Goal: Transaction & Acquisition: Purchase product/service

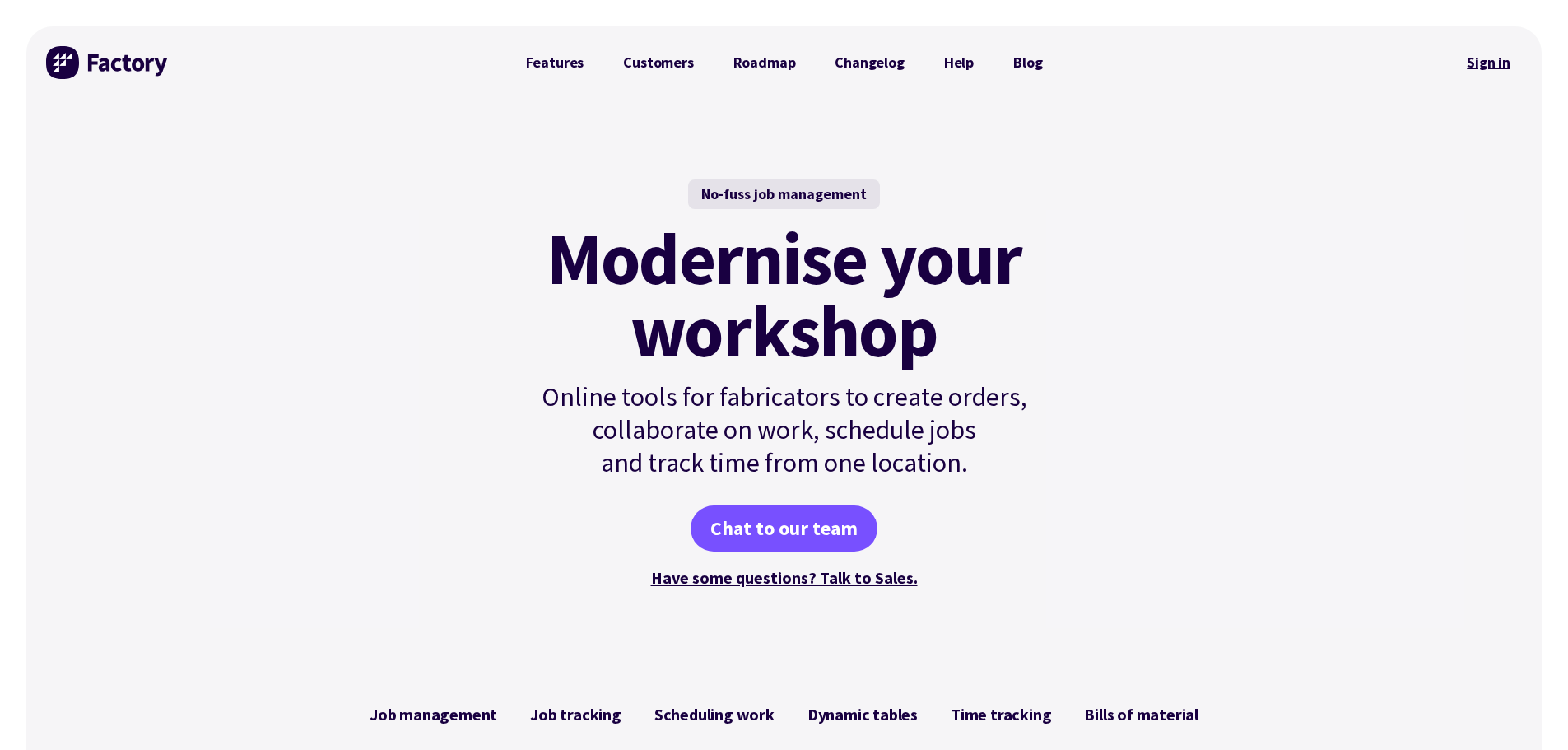
click at [1486, 63] on link "Sign in" at bounding box center [1488, 63] width 66 height 38
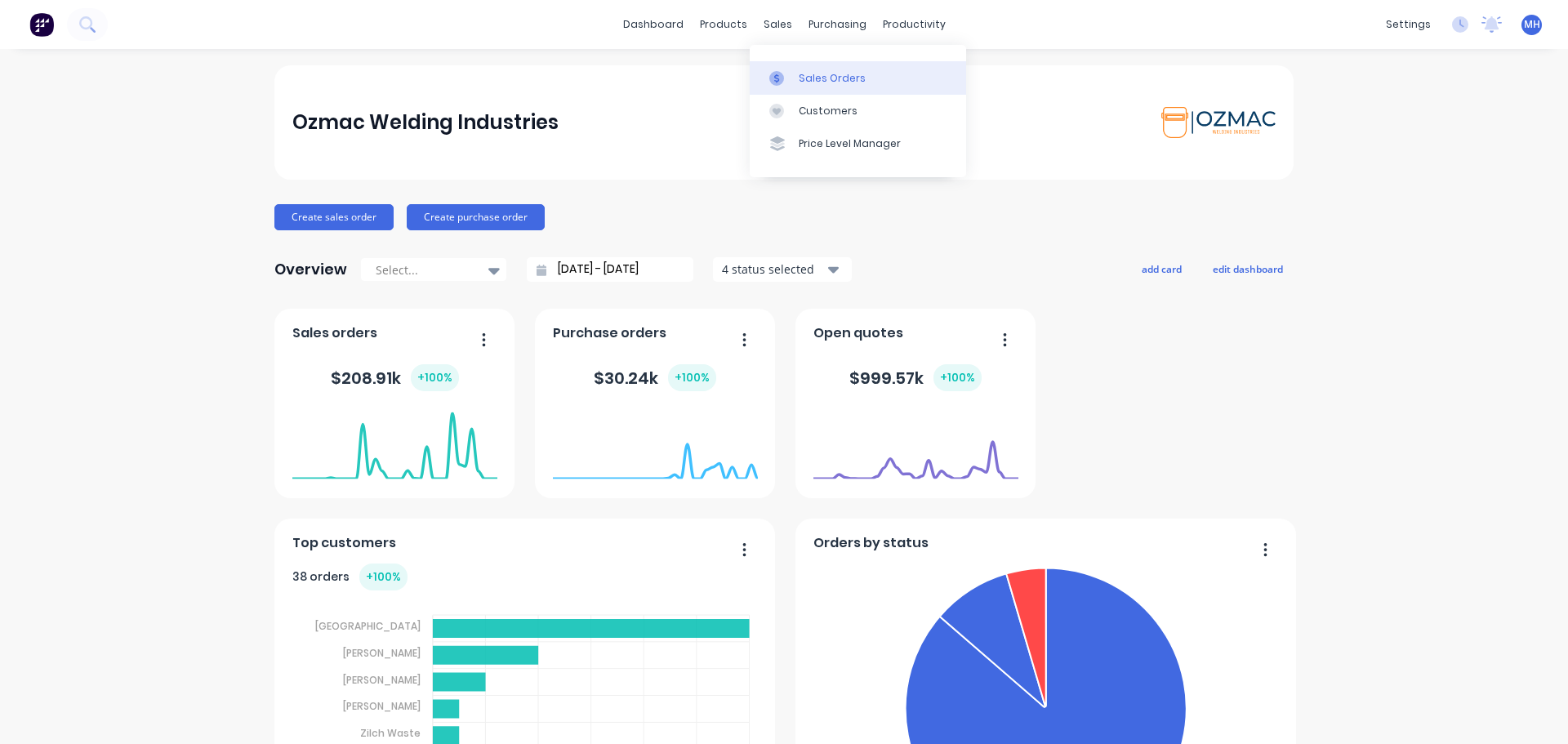
click at [814, 76] on div "Sales Orders" at bounding box center [832, 78] width 67 height 15
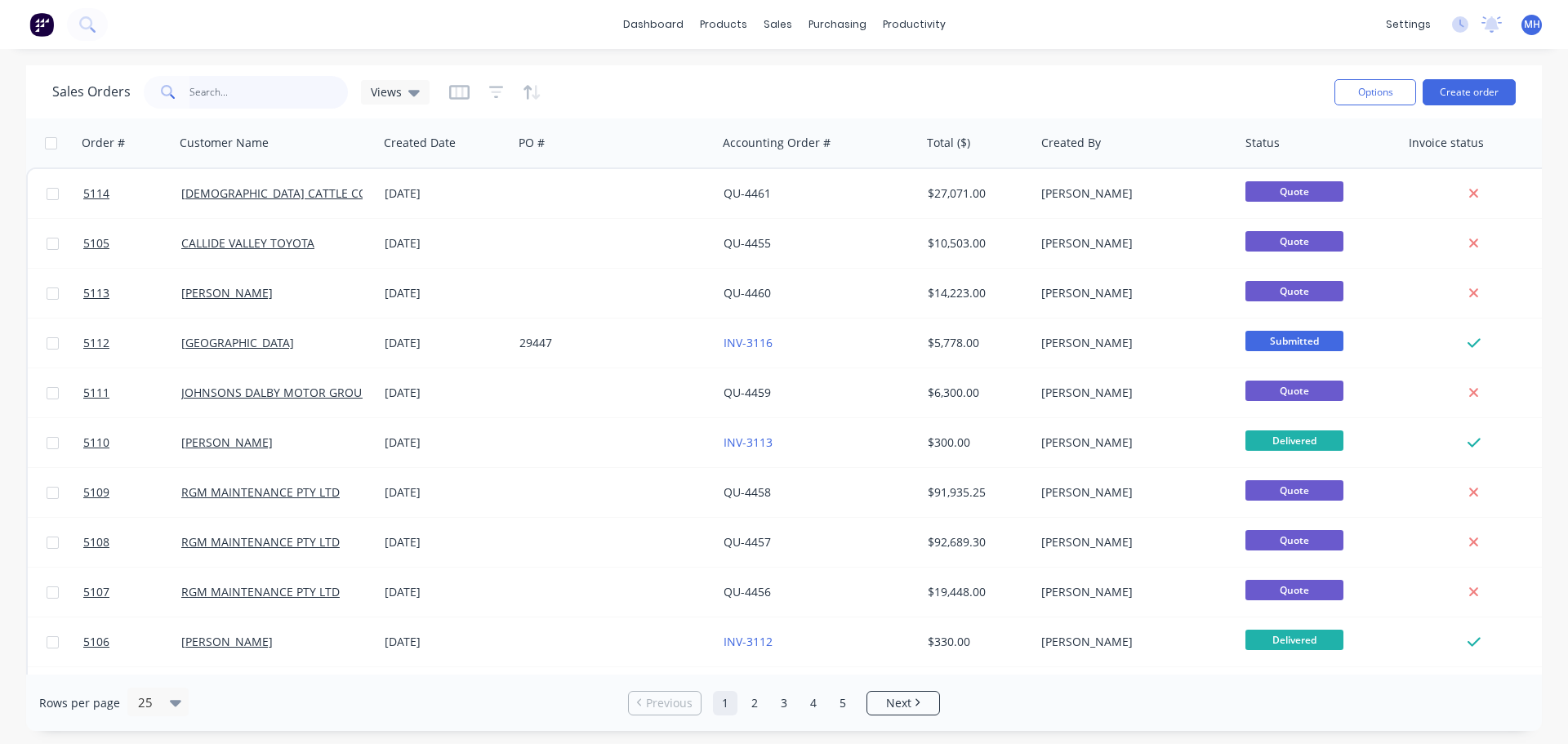
click at [245, 95] on input "text" at bounding box center [269, 92] width 159 height 32
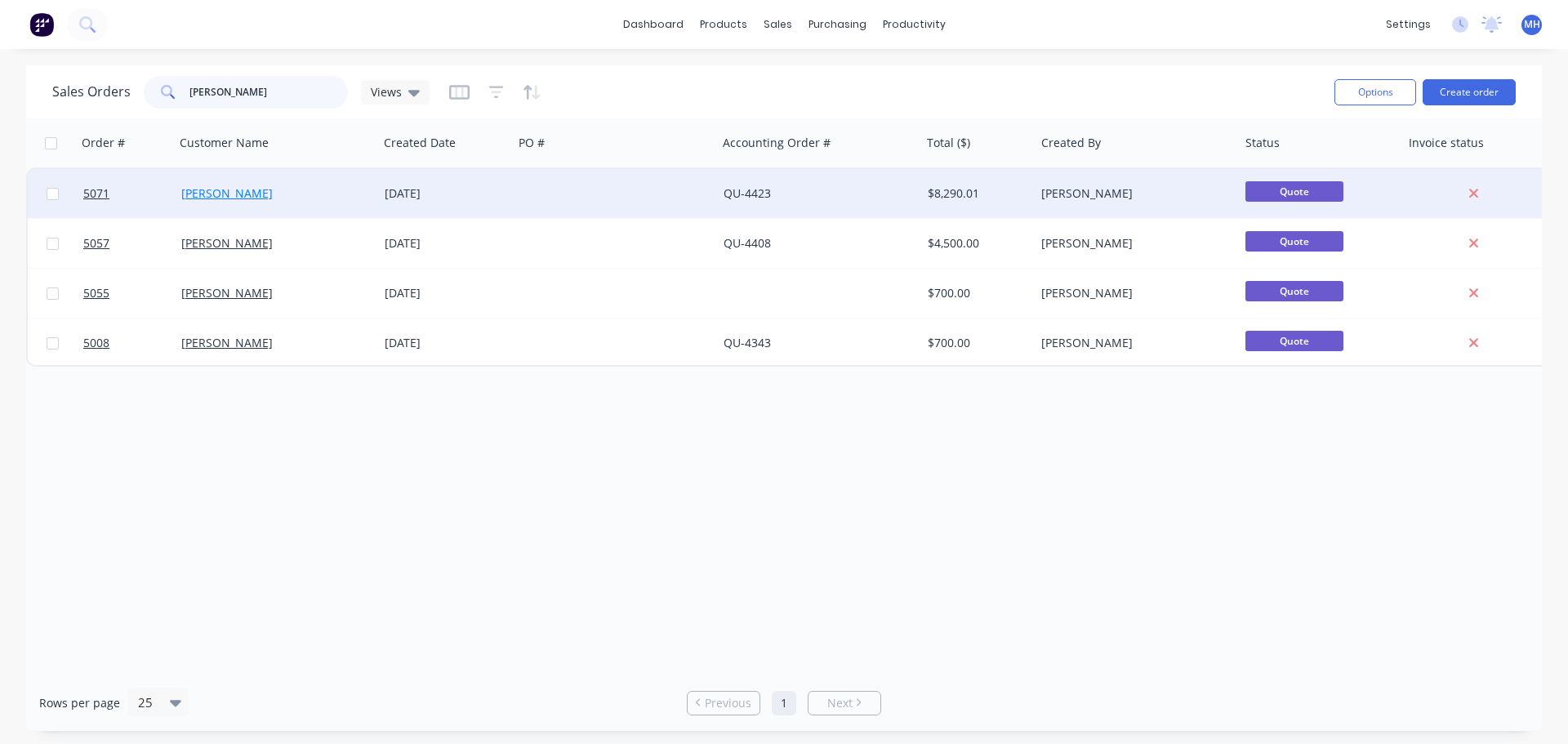
type input "[PERSON_NAME]"
click at [204, 193] on link "[PERSON_NAME]" at bounding box center [227, 193] width 92 height 15
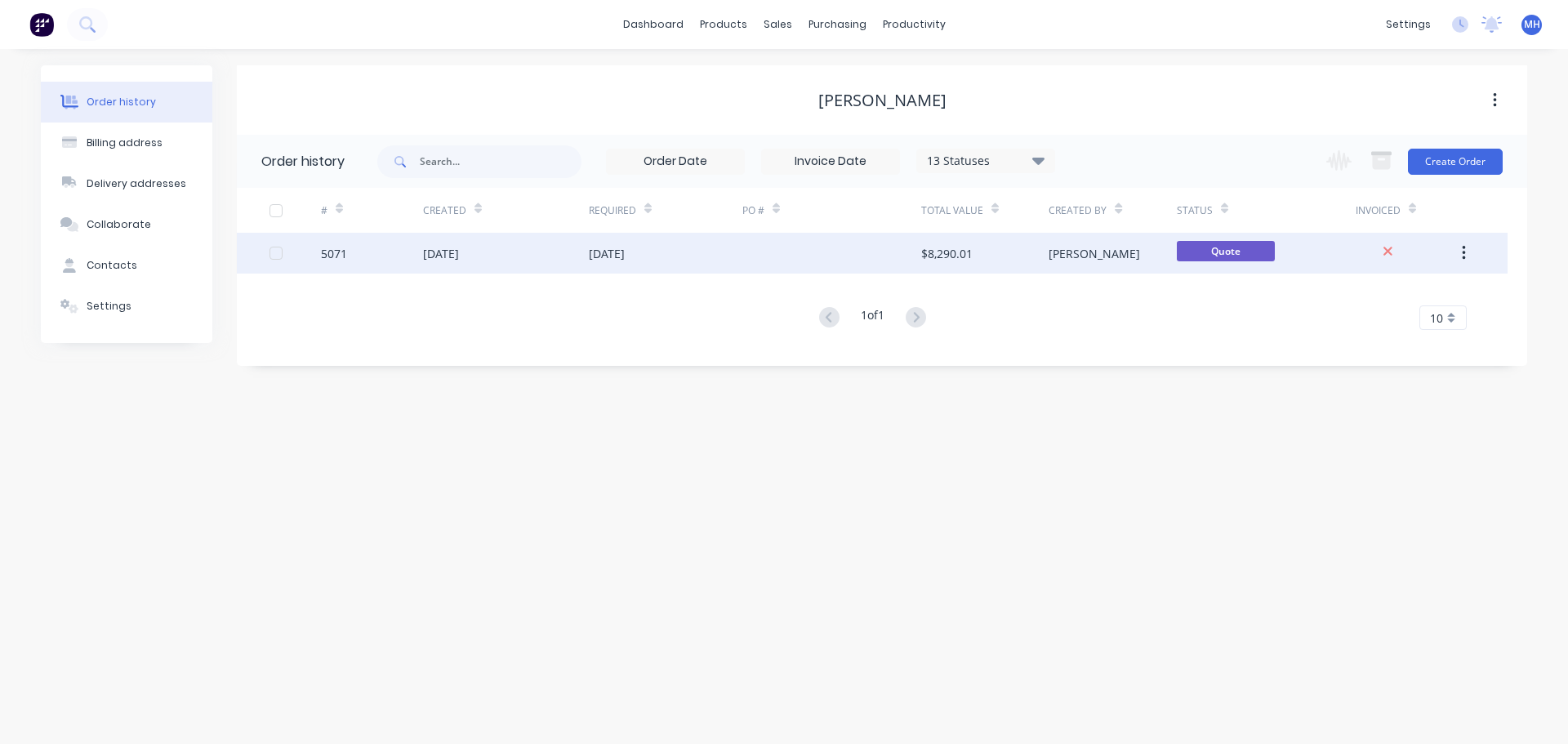
click at [612, 261] on div "[DATE]" at bounding box center [606, 253] width 36 height 17
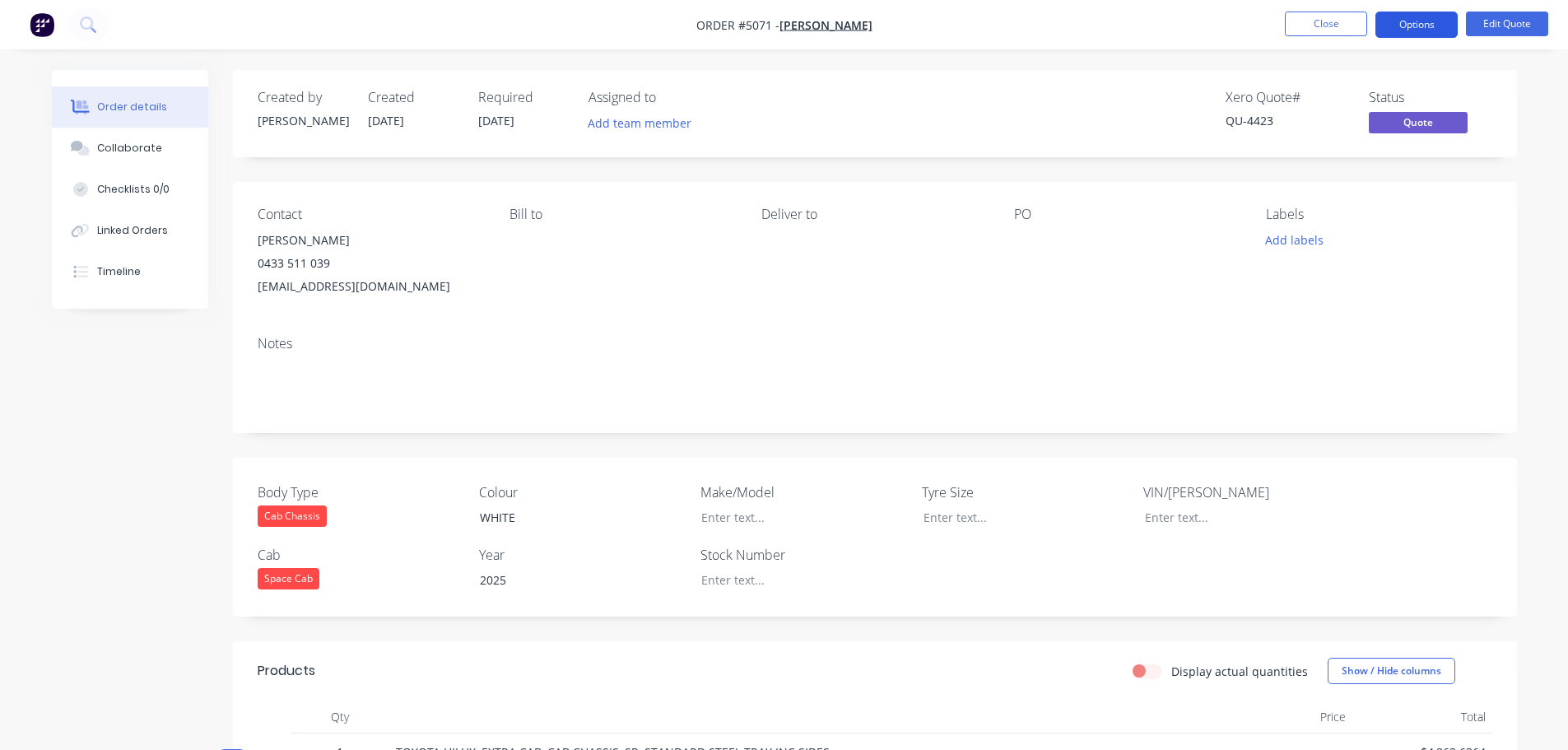
click at [1404, 16] on button "Options" at bounding box center [1415, 24] width 82 height 27
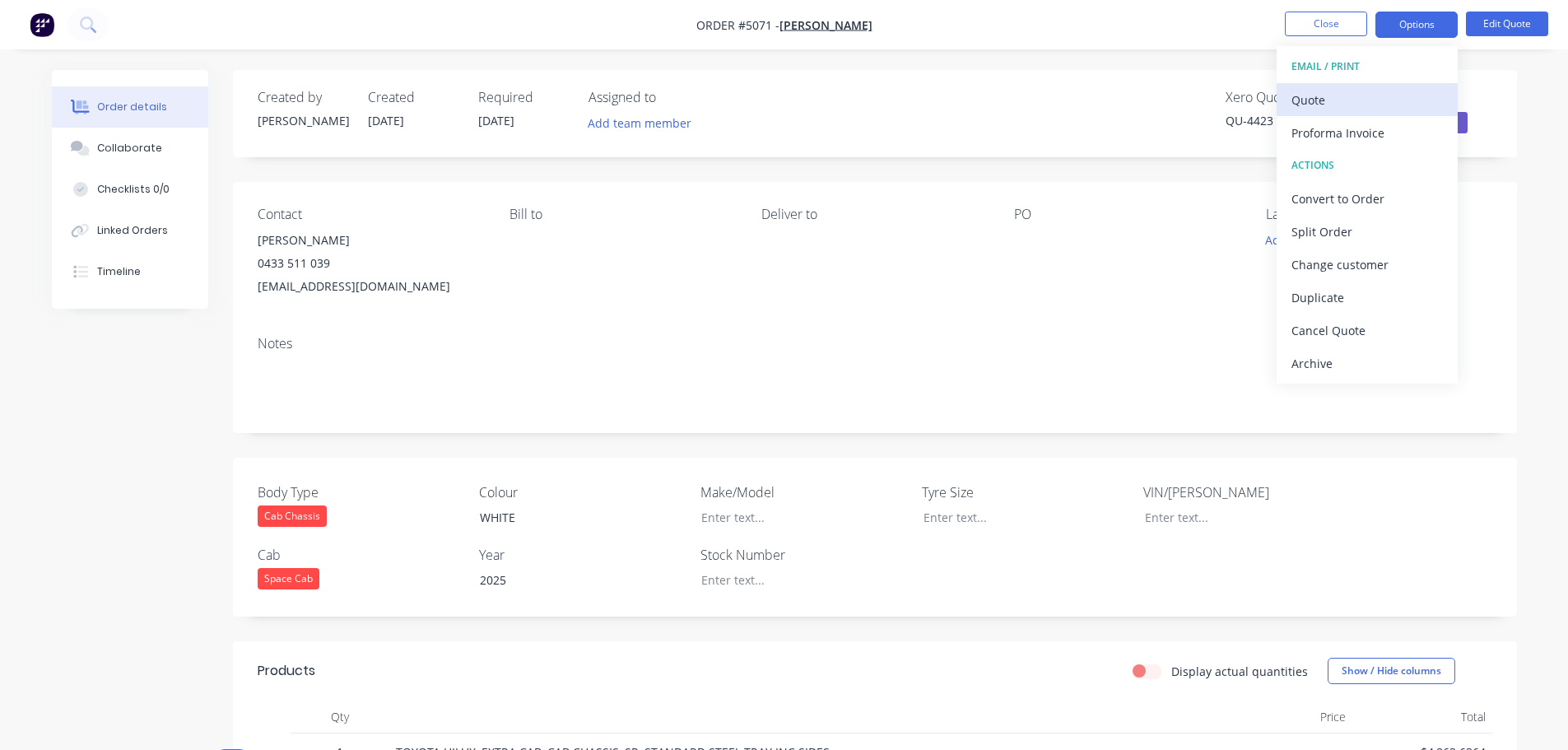
click at [1373, 93] on div "Quote" at bounding box center [1367, 100] width 152 height 24
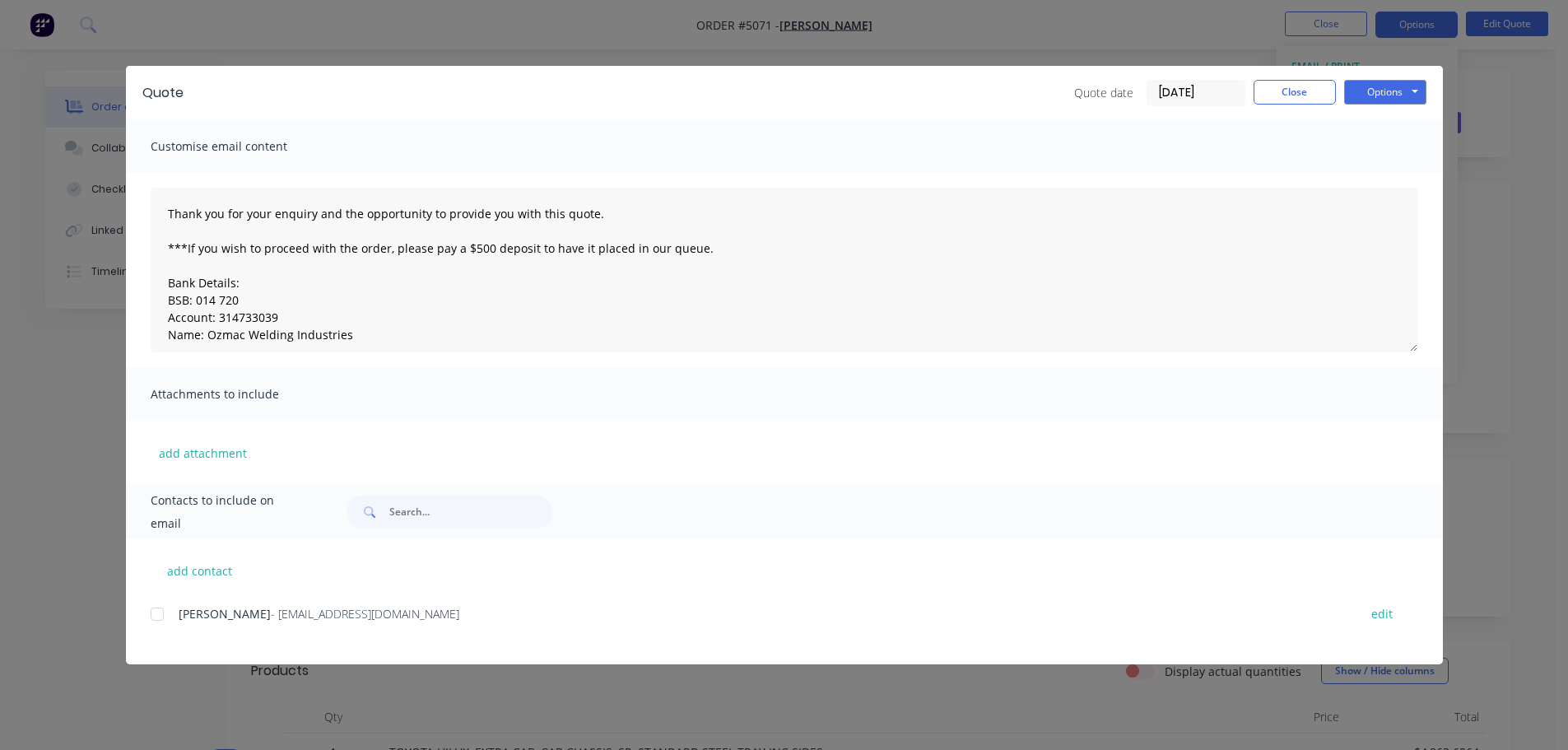
click at [160, 612] on div at bounding box center [157, 614] width 33 height 33
click at [1380, 86] on button "Options" at bounding box center [1384, 92] width 82 height 25
click at [1385, 174] on button "Email" at bounding box center [1396, 176] width 105 height 28
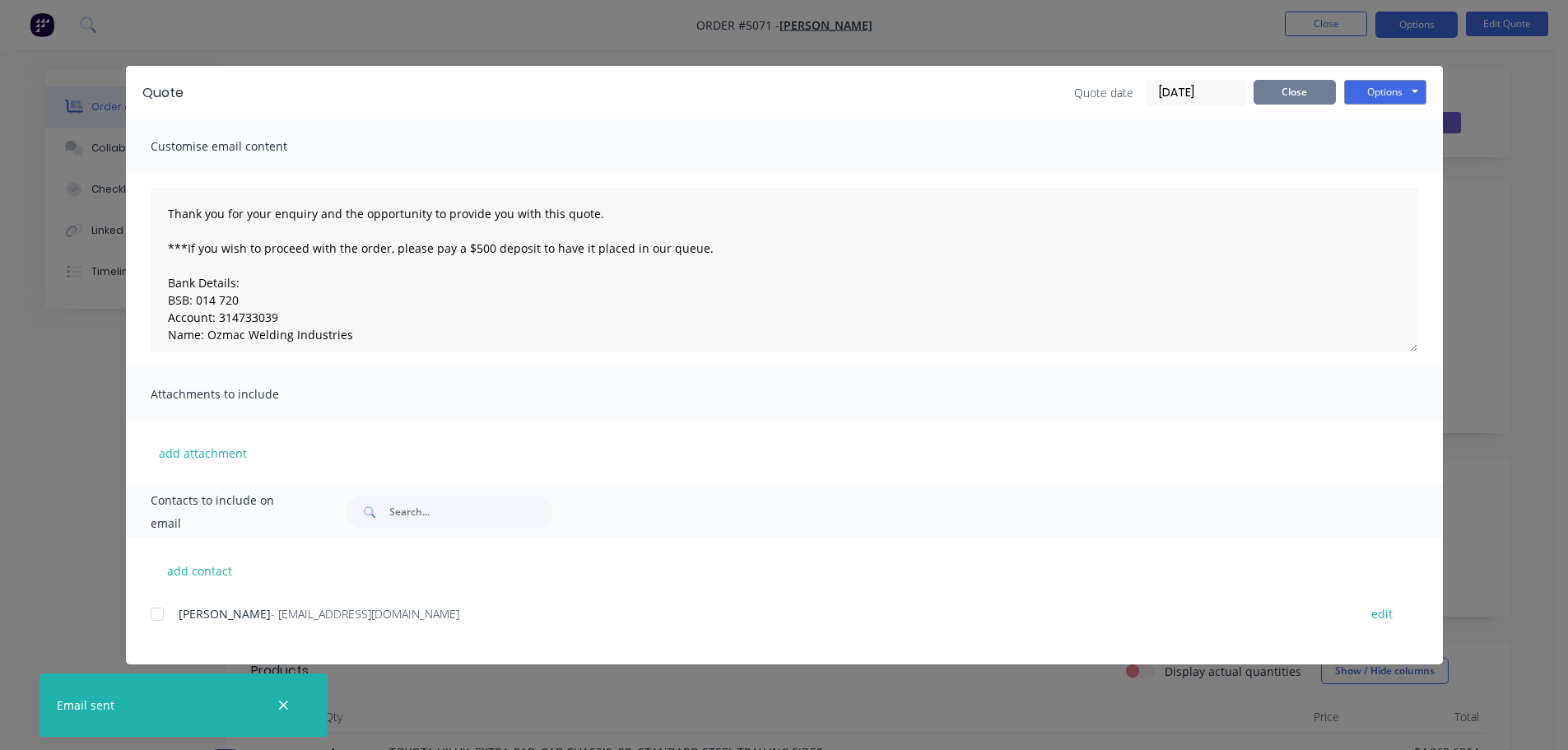
click at [1287, 98] on button "Close" at bounding box center [1294, 92] width 82 height 25
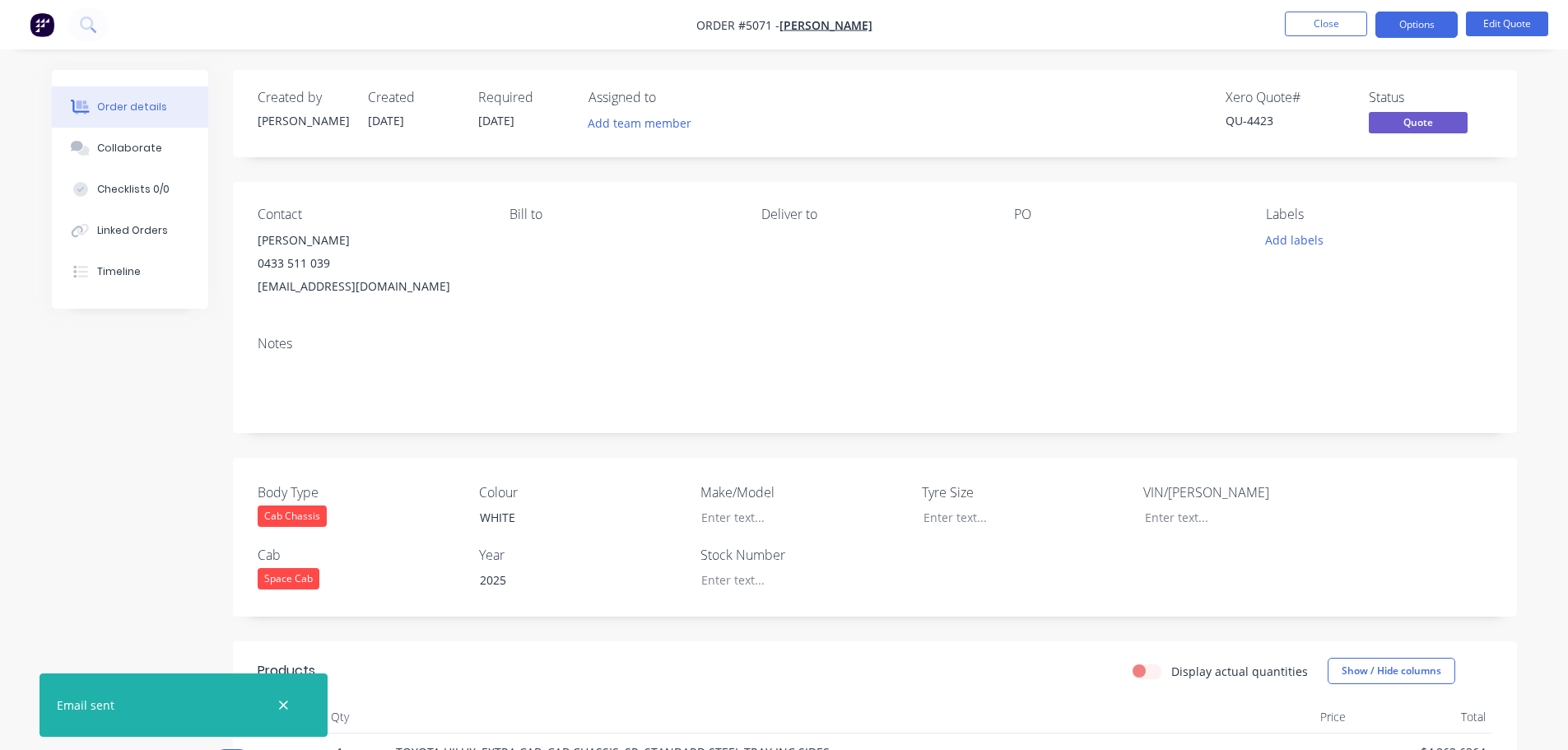
click at [1394, 348] on div "Notes" at bounding box center [875, 343] width 1234 height 16
click at [1492, 22] on button "Edit Quote" at bounding box center [1506, 23] width 82 height 25
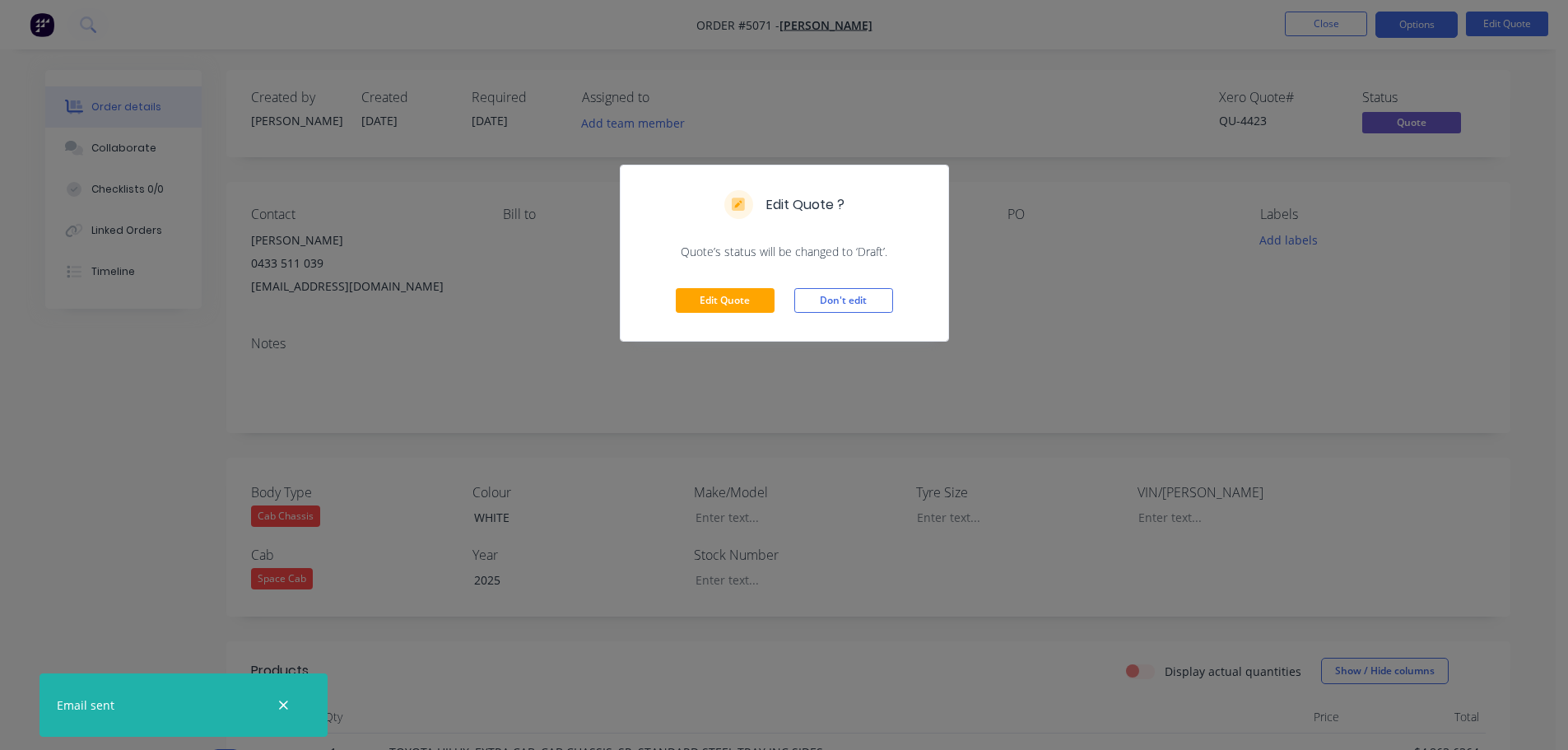
click at [782, 378] on div "Edit Quote ? Quote’s status will be changed to ‘Draft’. Edit Quote Don't edit" at bounding box center [784, 375] width 1568 height 750
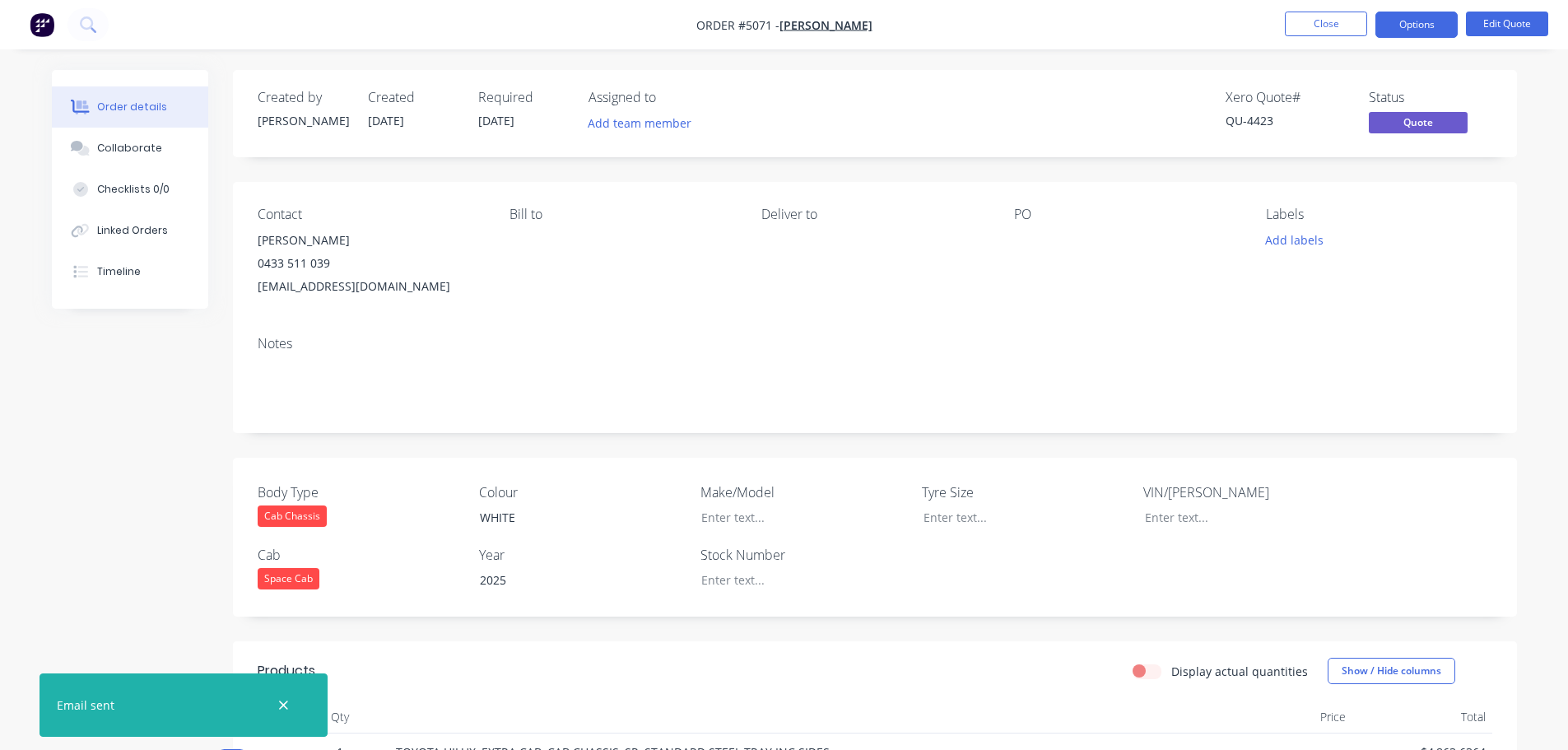
click at [385, 289] on div "[EMAIL_ADDRESS][DOMAIN_NAME]" at bounding box center [371, 286] width 226 height 23
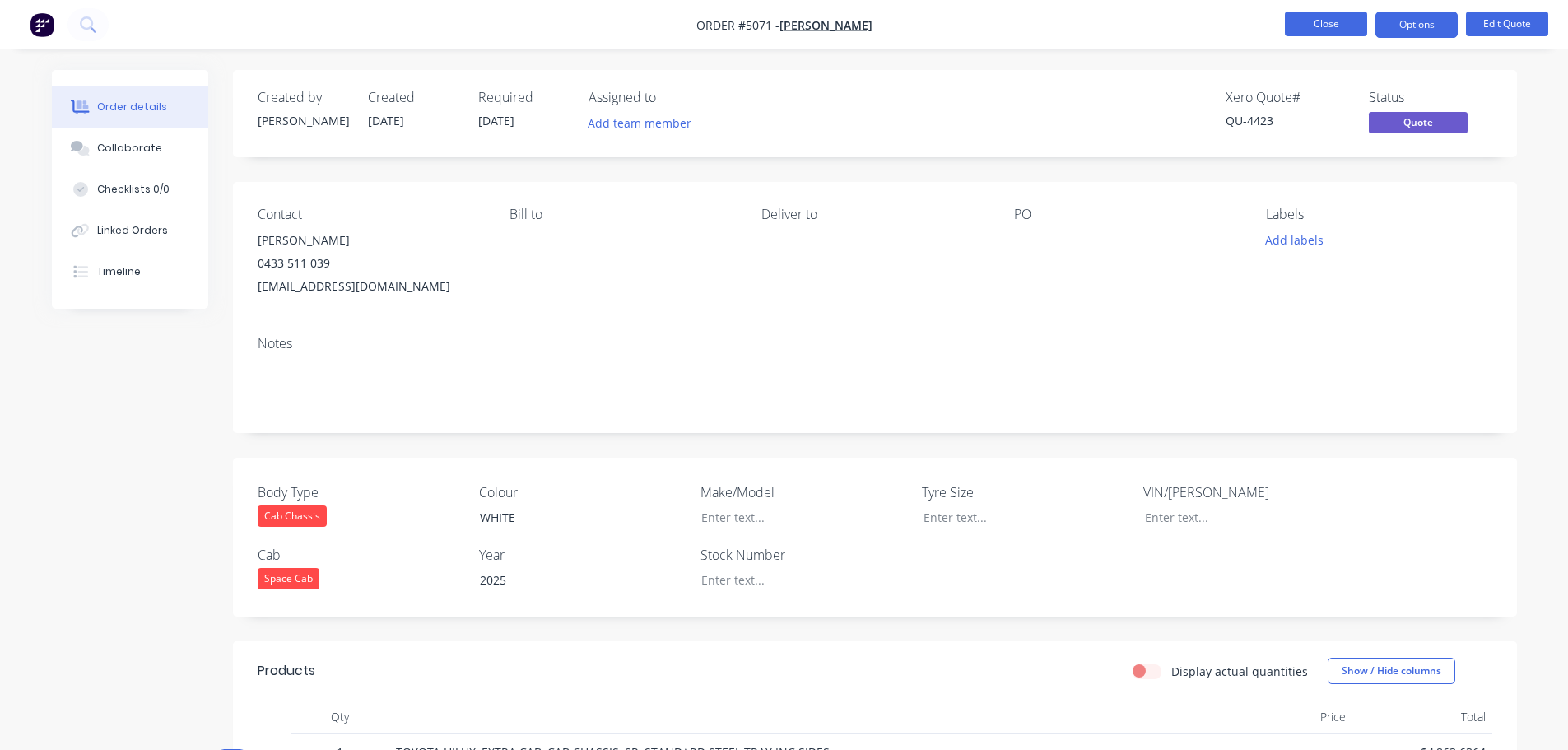
click at [1337, 30] on button "Close" at bounding box center [1325, 23] width 82 height 25
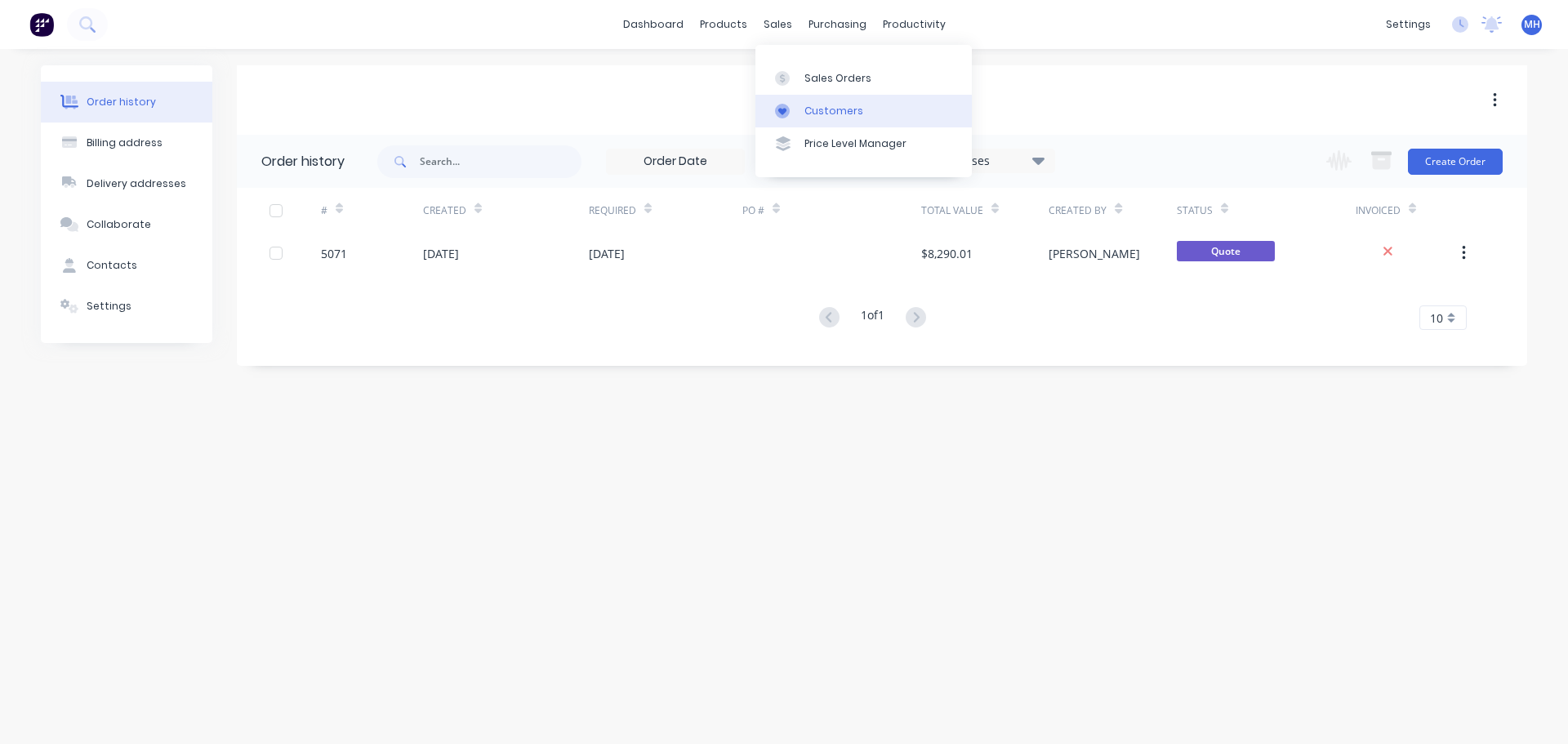
click at [792, 115] on div at bounding box center [787, 110] width 25 height 15
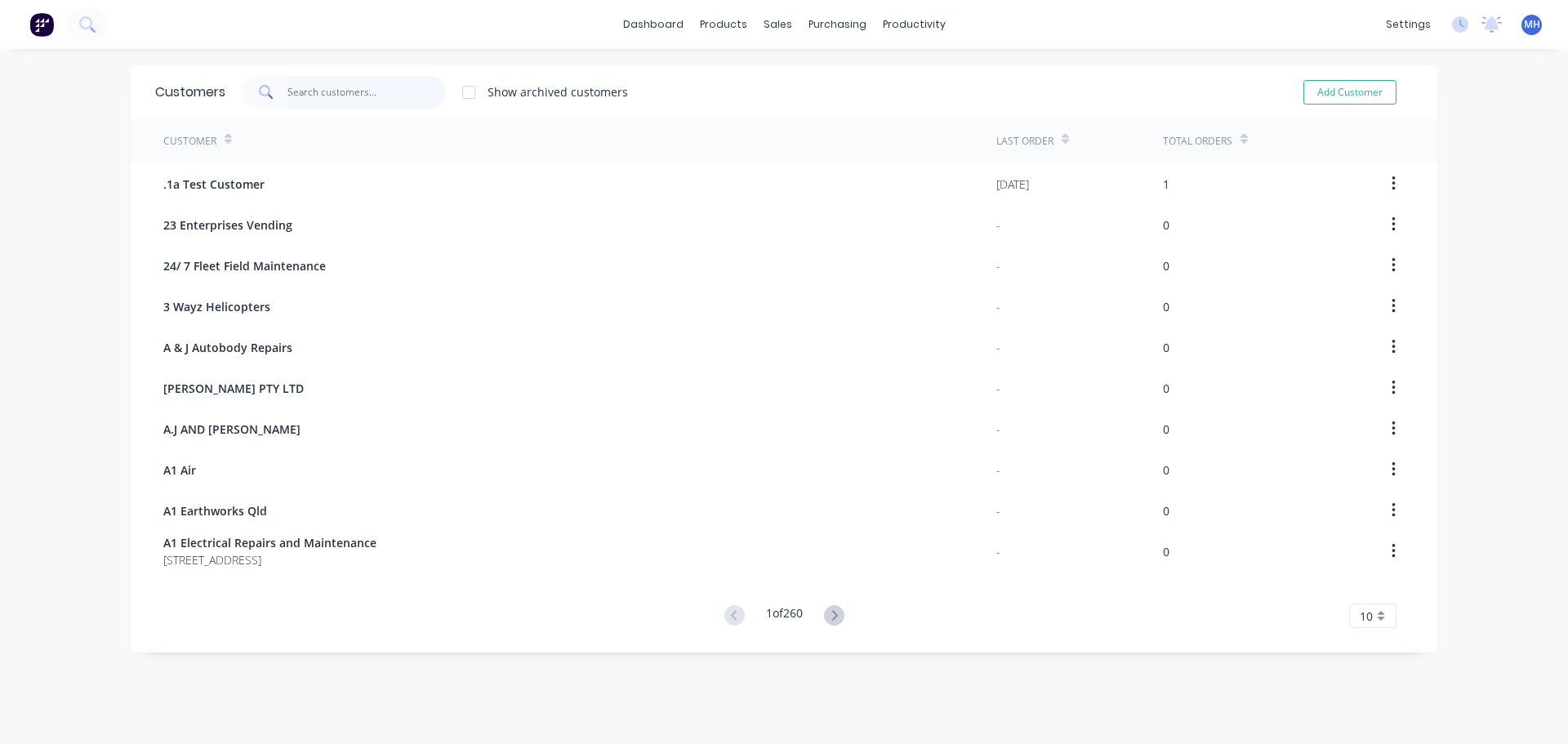
click at [325, 86] on input "text" at bounding box center [367, 92] width 159 height 32
click at [325, 98] on input "[PERSON_NAME]" at bounding box center [367, 92] width 159 height 32
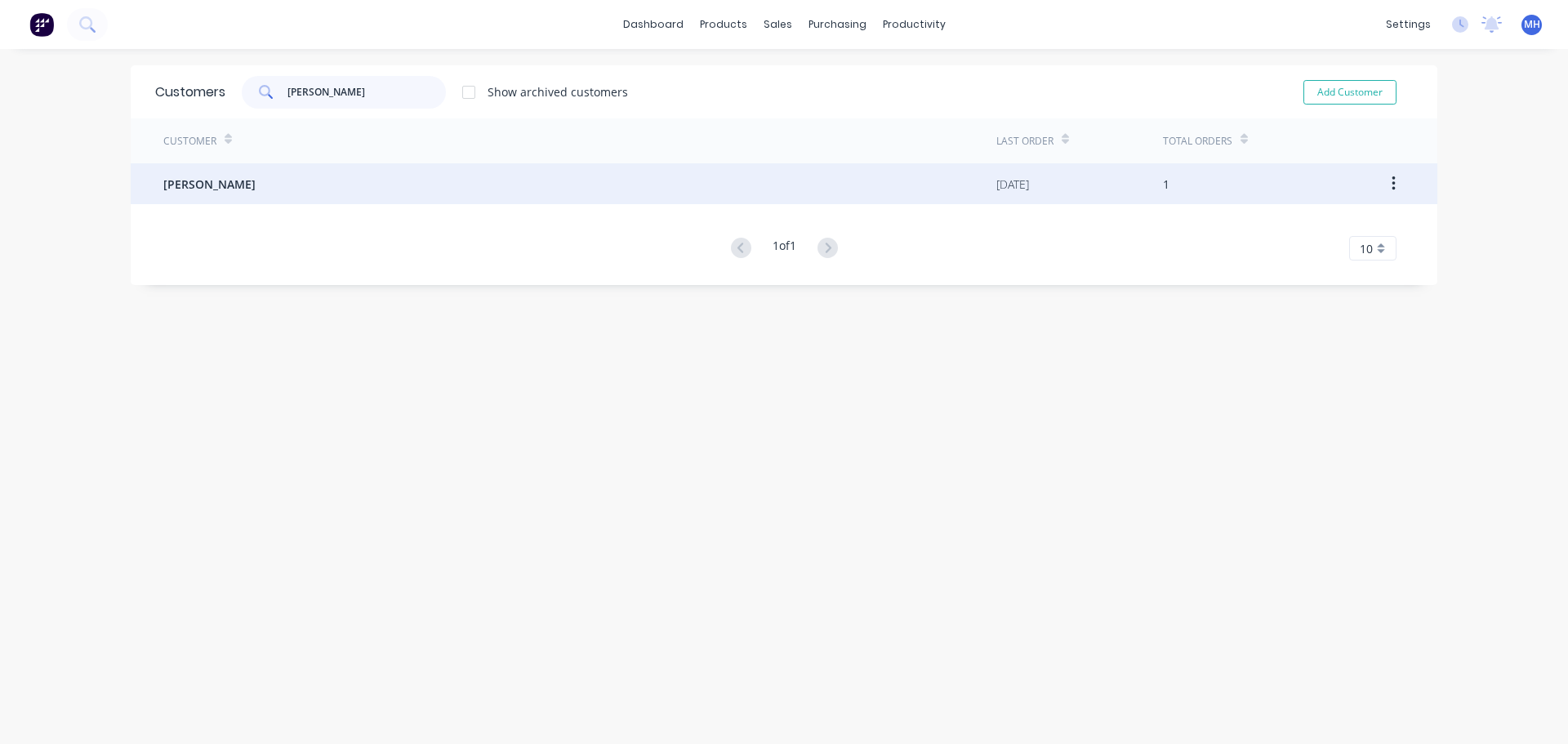
type input "[PERSON_NAME]"
click at [277, 177] on div "[PERSON_NAME]" at bounding box center [580, 184] width 833 height 41
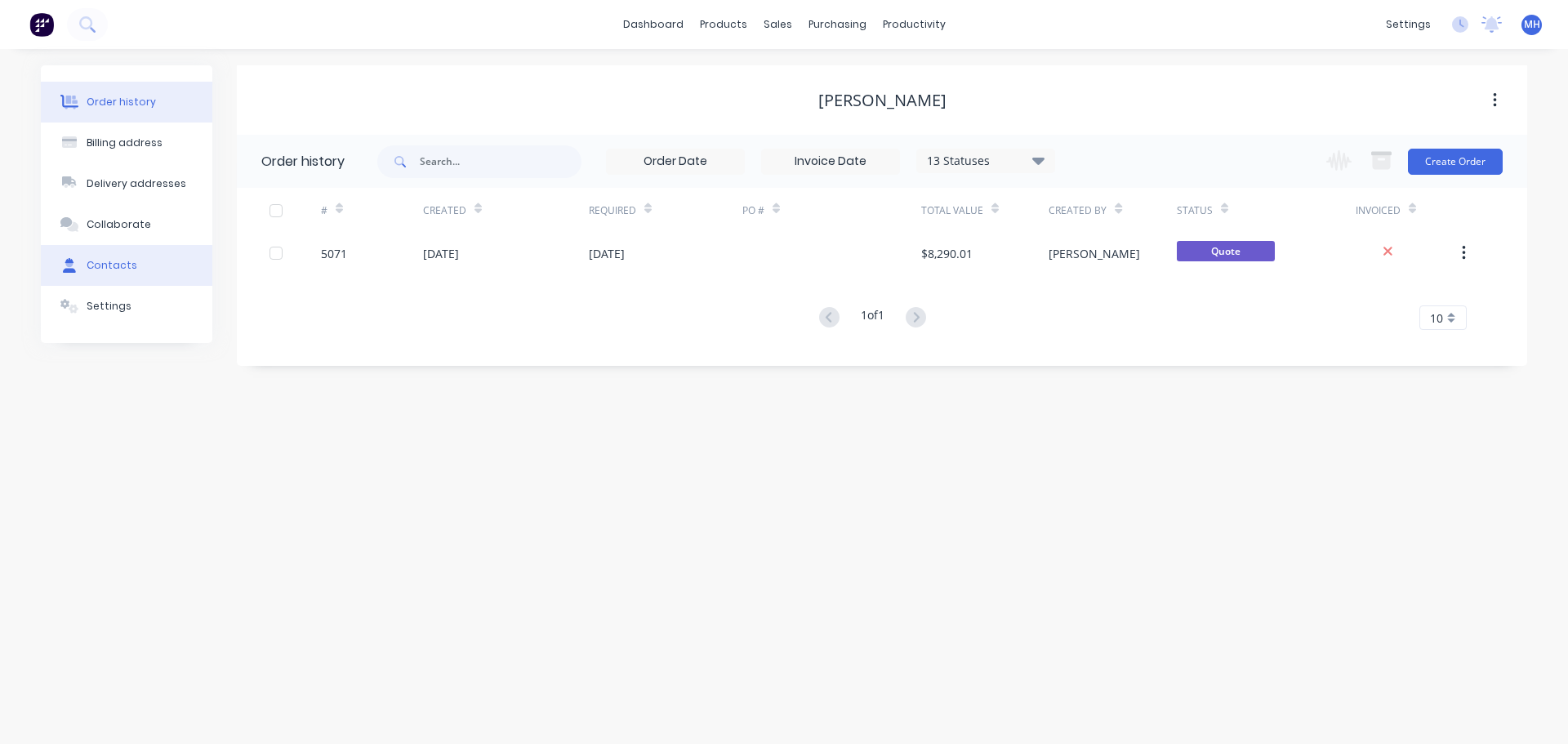
click at [104, 267] on div "Contacts" at bounding box center [111, 265] width 50 height 15
select select "AU"
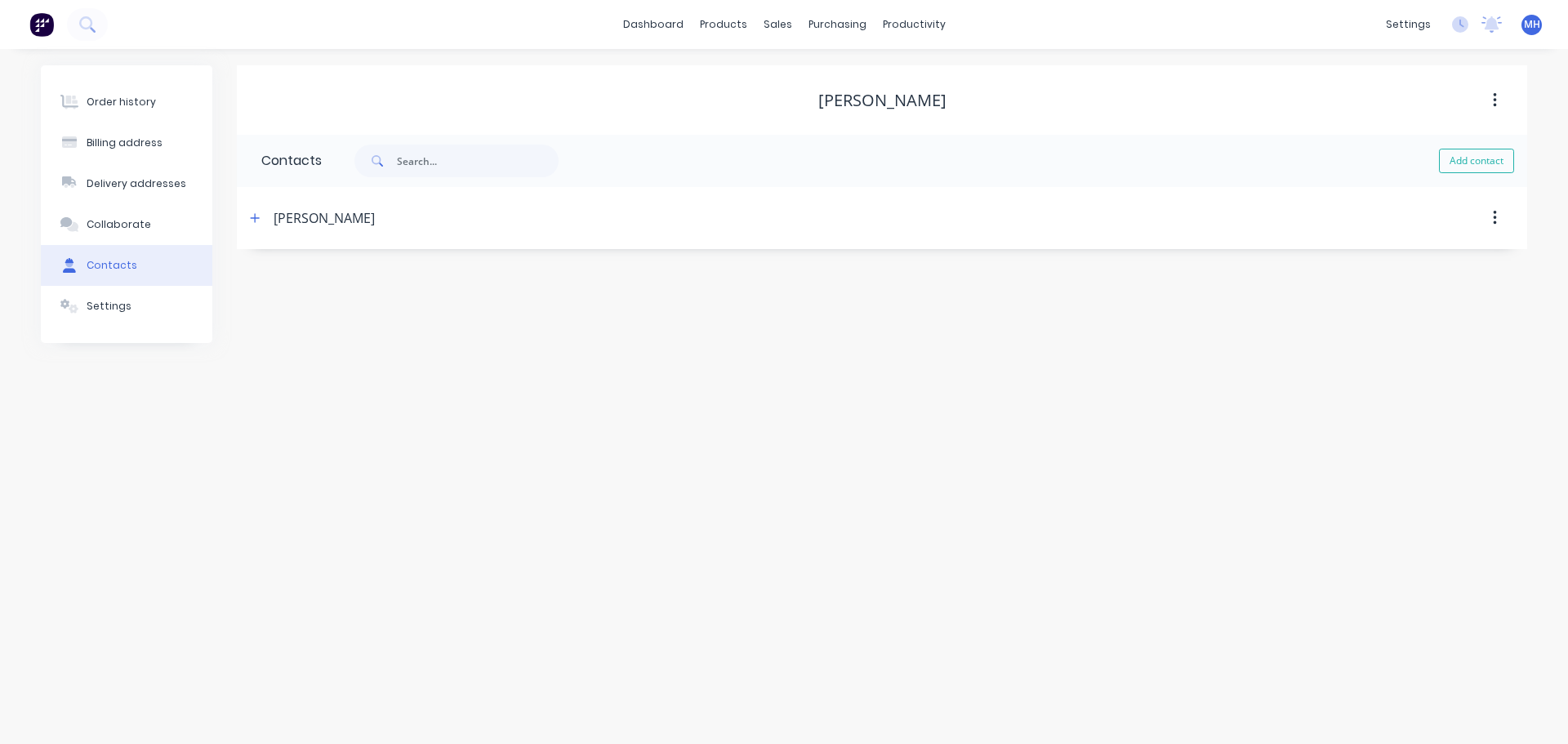
drag, startPoint x: 253, startPoint y: 220, endPoint x: 270, endPoint y: 247, distance: 31.9
click at [253, 221] on icon "button" at bounding box center [254, 217] width 9 height 11
click at [289, 343] on input "[EMAIL_ADDRESS][DOMAIN_NAME]" at bounding box center [394, 345] width 267 height 25
type input "[EMAIL_ADDRESS][DOMAIN_NAME]"
drag, startPoint x: 914, startPoint y: 261, endPoint x: 912, endPoint y: 246, distance: 15.1
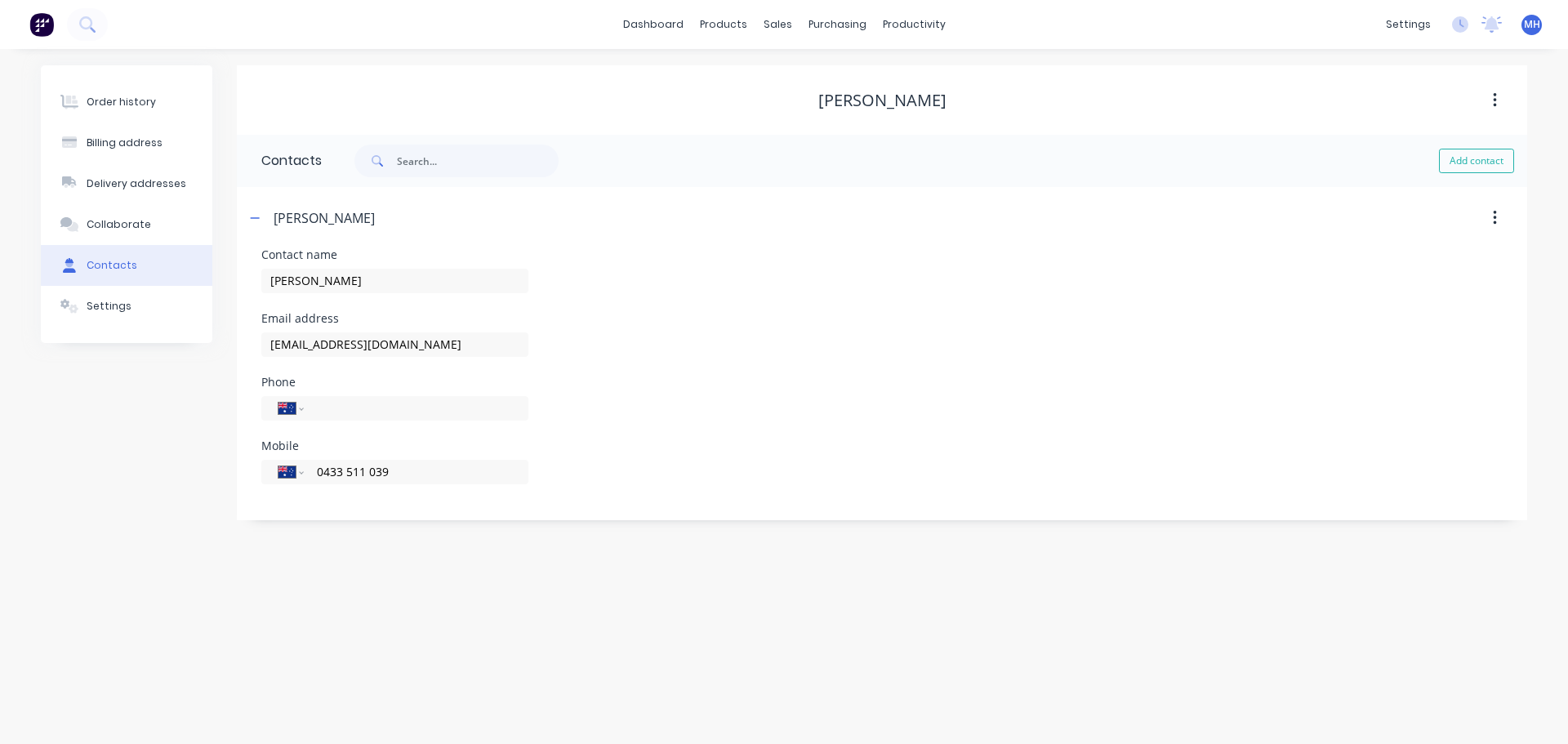
click at [912, 247] on div "[PERSON_NAME] Contact name [PERSON_NAME] Email address [EMAIL_ADDRESS][DOMAIN_N…" at bounding box center [882, 353] width 1290 height 333
click at [1498, 213] on button "button" at bounding box center [1494, 218] width 38 height 29
click at [1497, 217] on button "button" at bounding box center [1494, 218] width 38 height 29
drag, startPoint x: 743, startPoint y: 464, endPoint x: 725, endPoint y: 424, distance: 43.9
click at [737, 449] on div "Mobile International [GEOGRAPHIC_DATA] [GEOGRAPHIC_DATA] [GEOGRAPHIC_DATA] [GEO…" at bounding box center [881, 472] width 1241 height 63
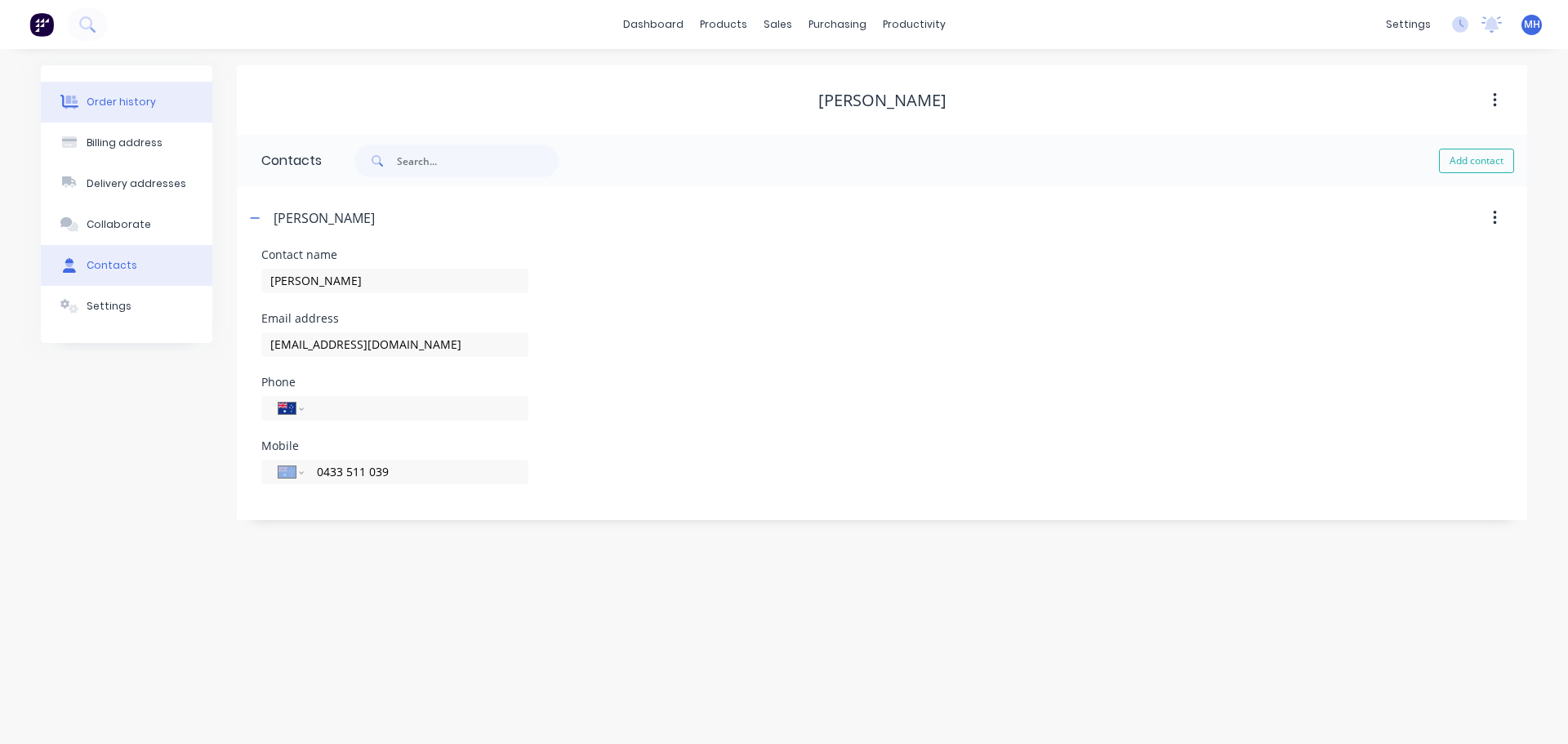
click at [78, 112] on button "Order history" at bounding box center [127, 102] width 171 height 41
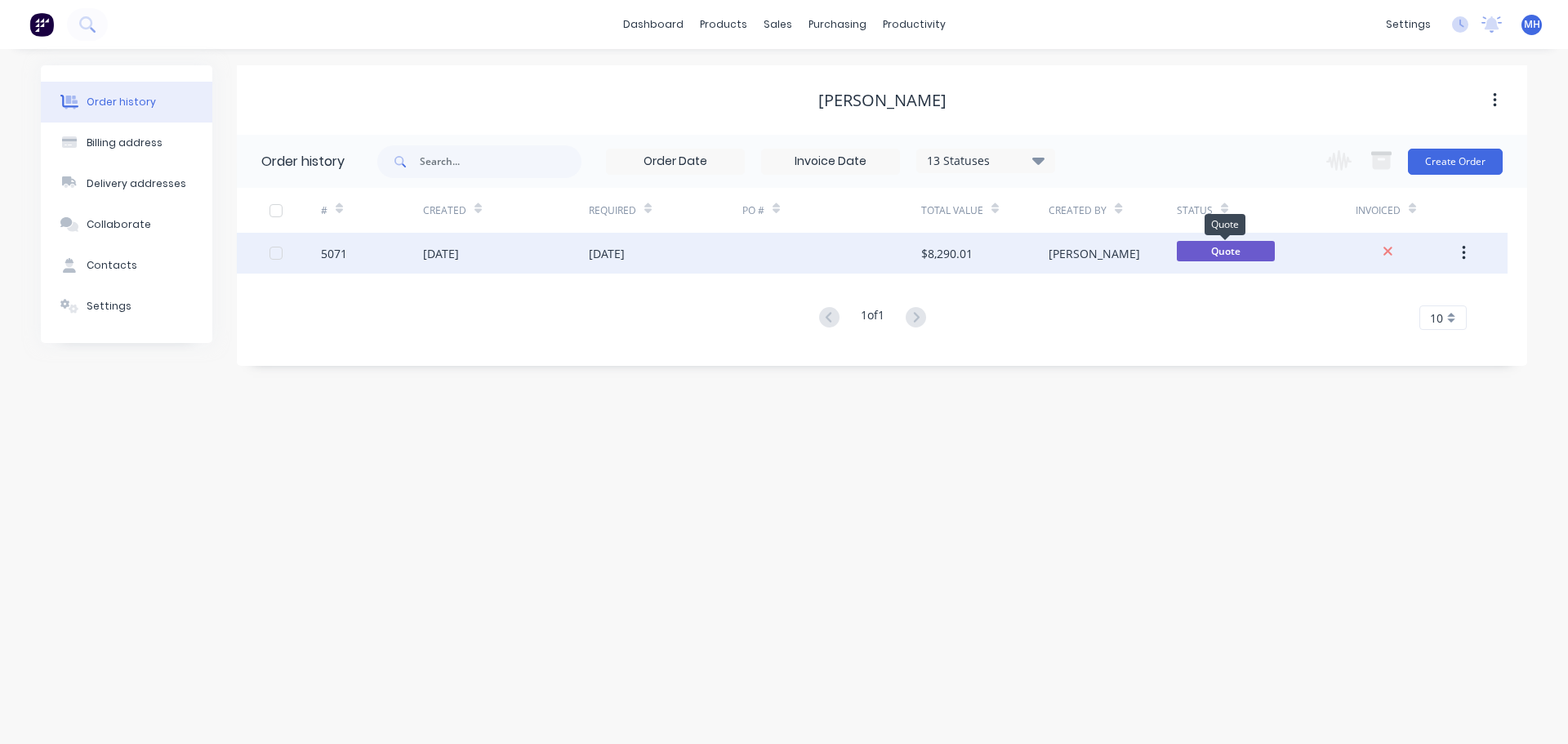
click at [1214, 250] on span "Quote" at bounding box center [1226, 251] width 98 height 21
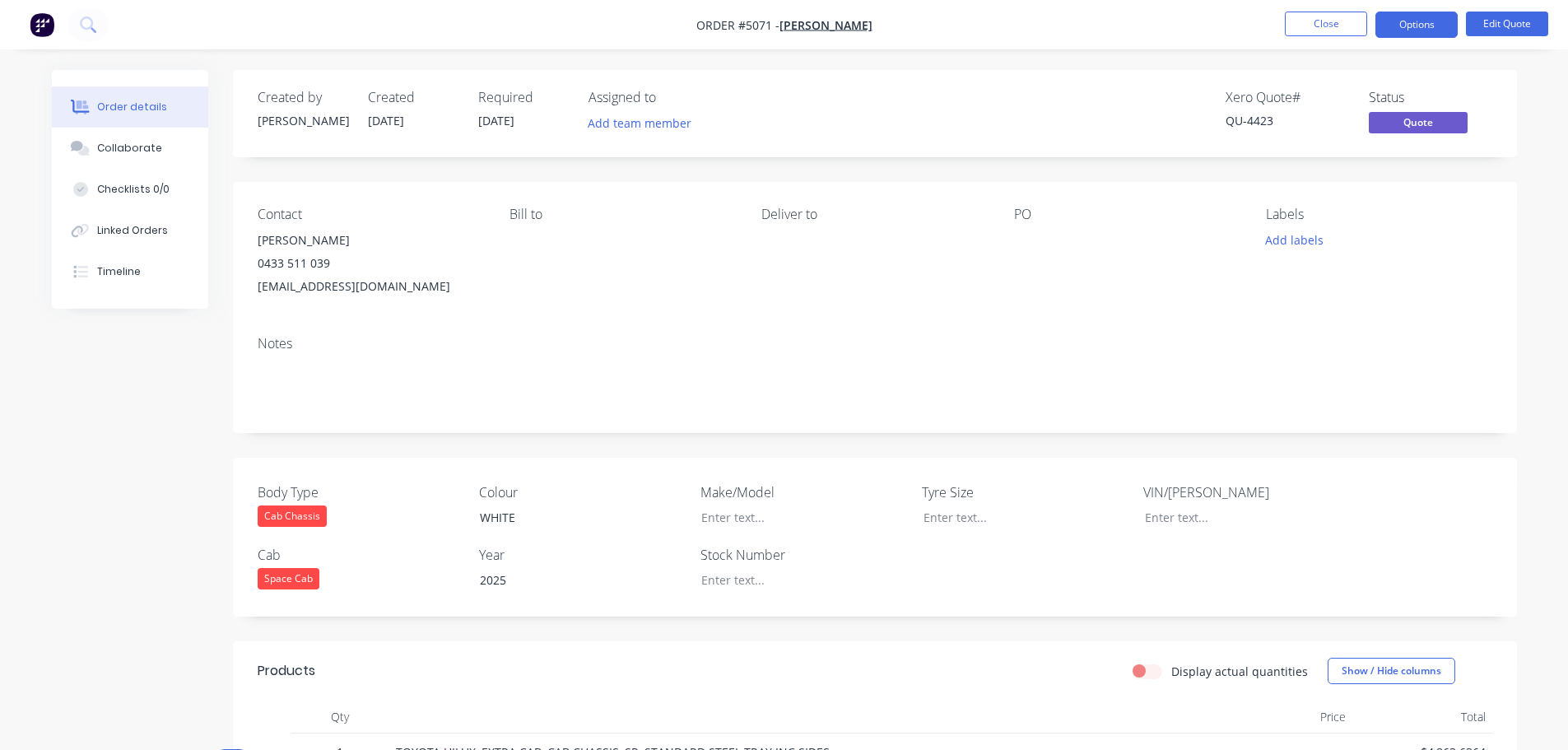
click at [1413, 3] on nav "Order #5071 - [PERSON_NAME] Close Options Edit Quote" at bounding box center [784, 24] width 1568 height 49
click at [1412, 24] on button "Options" at bounding box center [1415, 24] width 82 height 27
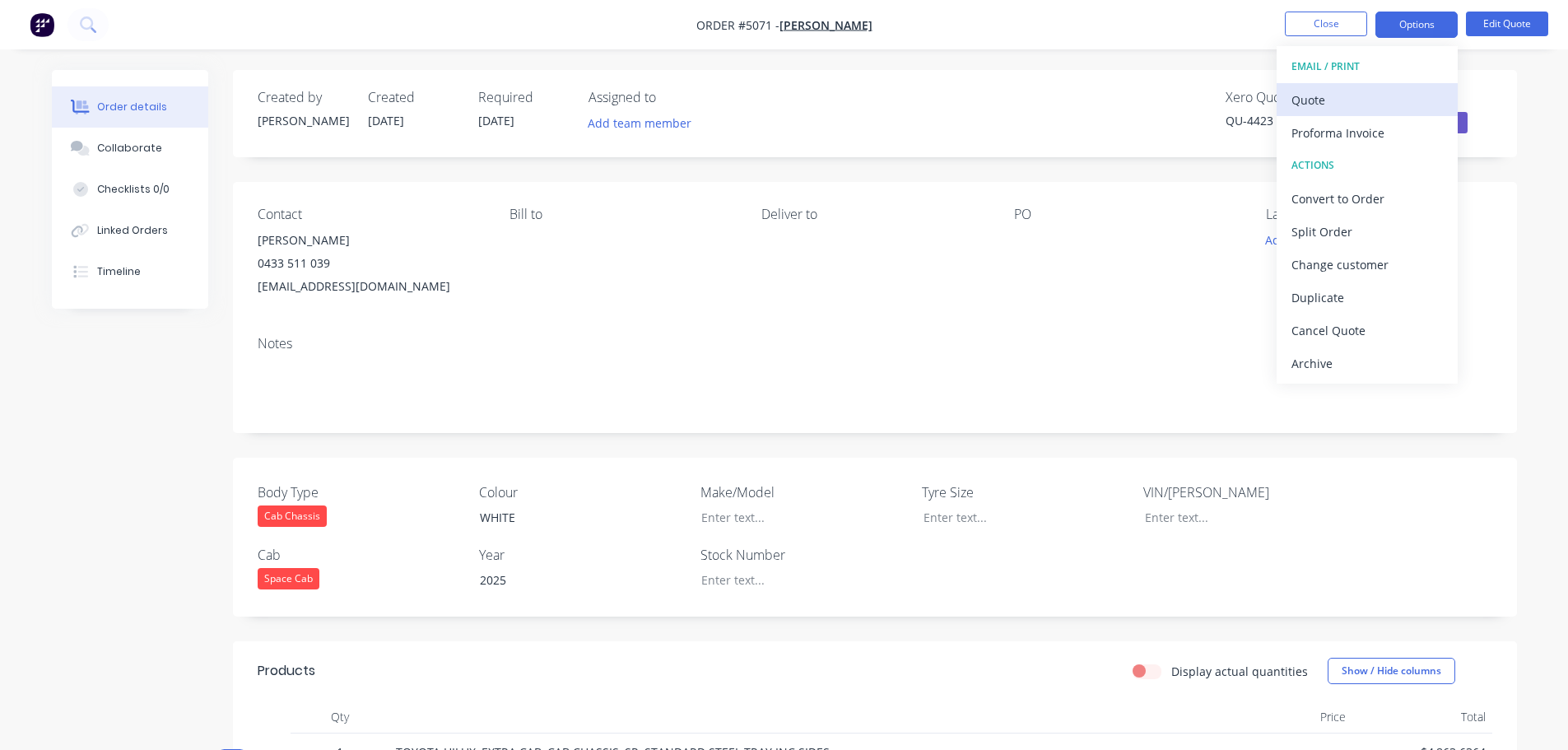
click at [1395, 95] on div "Quote" at bounding box center [1367, 100] width 152 height 24
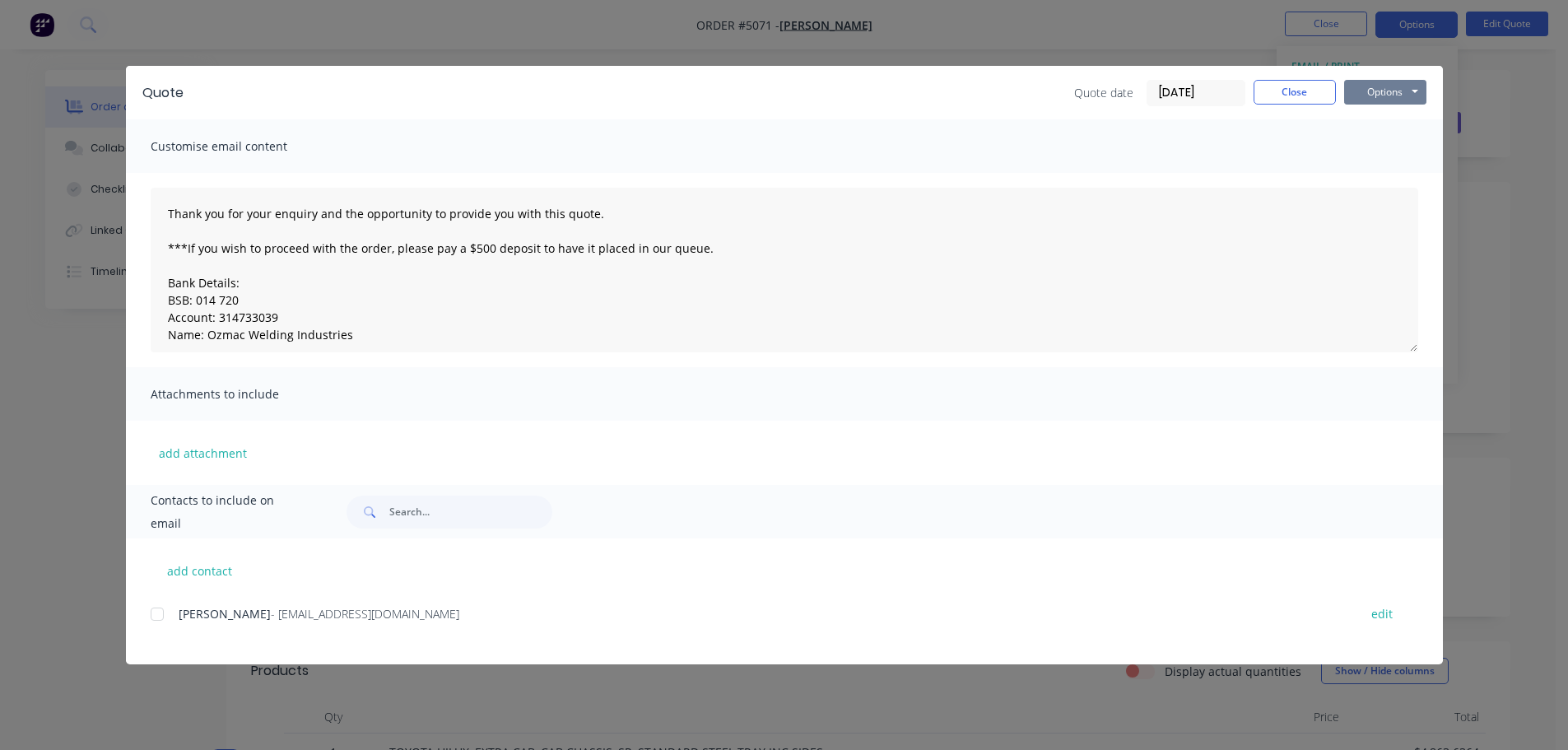
click at [1372, 84] on button "Options" at bounding box center [1384, 92] width 82 height 25
click at [154, 617] on div at bounding box center [157, 614] width 33 height 33
click at [1396, 96] on button "Options" at bounding box center [1384, 92] width 82 height 25
click at [1393, 180] on button "Email" at bounding box center [1396, 176] width 105 height 28
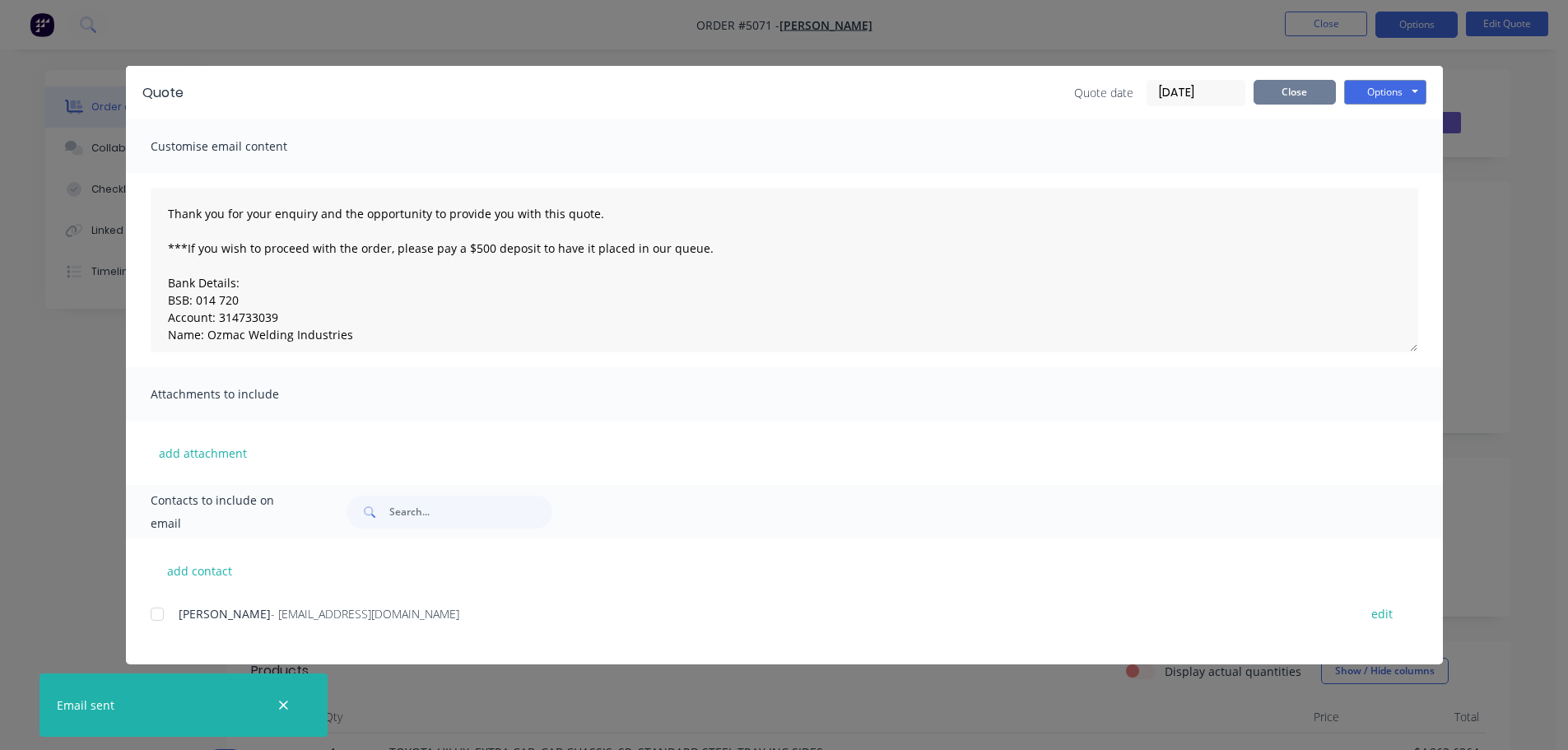
click at [1296, 91] on button "Close" at bounding box center [1294, 92] width 82 height 25
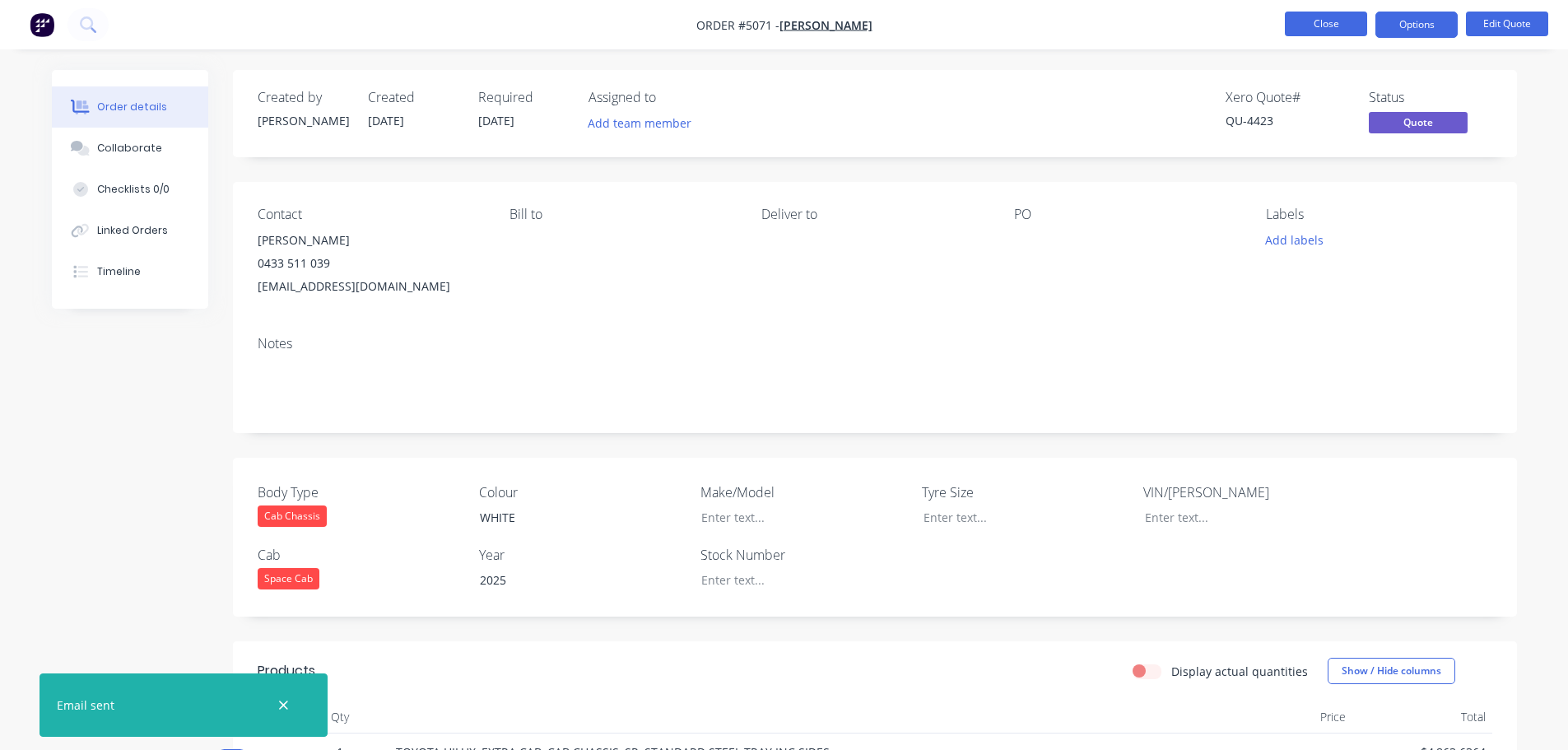
click at [1333, 24] on button "Close" at bounding box center [1325, 23] width 82 height 25
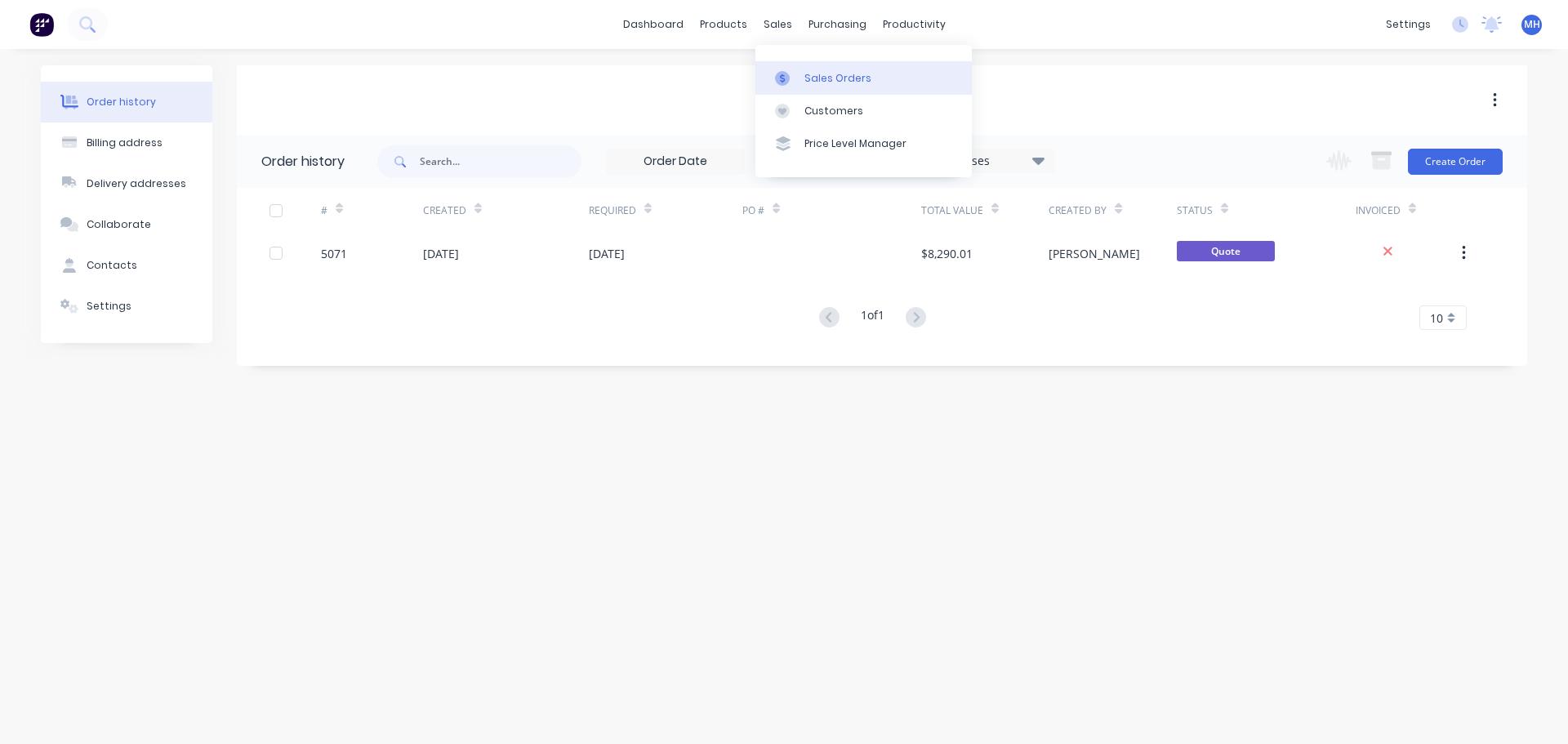
click at [816, 84] on div "Sales Orders" at bounding box center [837, 78] width 67 height 15
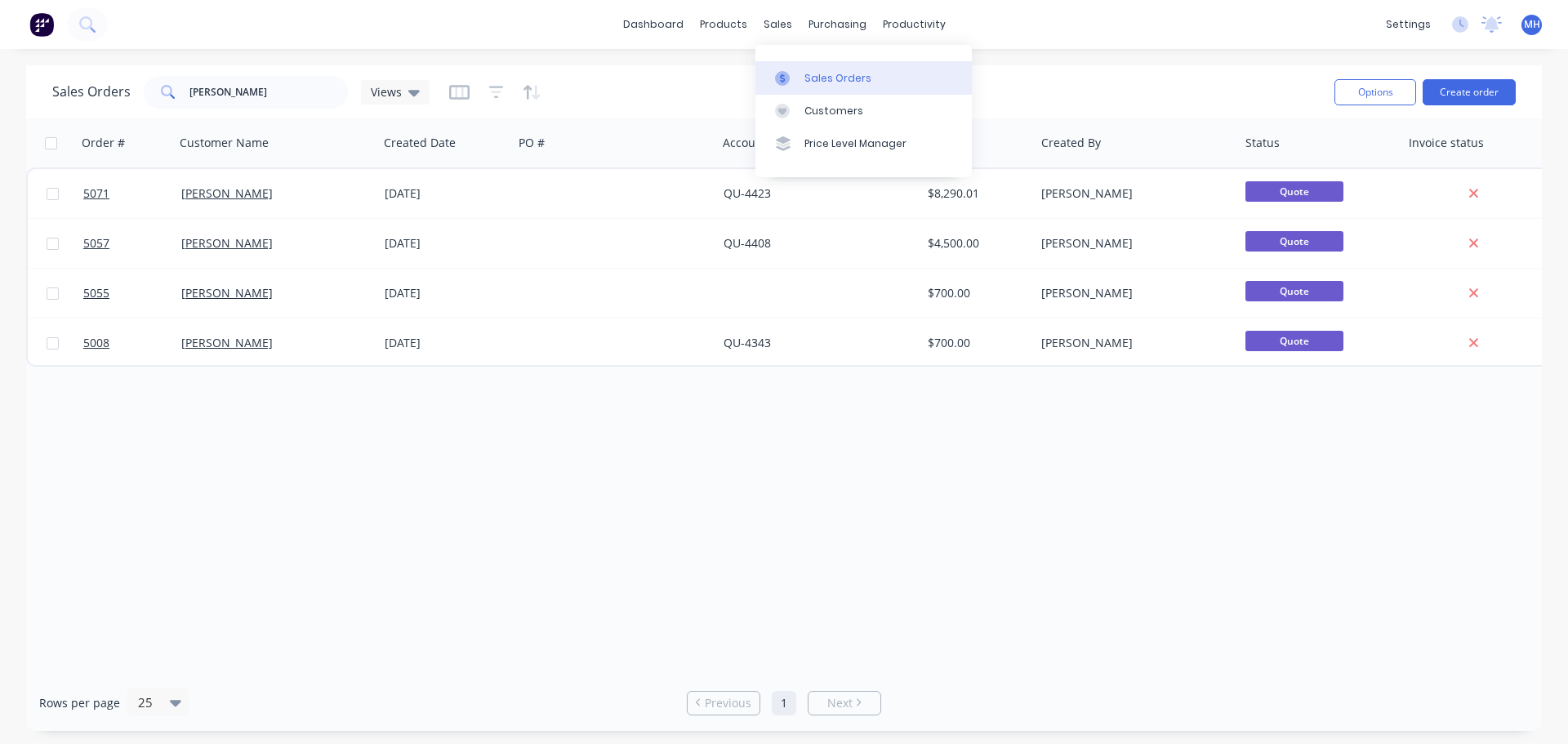
click at [807, 79] on div "Sales Orders" at bounding box center [837, 78] width 67 height 15
click at [807, 80] on div "Sales Orders" at bounding box center [837, 78] width 67 height 15
click at [849, 78] on div "Sales Orders" at bounding box center [837, 78] width 67 height 15
click at [855, 78] on div "Sales Orders" at bounding box center [837, 78] width 67 height 15
click at [882, 74] on link "Sales Orders" at bounding box center [863, 78] width 216 height 32
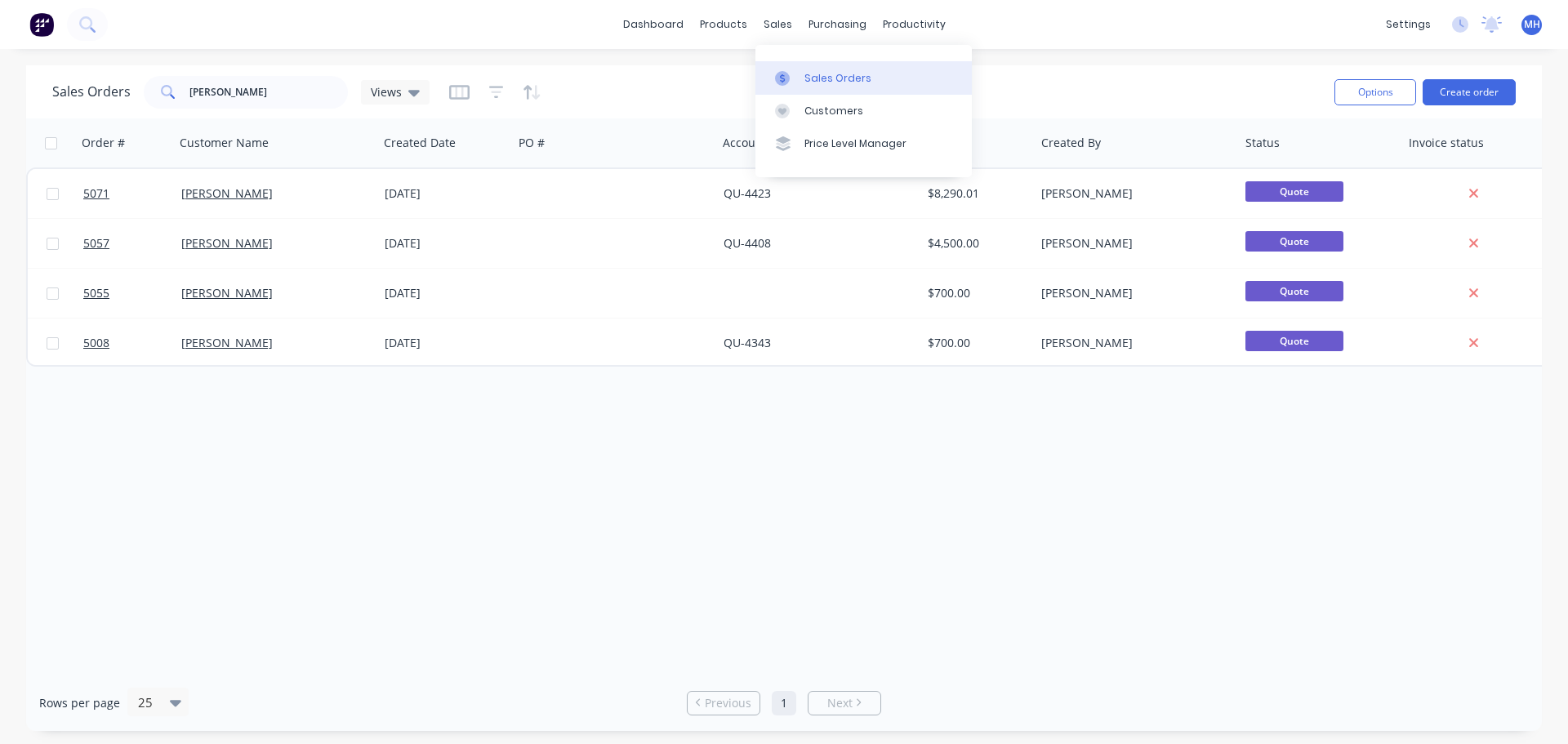
click at [757, 417] on div "Order # Customer Name Created Date PO # Accounting Order # Total ($) Created By…" at bounding box center [784, 396] width 1516 height 556
click at [841, 78] on div "Sales Orders" at bounding box center [837, 78] width 67 height 15
click at [847, 72] on div "Sales Orders" at bounding box center [837, 78] width 67 height 15
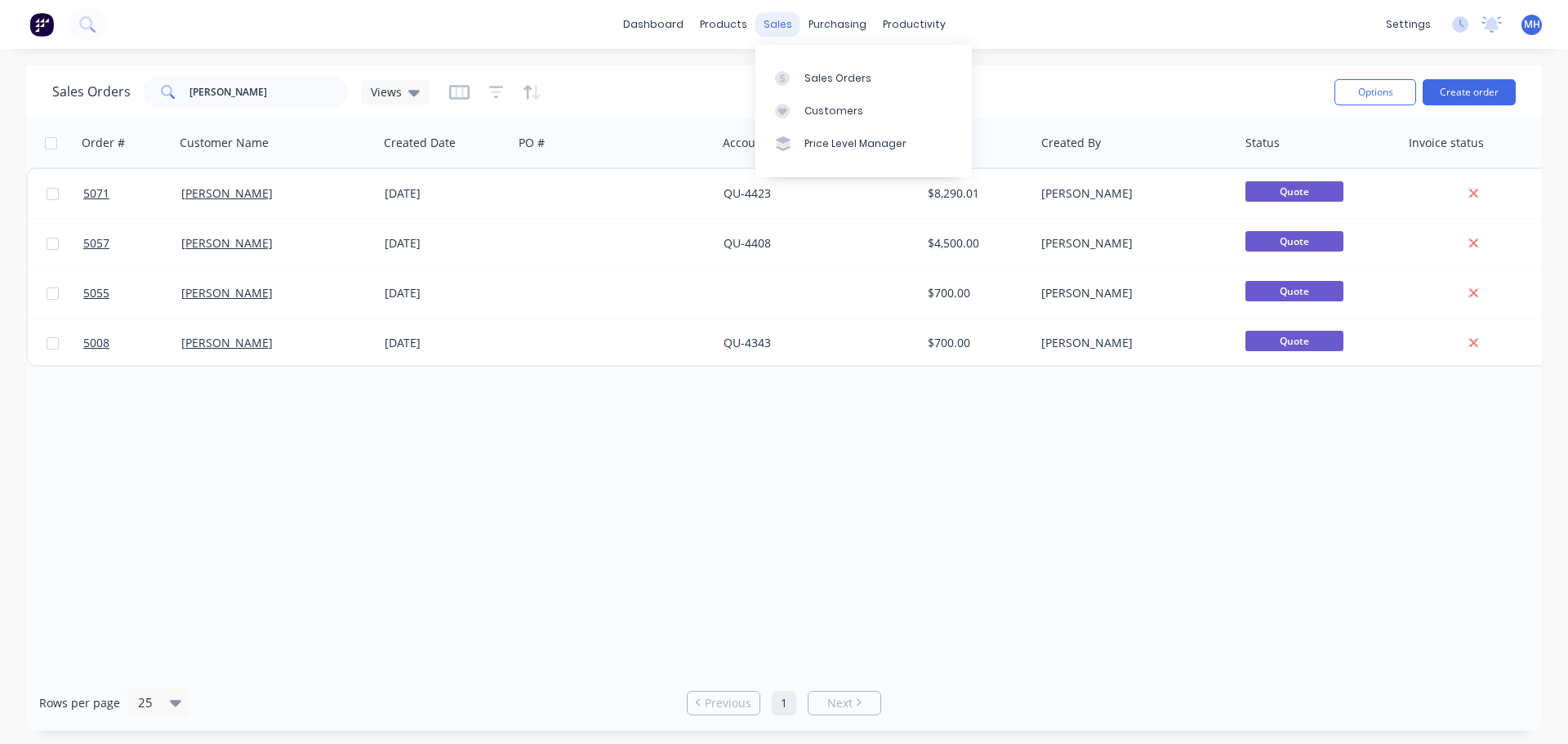
click at [792, 26] on div "sales" at bounding box center [778, 24] width 45 height 25
click at [819, 78] on div "Sales Orders" at bounding box center [837, 78] width 67 height 15
click at [846, 78] on div "Sales Orders" at bounding box center [837, 78] width 67 height 15
click at [830, 79] on div "Sales Orders" at bounding box center [837, 78] width 67 height 15
drag, startPoint x: 211, startPoint y: 96, endPoint x: 109, endPoint y: 99, distance: 102.0
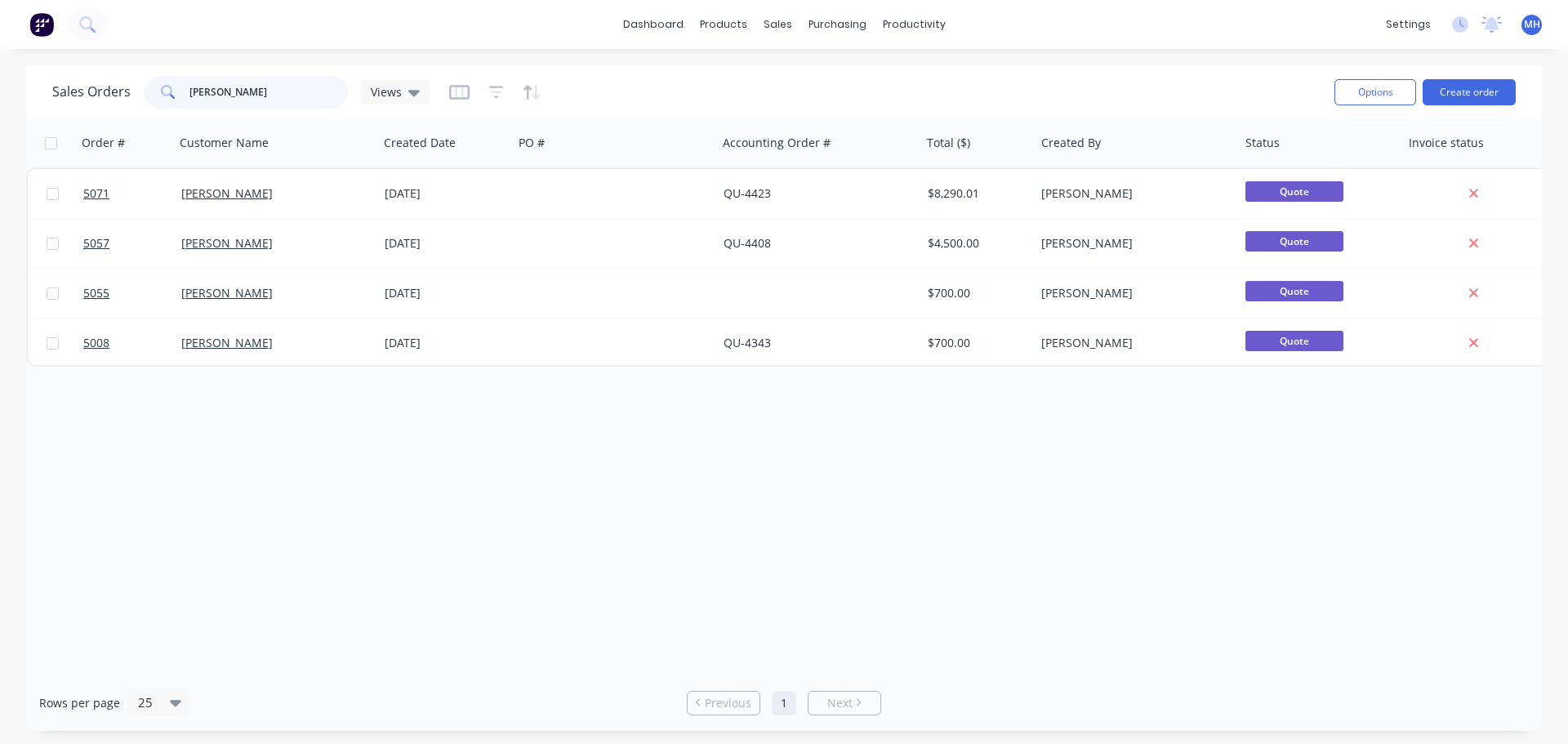
click at [109, 99] on div "Sales Orders [PERSON_NAME] Views" at bounding box center [240, 92] width 377 height 32
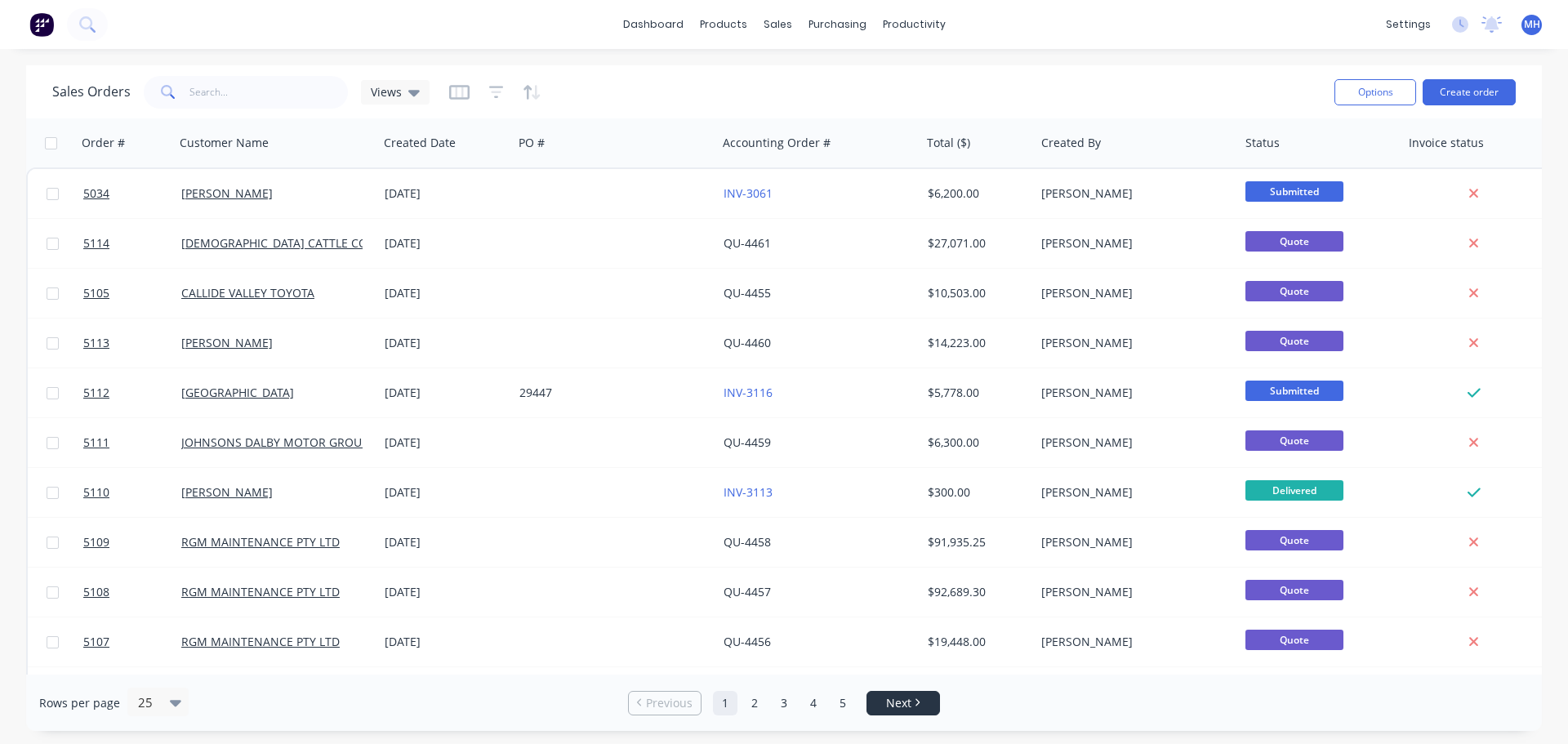
click at [902, 706] on span "Next" at bounding box center [899, 702] width 26 height 16
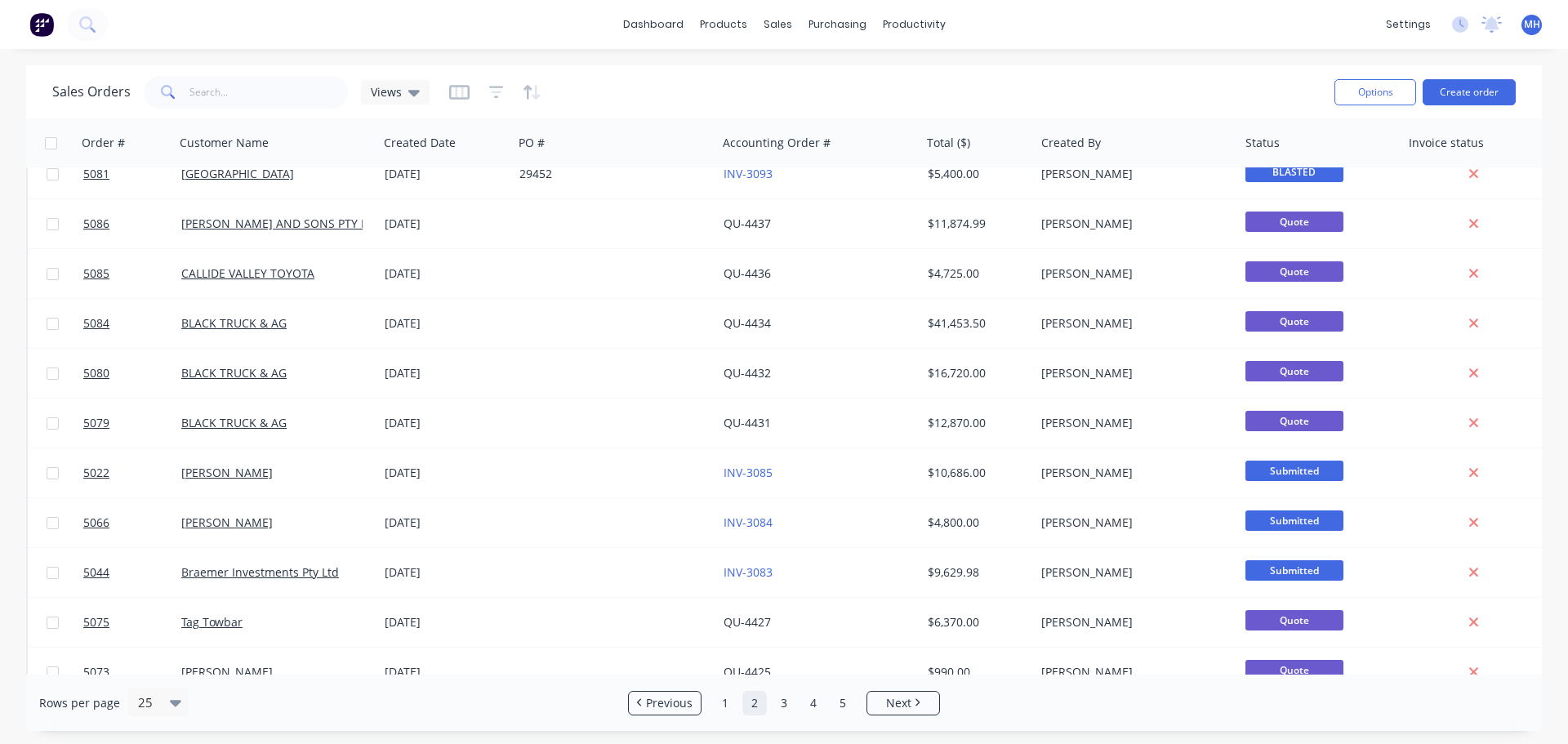
scroll to position [735, 0]
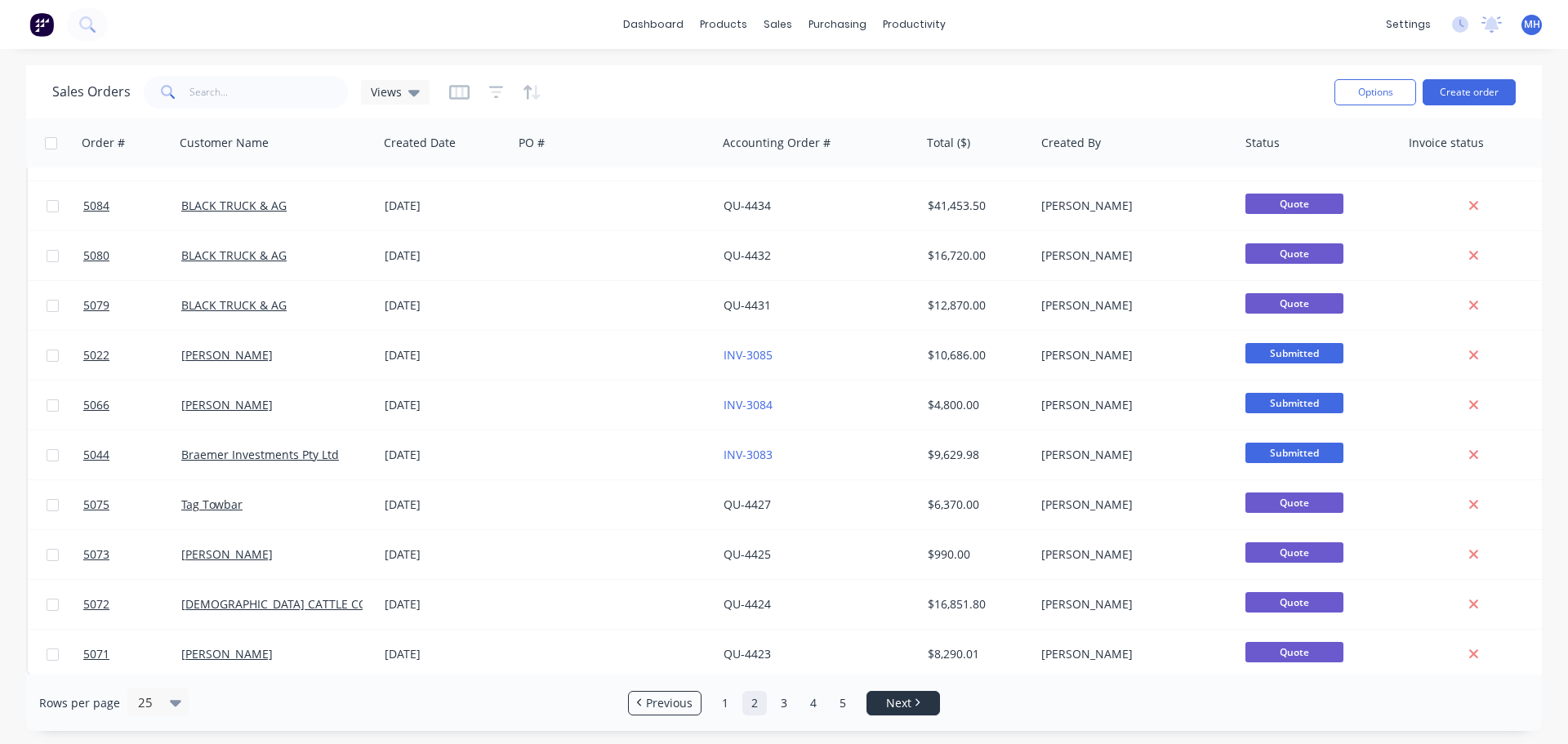
click at [932, 706] on link "Next" at bounding box center [903, 702] width 72 height 16
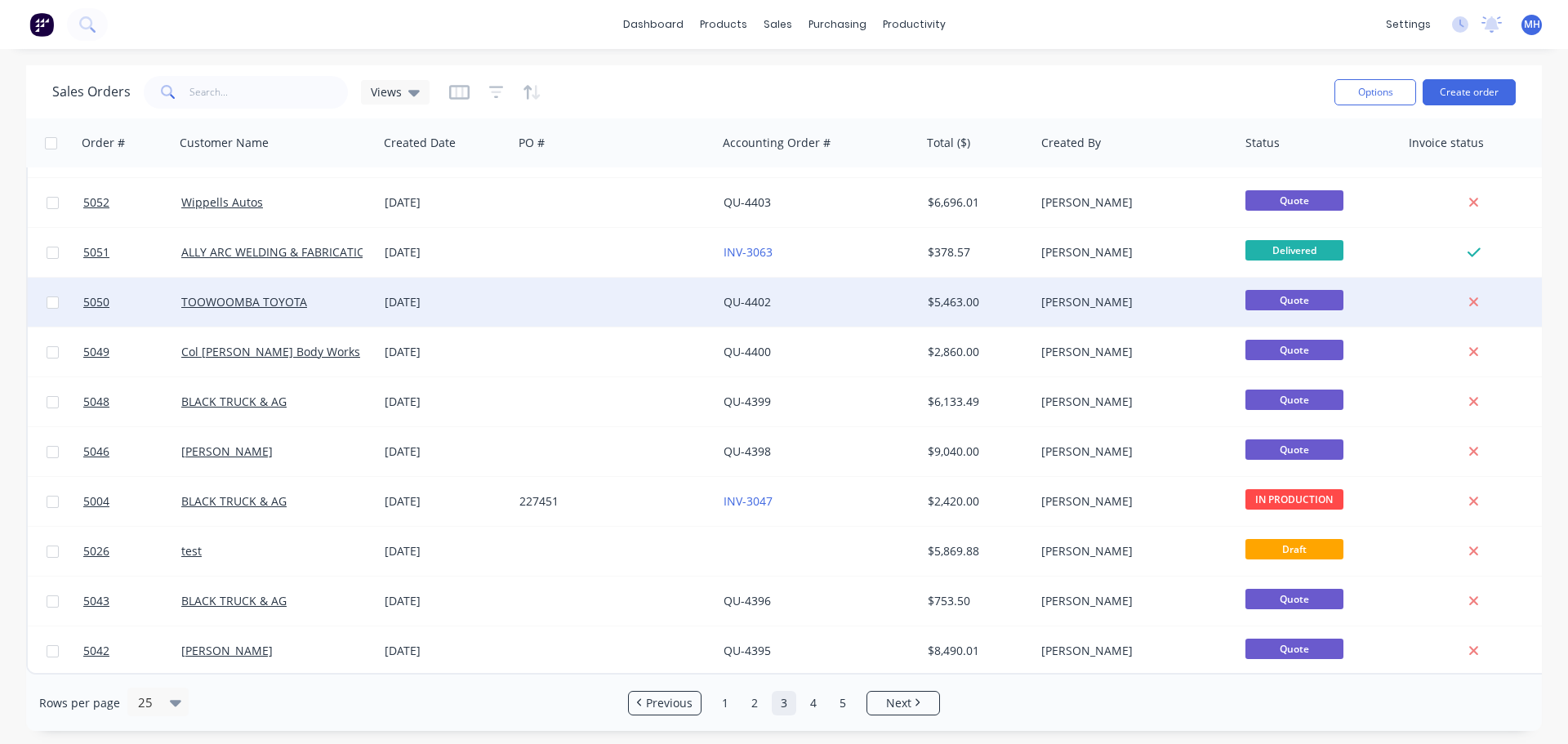
scroll to position [747, 0]
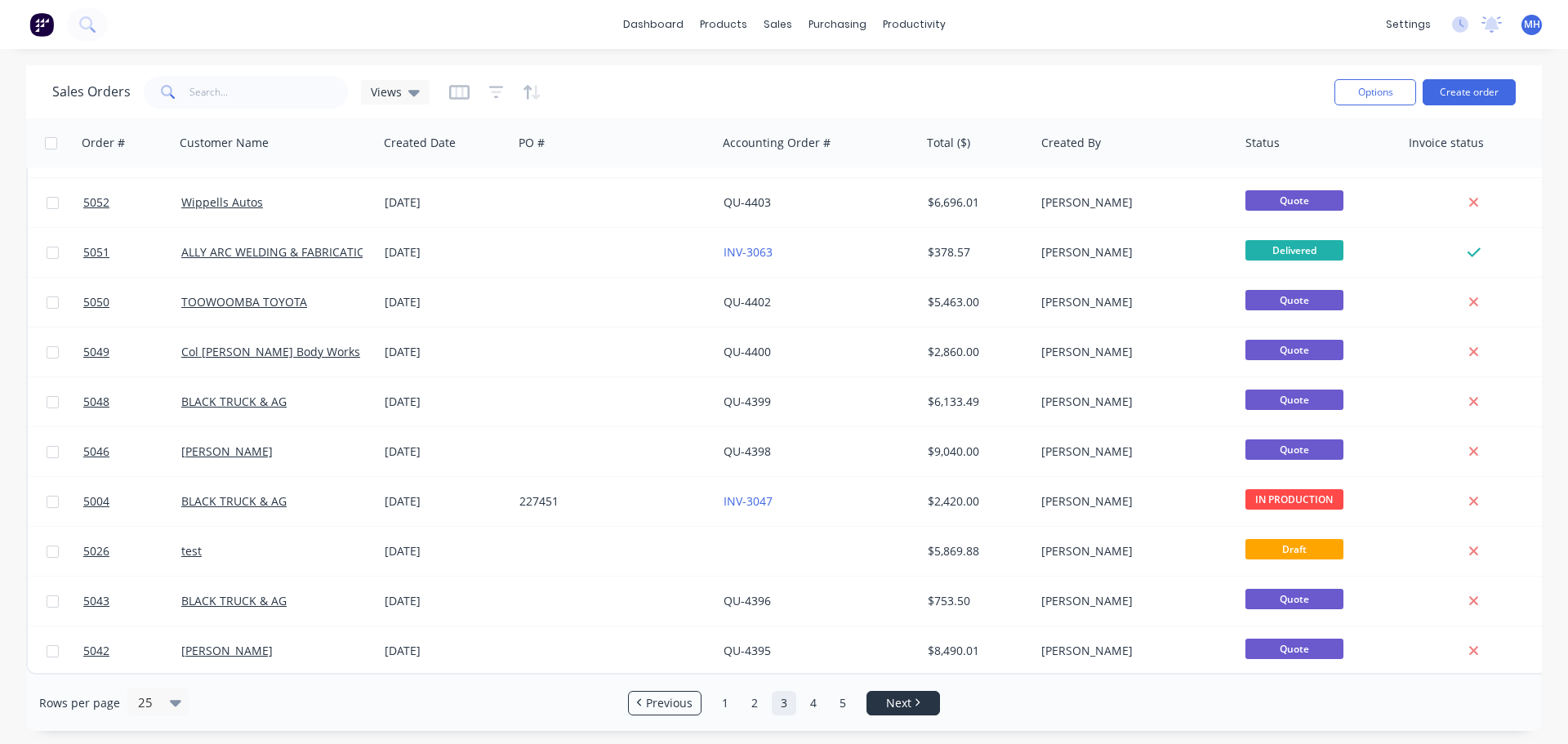
click at [900, 707] on span "Next" at bounding box center [899, 702] width 26 height 16
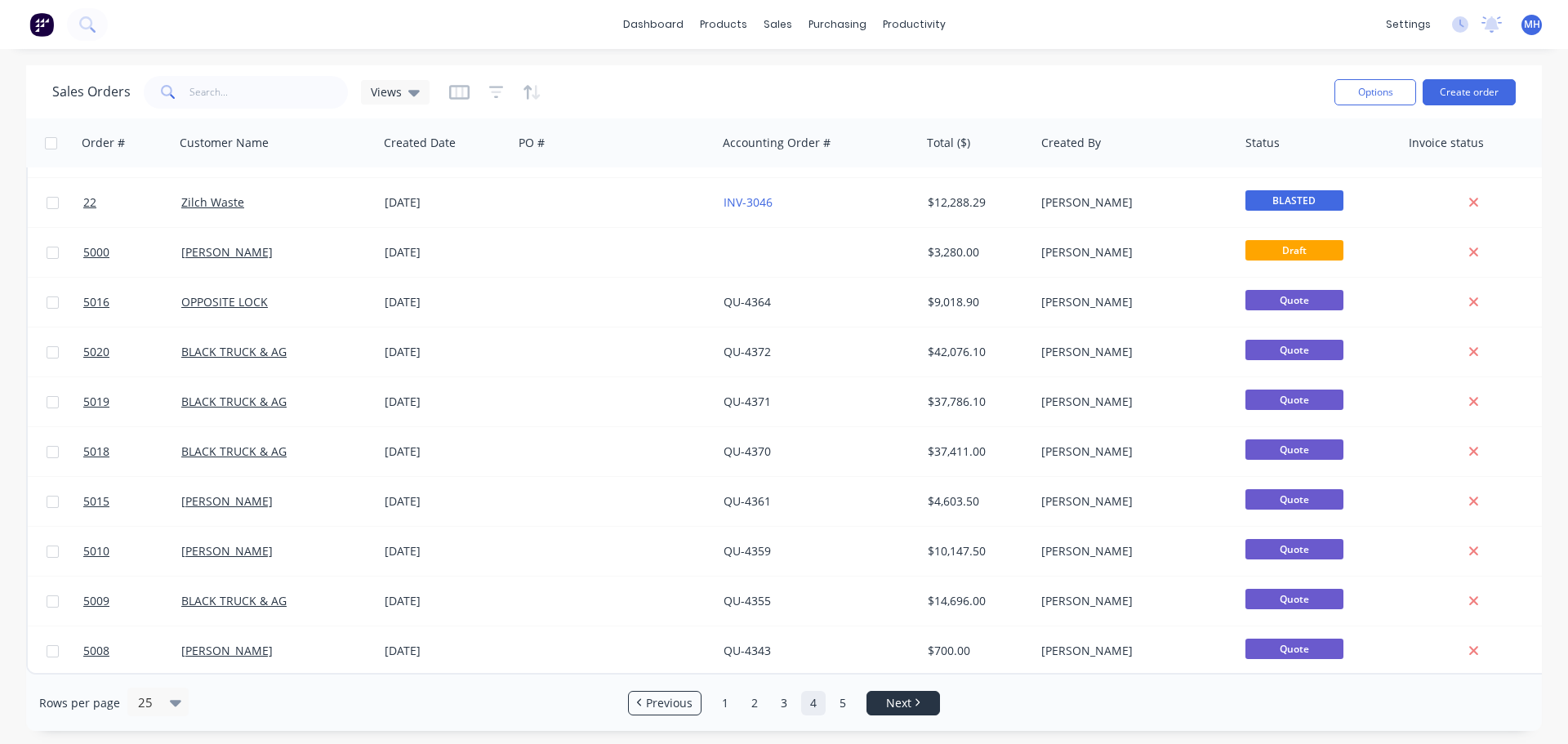
click at [908, 703] on span "Next" at bounding box center [899, 702] width 26 height 16
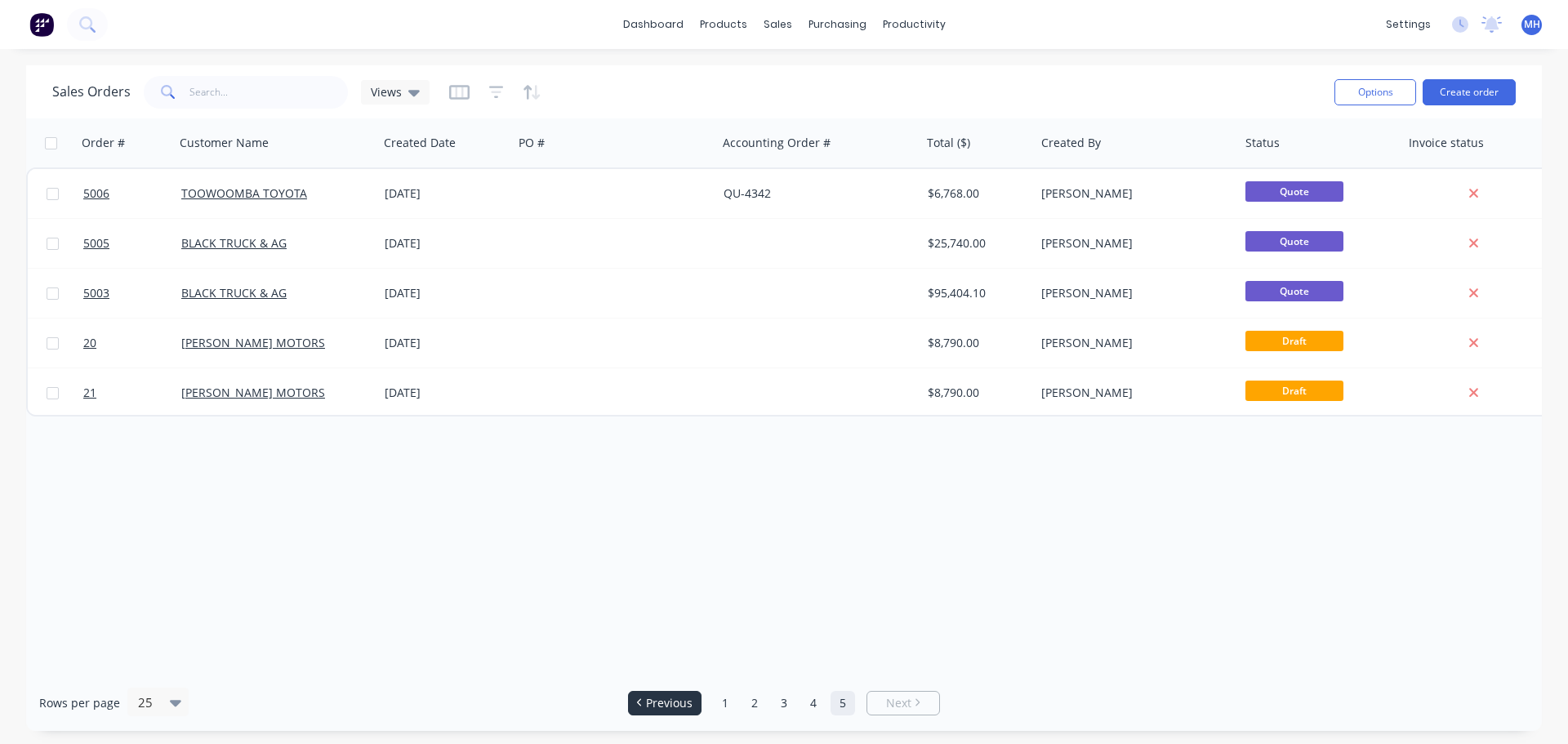
click at [676, 695] on span "Previous" at bounding box center [669, 702] width 46 height 16
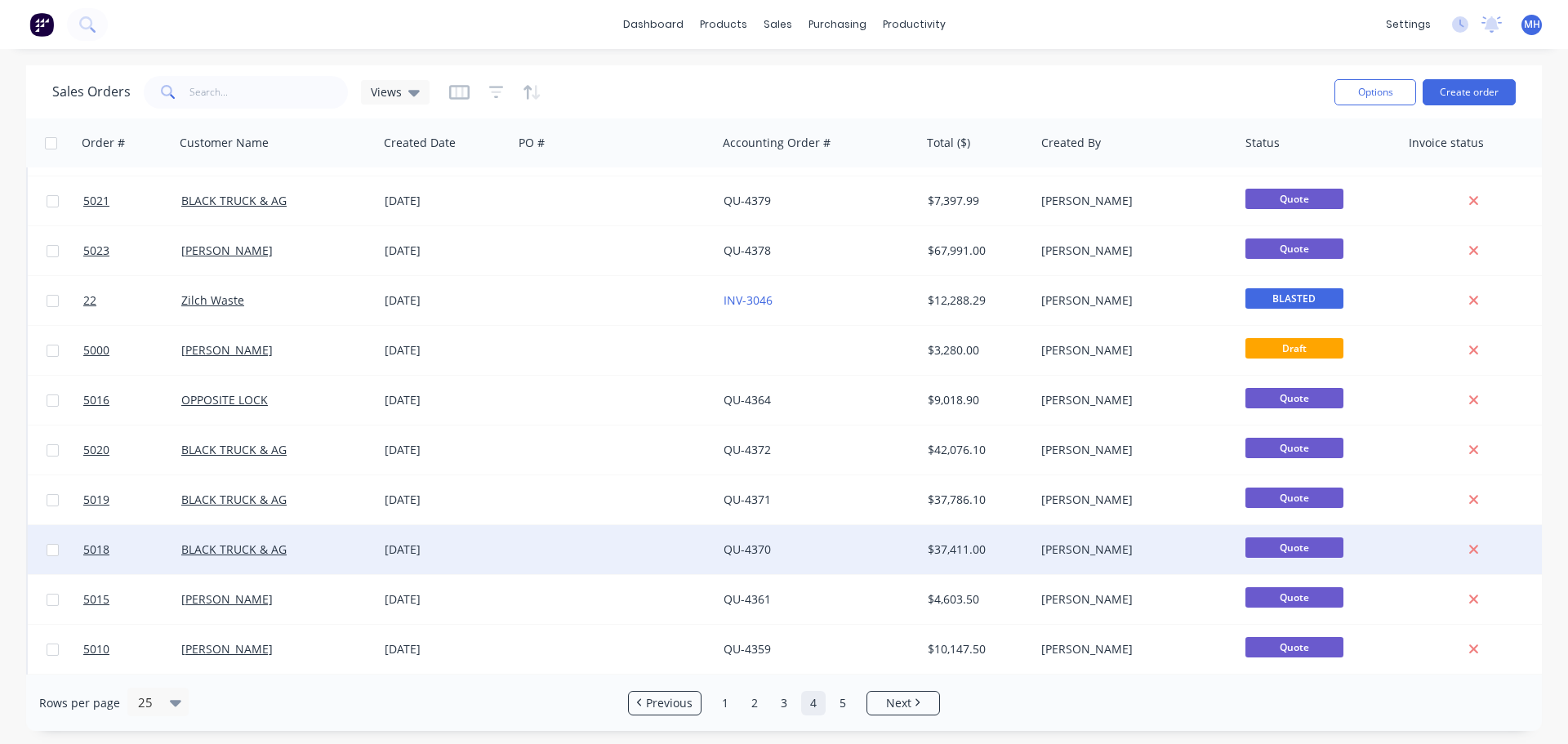
scroll to position [653, 0]
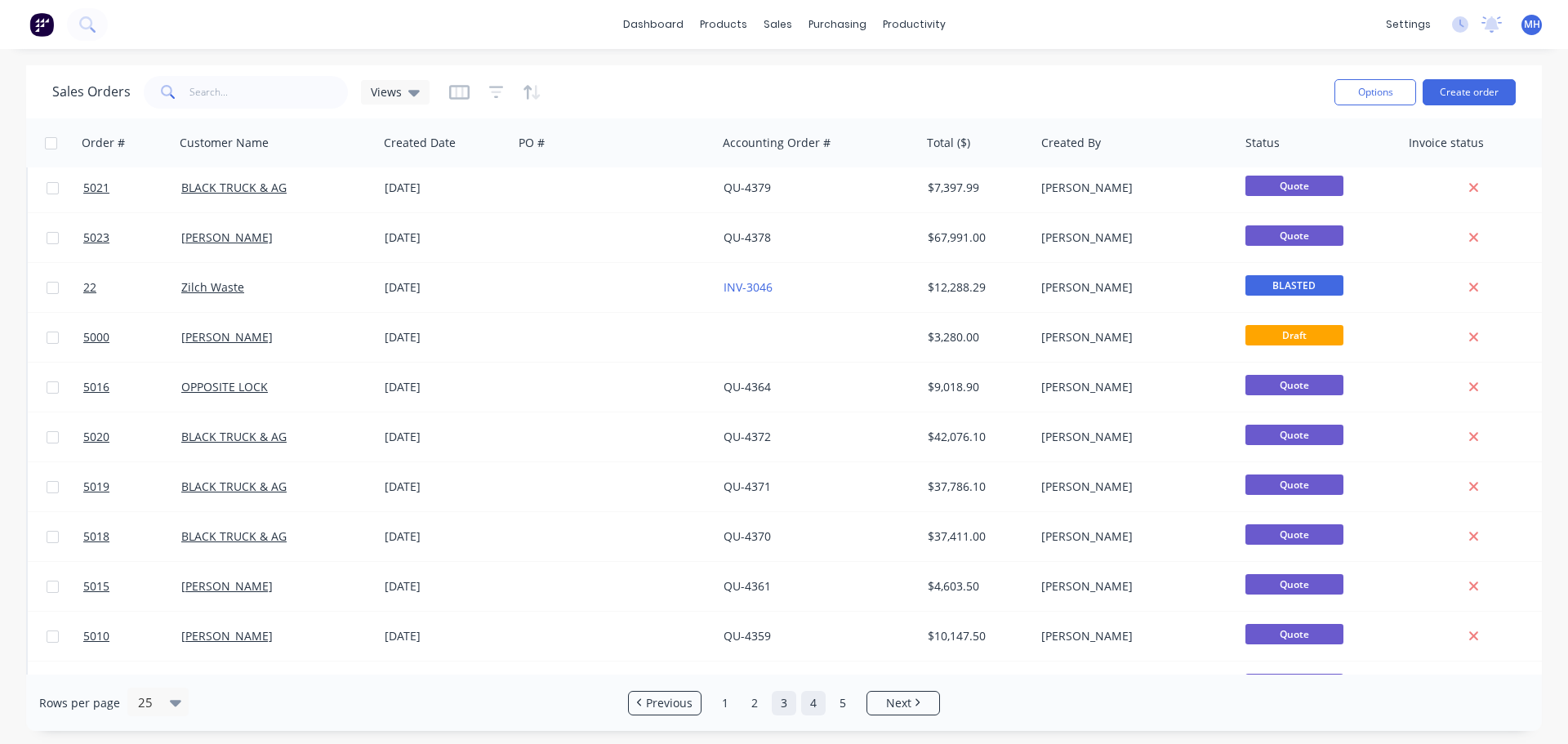
click at [781, 702] on link "3" at bounding box center [784, 703] width 25 height 25
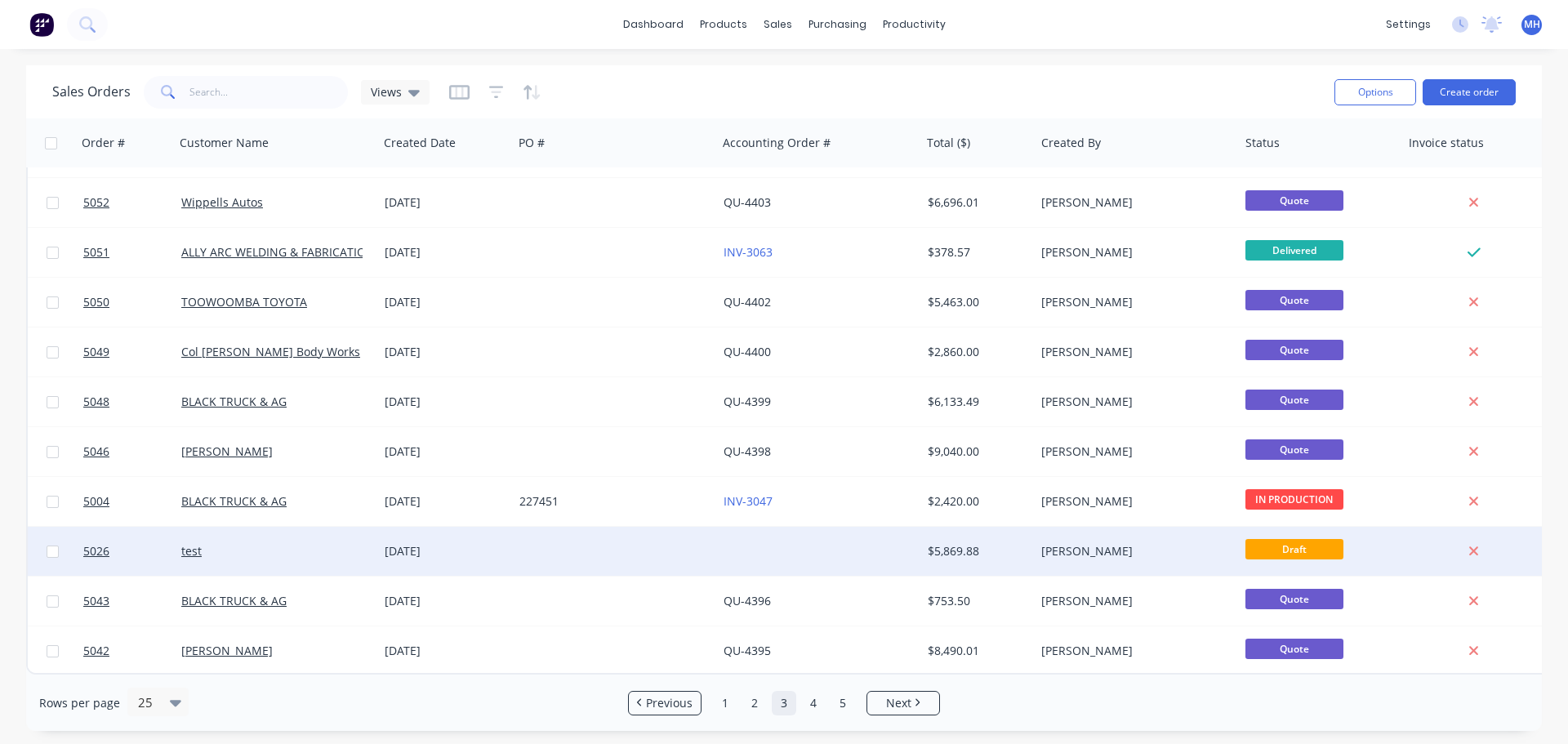
scroll to position [747, 0]
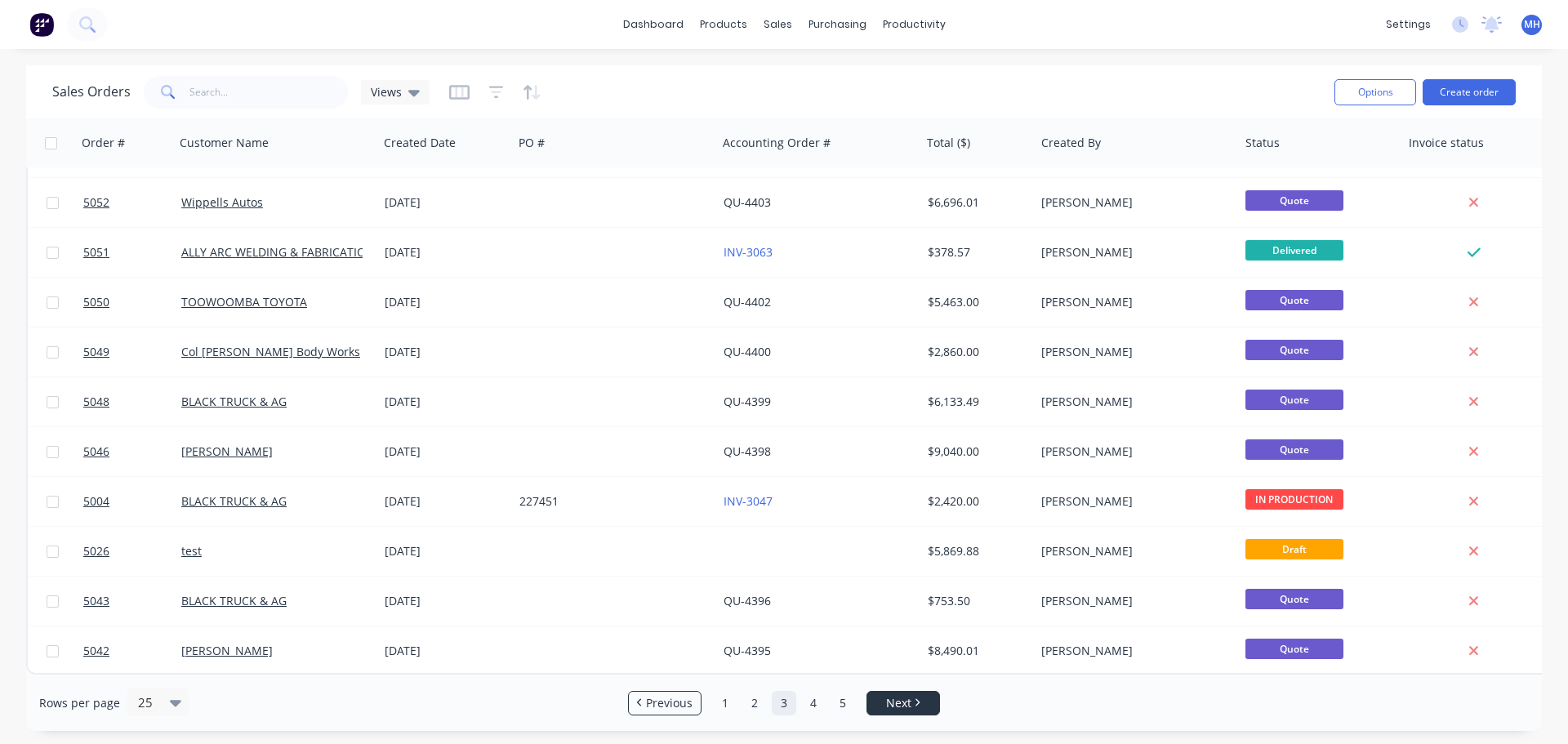
click at [892, 694] on span "Next" at bounding box center [899, 702] width 26 height 16
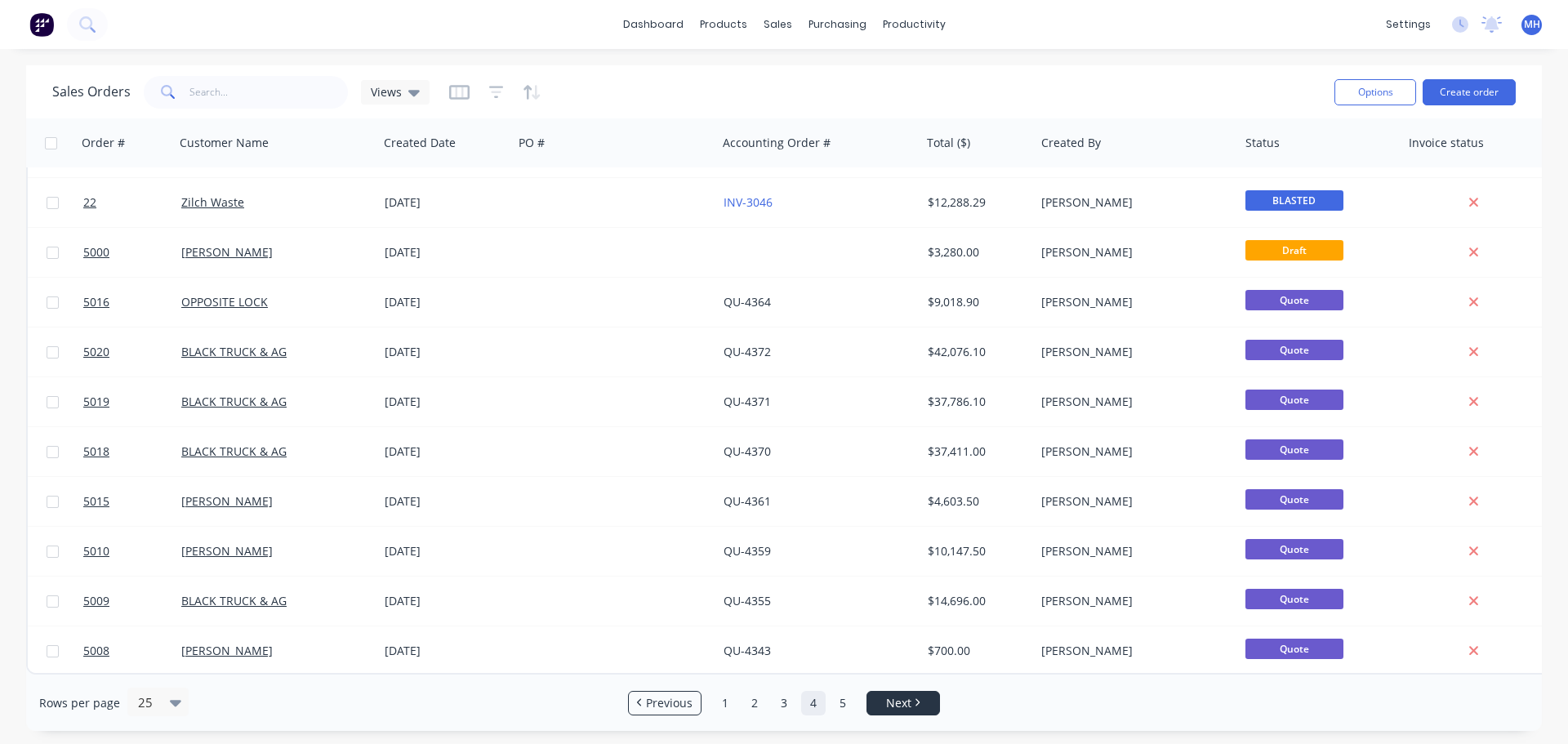
click at [893, 700] on span "Next" at bounding box center [899, 702] width 26 height 16
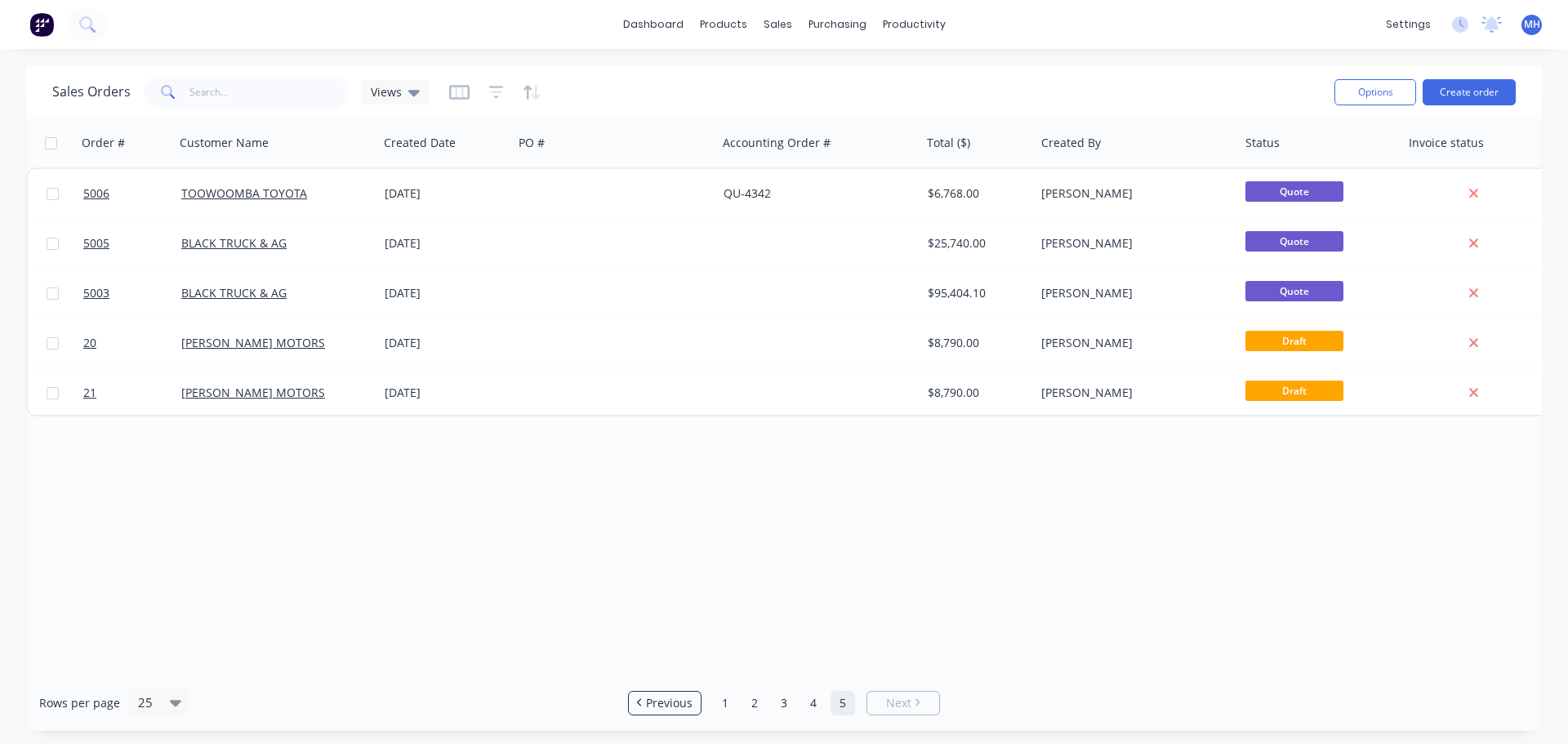
scroll to position [0, 0]
click at [676, 693] on li "Previous" at bounding box center [665, 703] width 74 height 25
click at [676, 698] on span "Previous" at bounding box center [669, 702] width 46 height 16
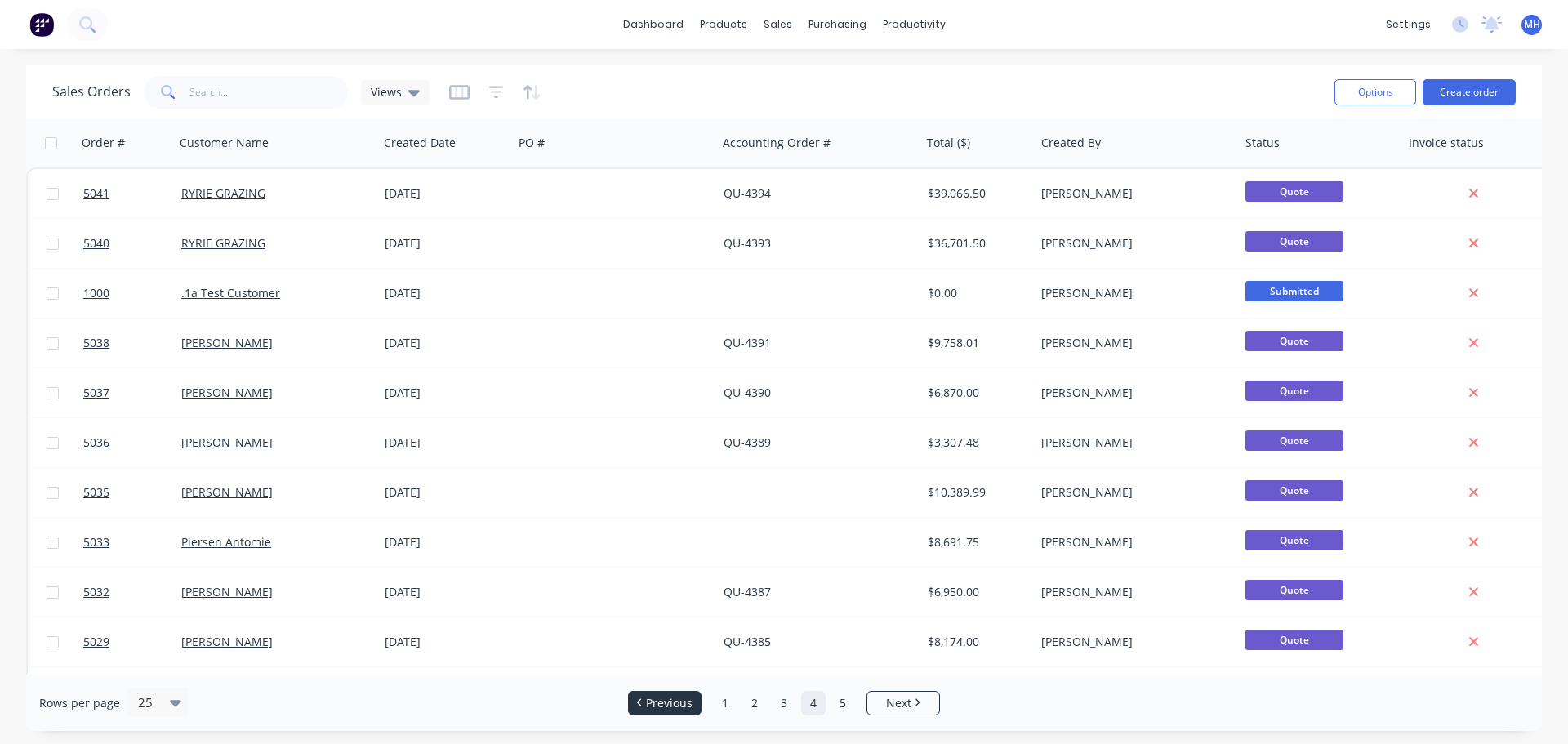
click at [676, 698] on span "Previous" at bounding box center [669, 702] width 46 height 16
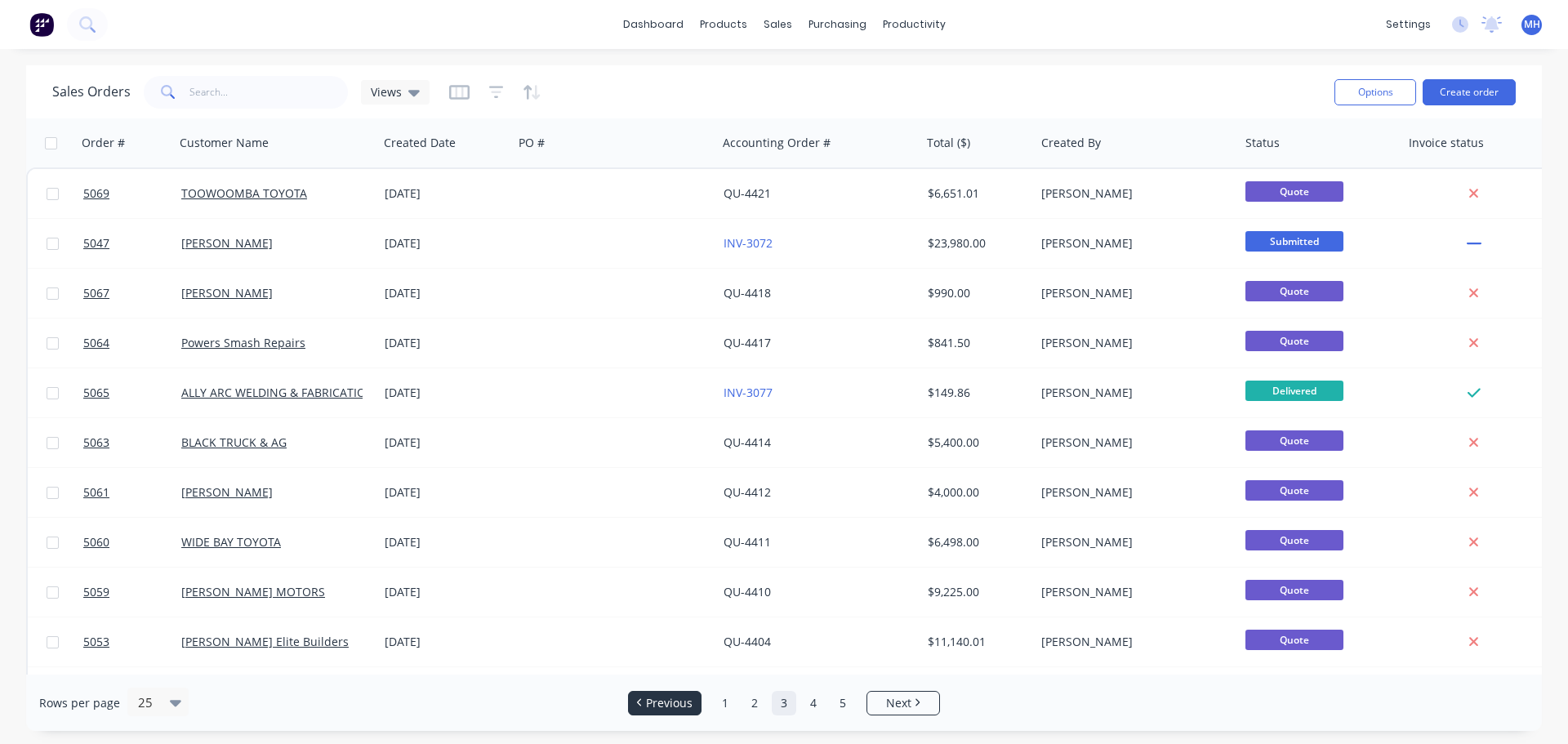
click at [676, 698] on span "Previous" at bounding box center [669, 702] width 46 height 16
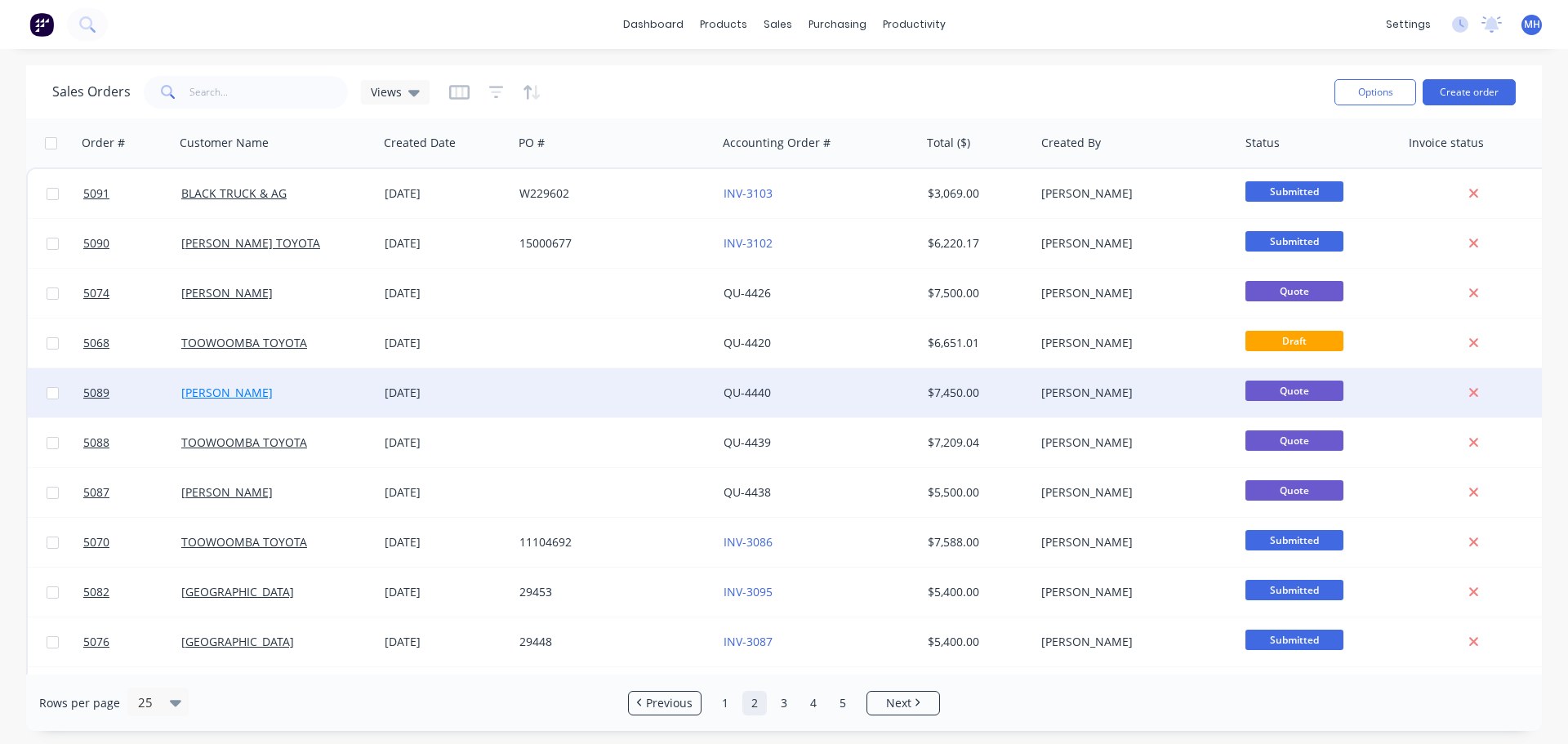
click at [249, 391] on link "[PERSON_NAME]" at bounding box center [227, 393] width 92 height 15
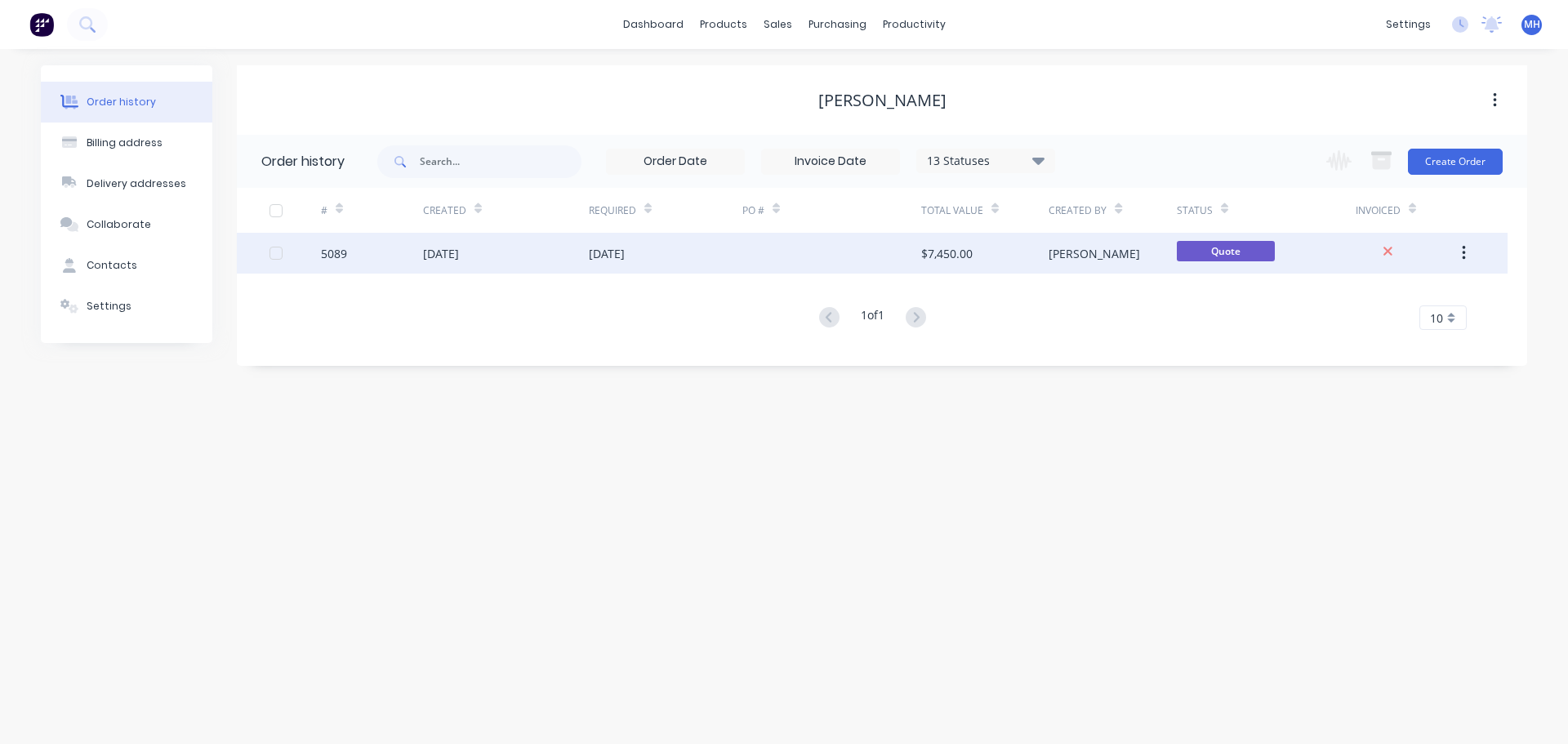
click at [991, 257] on div "$7,450.00" at bounding box center [985, 253] width 127 height 41
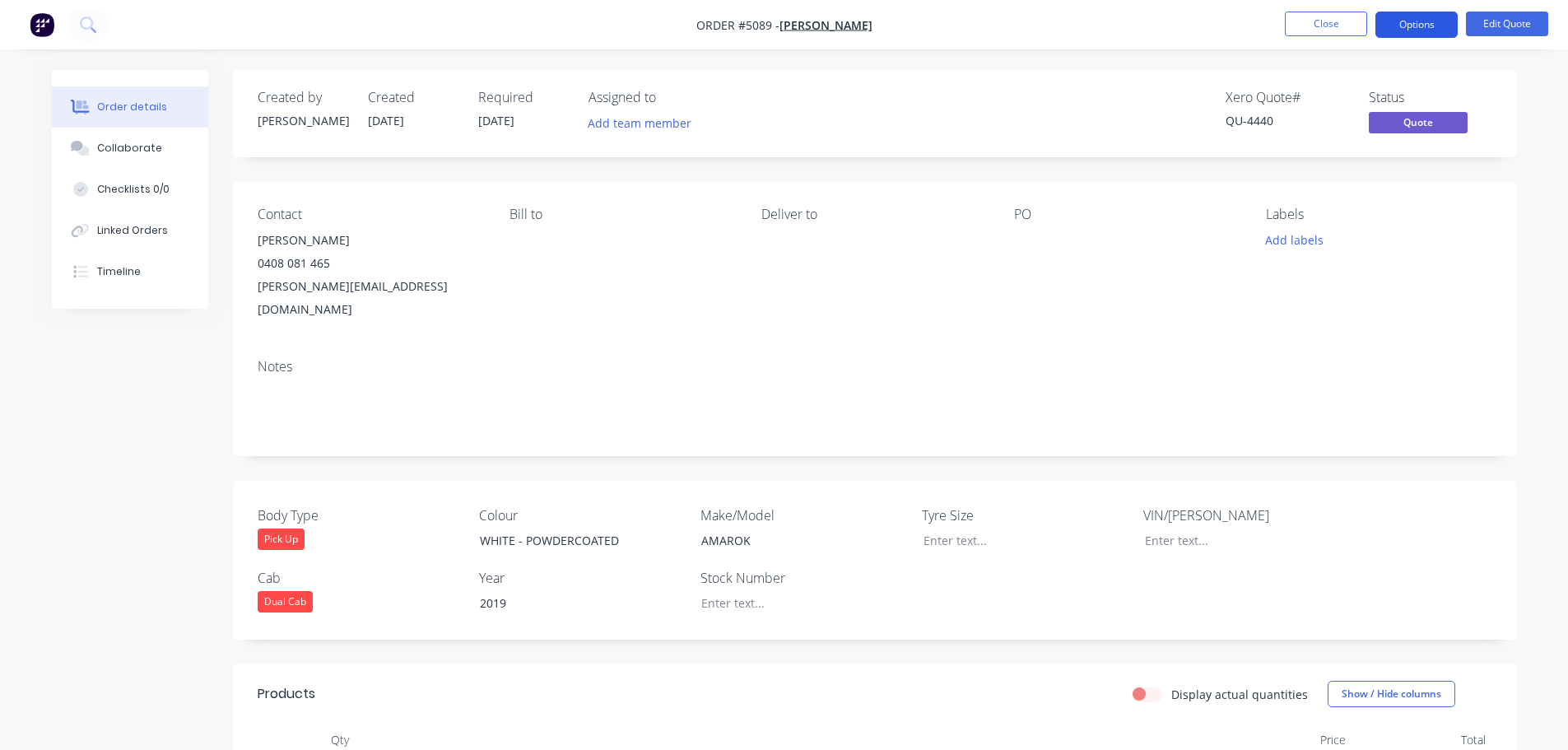
click at [1411, 22] on button "Options" at bounding box center [1415, 24] width 82 height 27
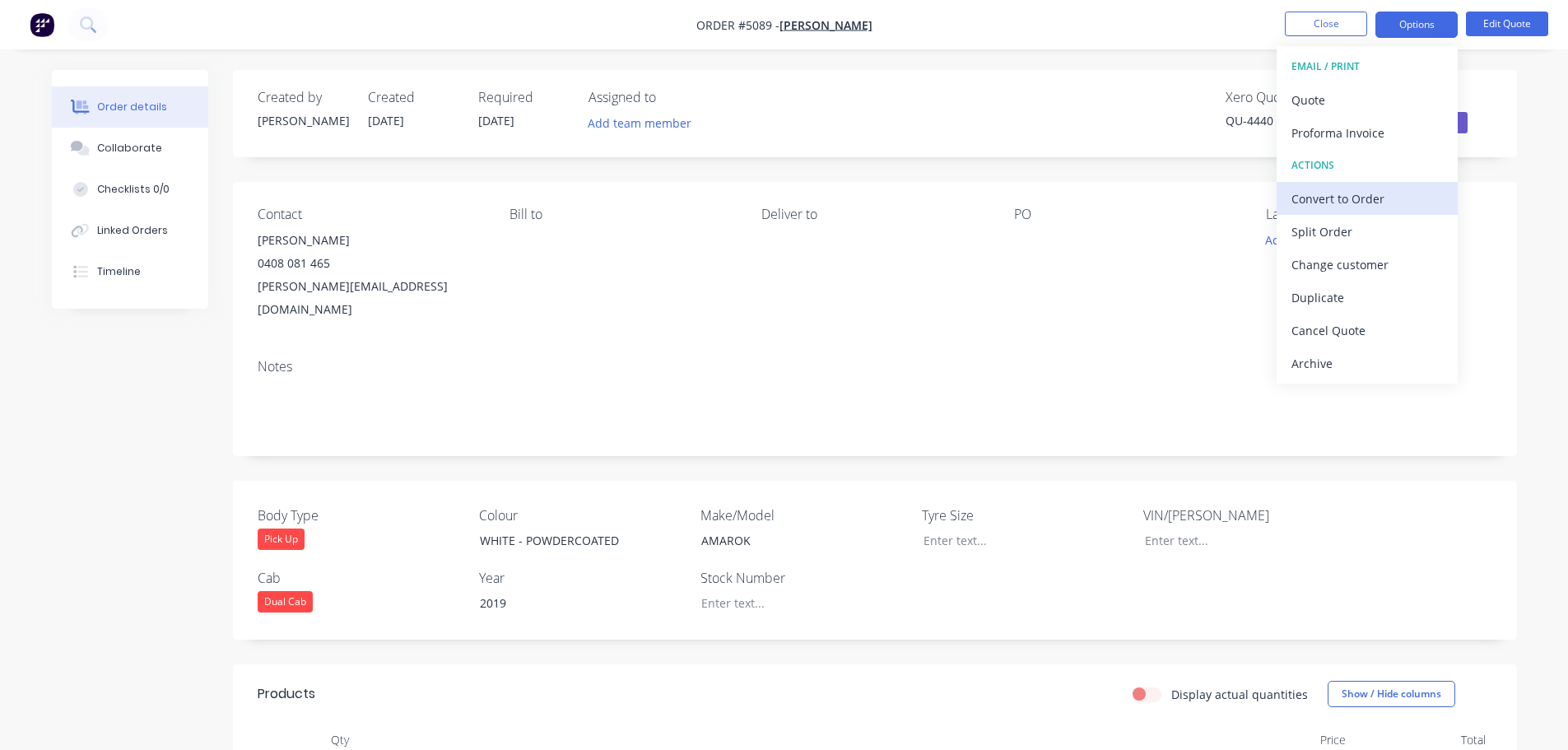
click at [1335, 202] on div "Convert to Order" at bounding box center [1367, 199] width 152 height 24
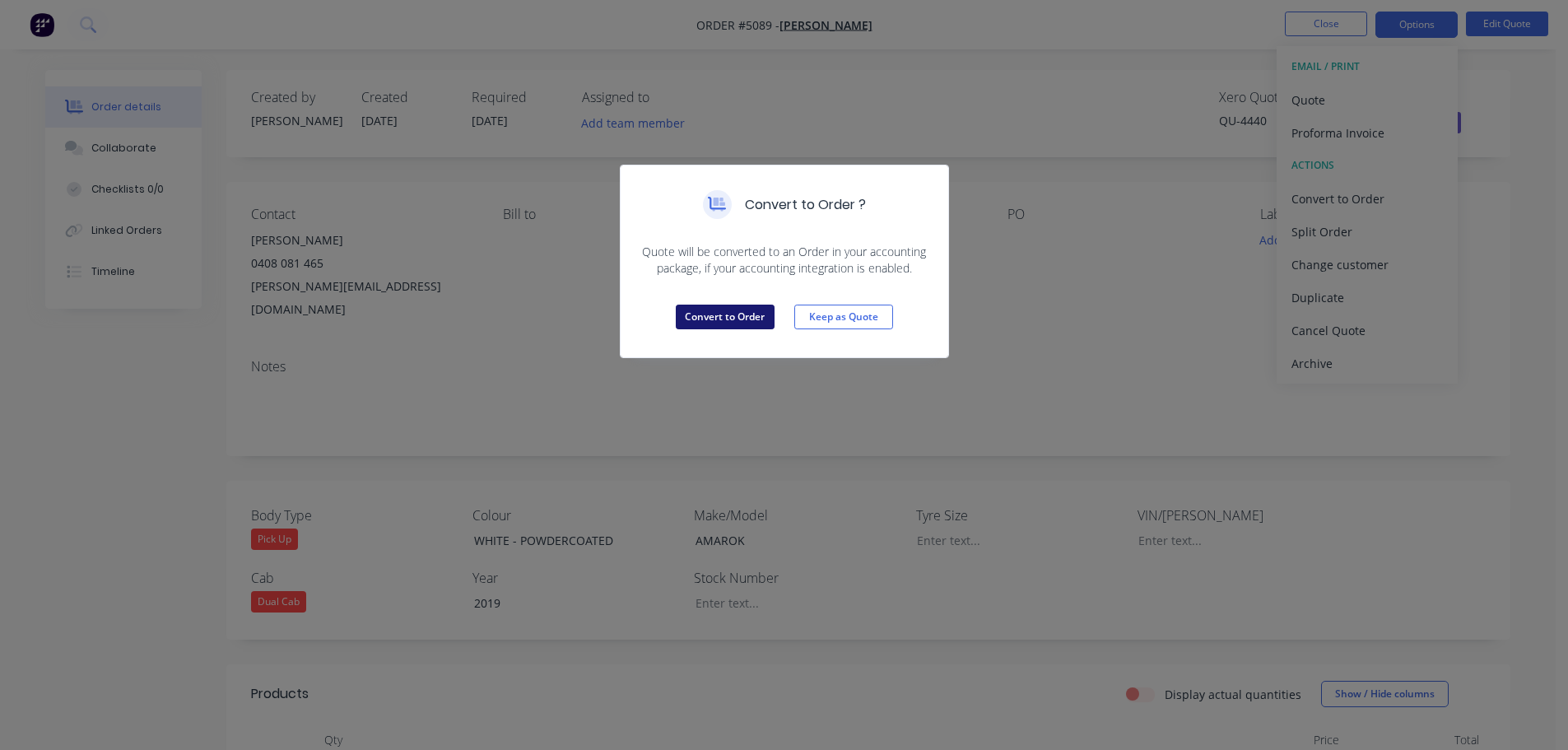
click at [732, 316] on button "Convert to Order" at bounding box center [725, 316] width 99 height 25
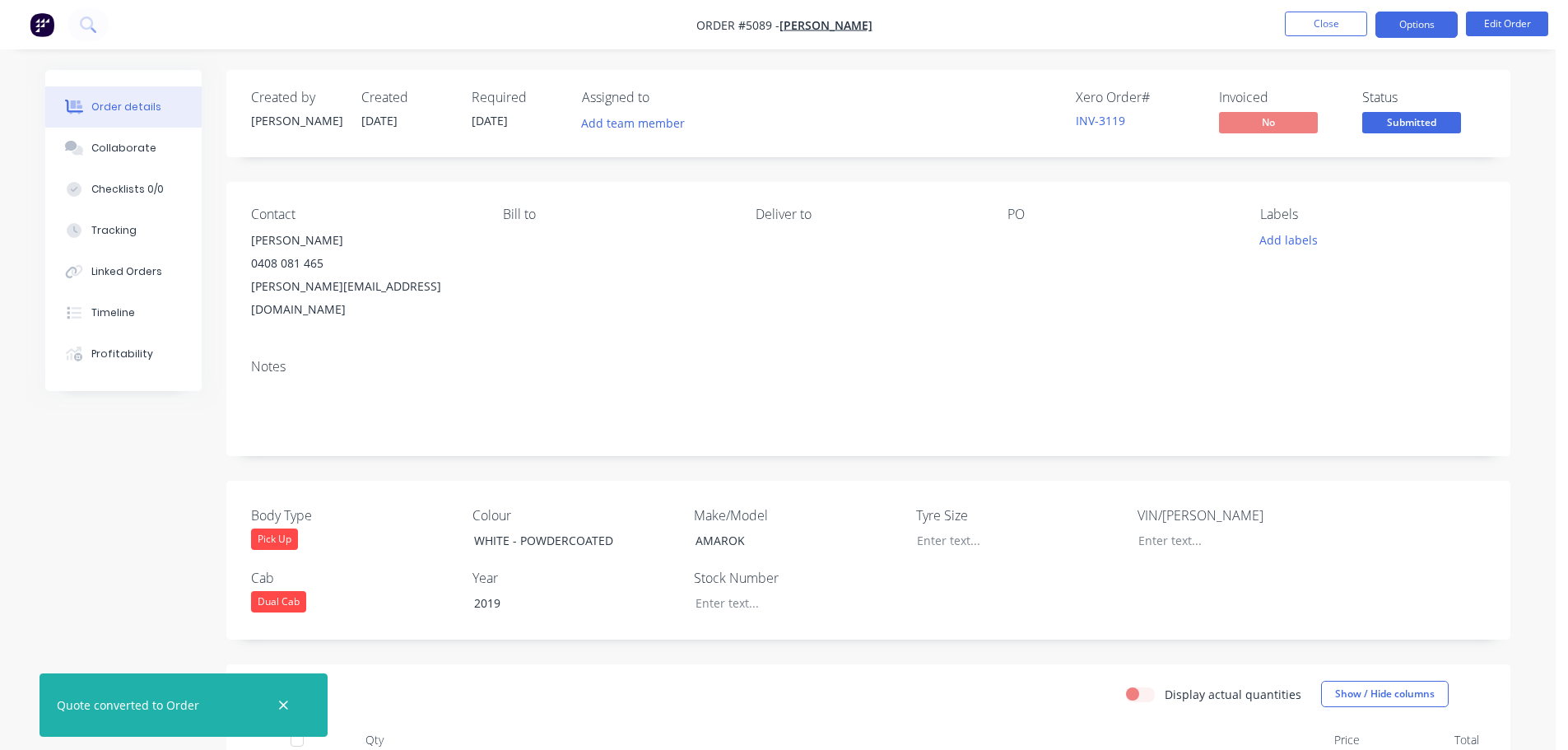
click at [1425, 15] on button "Options" at bounding box center [1415, 24] width 82 height 27
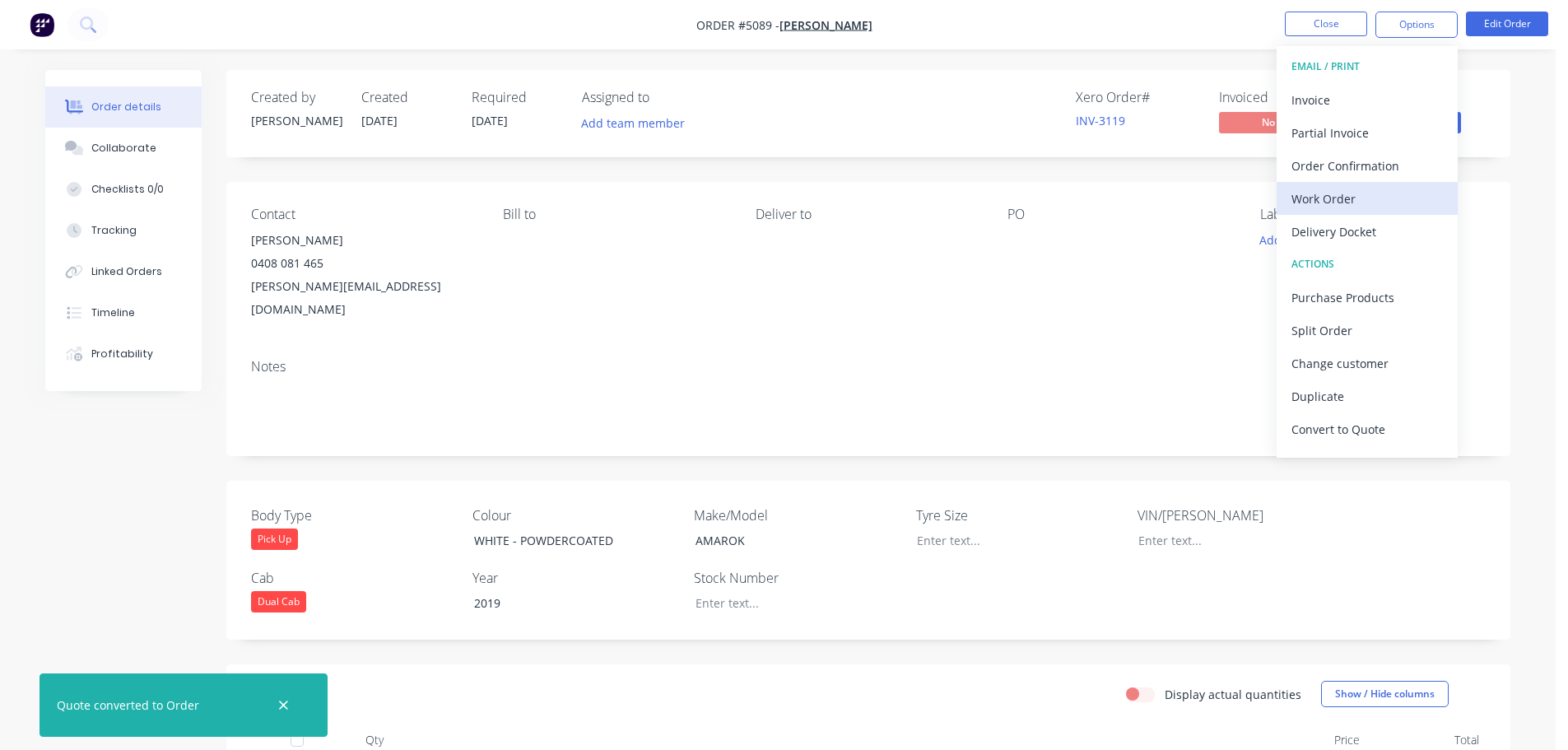
click at [1369, 194] on div "Work Order" at bounding box center [1367, 199] width 152 height 24
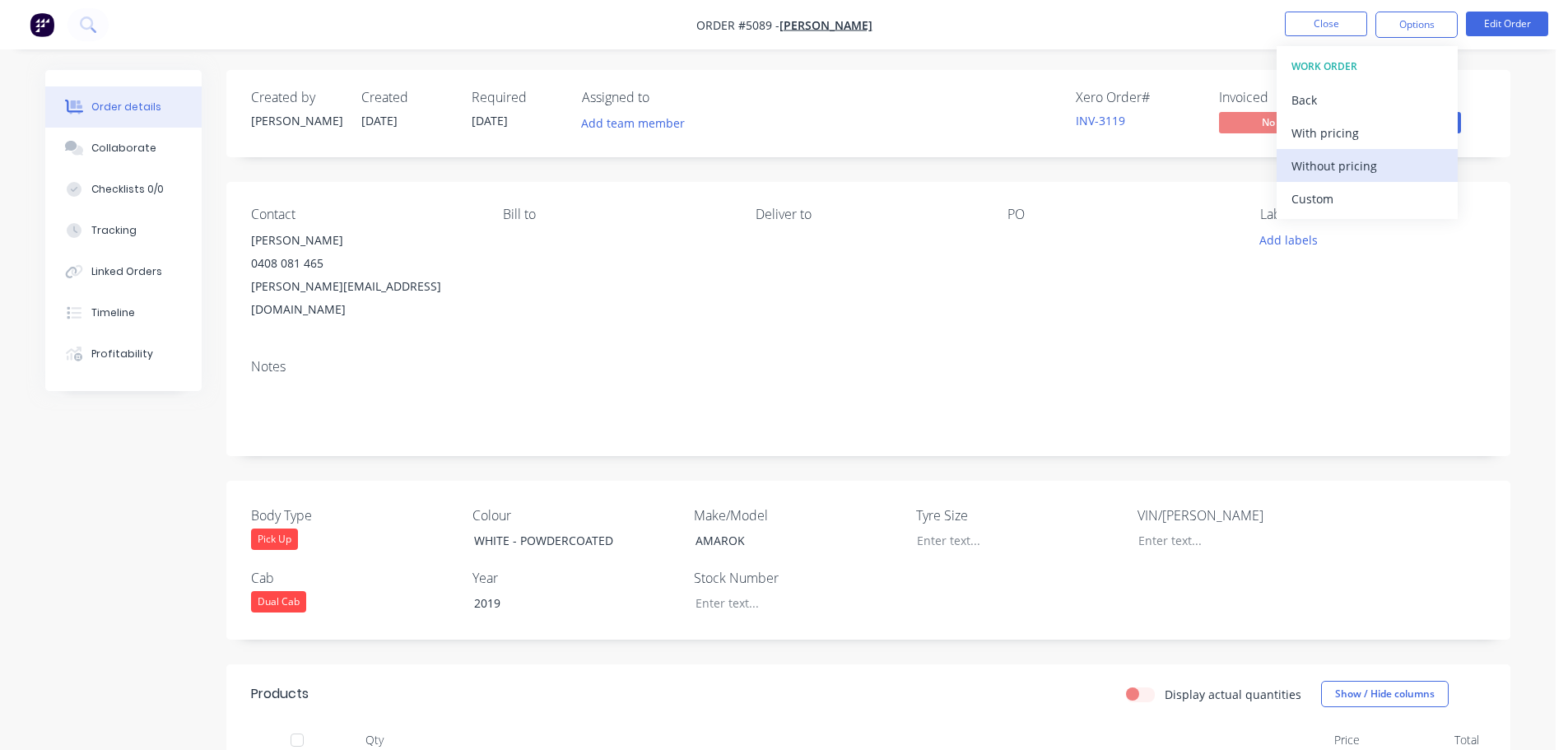
click at [1347, 160] on div "Without pricing" at bounding box center [1367, 166] width 152 height 24
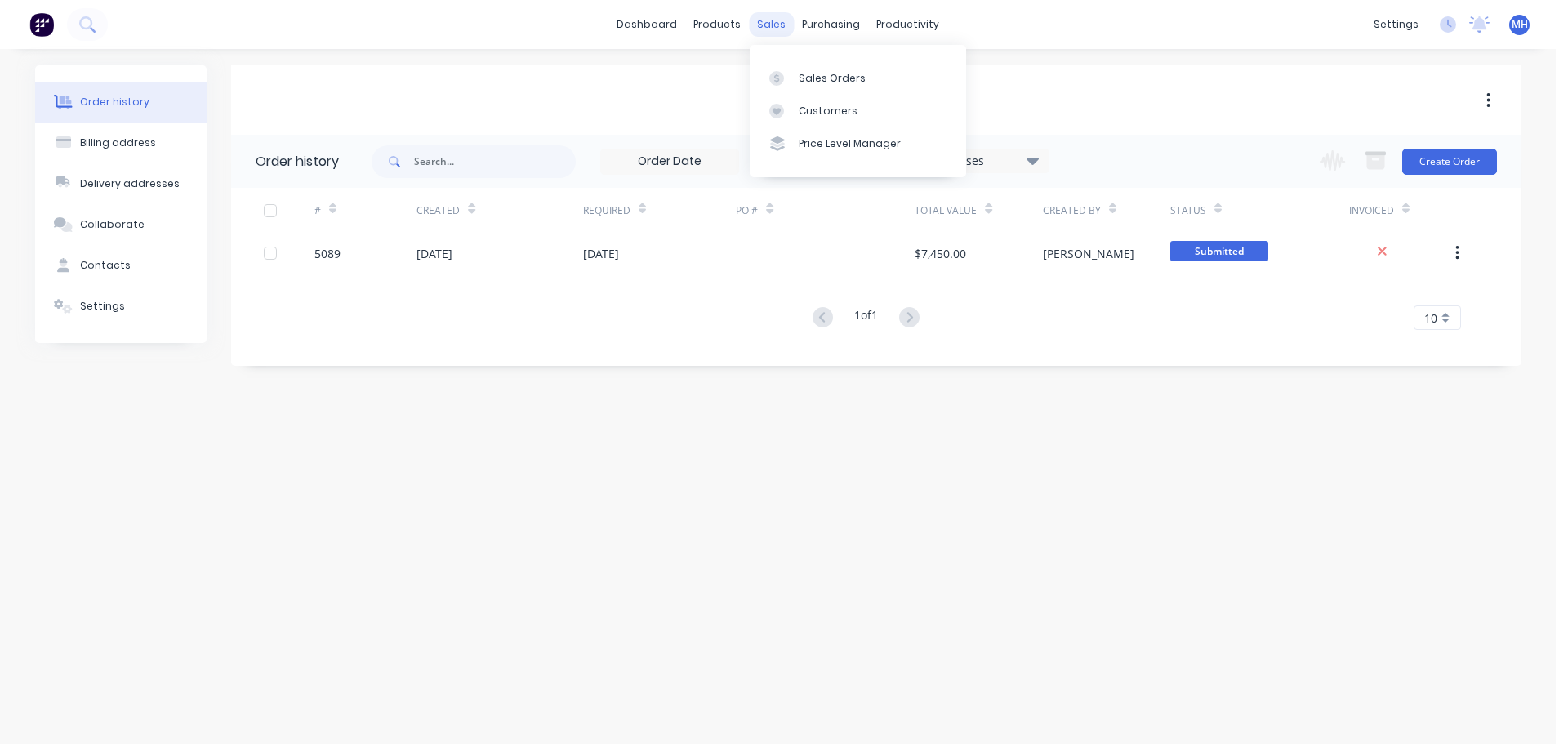
click at [773, 20] on div "sales" at bounding box center [771, 24] width 45 height 25
click at [796, 75] on link "Sales Orders" at bounding box center [857, 78] width 216 height 32
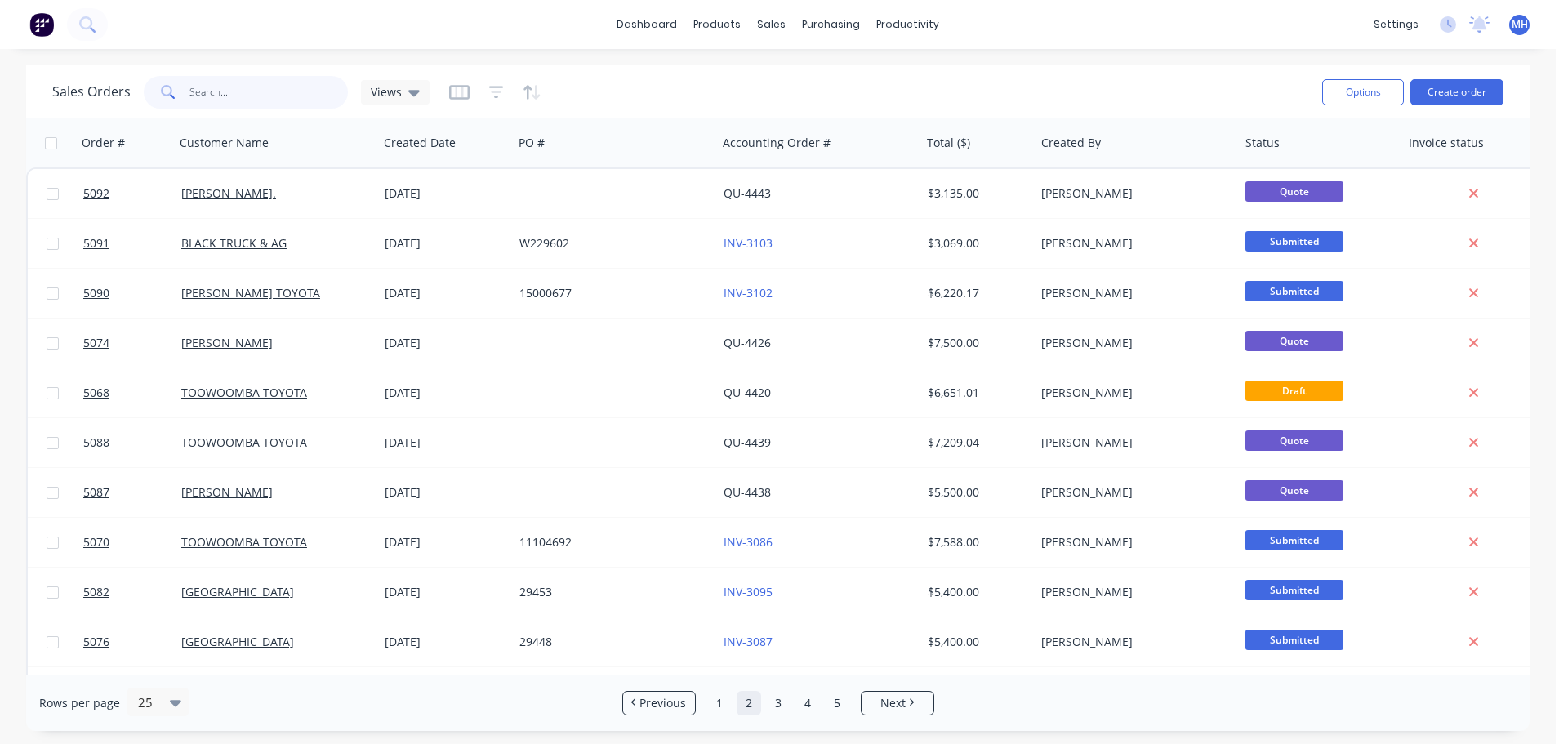
click at [241, 93] on input "text" at bounding box center [269, 92] width 159 height 32
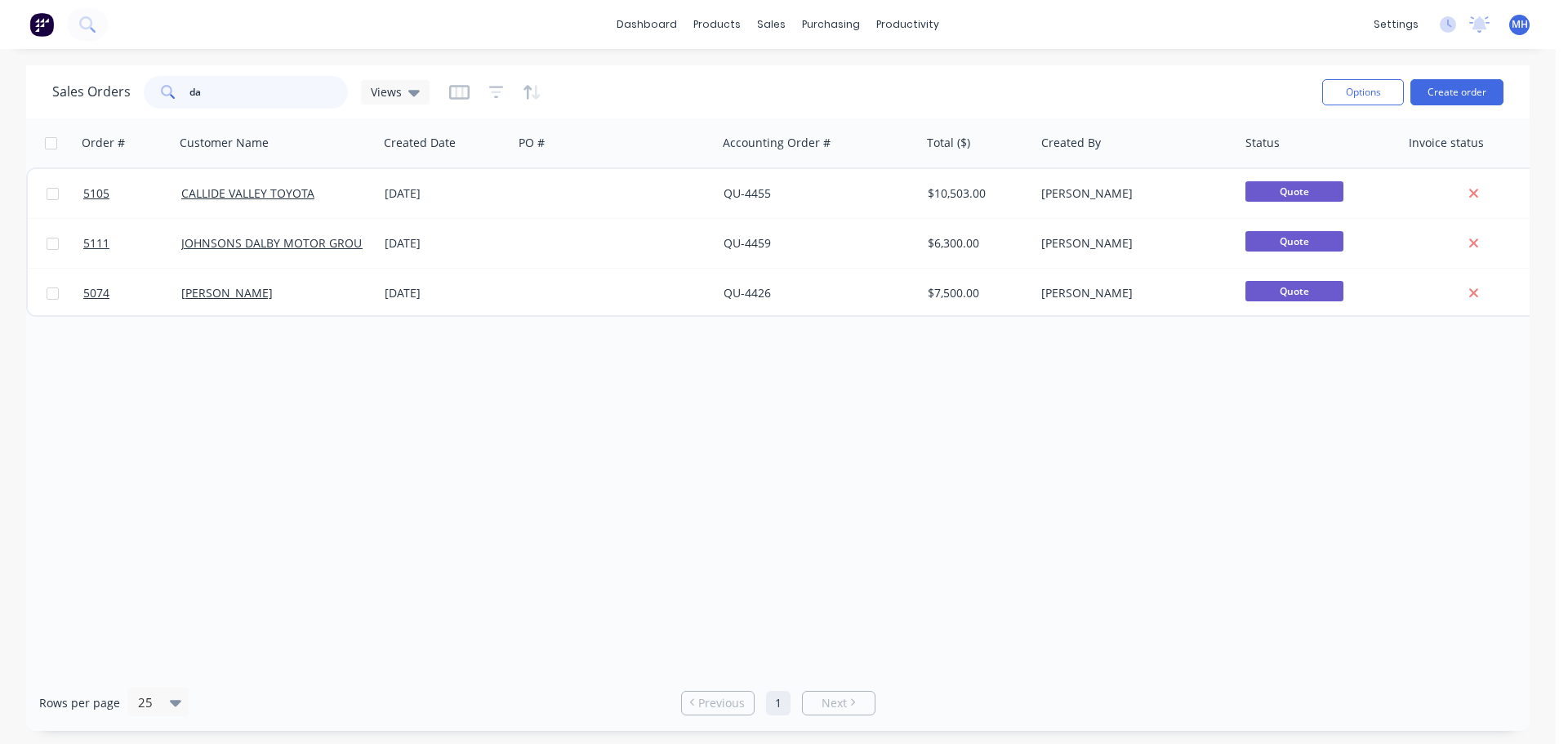
type input "d"
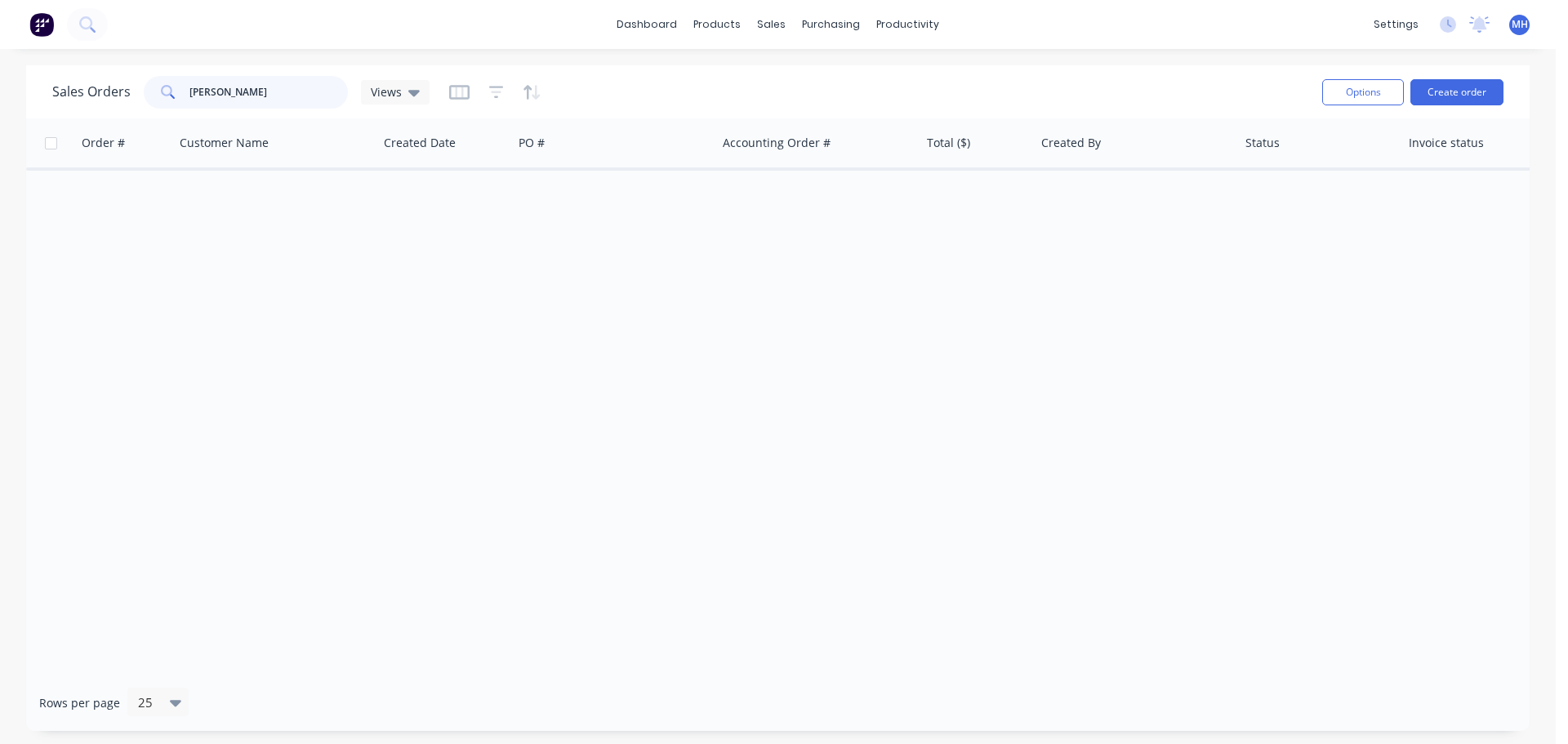
type input "[PERSON_NAME]"
drag, startPoint x: 242, startPoint y: 90, endPoint x: 101, endPoint y: 87, distance: 141.0
click at [101, 87] on div "Sales Orders [PERSON_NAME] Views" at bounding box center [240, 92] width 377 height 32
type input "f"
type input "d"
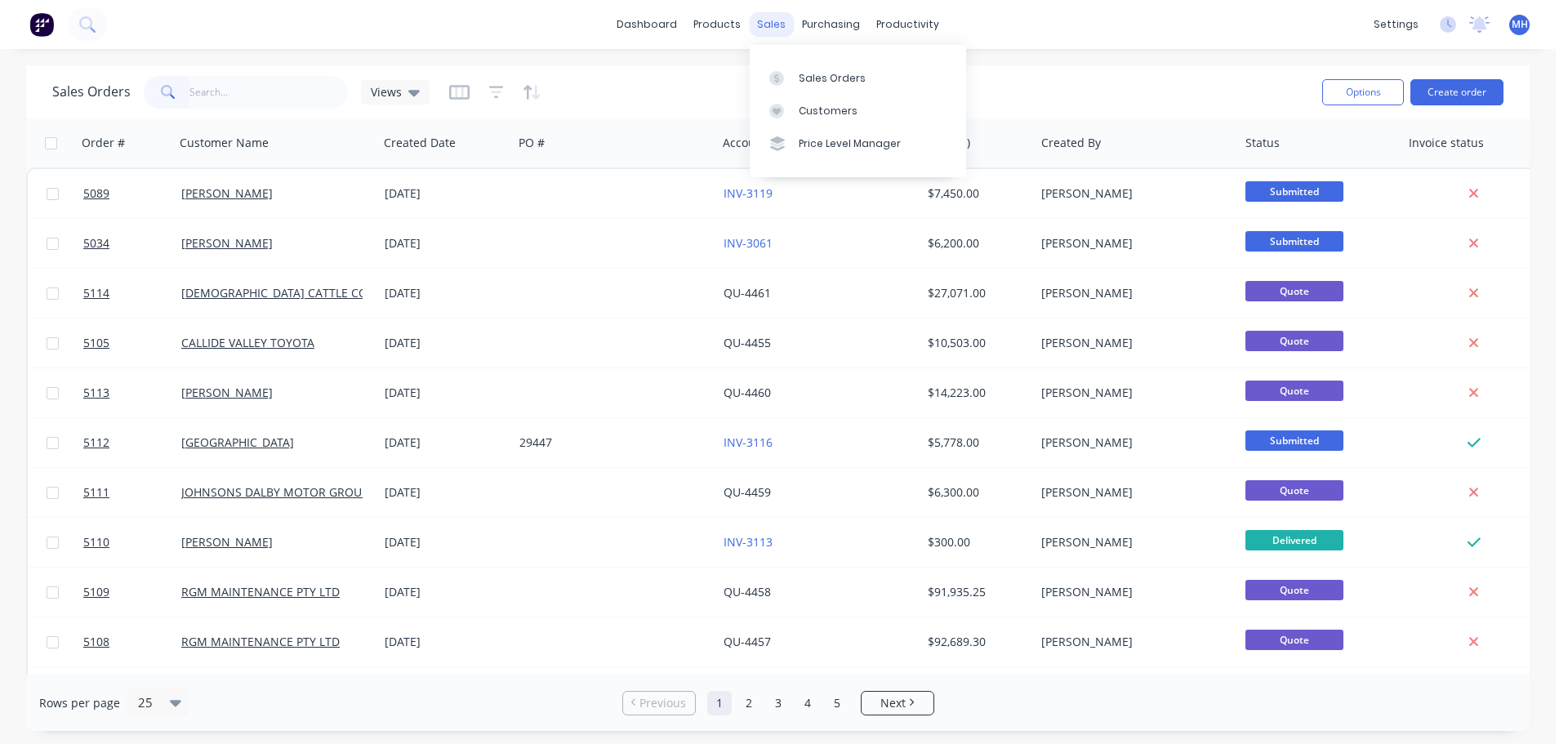
click at [760, 27] on div "sales" at bounding box center [771, 24] width 45 height 25
drag, startPoint x: 806, startPoint y: 88, endPoint x: 803, endPoint y: 80, distance: 8.5
click at [806, 88] on link "Sales Orders" at bounding box center [857, 78] width 216 height 32
click at [803, 80] on div "Sales Orders" at bounding box center [832, 78] width 67 height 15
click at [802, 76] on div "Sales Orders" at bounding box center [832, 78] width 67 height 15
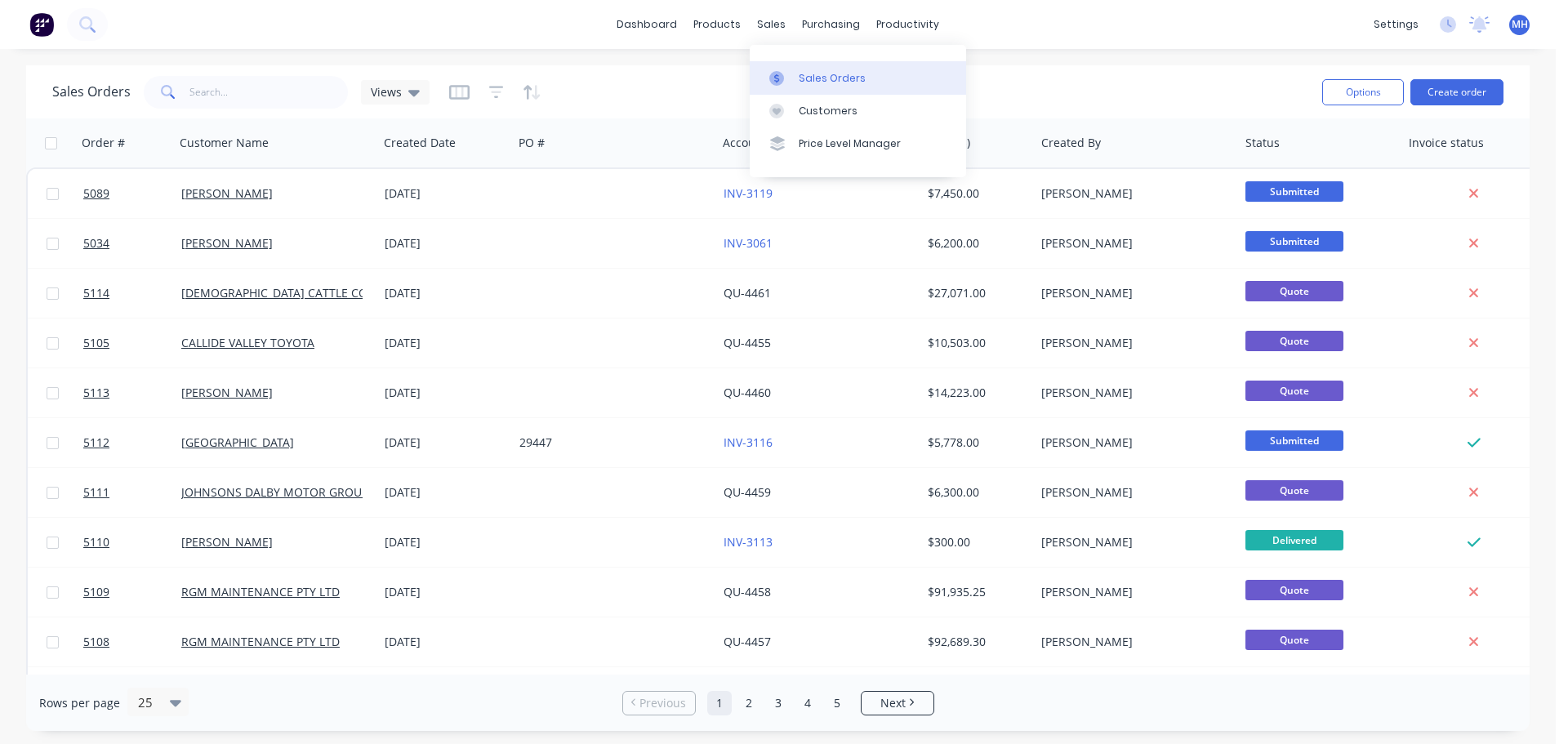
click at [864, 77] on link "Sales Orders" at bounding box center [857, 78] width 216 height 32
click at [1470, 92] on button "Create order" at bounding box center [1457, 92] width 93 height 27
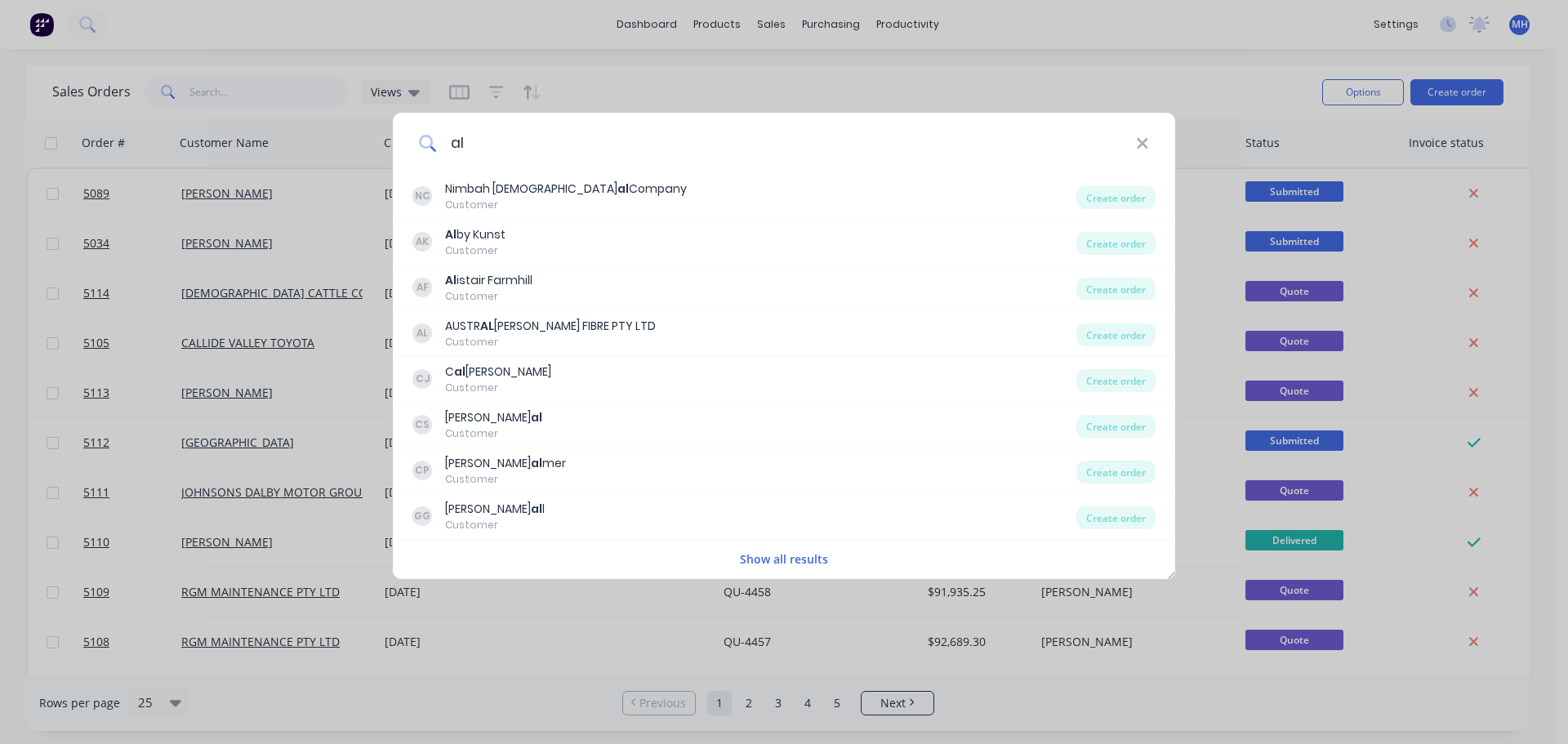
type input "a"
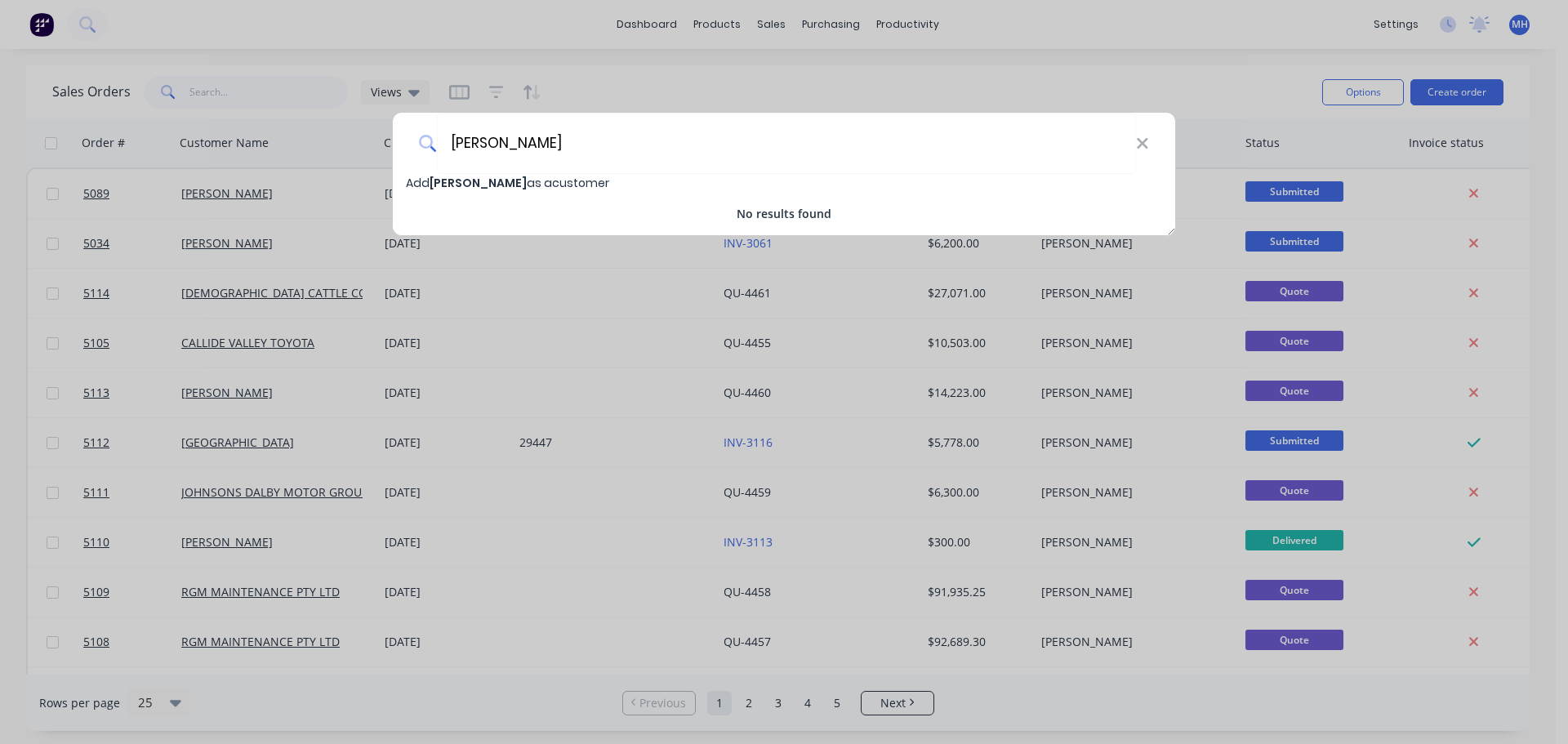
type input "[PERSON_NAME]"
click at [535, 179] on span "Add [PERSON_NAME] as a customer" at bounding box center [507, 182] width 204 height 16
select select "AU"
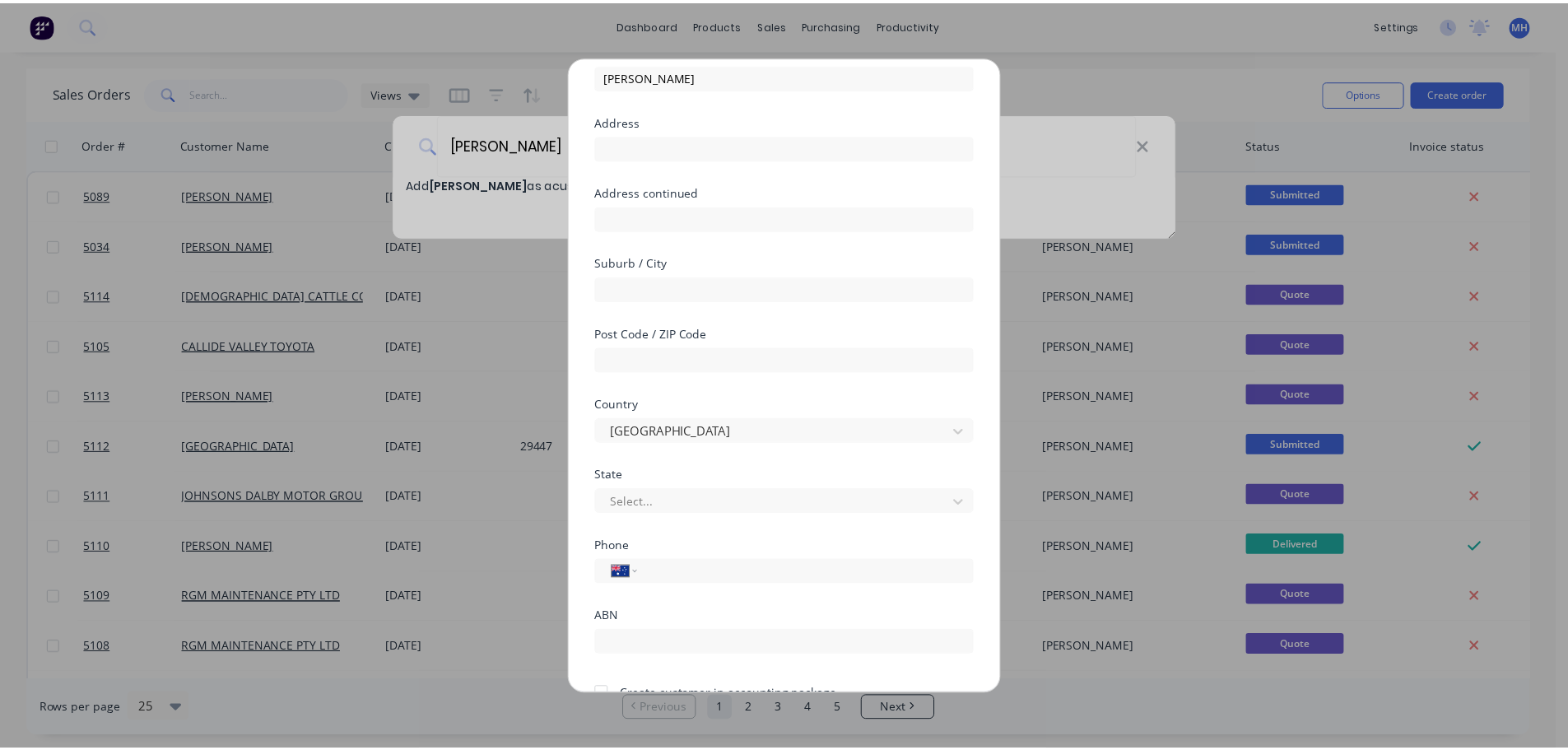
scroll to position [166, 0]
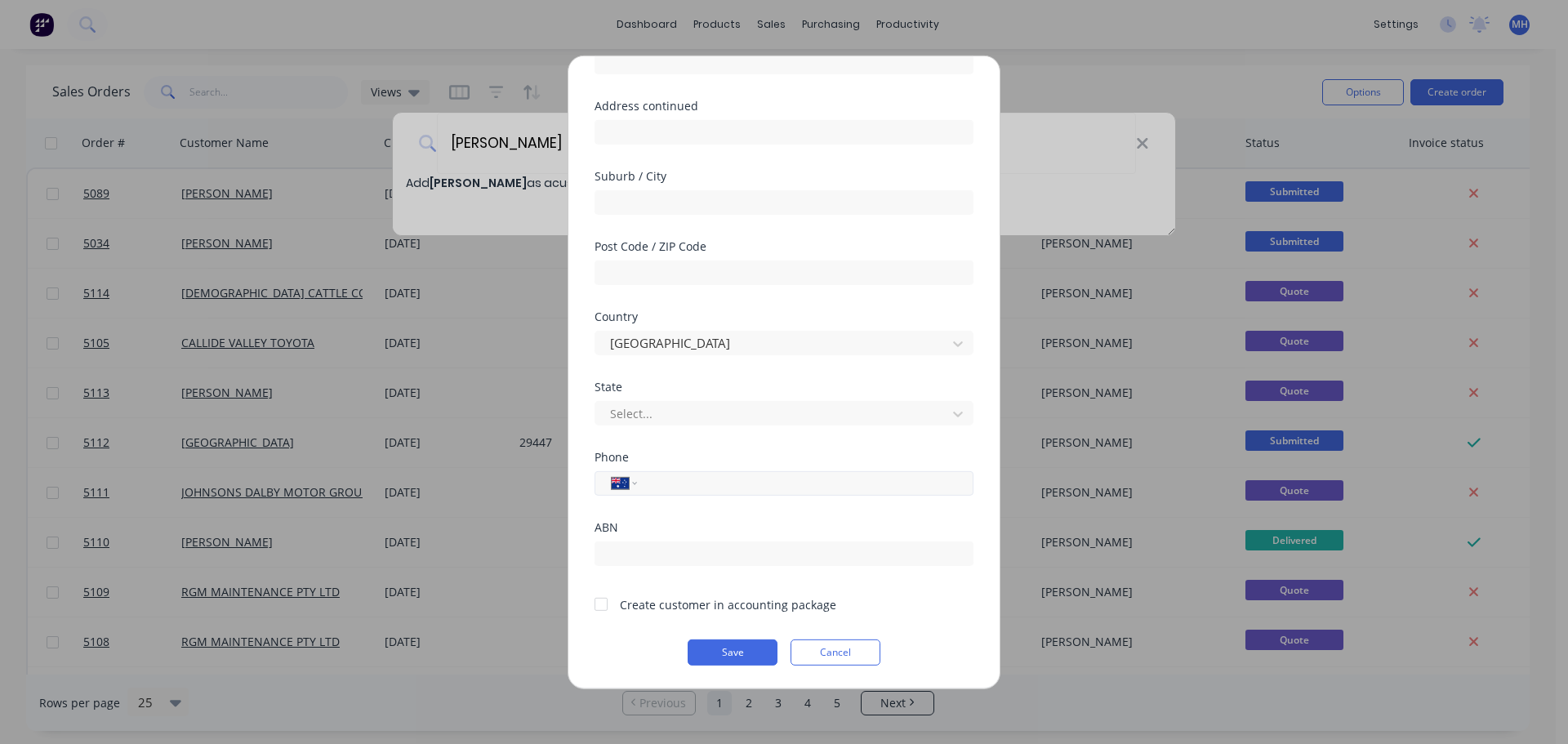
click at [678, 480] on input "tel" at bounding box center [802, 483] width 308 height 19
type input "0482 559 615"
click at [602, 609] on div at bounding box center [601, 604] width 33 height 32
click at [742, 654] on button "Save" at bounding box center [732, 652] width 90 height 27
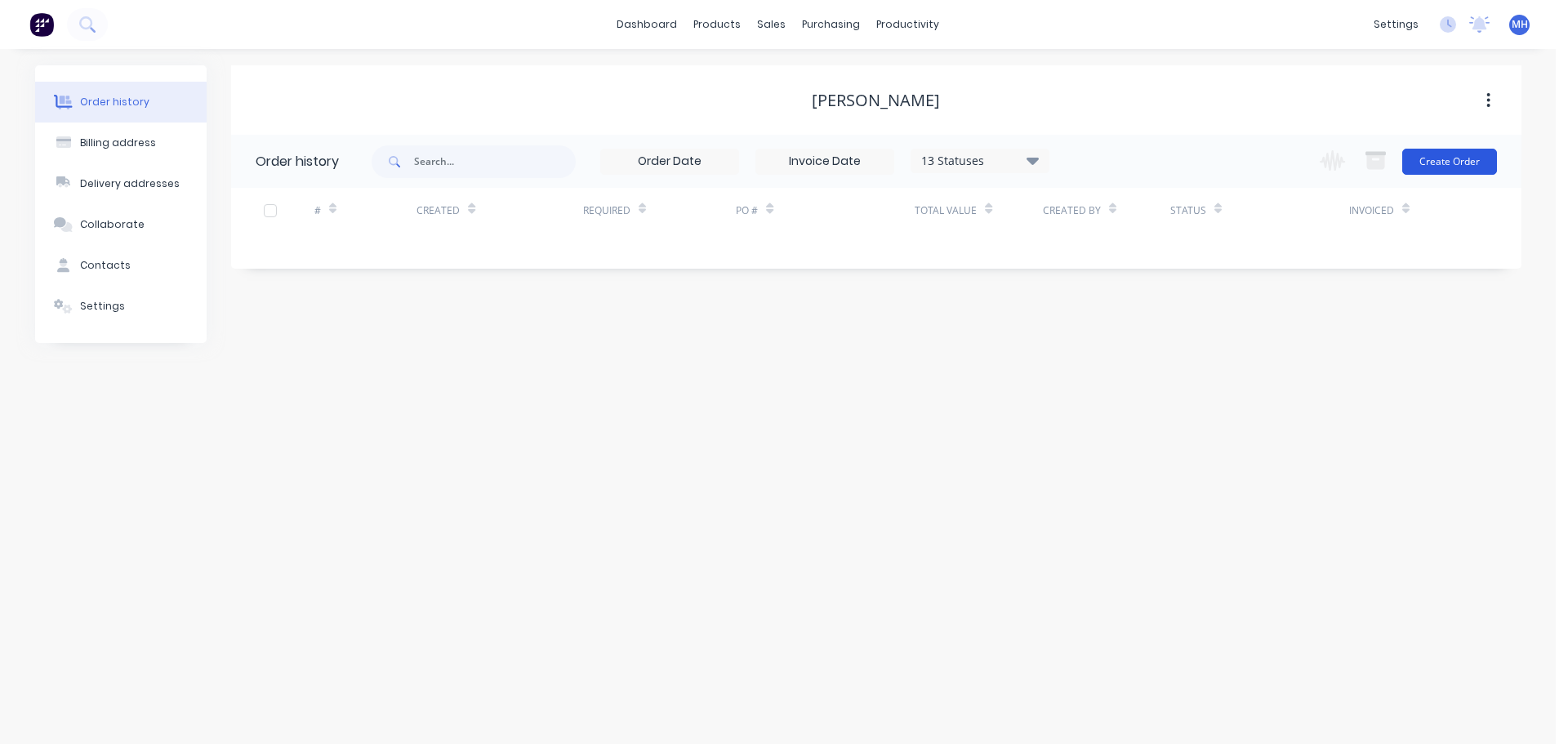
click at [1460, 164] on button "Create Order" at bounding box center [1449, 162] width 95 height 27
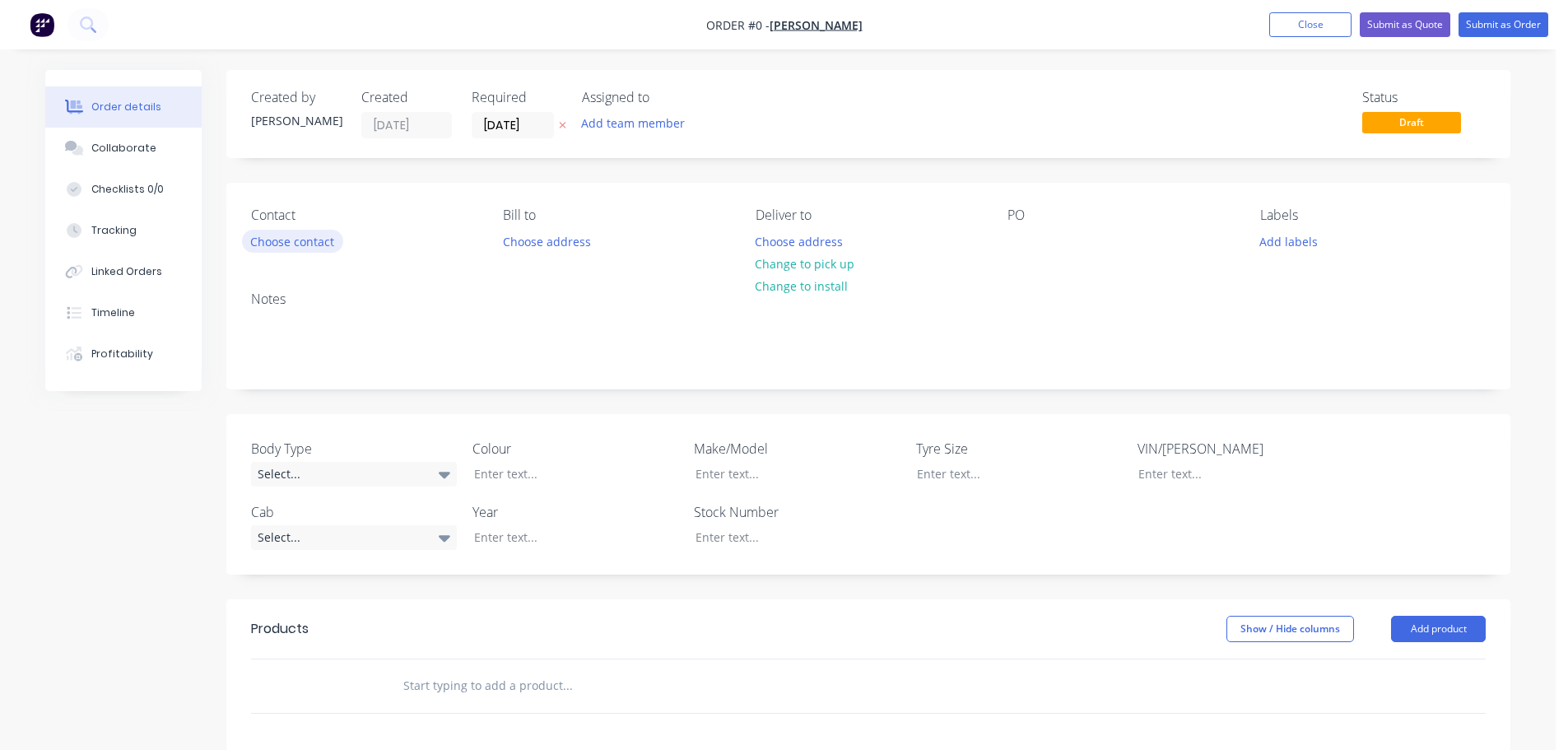
click at [297, 240] on button "Choose contact" at bounding box center [292, 241] width 101 height 22
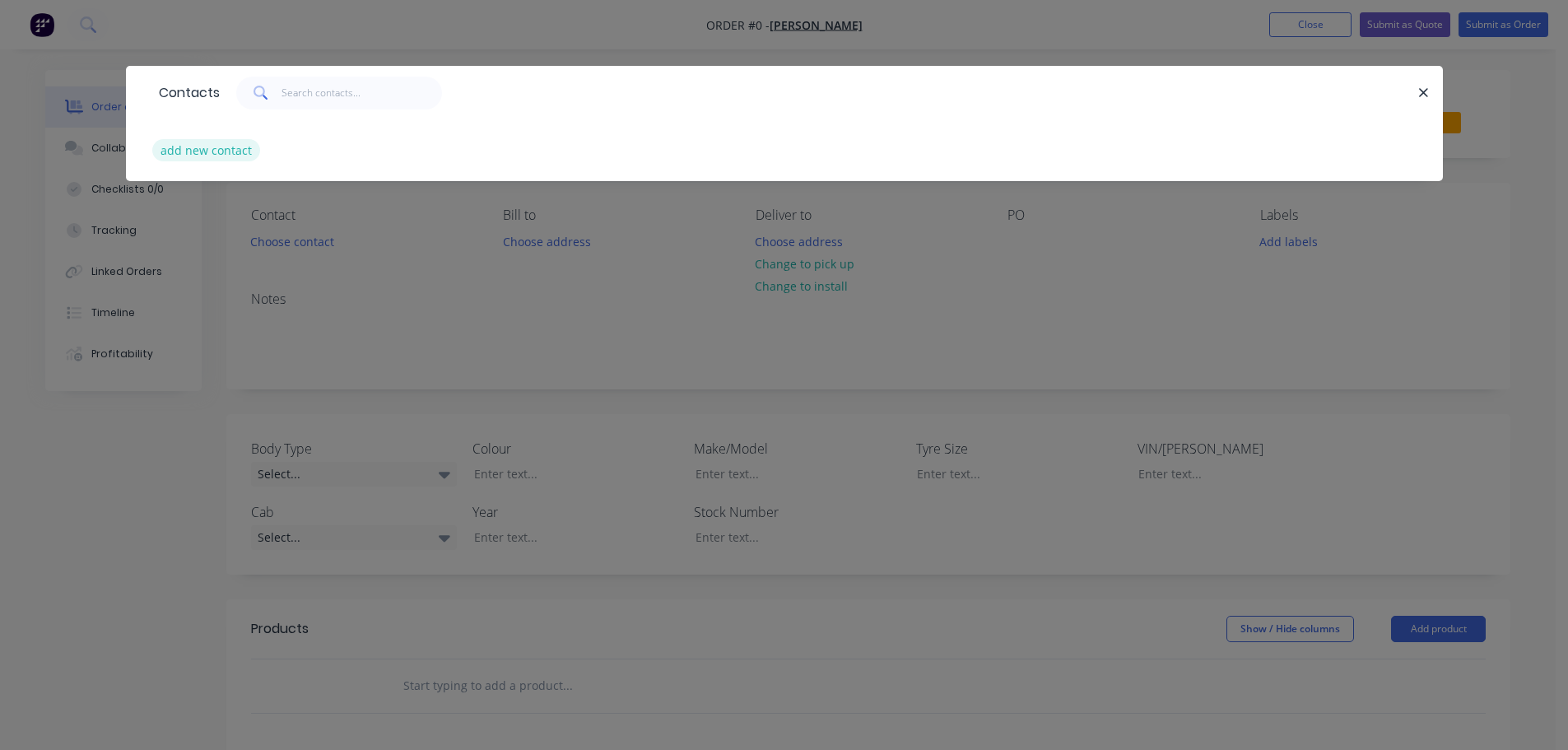
click at [216, 148] on button "add new contact" at bounding box center [207, 150] width 109 height 22
select select "AU"
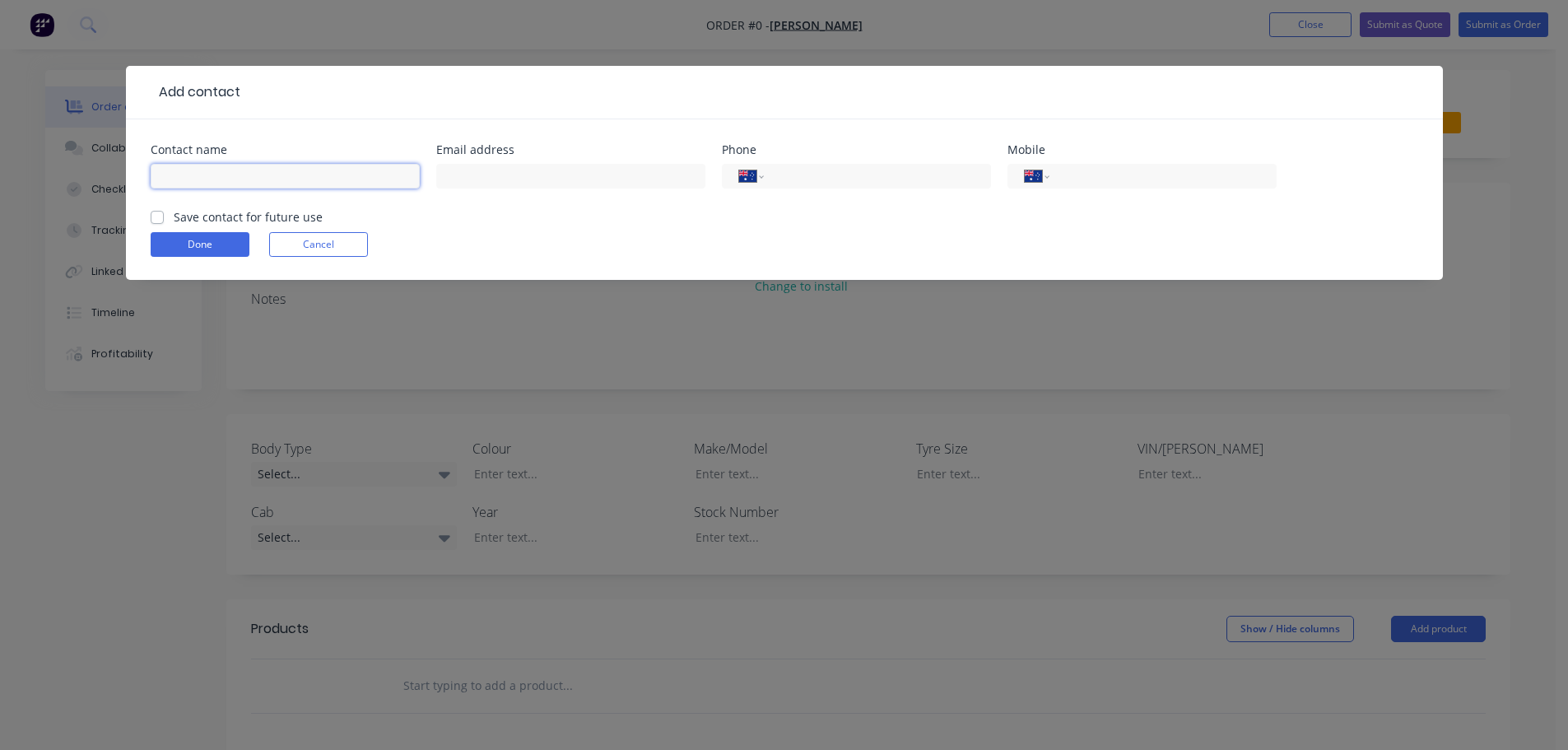
click at [241, 171] on input "text" at bounding box center [285, 176] width 269 height 25
type input "[PERSON_NAME]"
click at [173, 216] on label "Save contact for future use" at bounding box center [247, 217] width 149 height 17
click at [153, 216] on input "Save contact for future use" at bounding box center [157, 216] width 13 height 16
checkbox input "true"
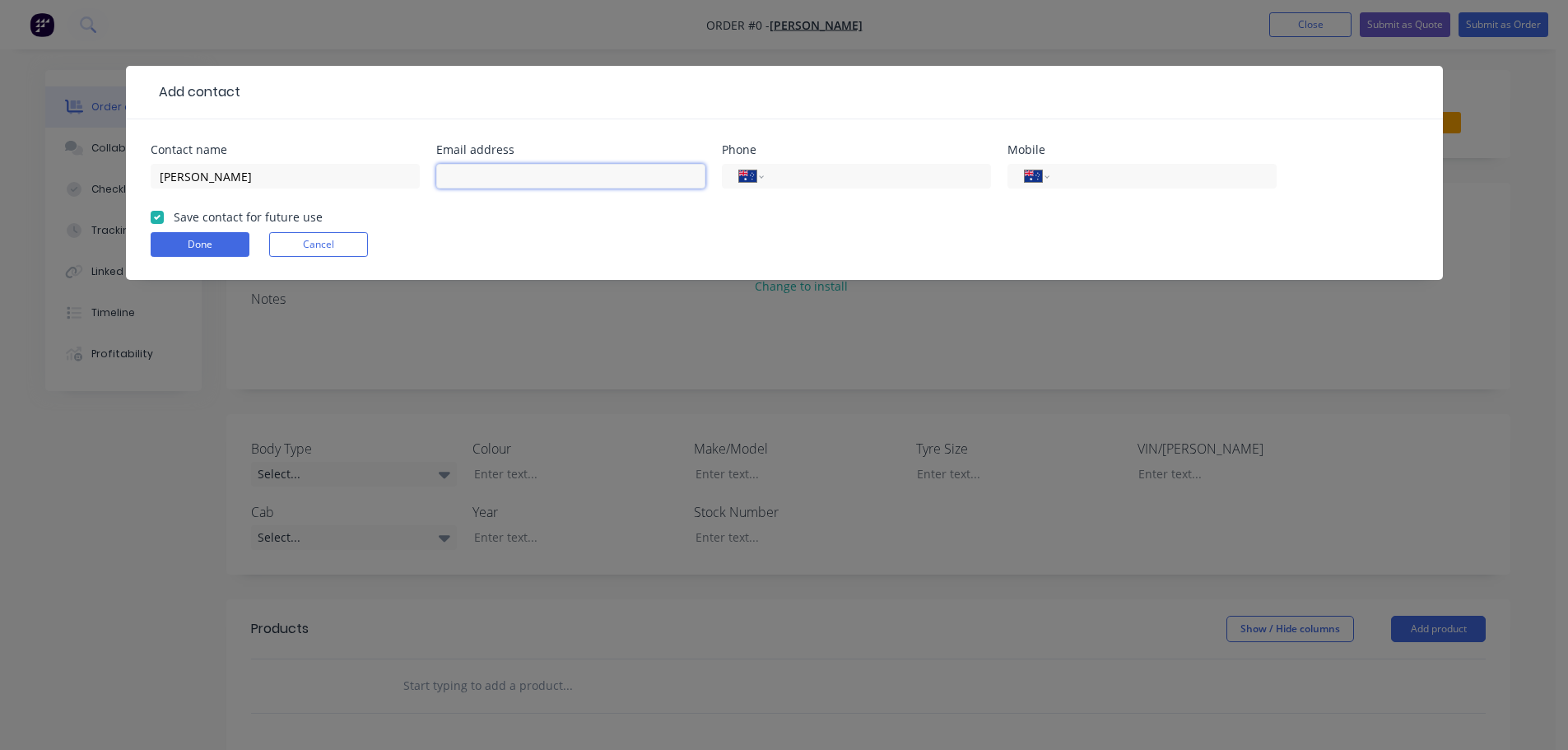
click at [495, 172] on input "text" at bounding box center [571, 176] width 269 height 25
type input "[EMAIL_ADDRESS][DOMAIN_NAME]"
click at [1150, 181] on input "tel" at bounding box center [1159, 177] width 197 height 19
type input "0482 559 615"
click at [204, 248] on button "Done" at bounding box center [200, 244] width 99 height 25
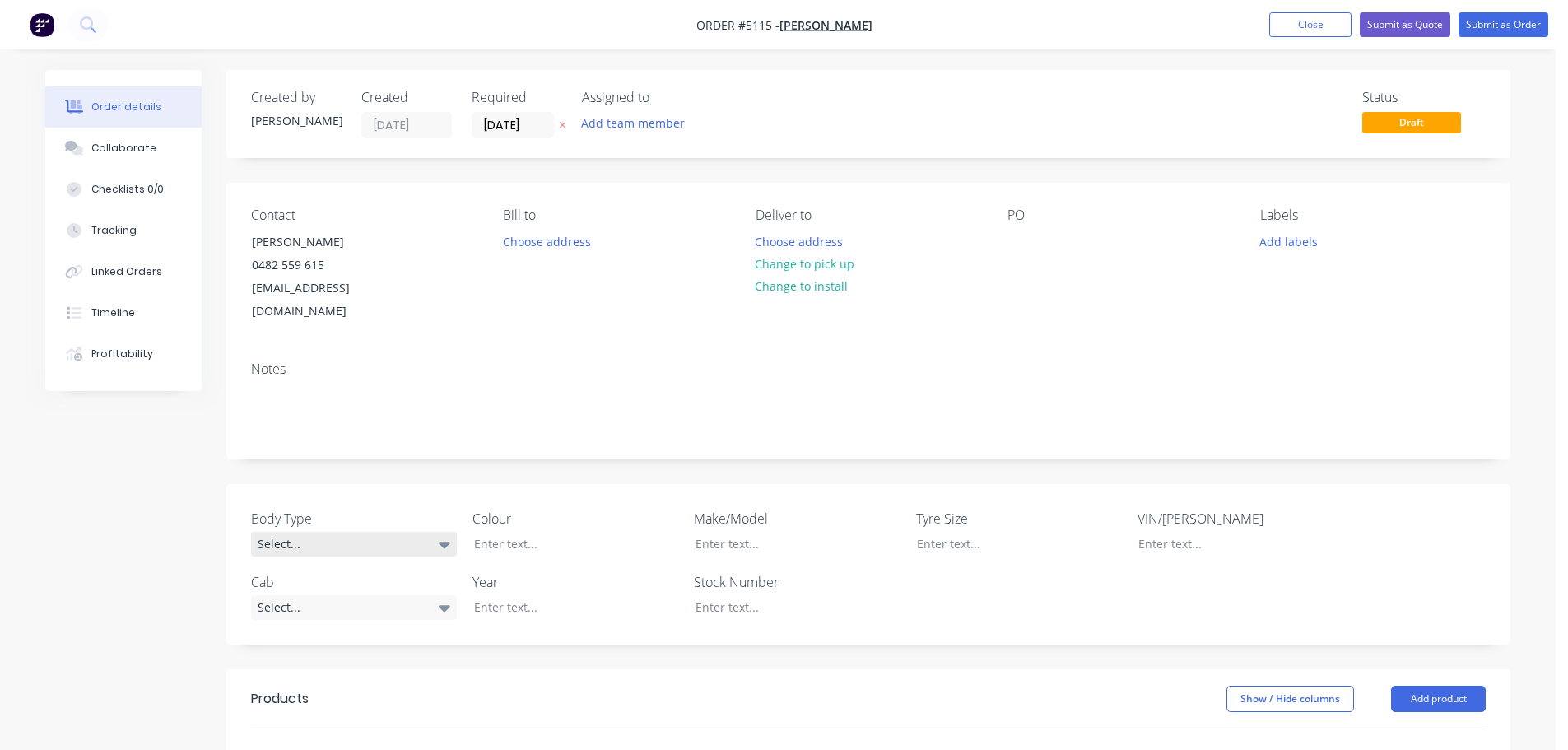
click at [359, 532] on div "Select..." at bounding box center [353, 544] width 206 height 25
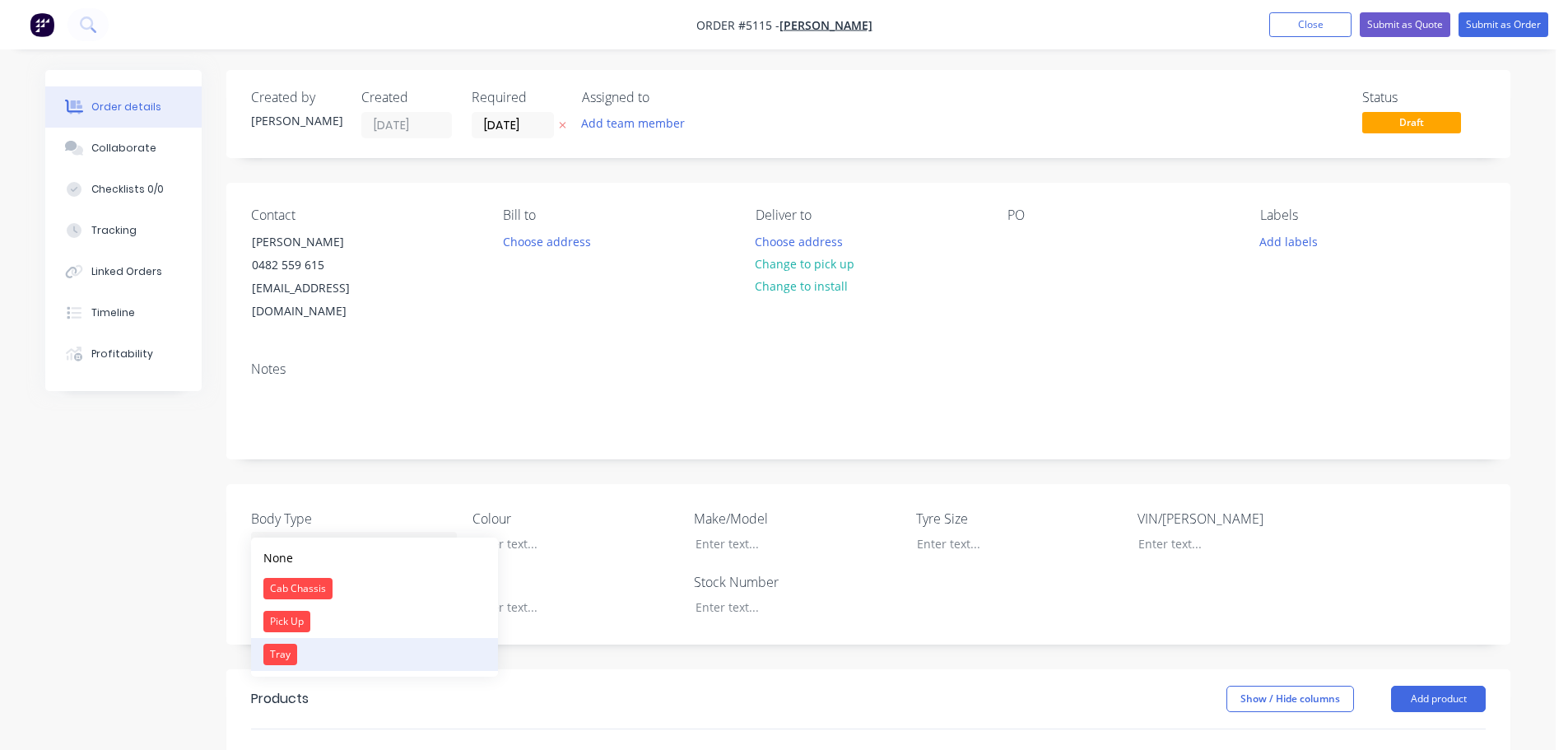
click at [428, 650] on button "Tray" at bounding box center [374, 654] width 247 height 33
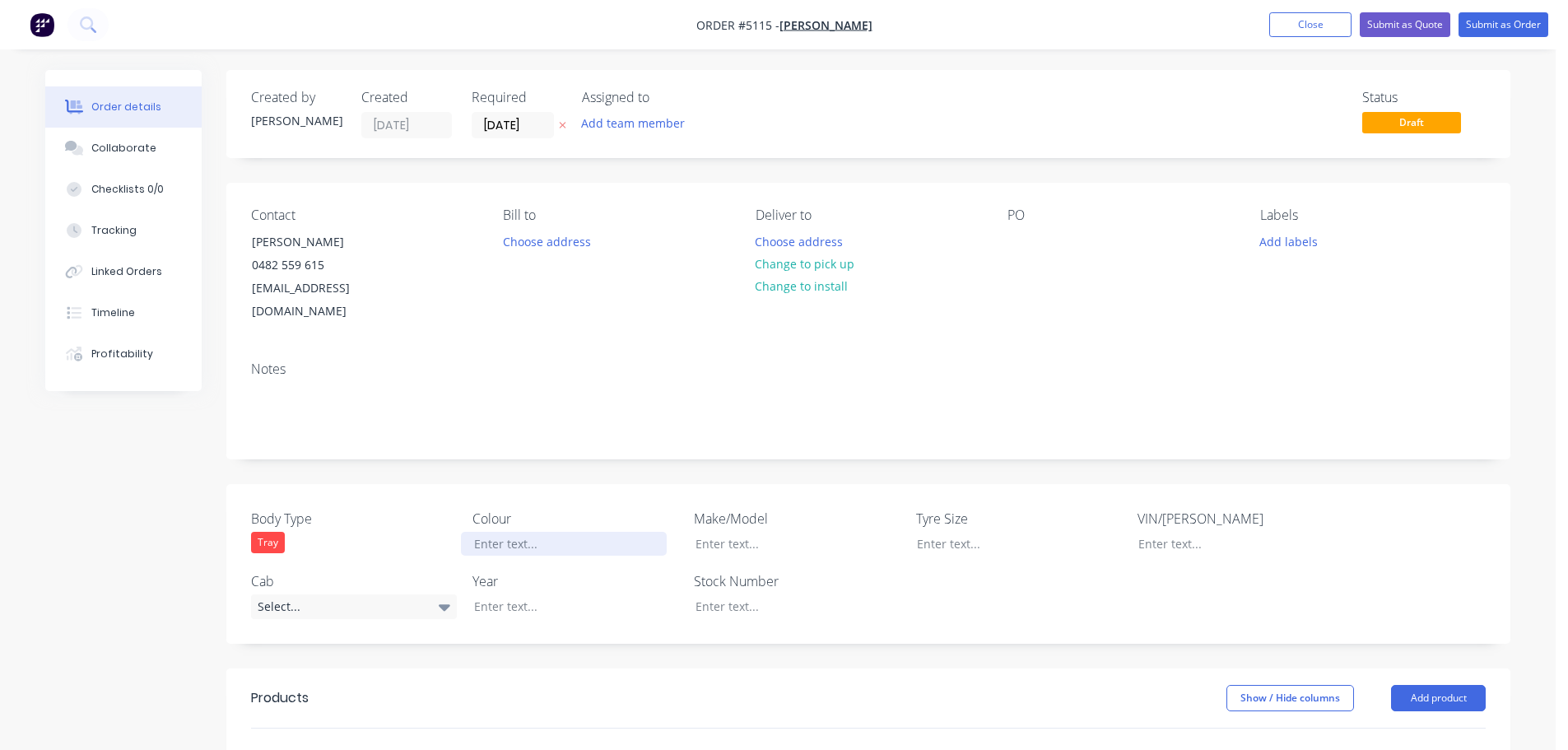
click at [562, 532] on div at bounding box center [564, 544] width 206 height 24
click at [766, 532] on div at bounding box center [784, 544] width 206 height 24
click at [328, 594] on div "Select..." at bounding box center [353, 606] width 206 height 25
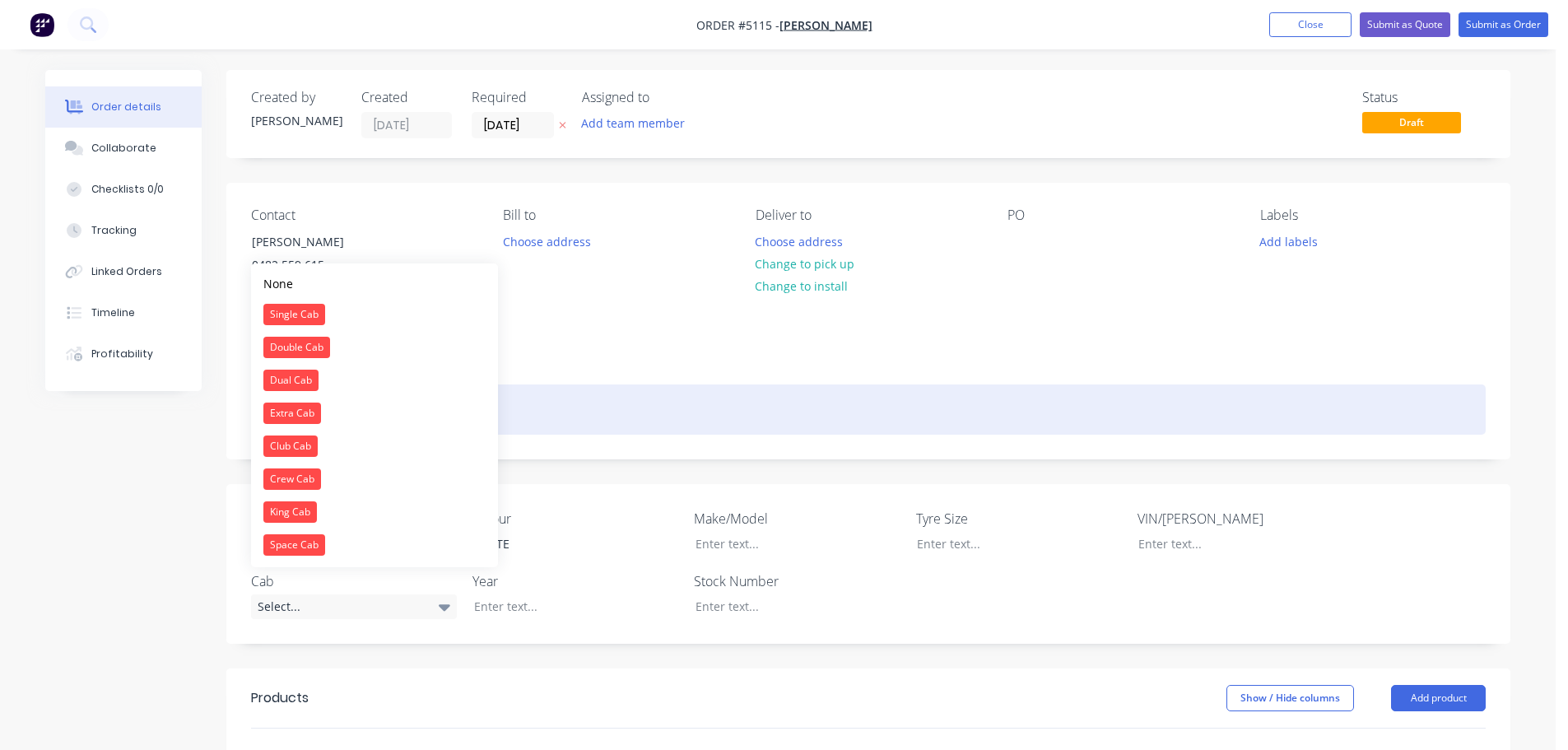
click at [658, 386] on div at bounding box center [868, 409] width 1234 height 50
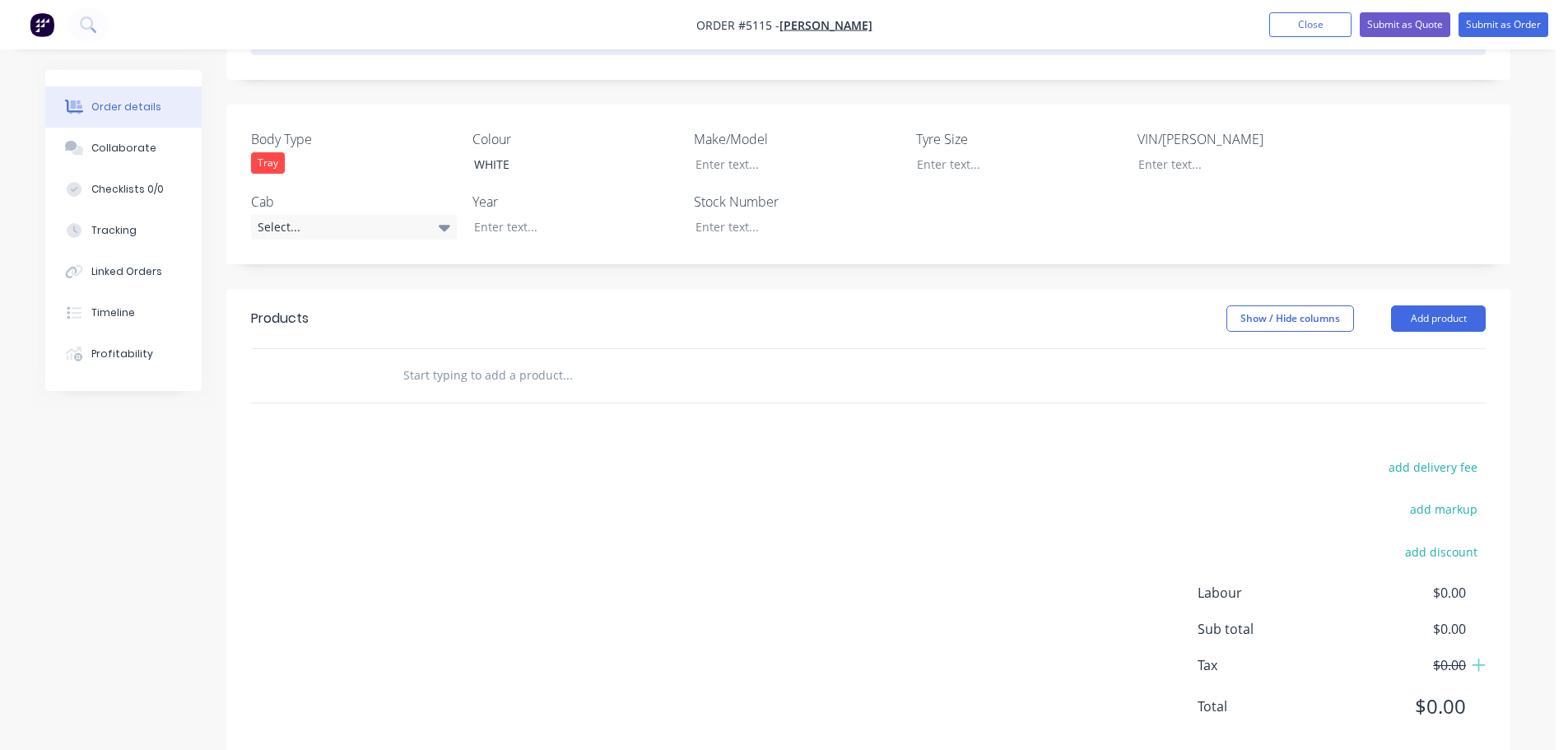
scroll to position [393, 0]
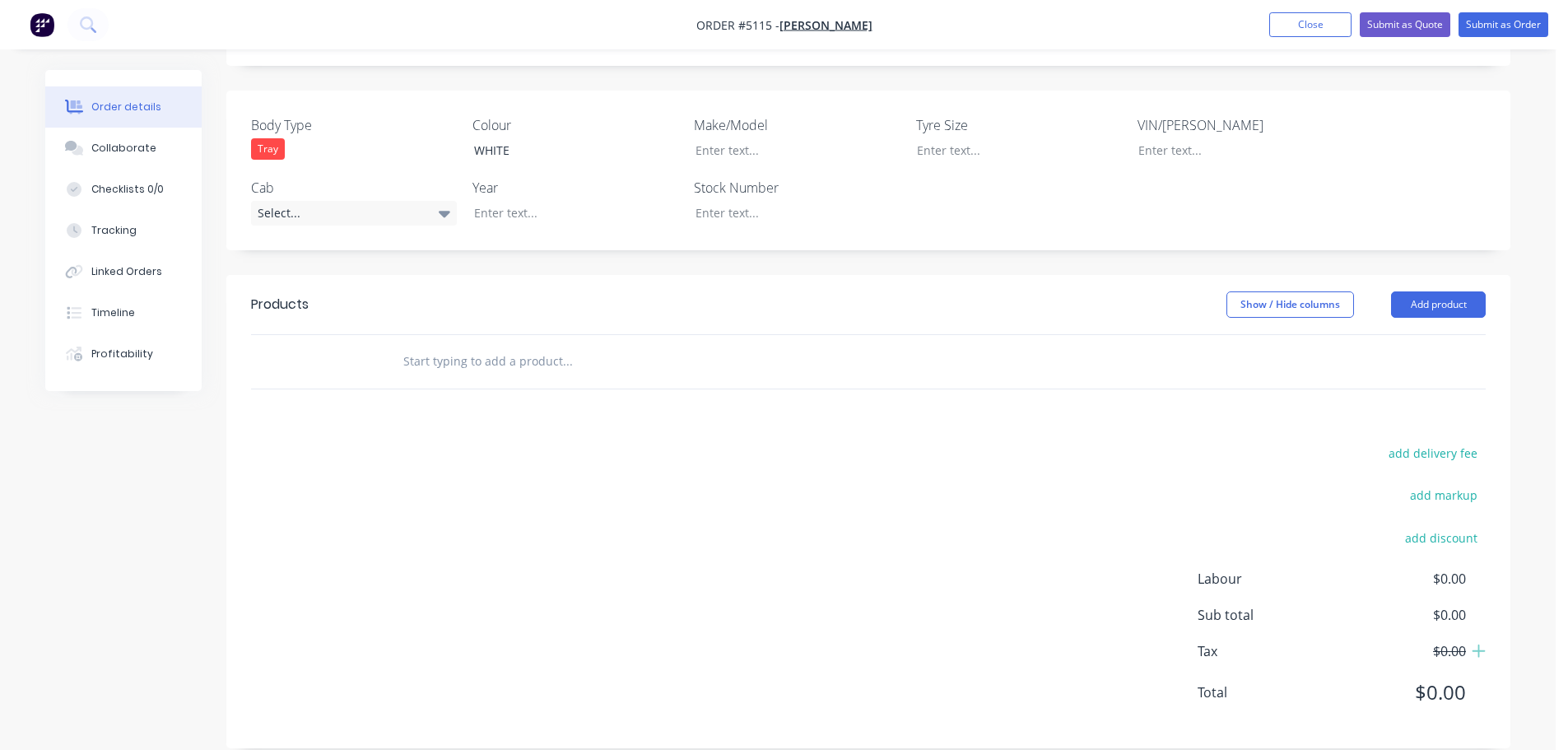
click at [1433, 295] on header "Products Show / Hide columns Add product" at bounding box center [868, 304] width 1284 height 59
click at [1437, 291] on button "Add product" at bounding box center [1438, 304] width 95 height 27
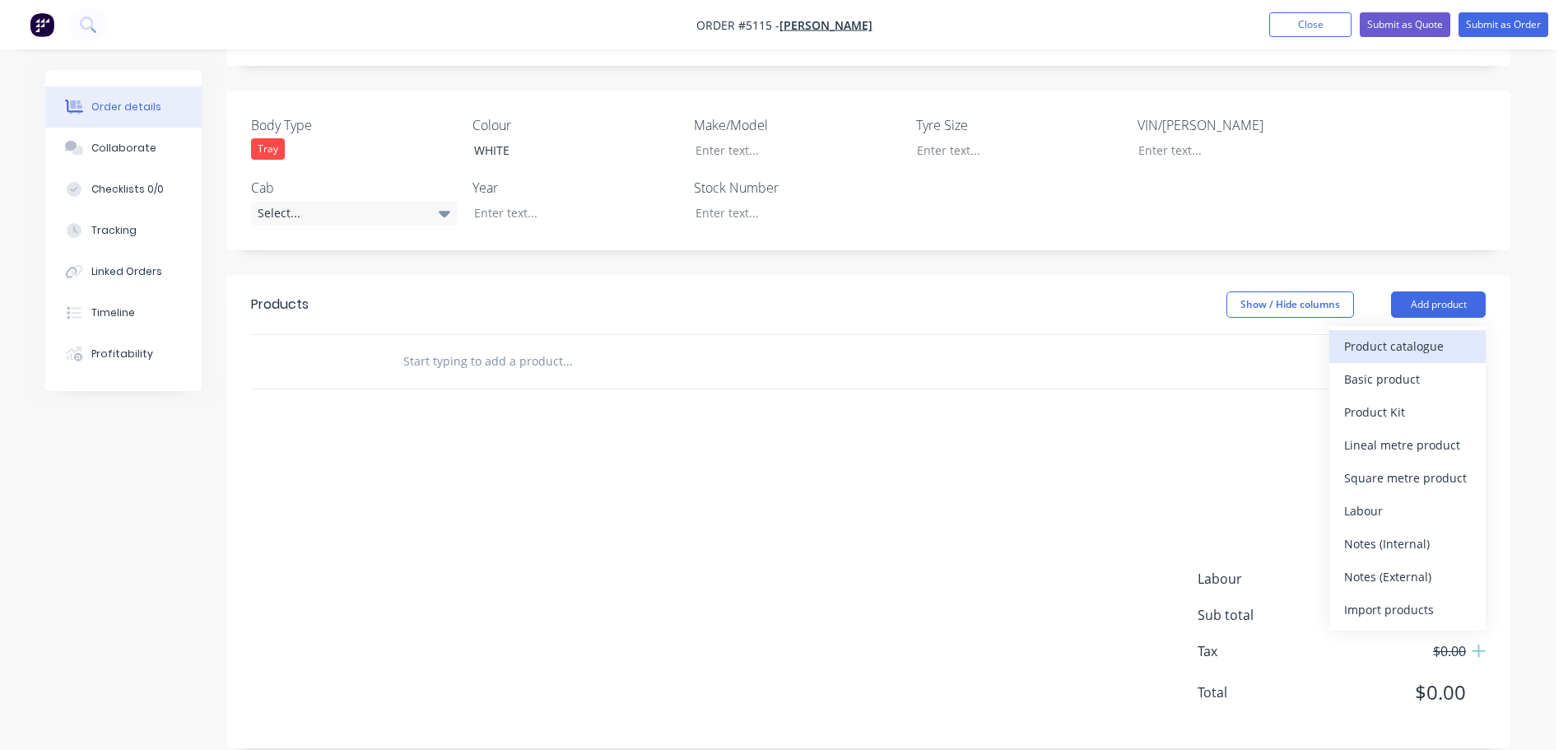
click at [1431, 334] on div "Product catalogue" at bounding box center [1407, 347] width 127 height 24
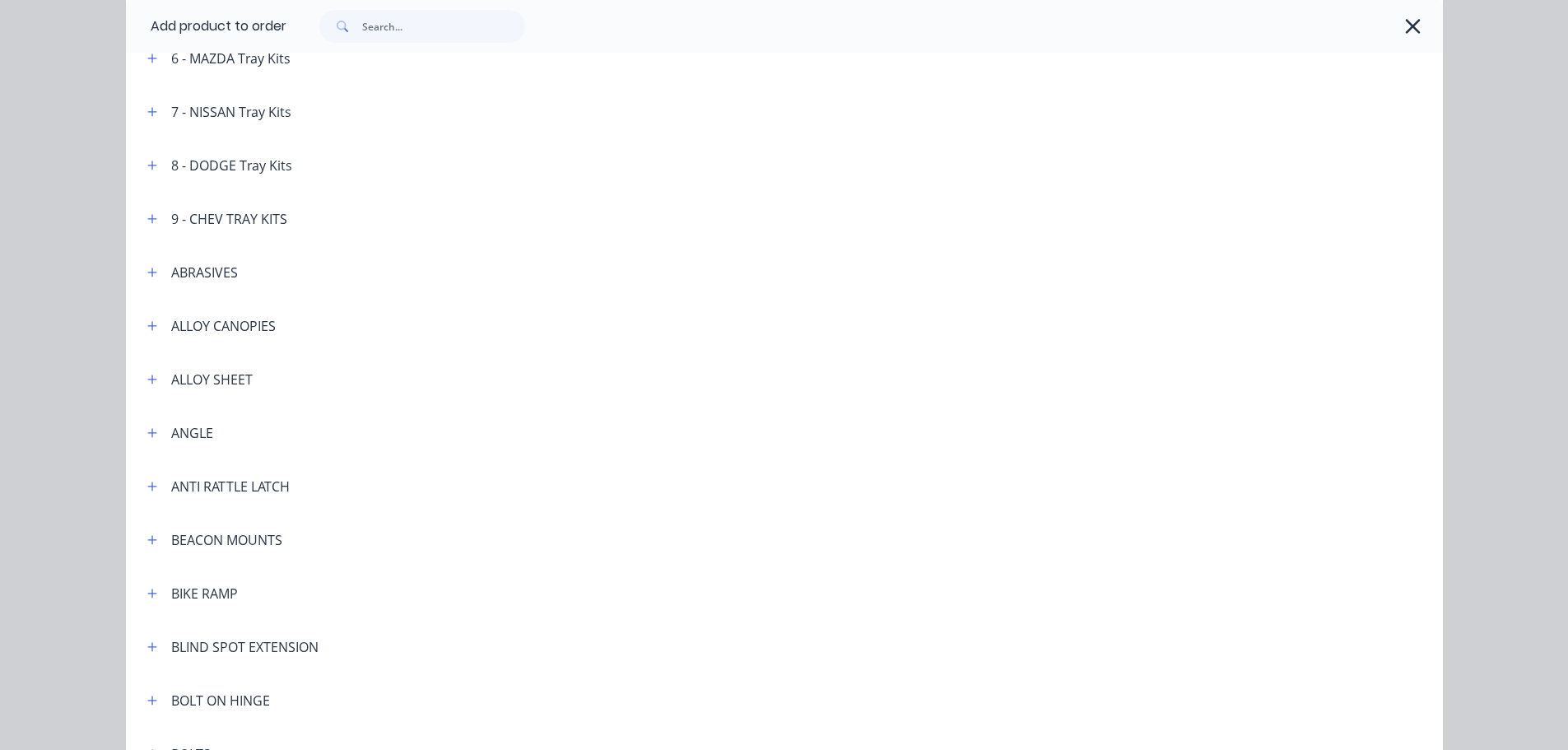
scroll to position [494, 0]
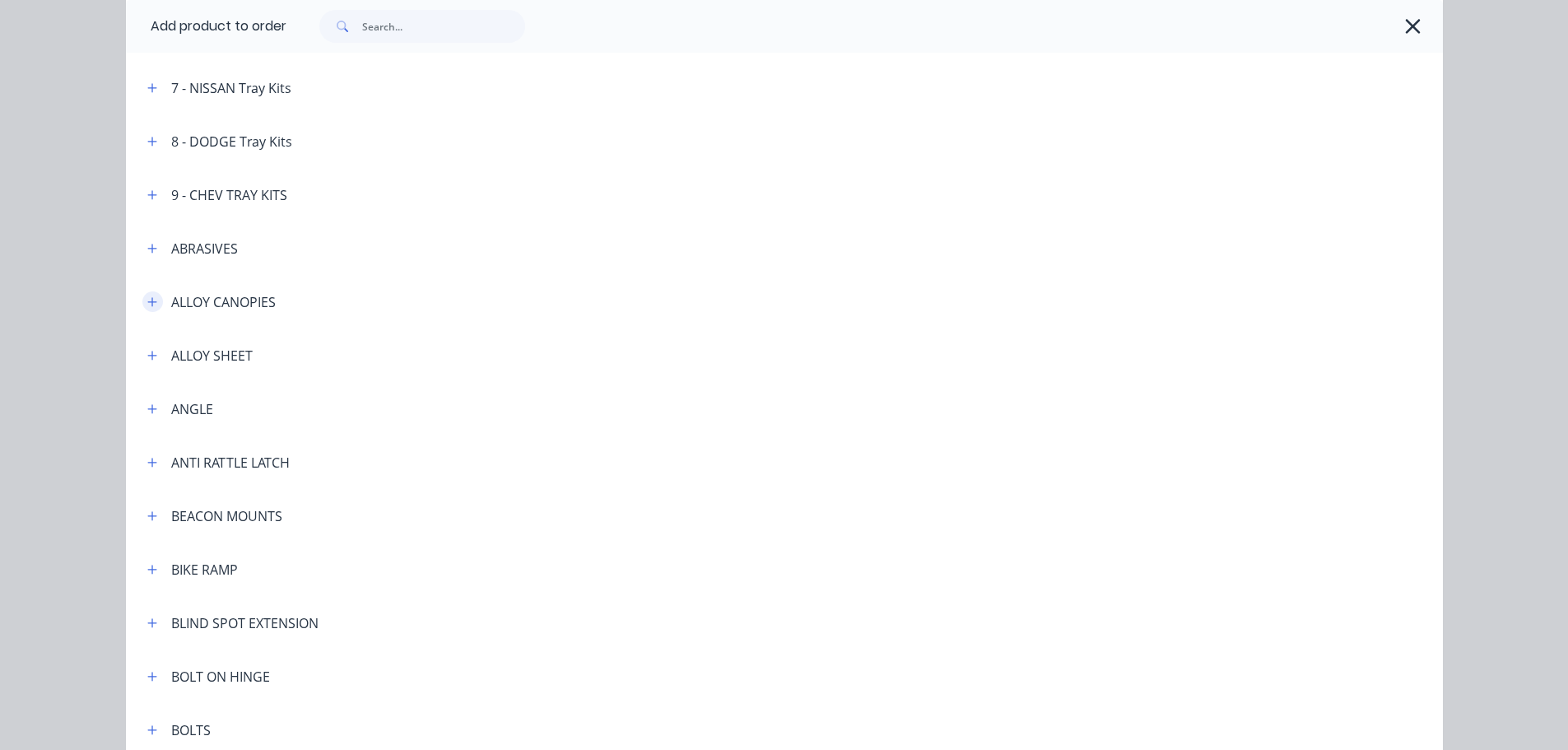
click at [147, 297] on icon "button" at bounding box center [152, 302] width 9 height 11
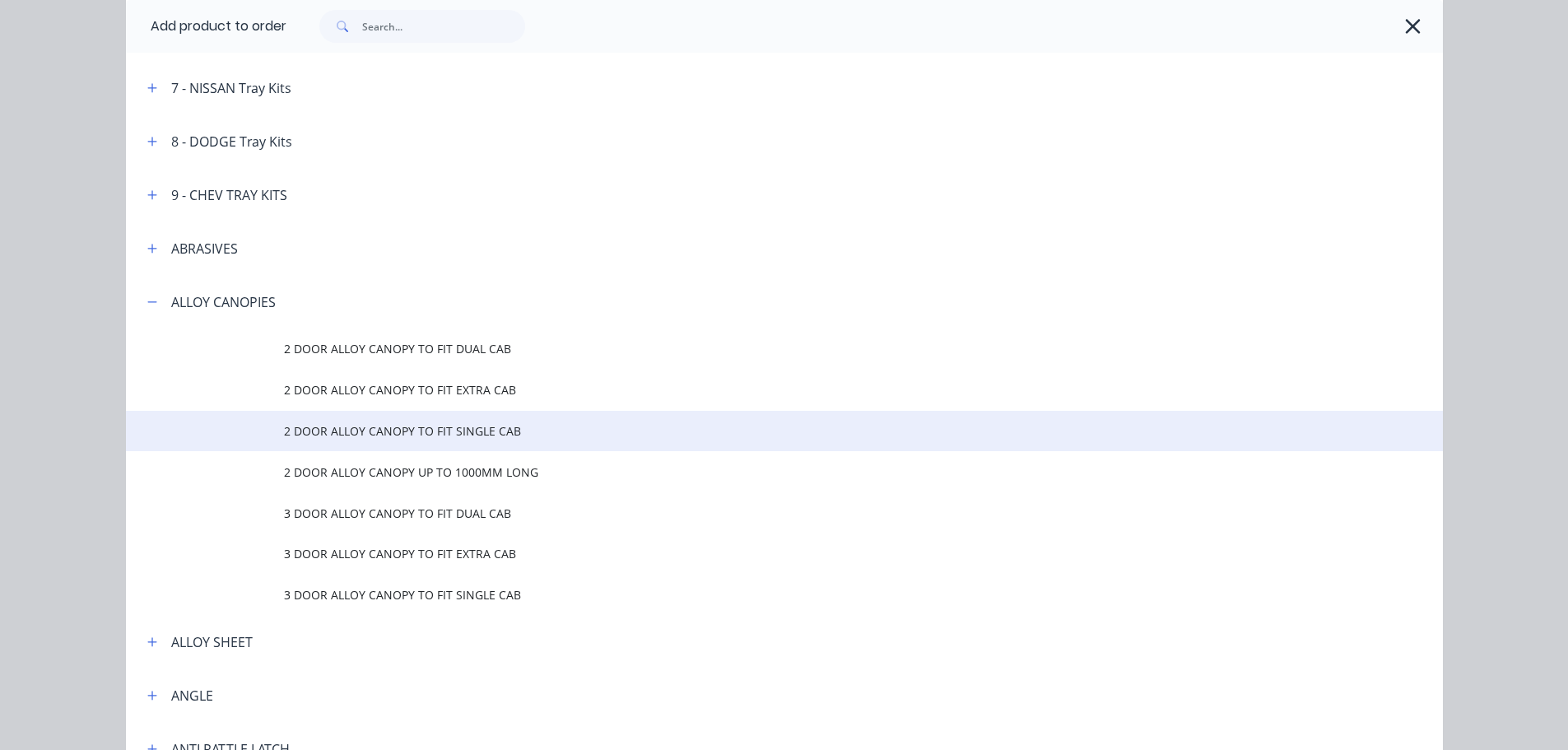
click at [384, 438] on span "2 DOOR ALLOY CANOPY TO FIT SINGLE CAB" at bounding box center [747, 431] width 927 height 17
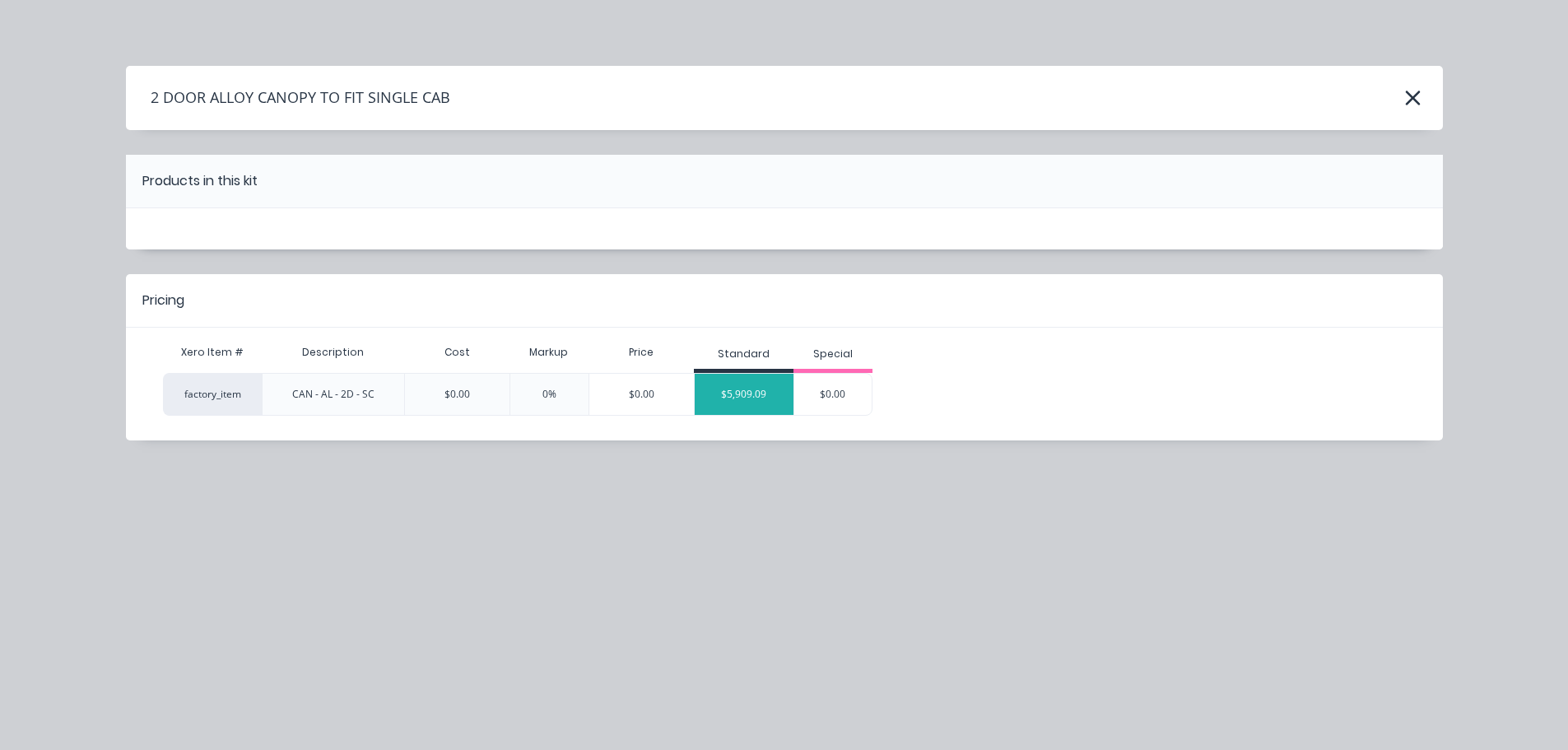
click at [753, 398] on div "$5,909.09" at bounding box center [745, 394] width 100 height 41
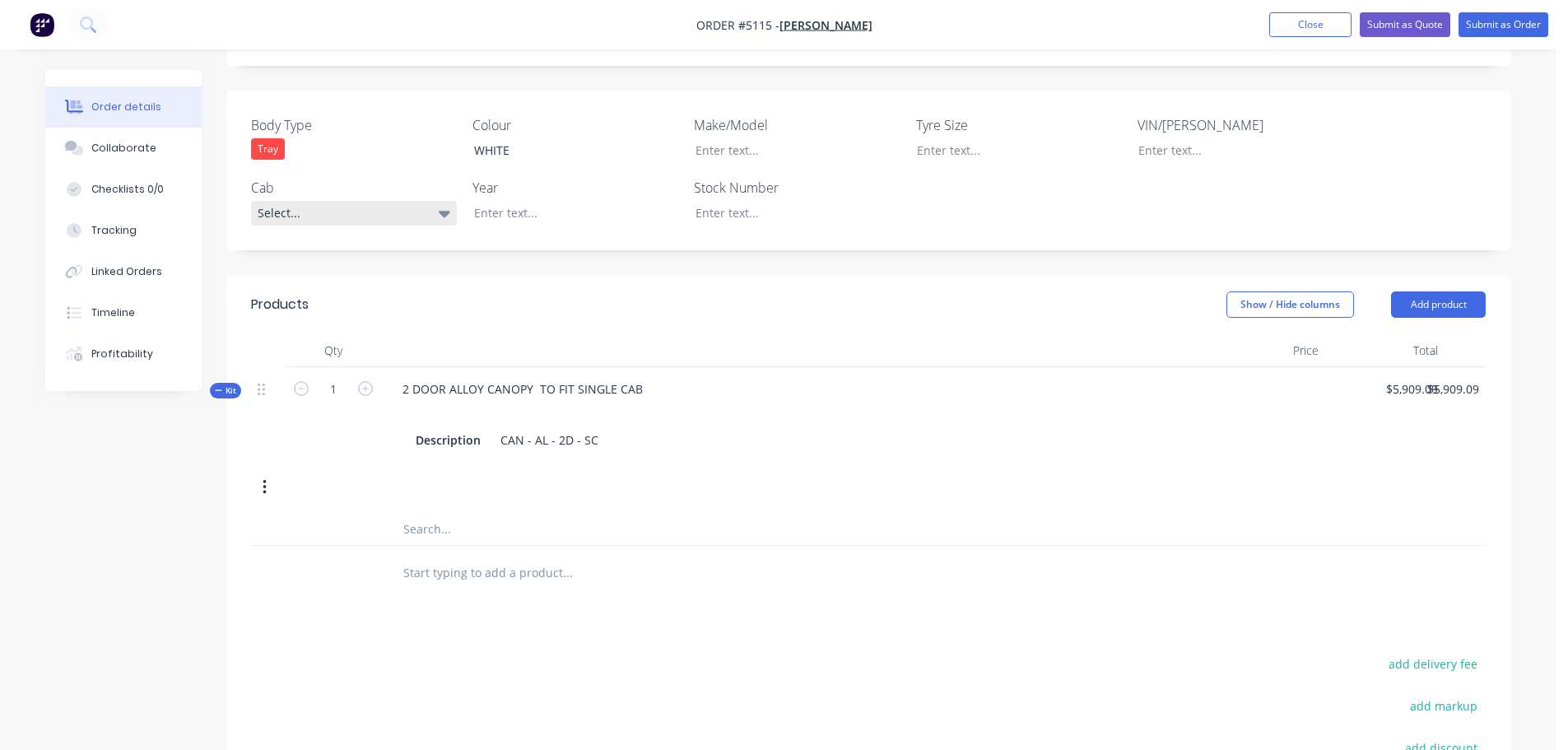
click at [381, 201] on div "Select..." at bounding box center [353, 213] width 206 height 25
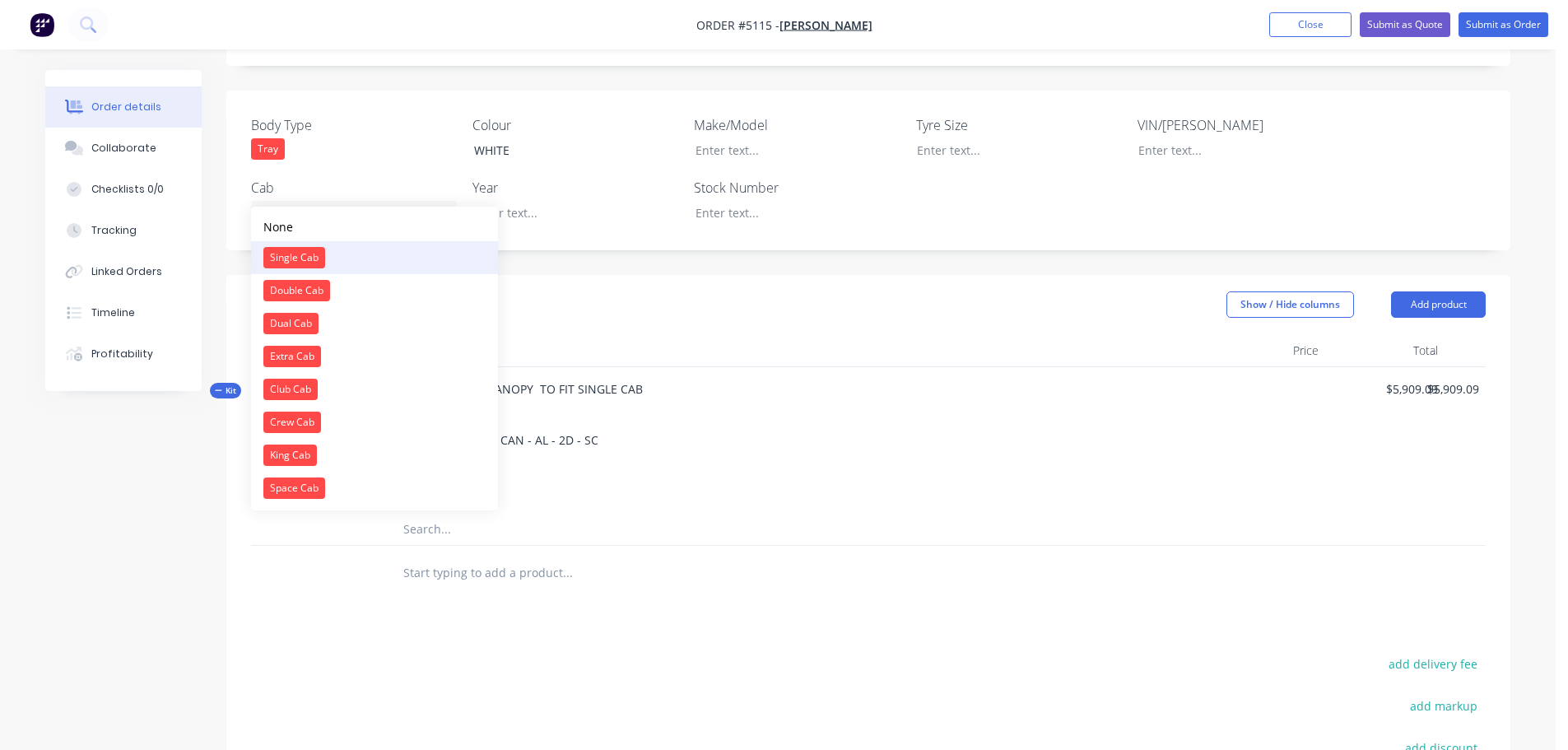
click at [330, 253] on button "Single Cab" at bounding box center [374, 258] width 247 height 33
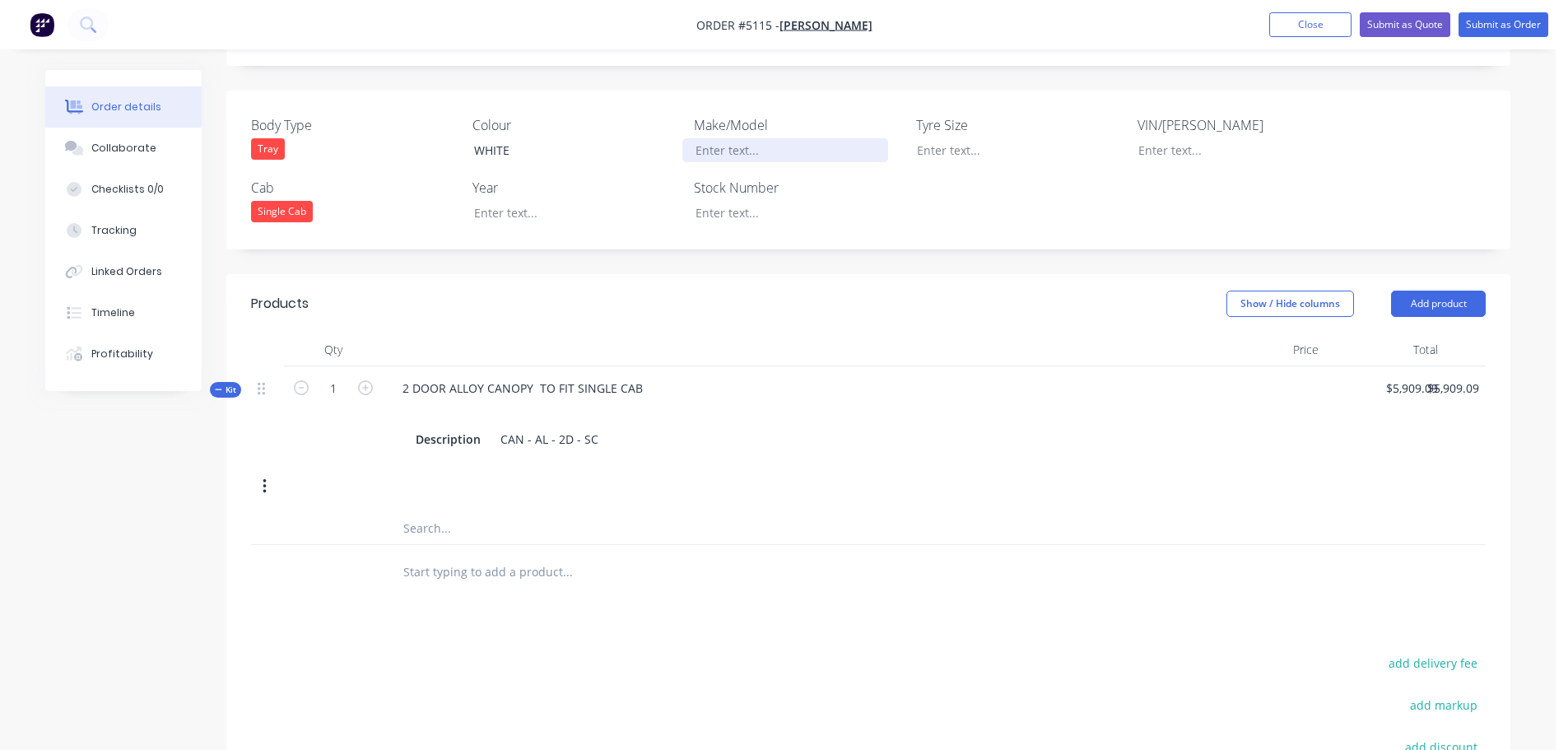
click at [753, 138] on div at bounding box center [784, 150] width 206 height 24
click at [488, 201] on div at bounding box center [564, 213] width 206 height 24
click at [1390, 376] on div "5909.09 $5,909.09" at bounding box center [1410, 388] width 66 height 24
type input "$9,109.08"
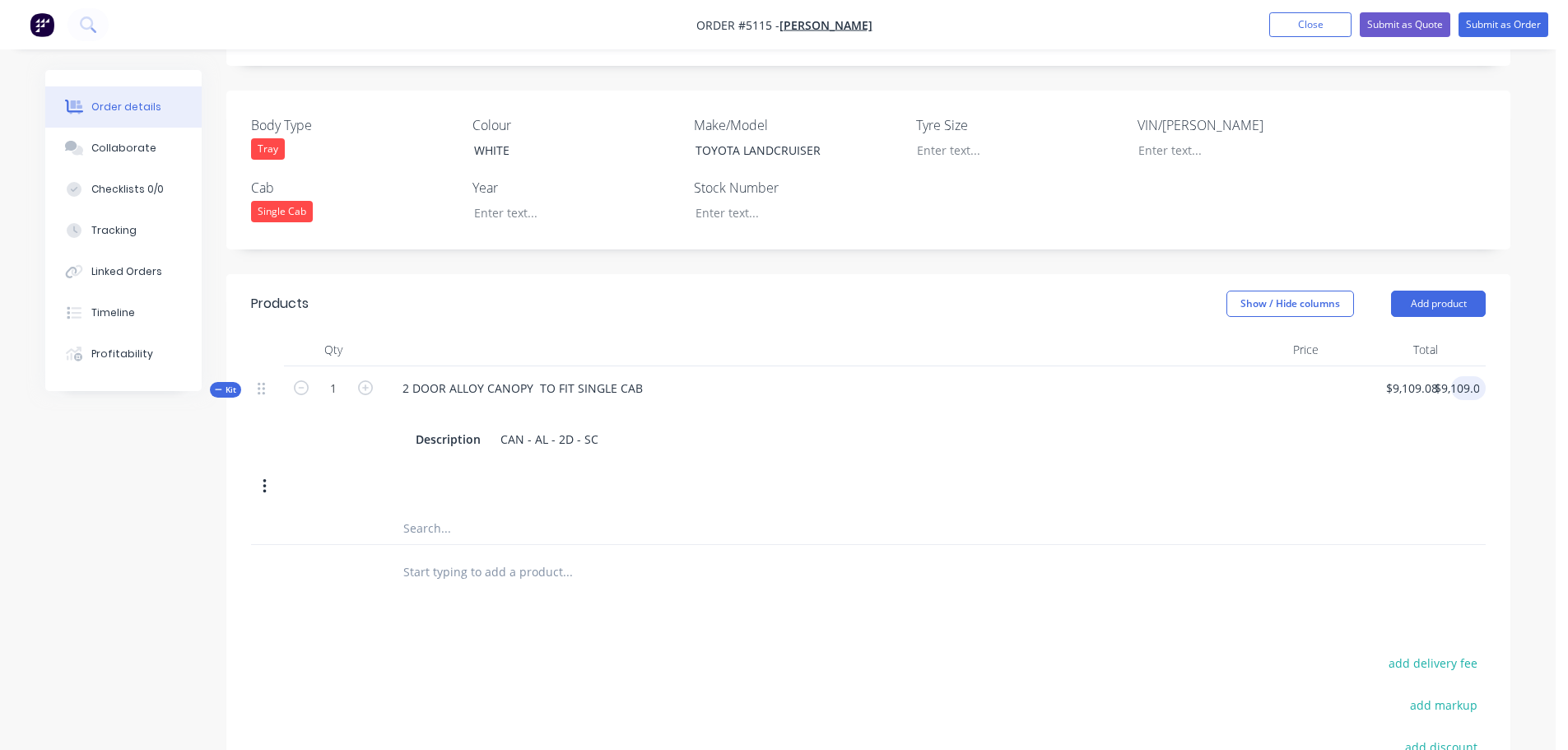
click at [459, 557] on input "text" at bounding box center [567, 571] width 329 height 33
type input "A"
click at [475, 512] on input "text" at bounding box center [567, 528] width 329 height 33
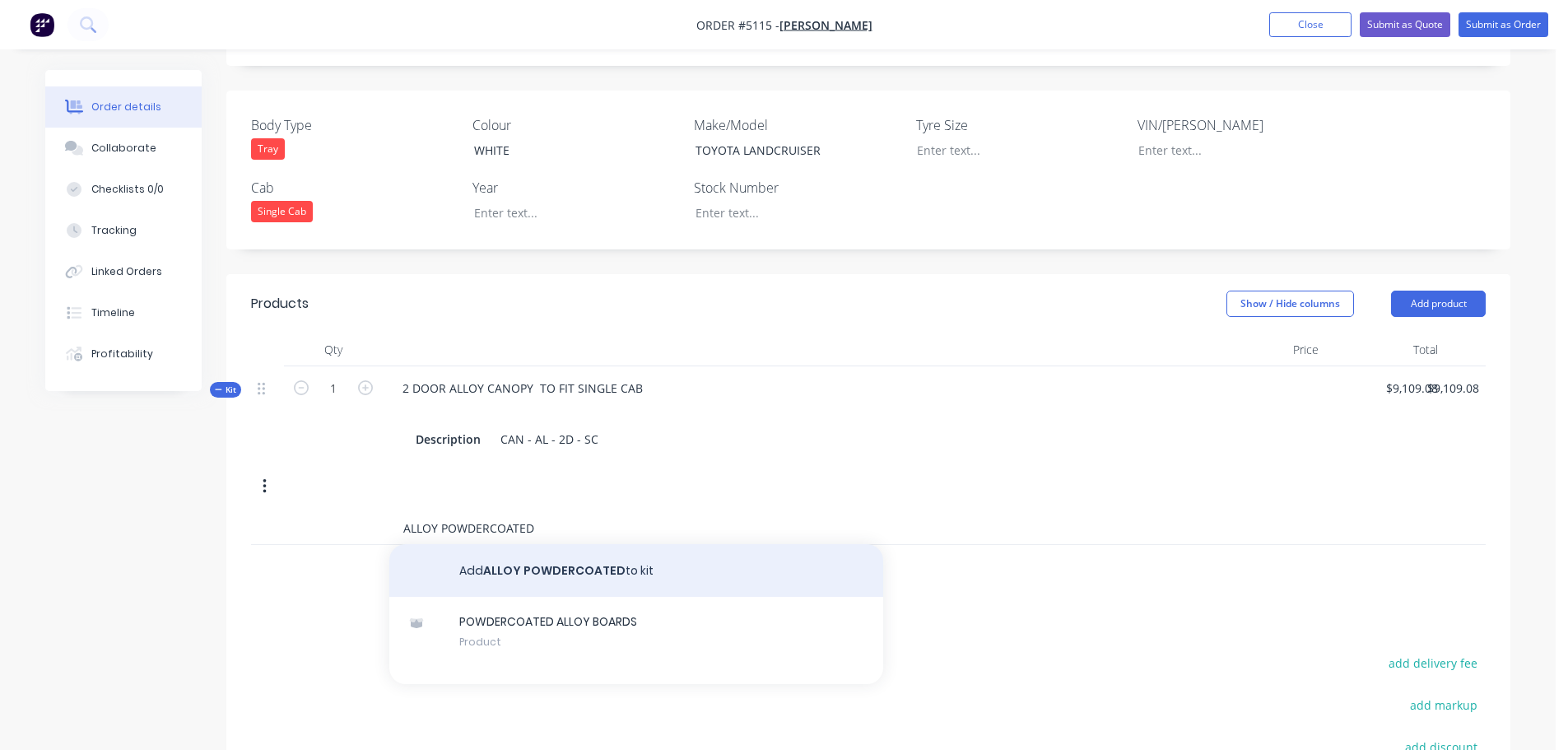
type input "ALLOY POWDERCOATED"
click at [525, 544] on button "Add ALLOY POWDERCOATED to kit" at bounding box center [636, 570] width 494 height 53
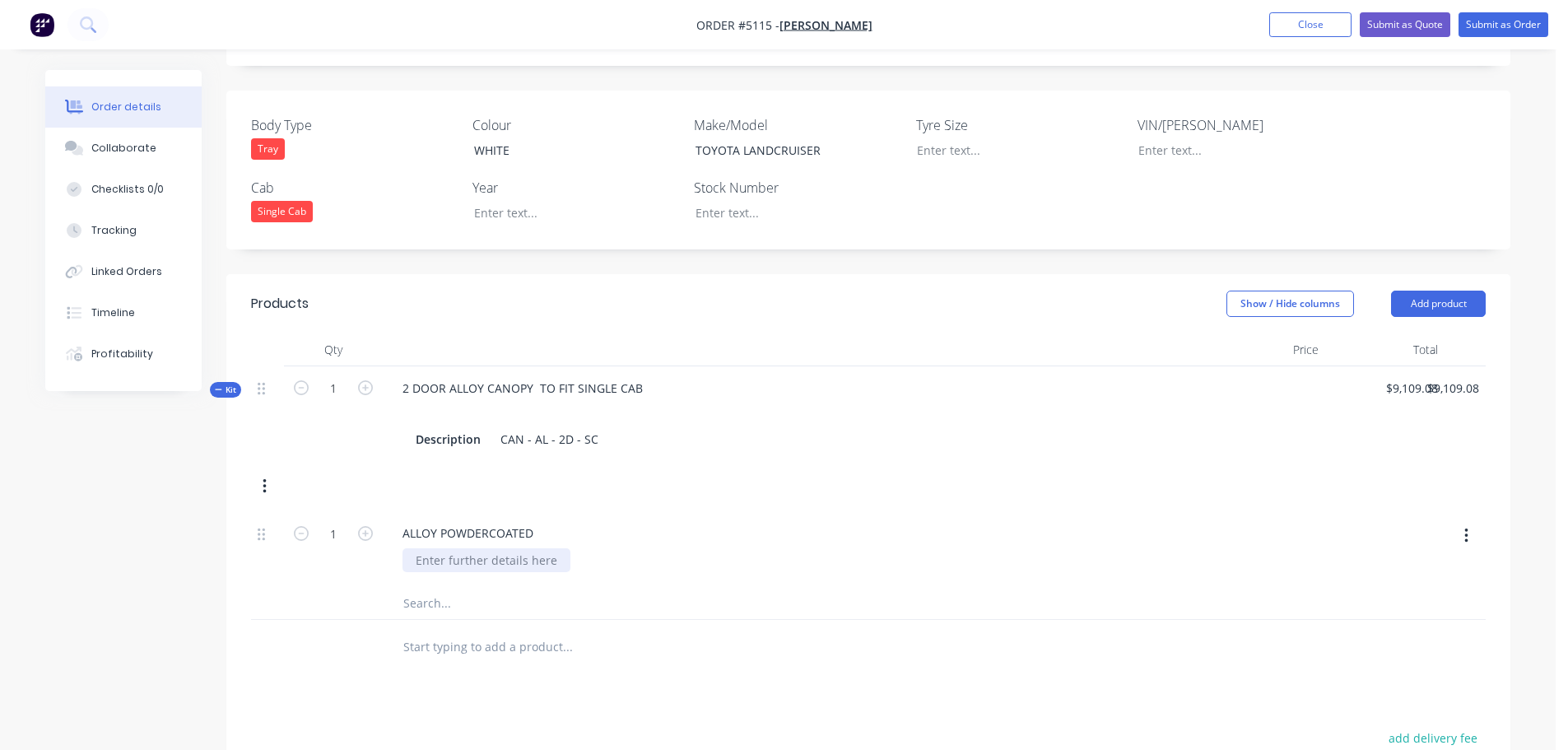
click at [525, 548] on div at bounding box center [486, 560] width 168 height 24
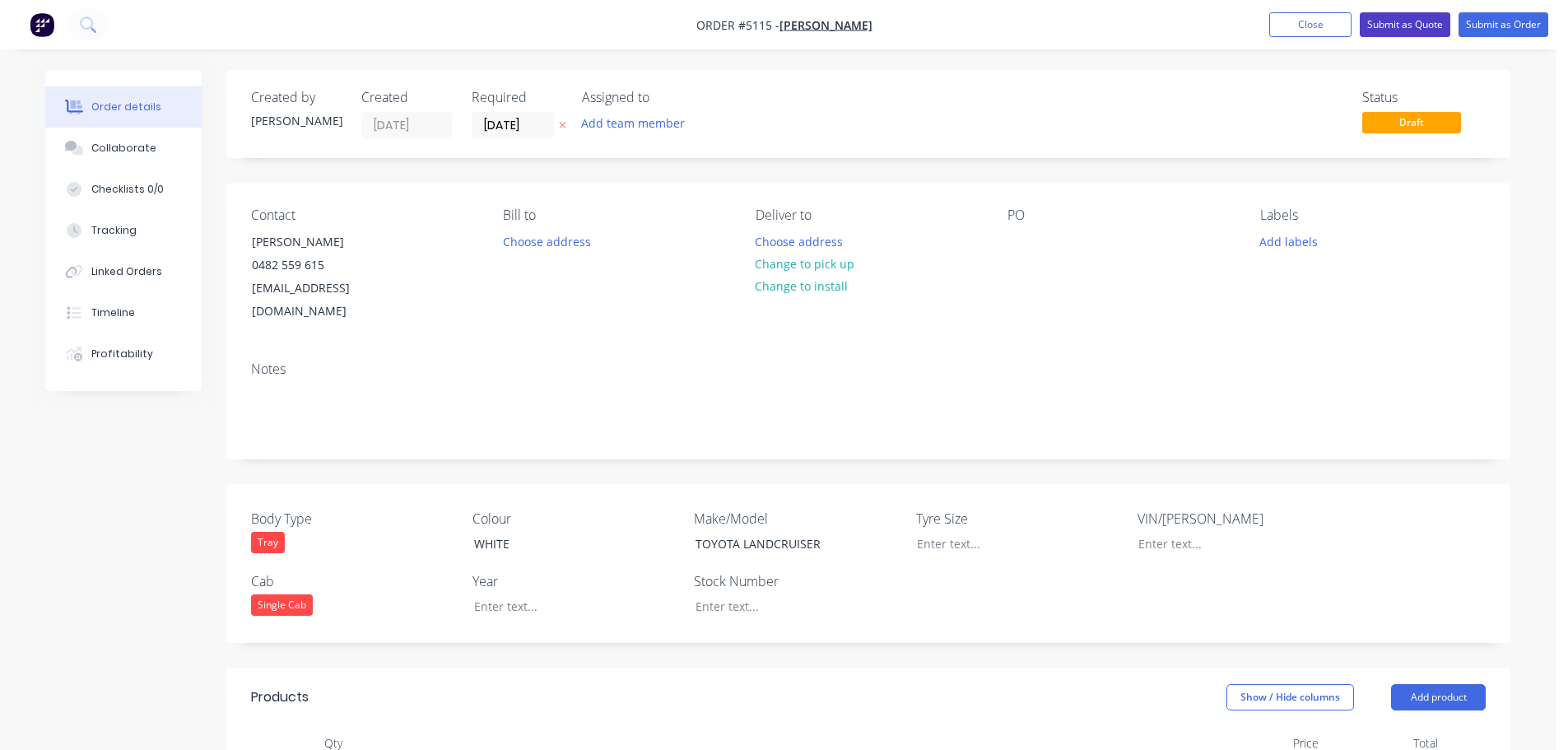
click at [1411, 19] on button "Submit as Quote" at bounding box center [1404, 24] width 91 height 25
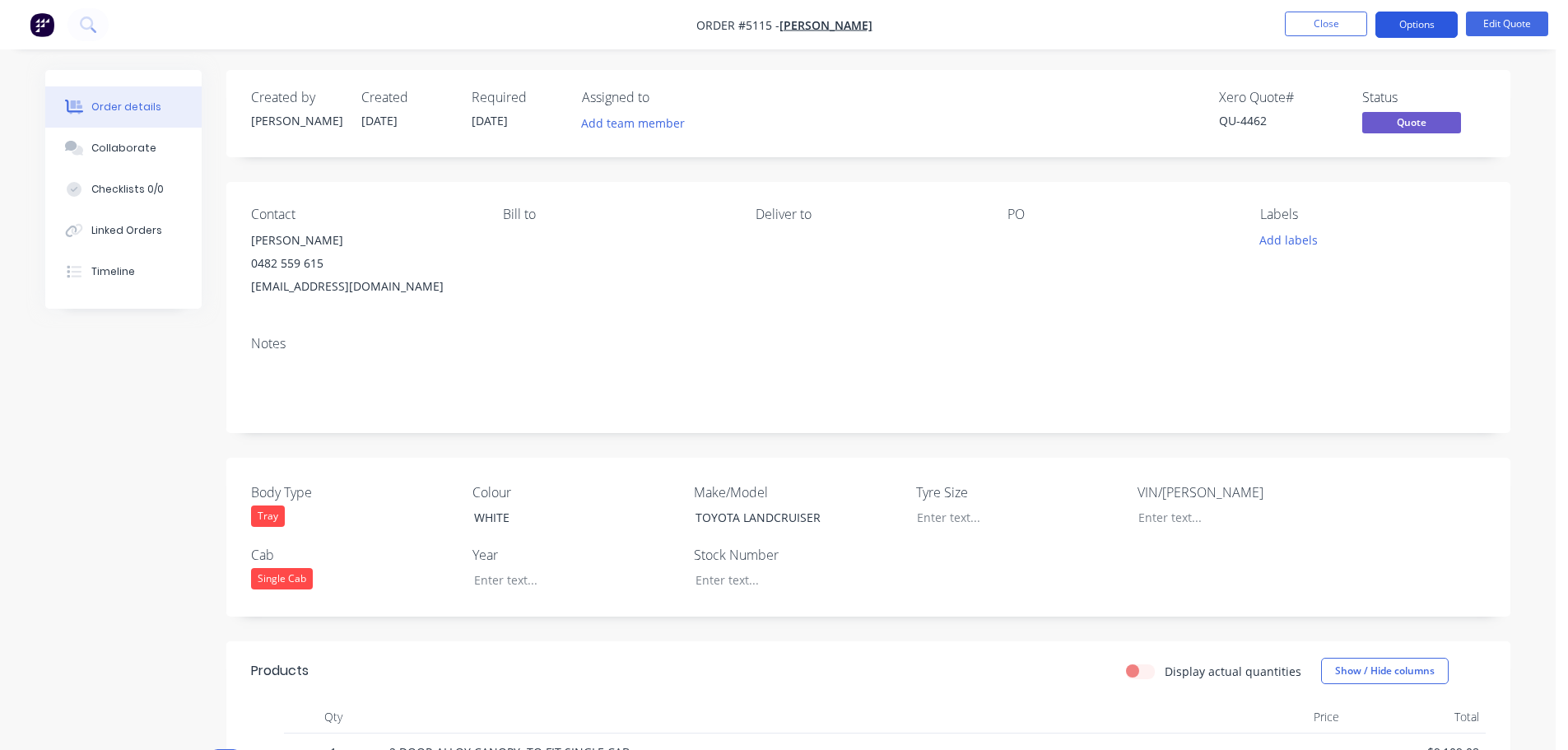
click at [1416, 27] on button "Options" at bounding box center [1415, 24] width 82 height 27
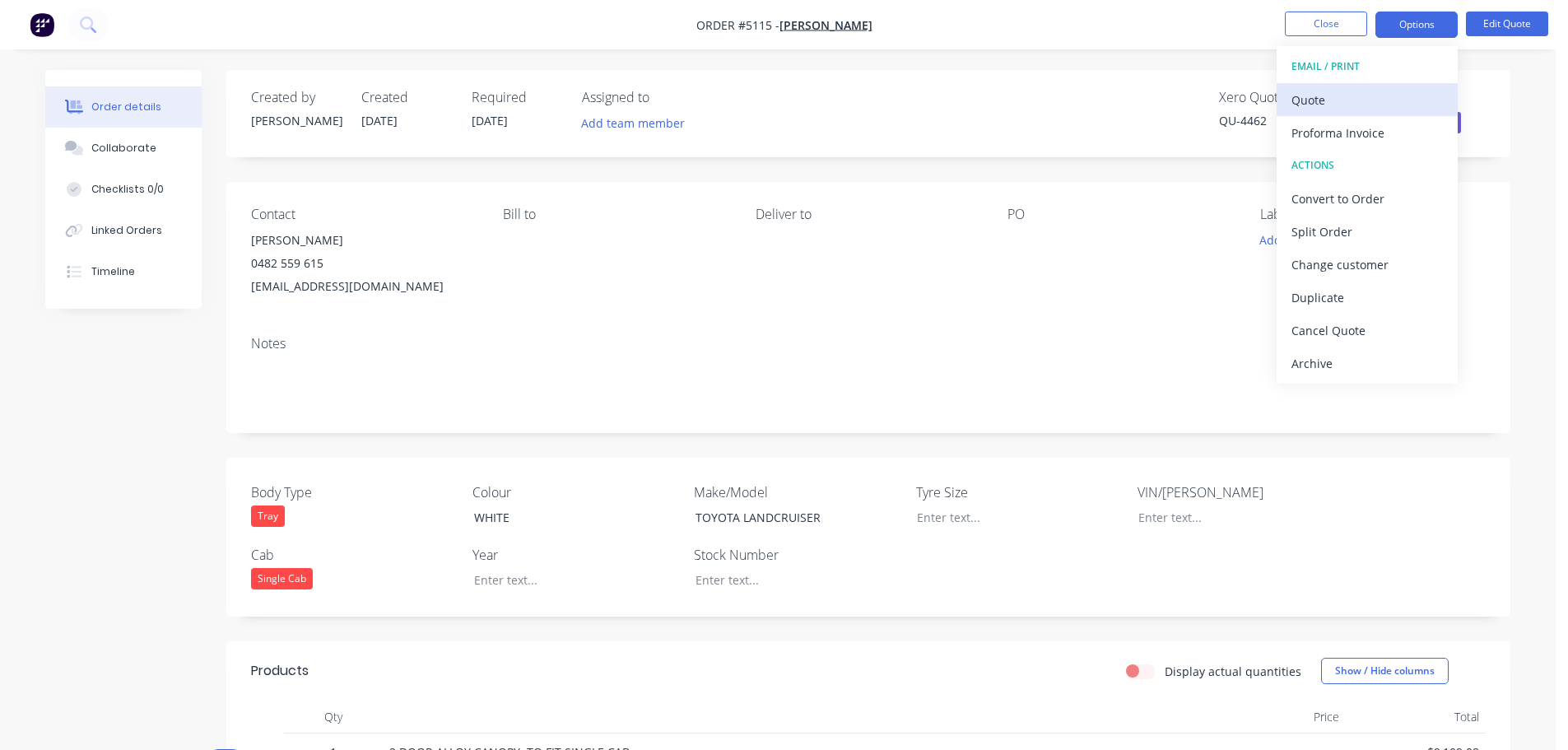
click at [1382, 99] on div "Quote" at bounding box center [1367, 100] width 152 height 24
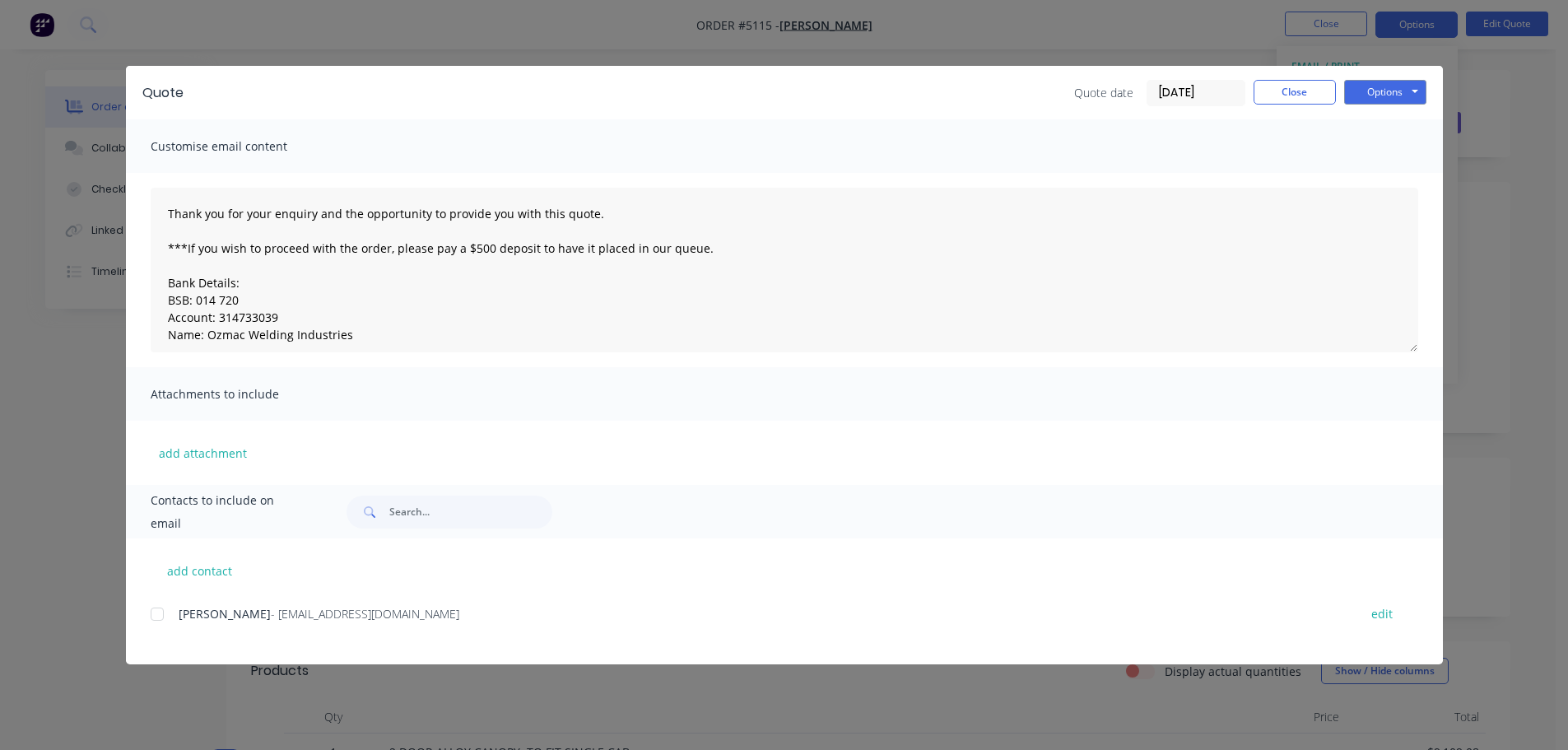
click at [159, 613] on div at bounding box center [157, 614] width 33 height 33
click at [1409, 88] on button "Options" at bounding box center [1384, 92] width 82 height 25
click at [1397, 175] on button "Email" at bounding box center [1396, 176] width 105 height 28
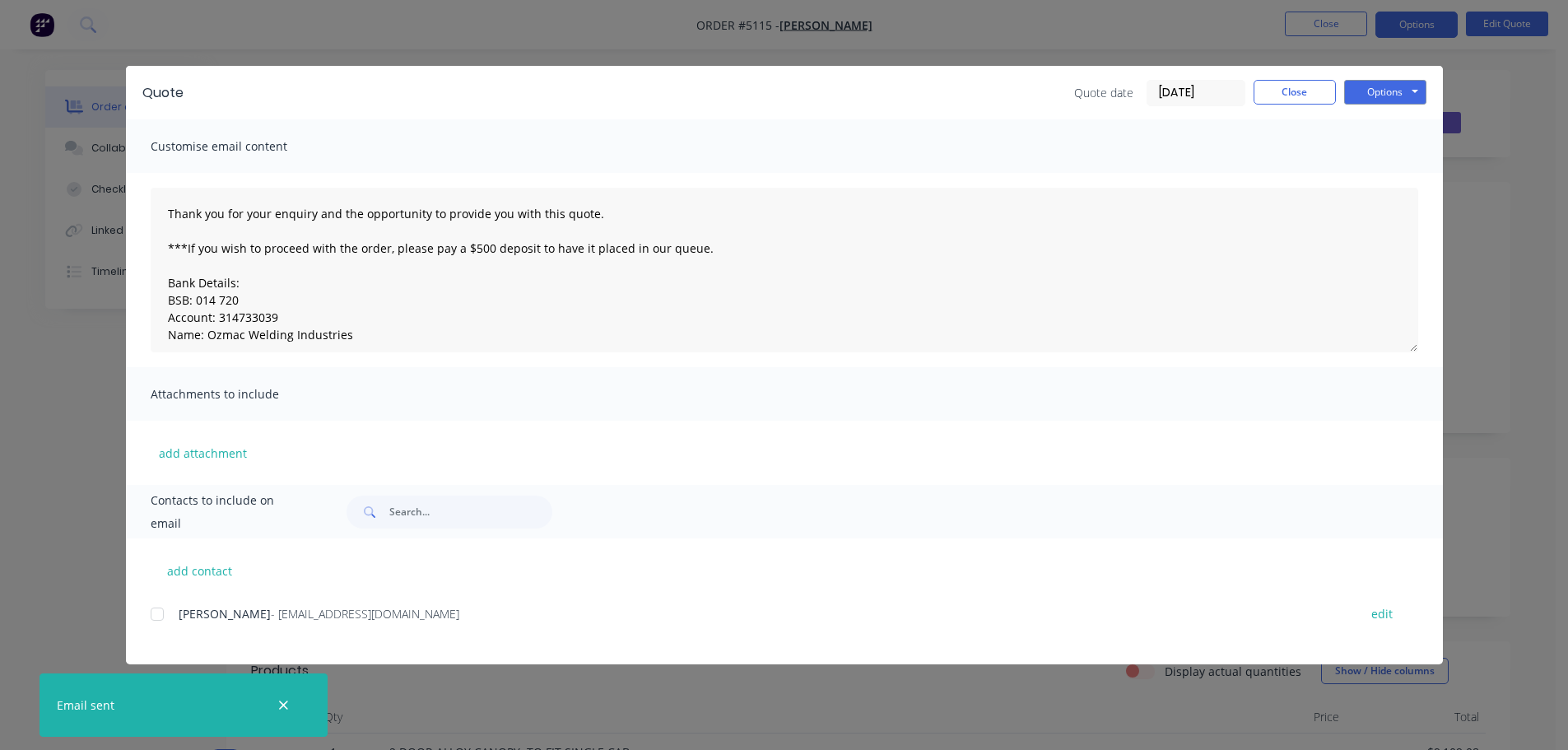
click at [152, 616] on div at bounding box center [157, 614] width 33 height 33
click at [154, 615] on div at bounding box center [157, 614] width 33 height 33
click at [1398, 82] on button "Options" at bounding box center [1384, 92] width 82 height 25
click at [1391, 151] on button "Print" at bounding box center [1396, 149] width 105 height 28
click at [1300, 97] on button "Close" at bounding box center [1294, 92] width 82 height 25
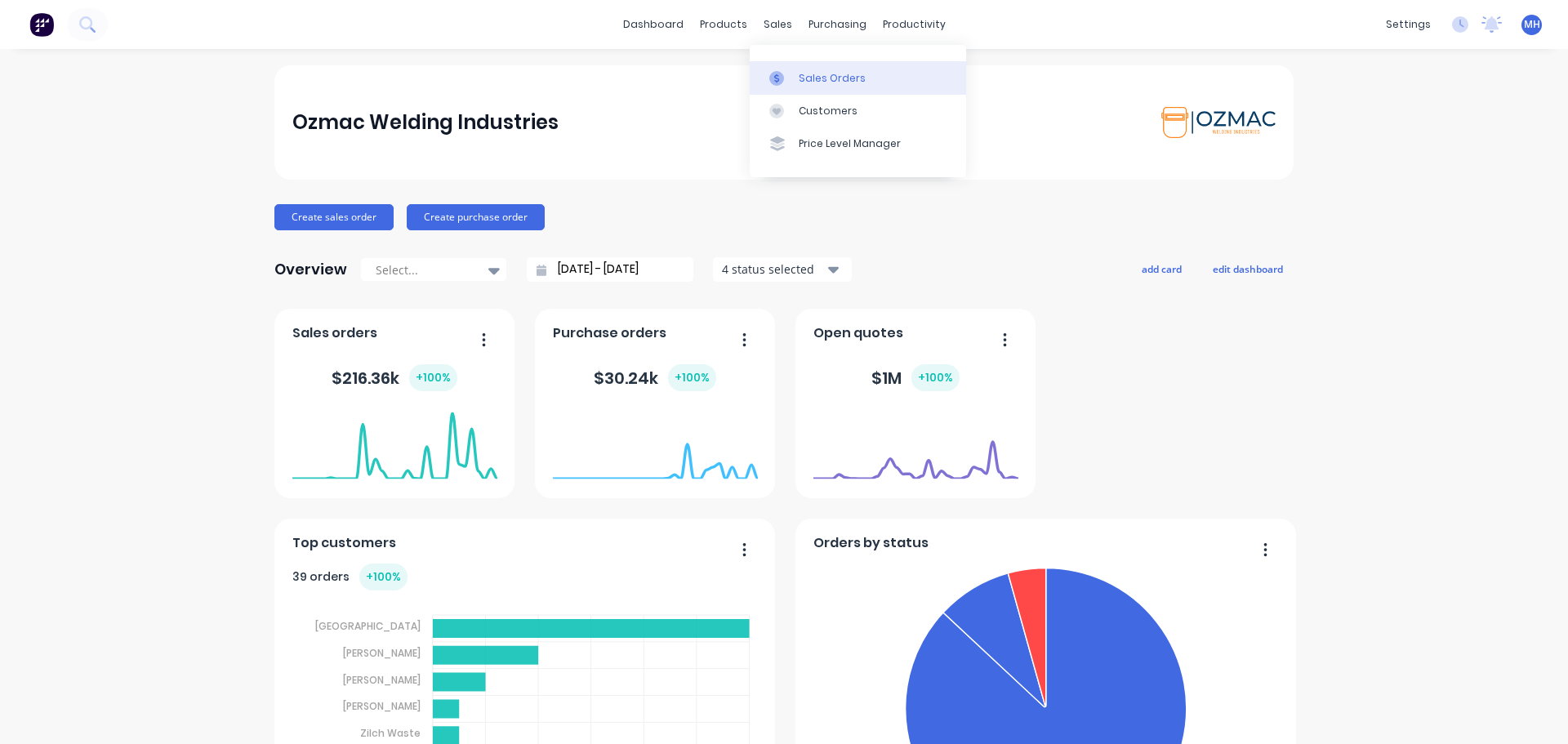
click at [792, 76] on div at bounding box center [781, 78] width 25 height 15
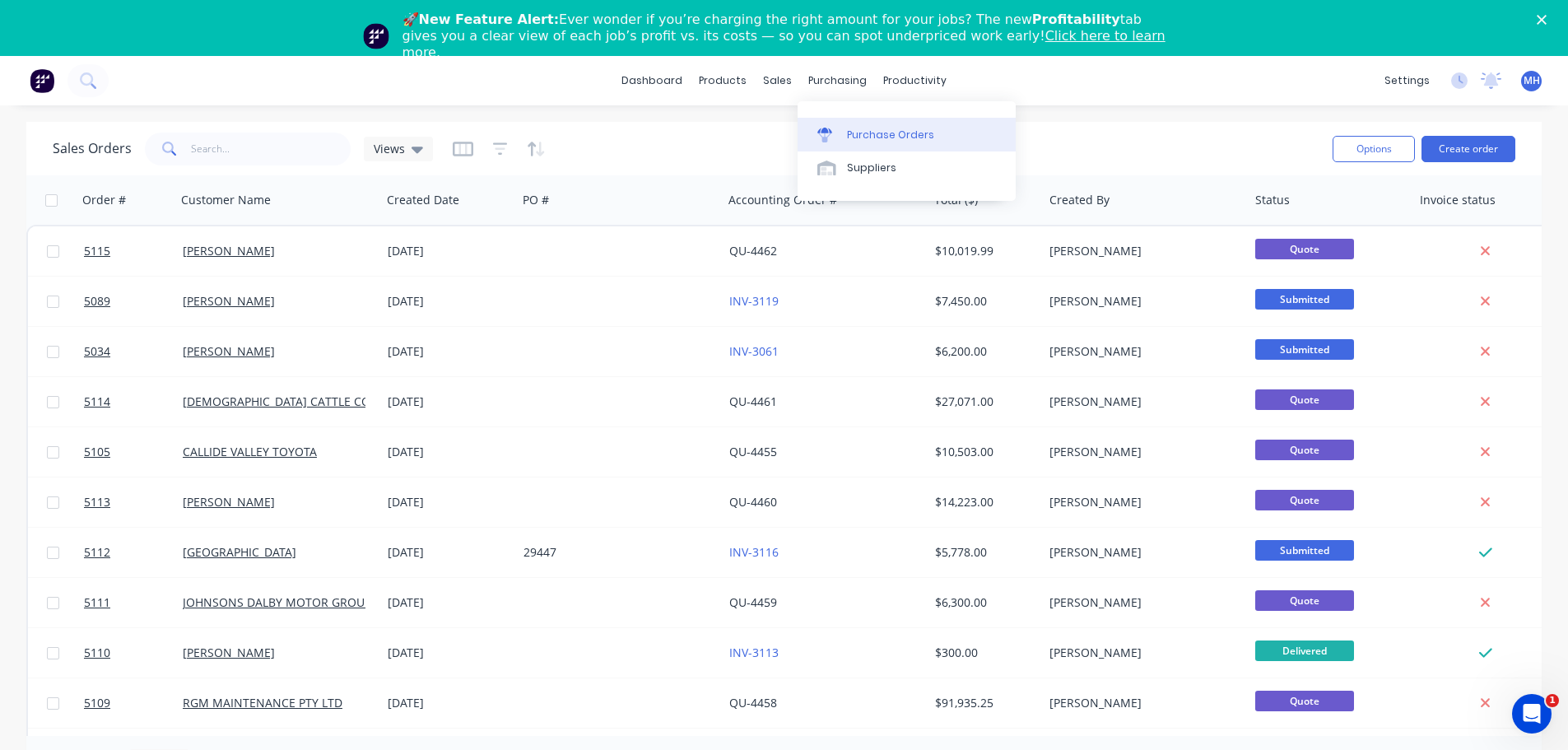
click at [871, 128] on div "Purchase Orders" at bounding box center [890, 134] width 87 height 15
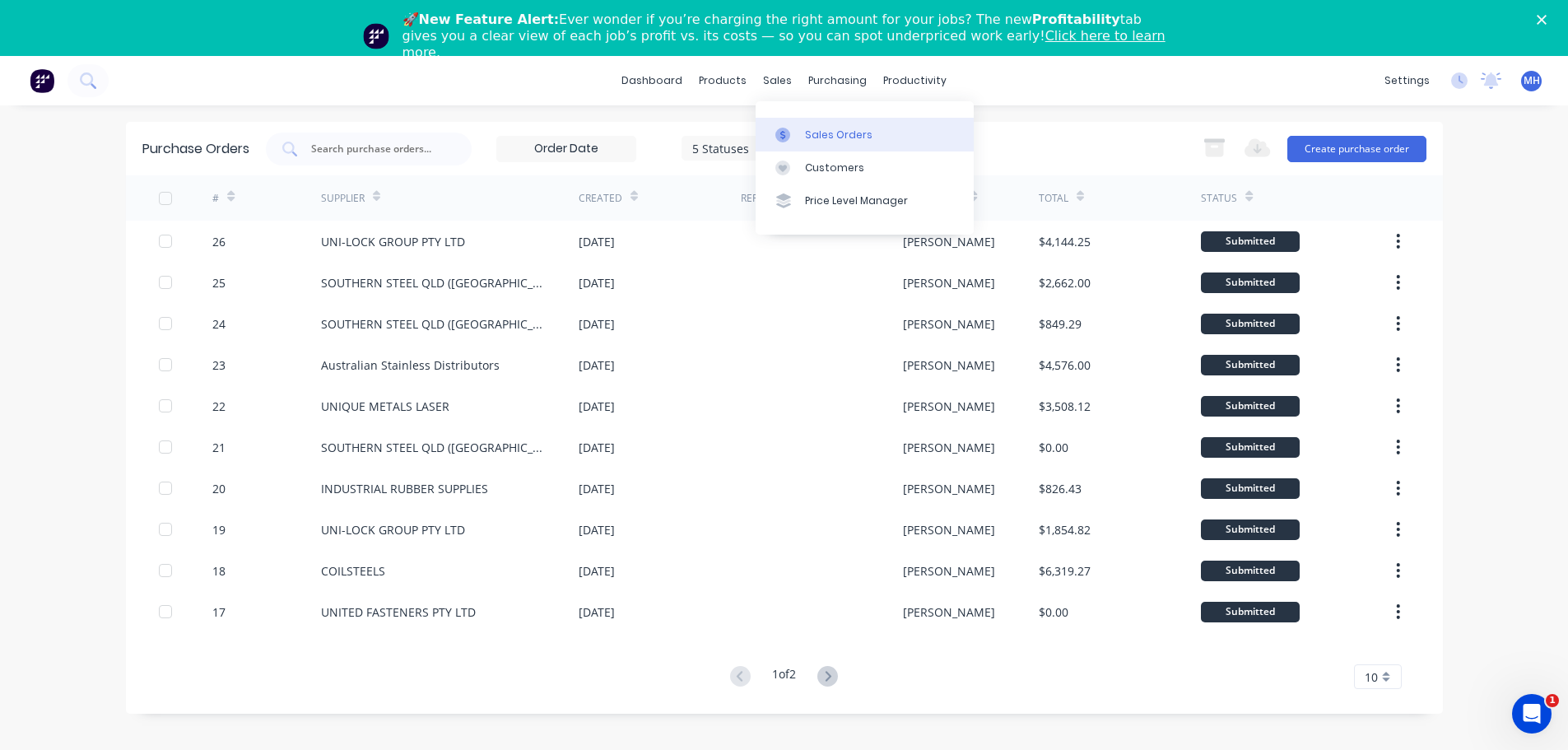
click at [813, 136] on div "Sales Orders" at bounding box center [839, 134] width 67 height 15
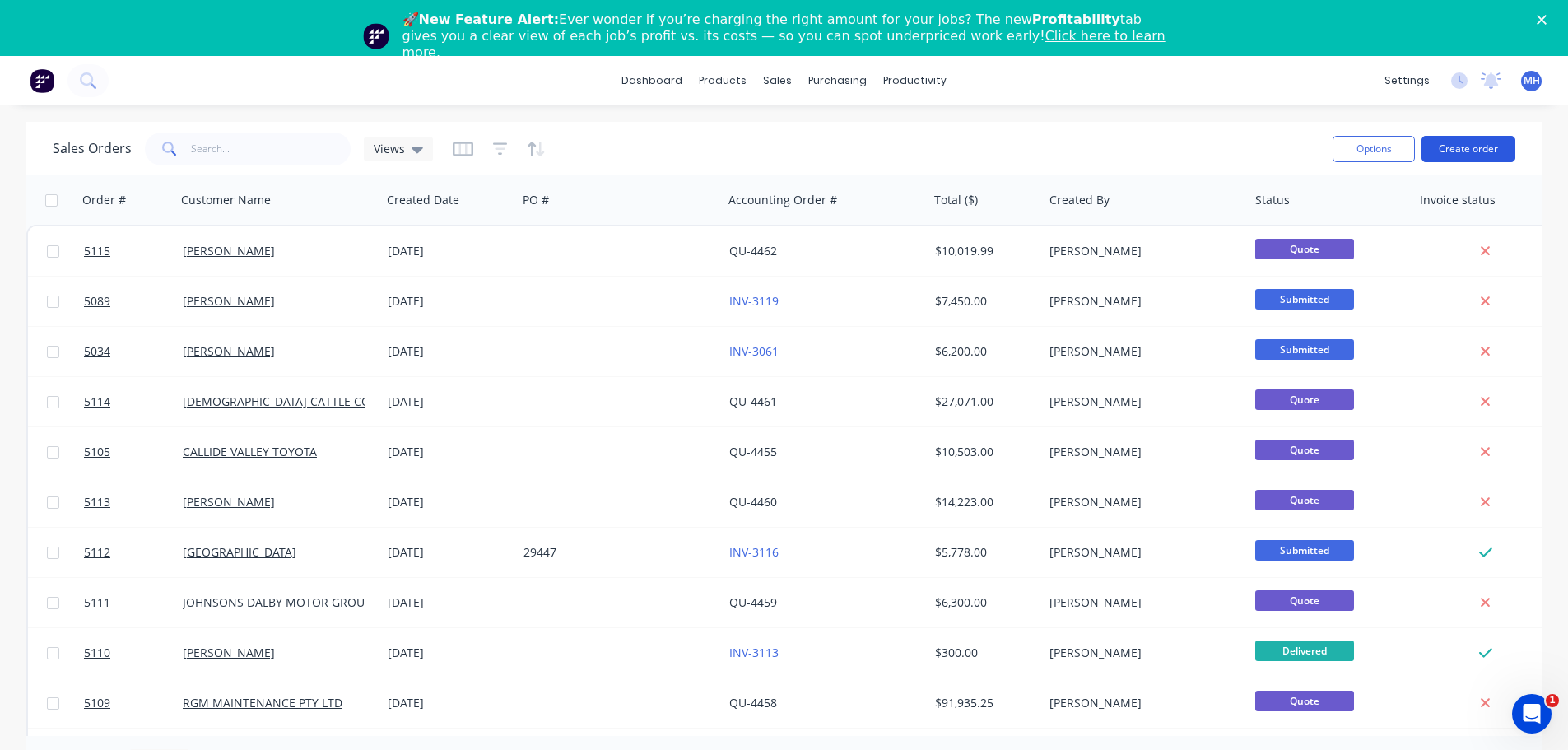
click at [1481, 147] on button "Create order" at bounding box center [1468, 149] width 94 height 27
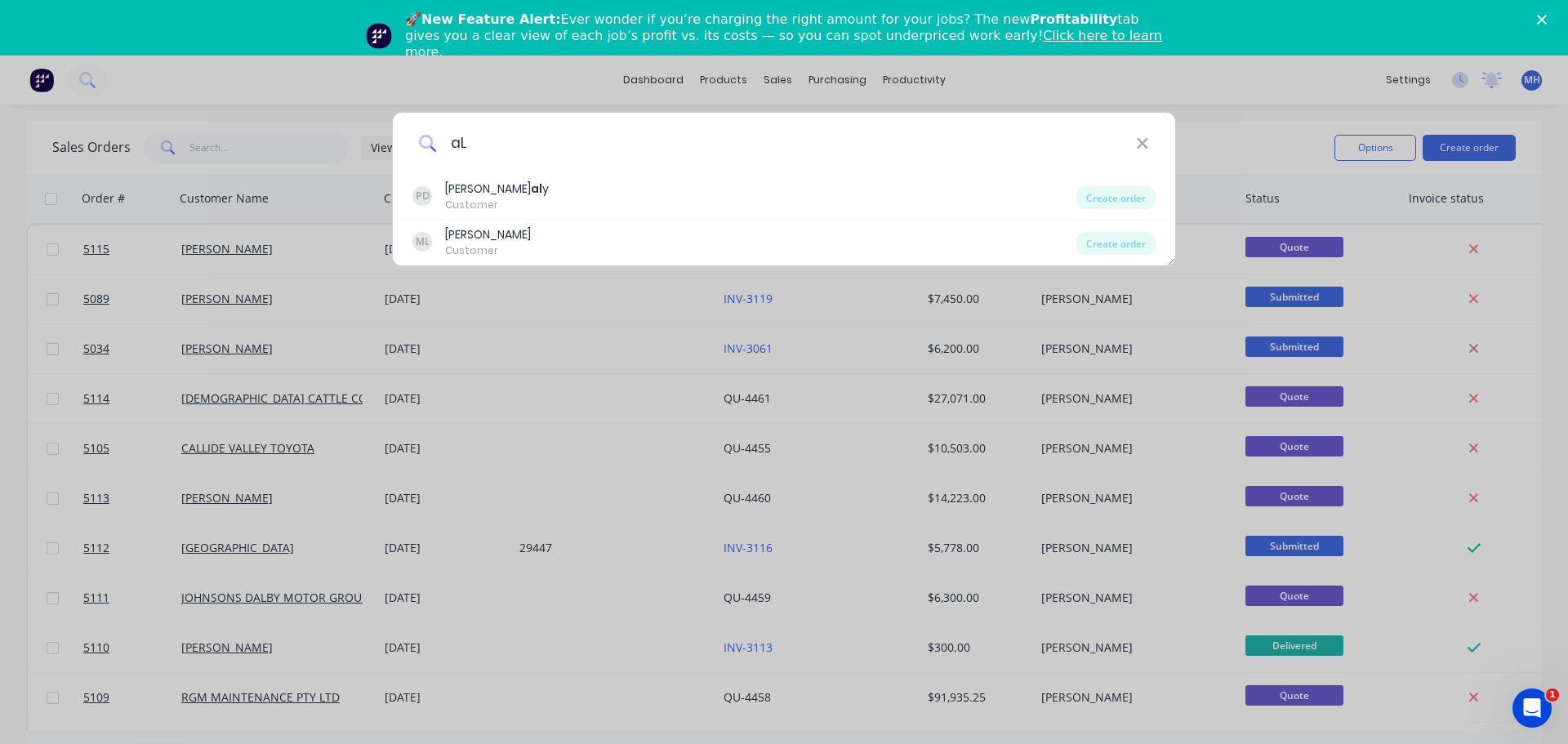
type input "a"
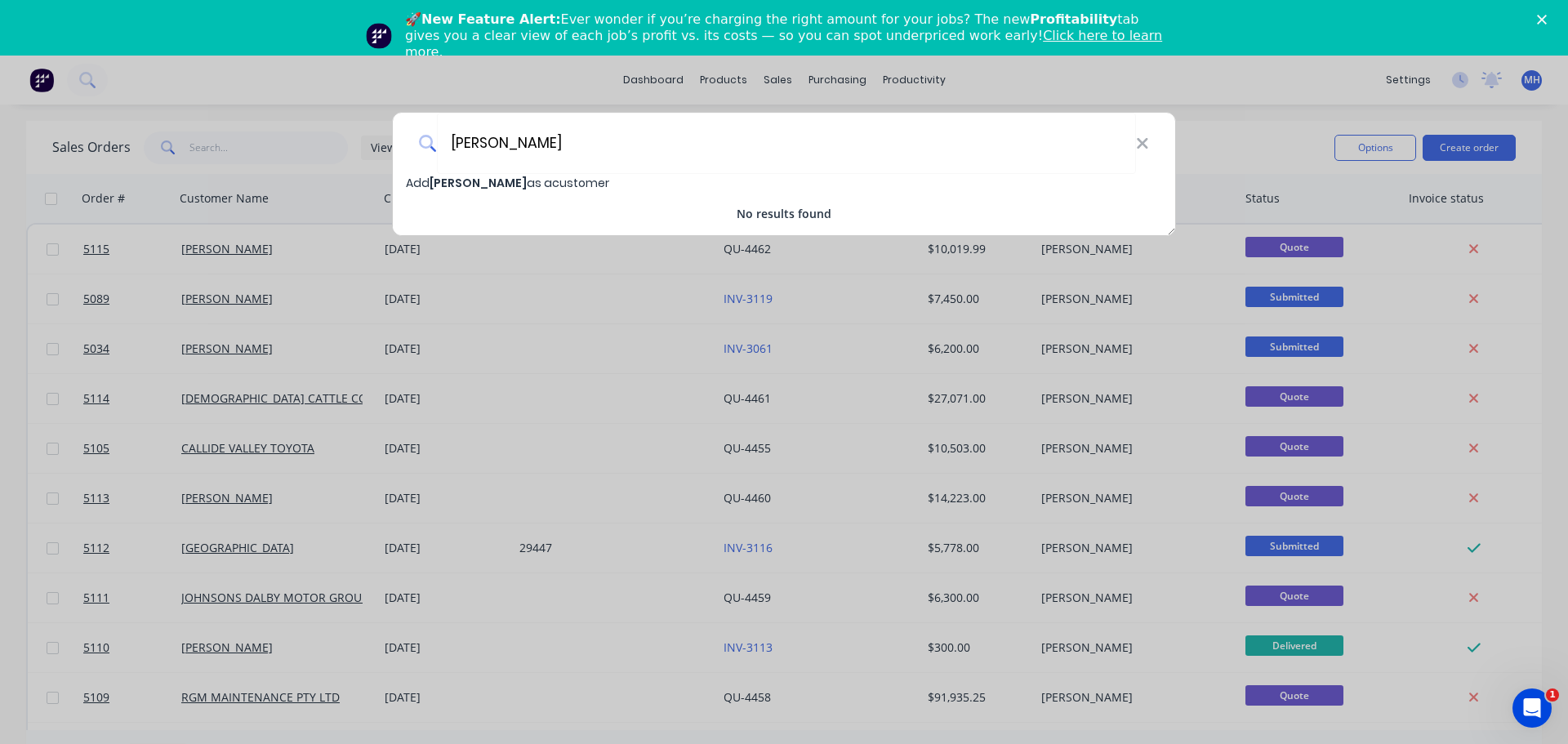
type input "Alysse Lynham"
click at [543, 180] on span "Add Alysse Lynham as a customer" at bounding box center [507, 182] width 204 height 16
select select "AU"
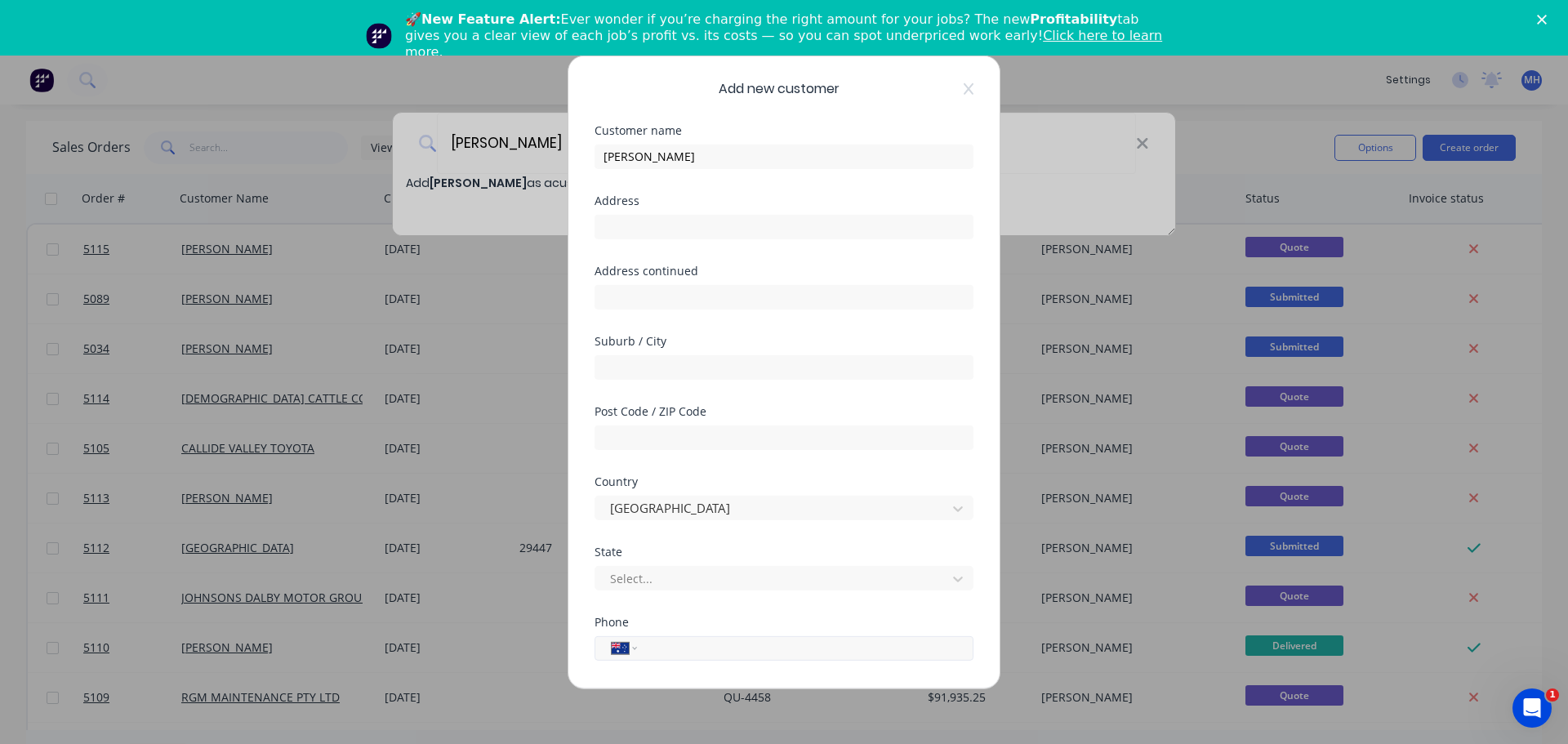
click at [666, 655] on input "tel" at bounding box center [802, 648] width 308 height 19
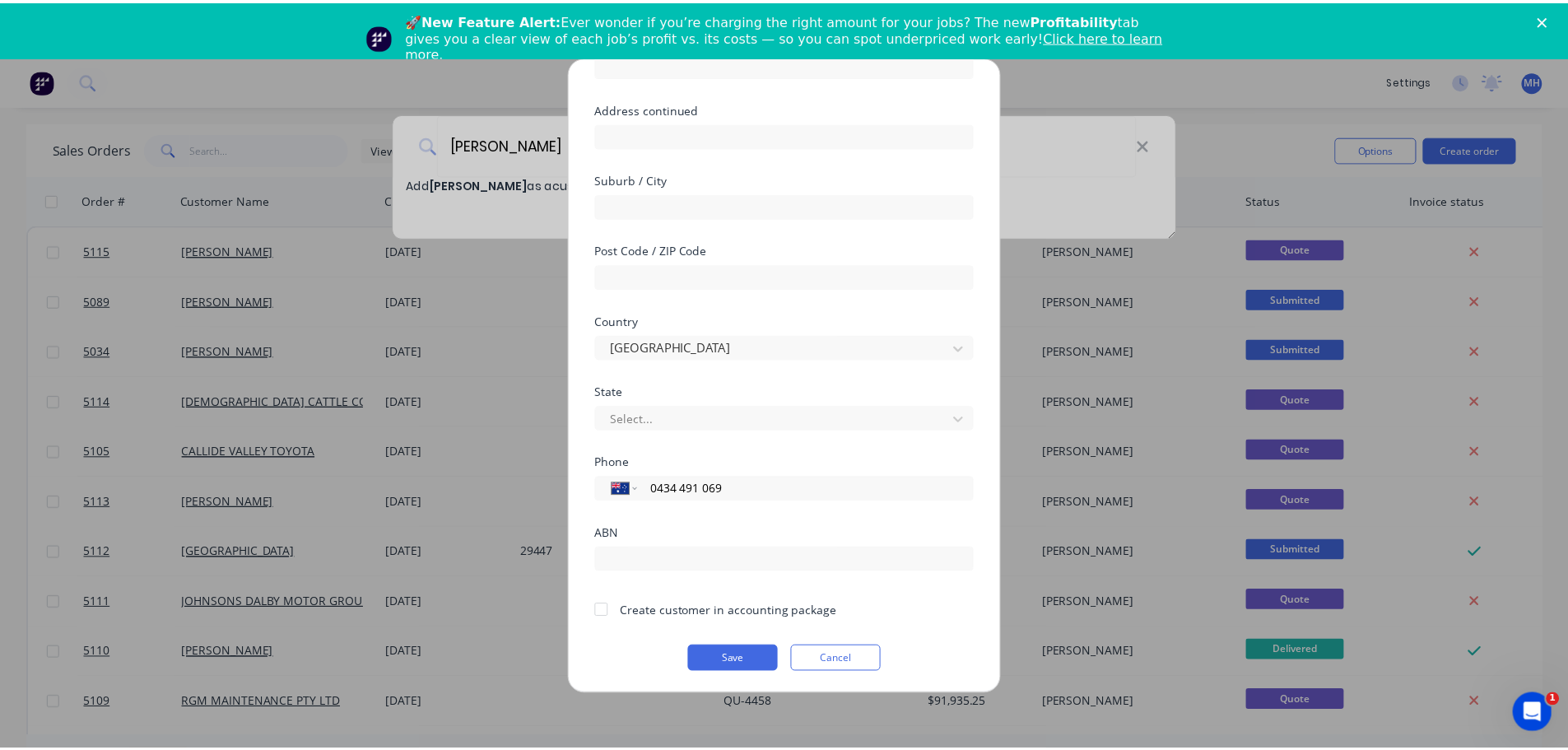
scroll to position [166, 0]
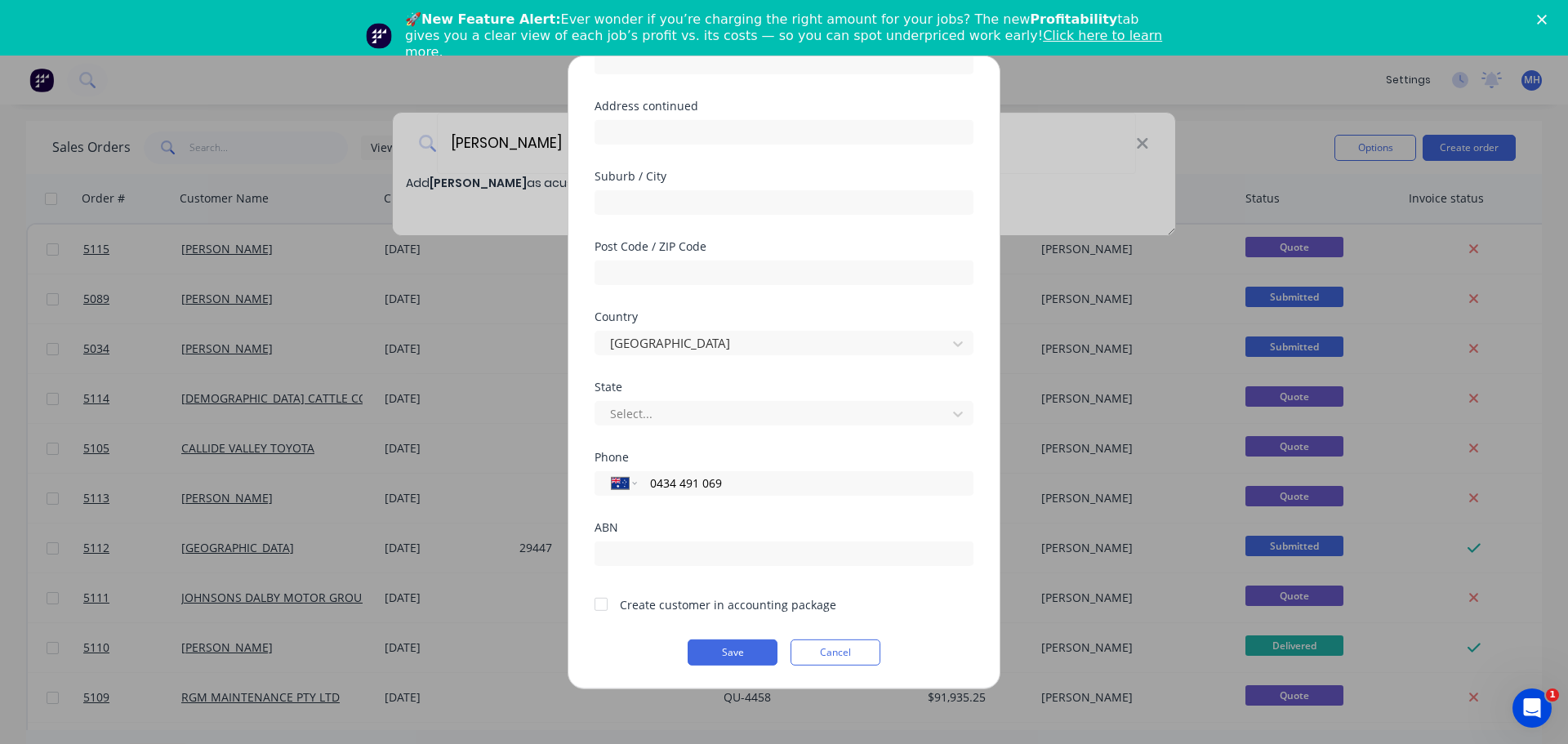
type input "0434 491 069"
click at [600, 609] on div at bounding box center [601, 604] width 33 height 32
click at [734, 651] on button "Save" at bounding box center [732, 652] width 90 height 27
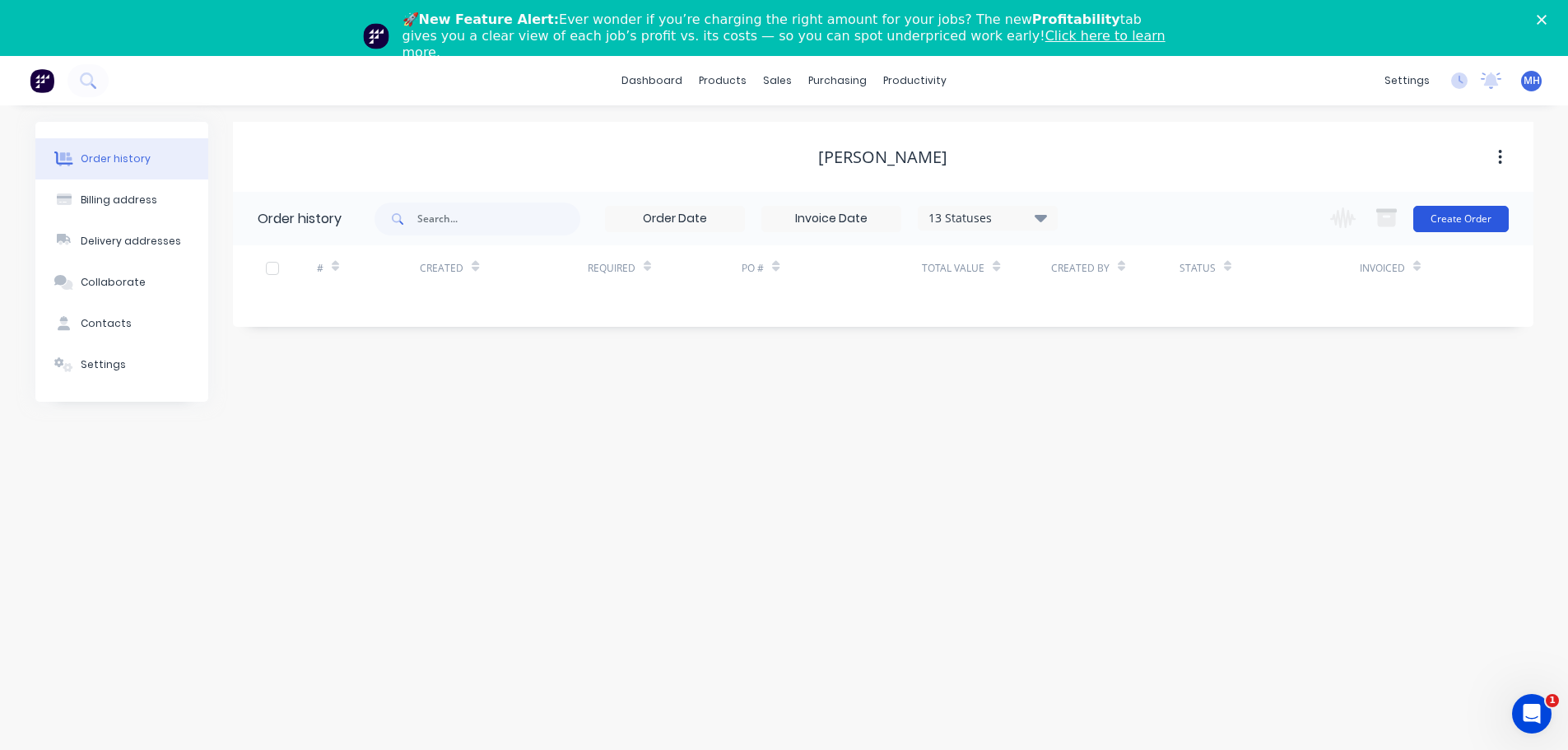
click at [1459, 218] on button "Create Order" at bounding box center [1460, 219] width 96 height 27
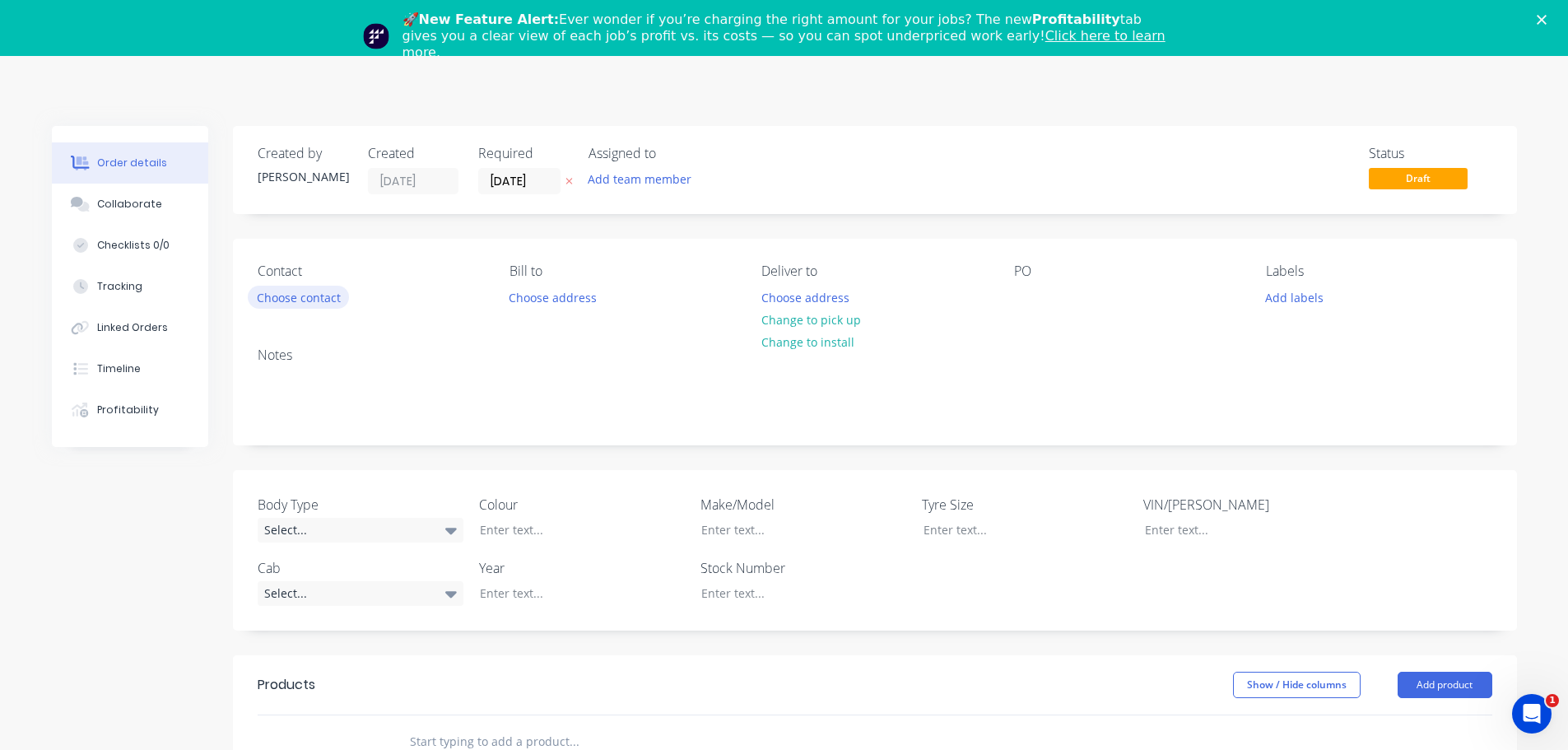
click at [311, 299] on button "Choose contact" at bounding box center [297, 297] width 101 height 22
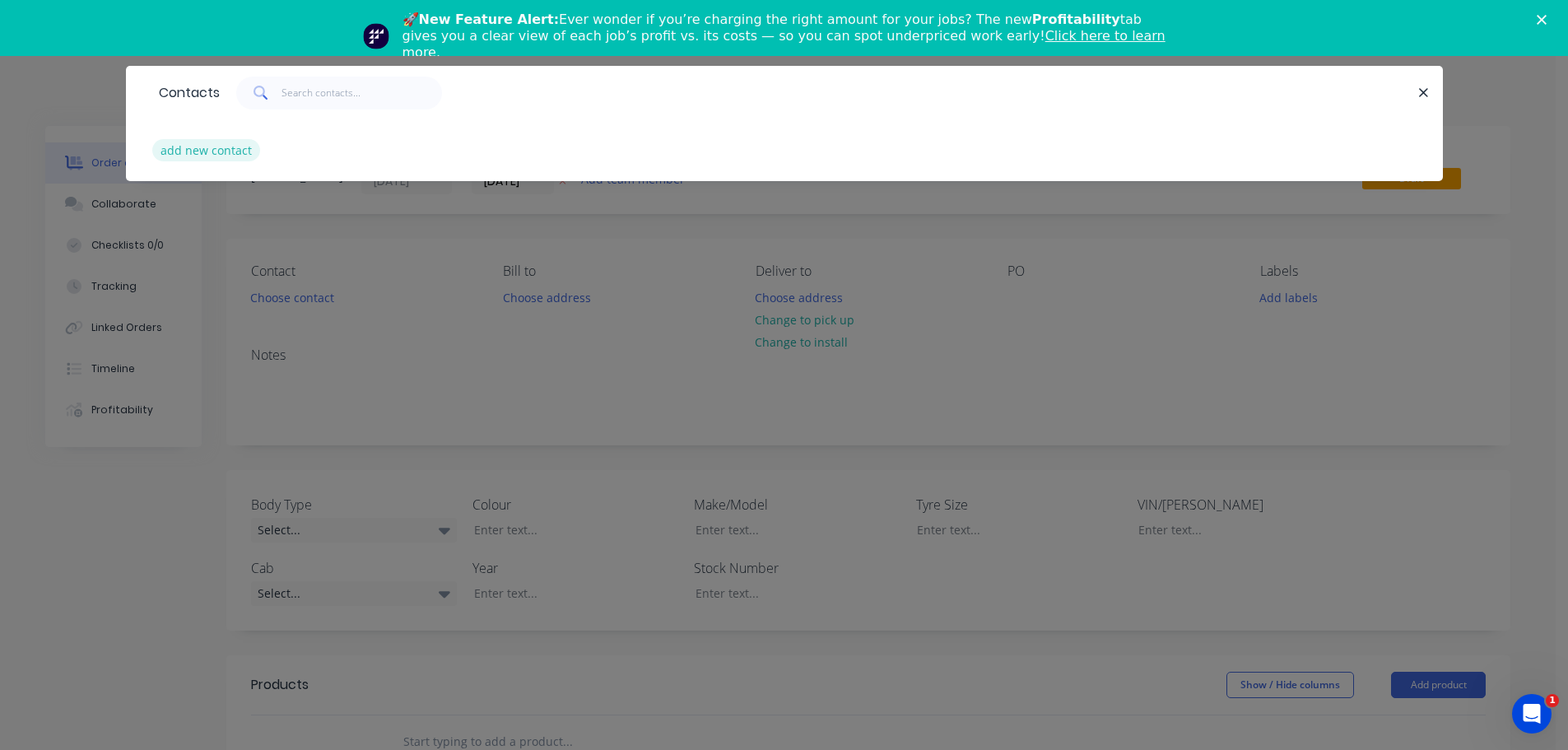
click at [229, 148] on button "add new contact" at bounding box center [207, 150] width 109 height 22
select select "AU"
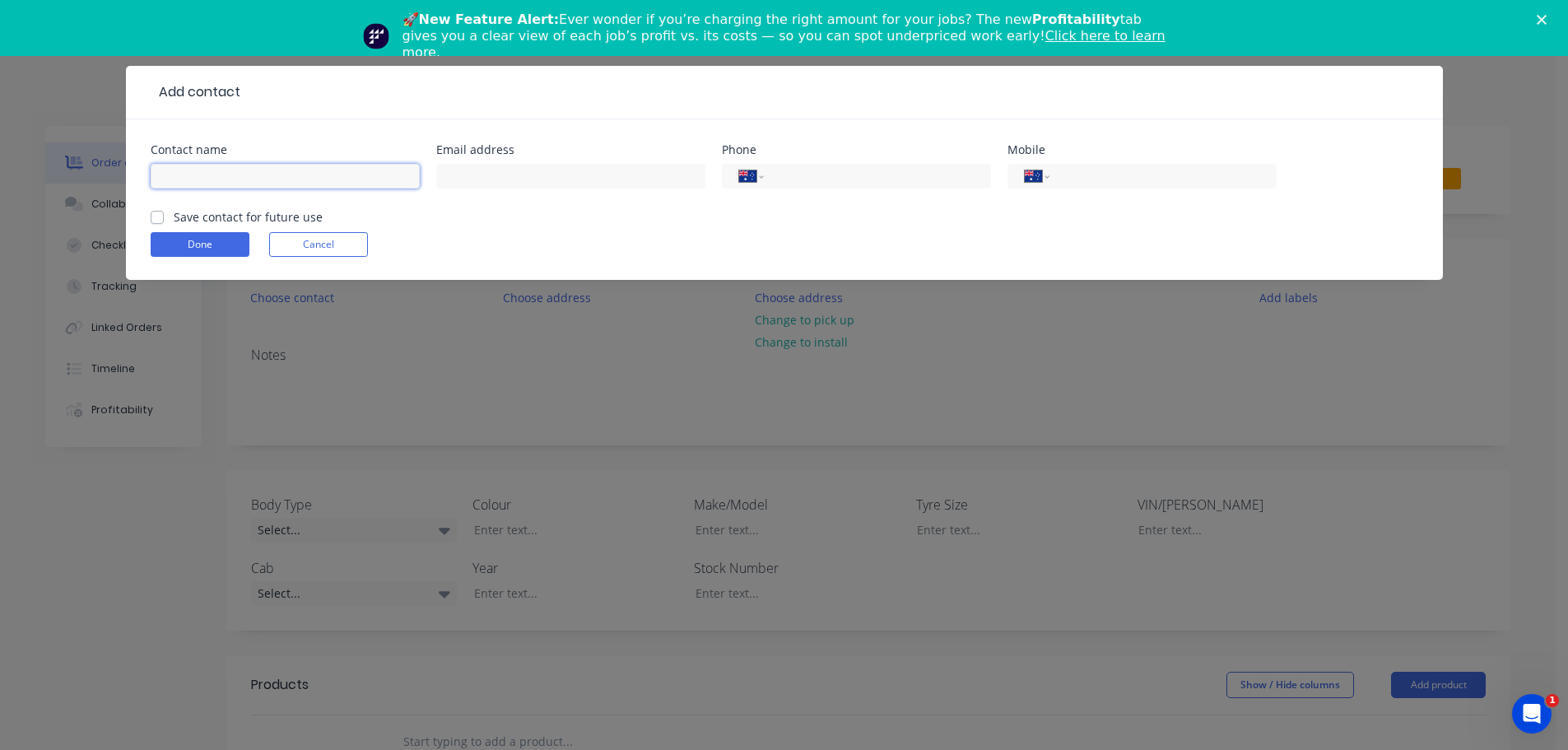
click at [292, 177] on input "text" at bounding box center [285, 176] width 269 height 25
type input "Alysse.lynham@hotmail.com"
drag, startPoint x: 334, startPoint y: 178, endPoint x: 149, endPoint y: 186, distance: 185.2
click at [149, 186] on div "Contact name Alysse.lynham@hotmail.com Email address Phone International Afghan…" at bounding box center [784, 199] width 1316 height 160
click at [472, 172] on input "text" at bounding box center [571, 176] width 269 height 25
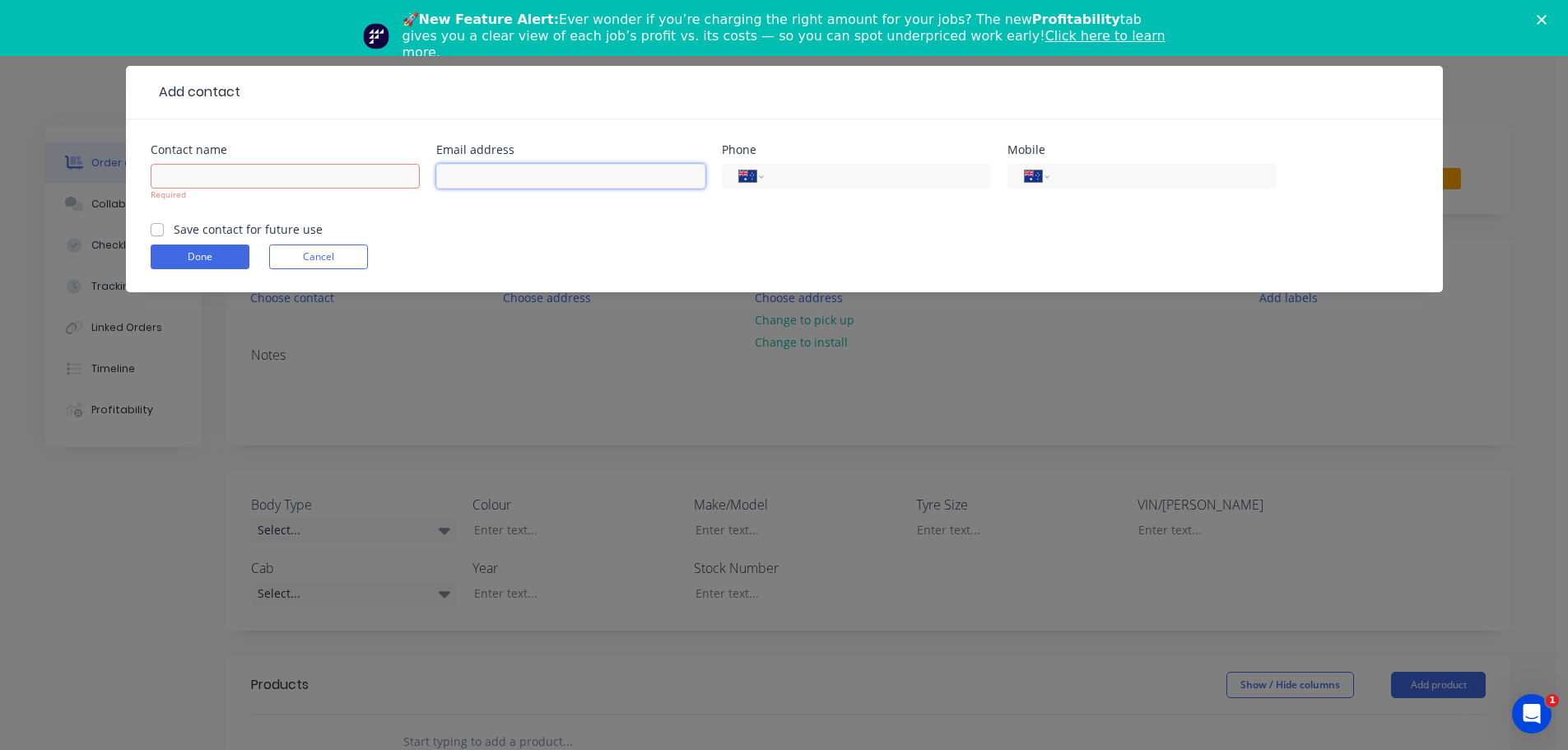
paste input "Alysse.lynham@hotmail.com"
type input "Alysse.lynham@hotmail.com"
click at [245, 175] on input "text" at bounding box center [285, 176] width 269 height 25
type input "Alysse Lynham"
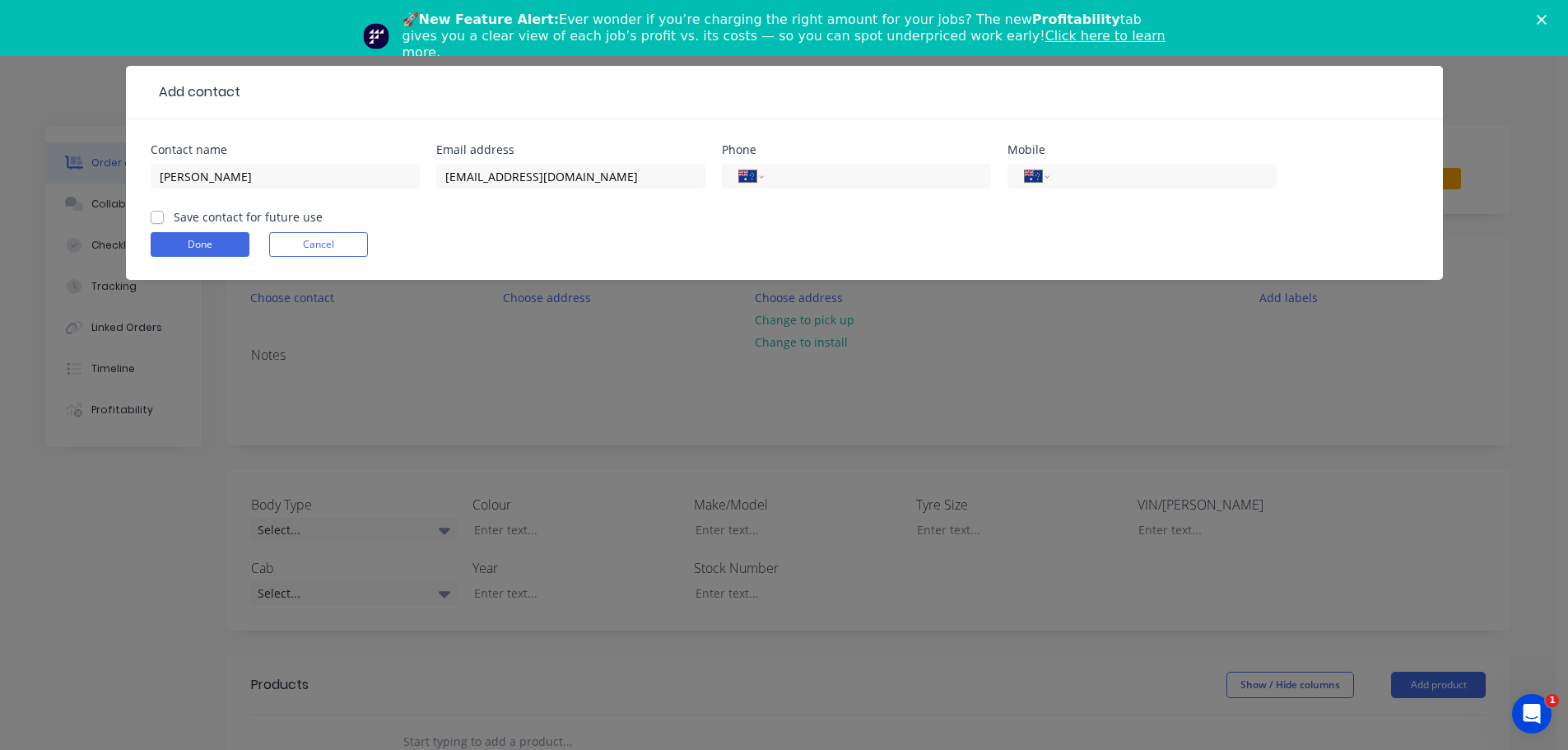
click at [173, 222] on label "Save contact for future use" at bounding box center [247, 217] width 149 height 17
click at [155, 222] on input "Save contact for future use" at bounding box center [157, 216] width 13 height 16
checkbox input "true"
click at [1108, 177] on input "tel" at bounding box center [1159, 177] width 197 height 19
type input "0434 491 069"
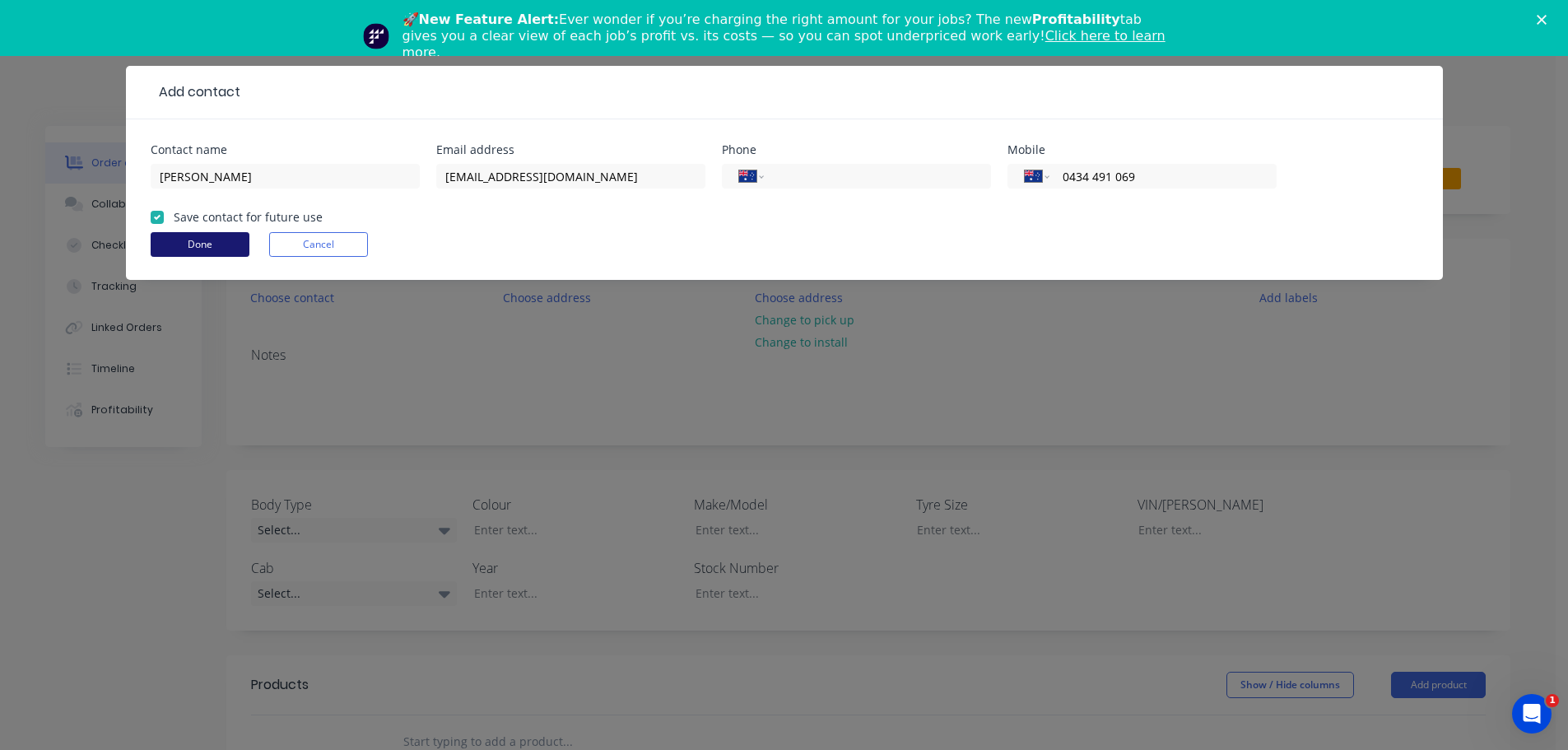
click at [224, 251] on button "Done" at bounding box center [200, 244] width 99 height 25
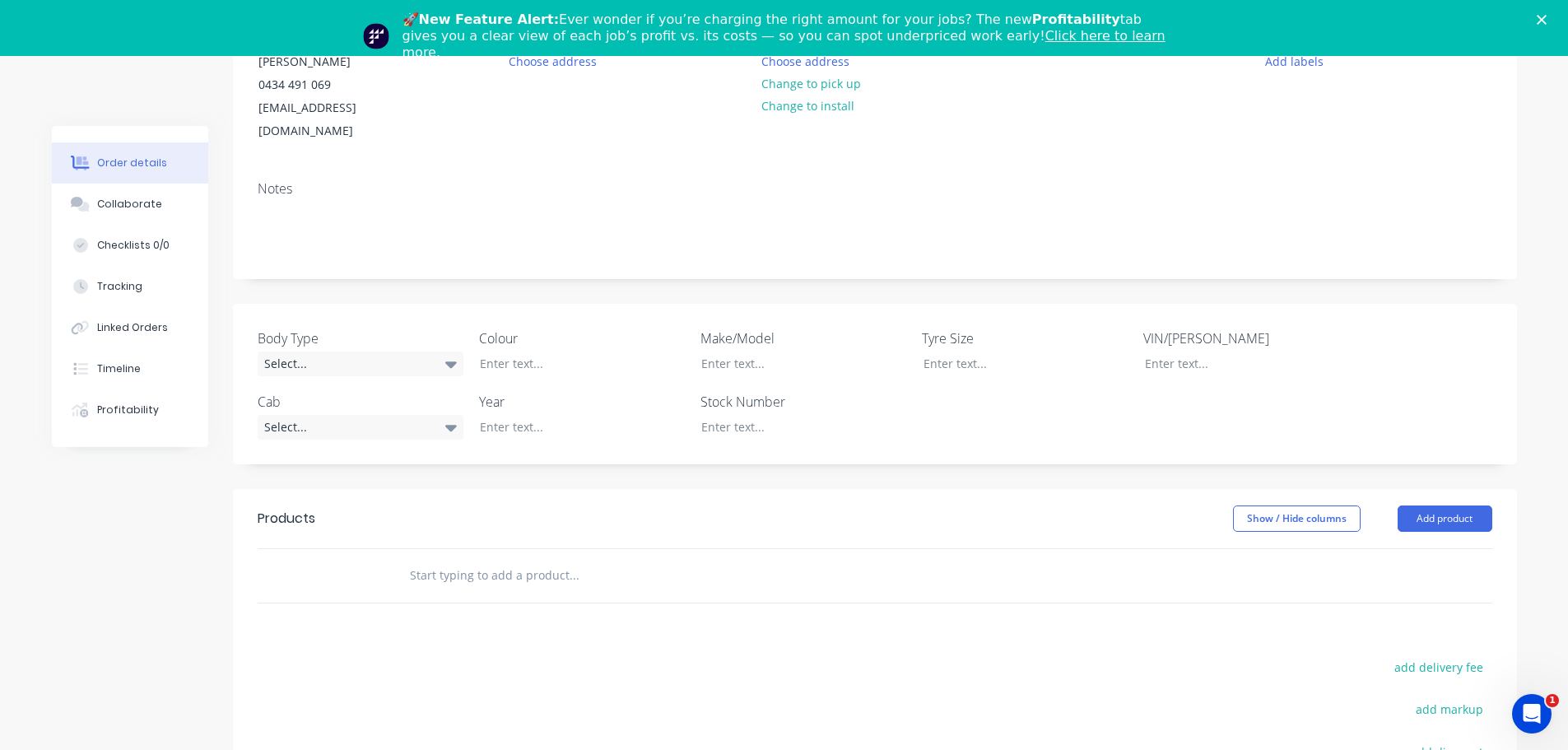
scroll to position [247, 0]
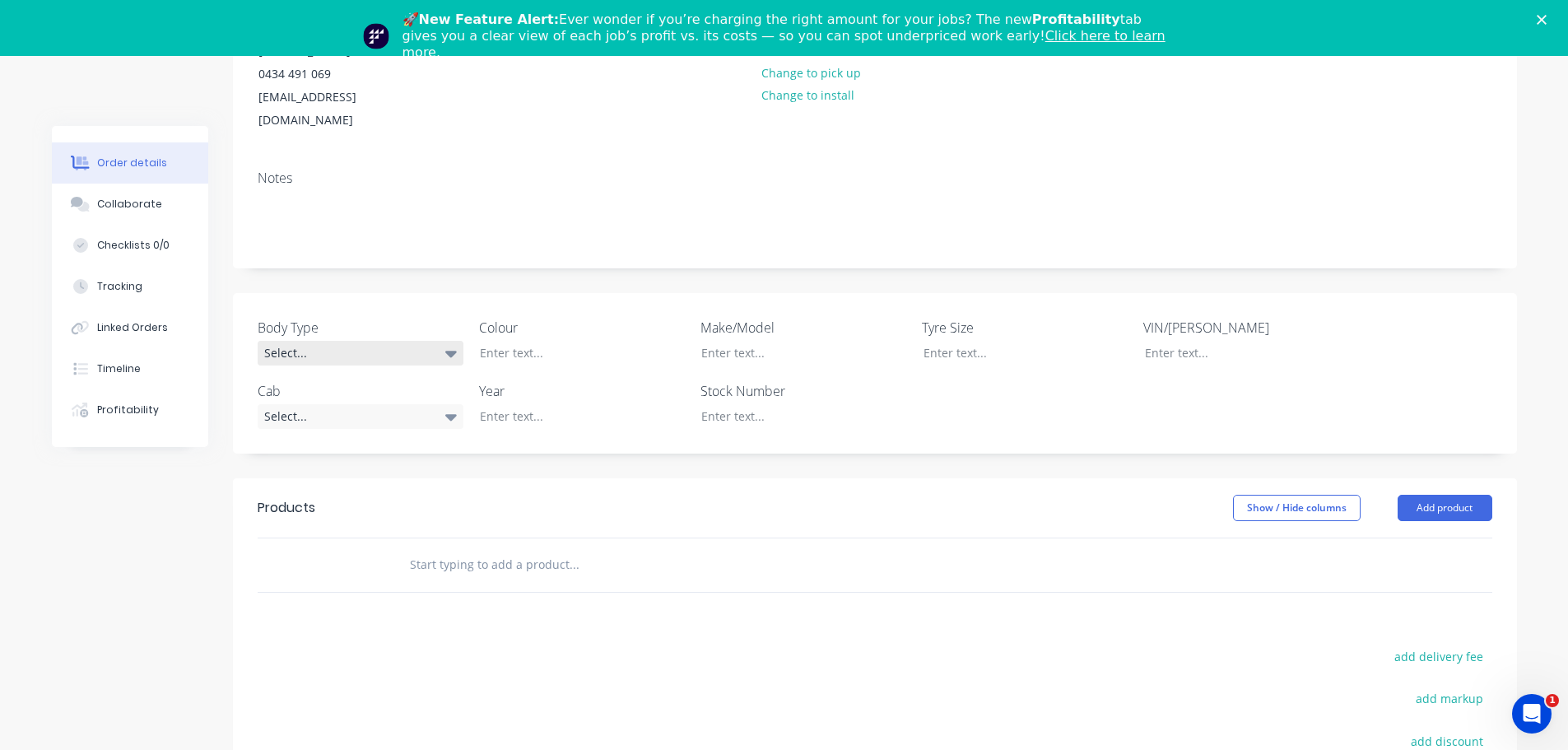
click at [360, 341] on div "Select..." at bounding box center [360, 353] width 206 height 25
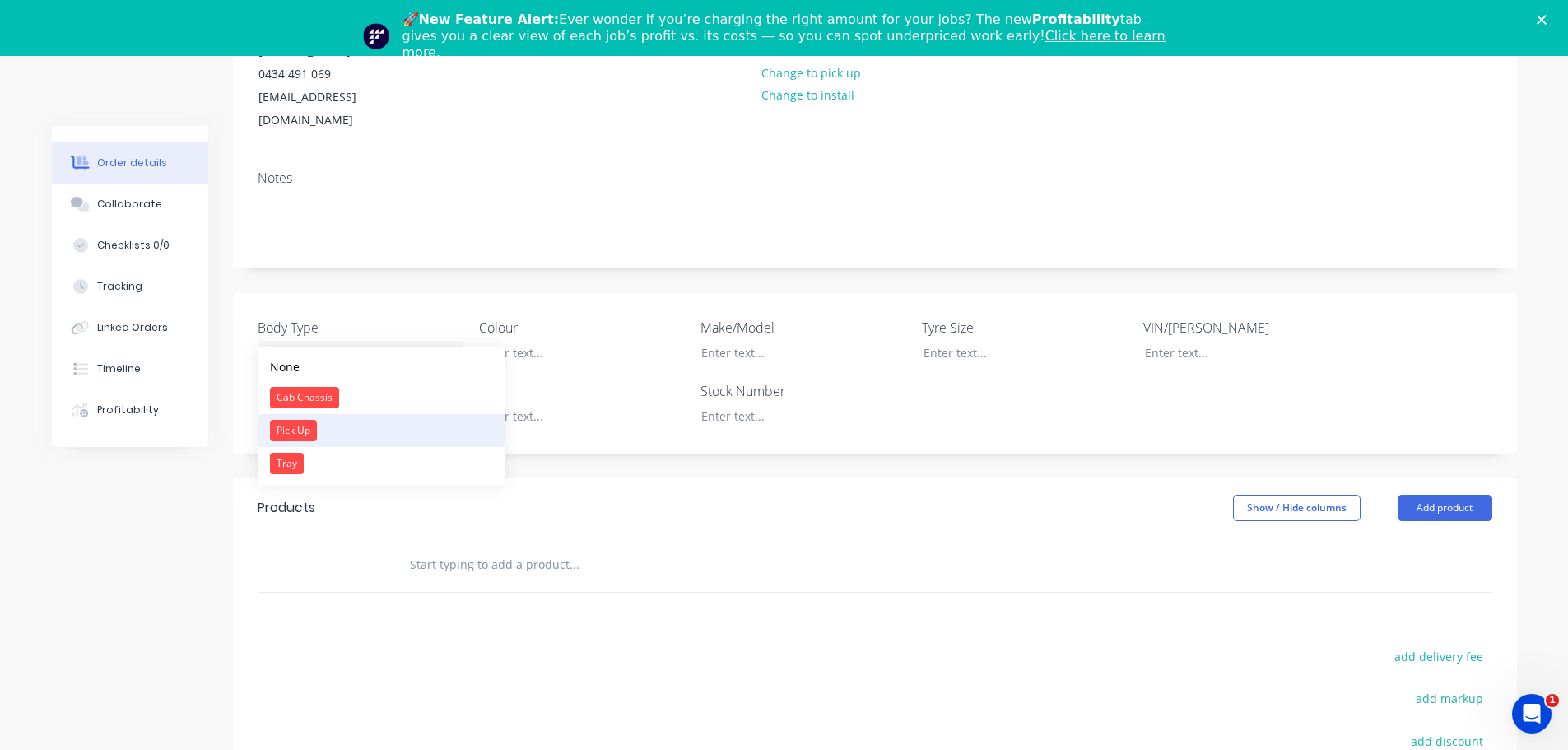
click at [341, 426] on button "Pick Up" at bounding box center [381, 430] width 247 height 33
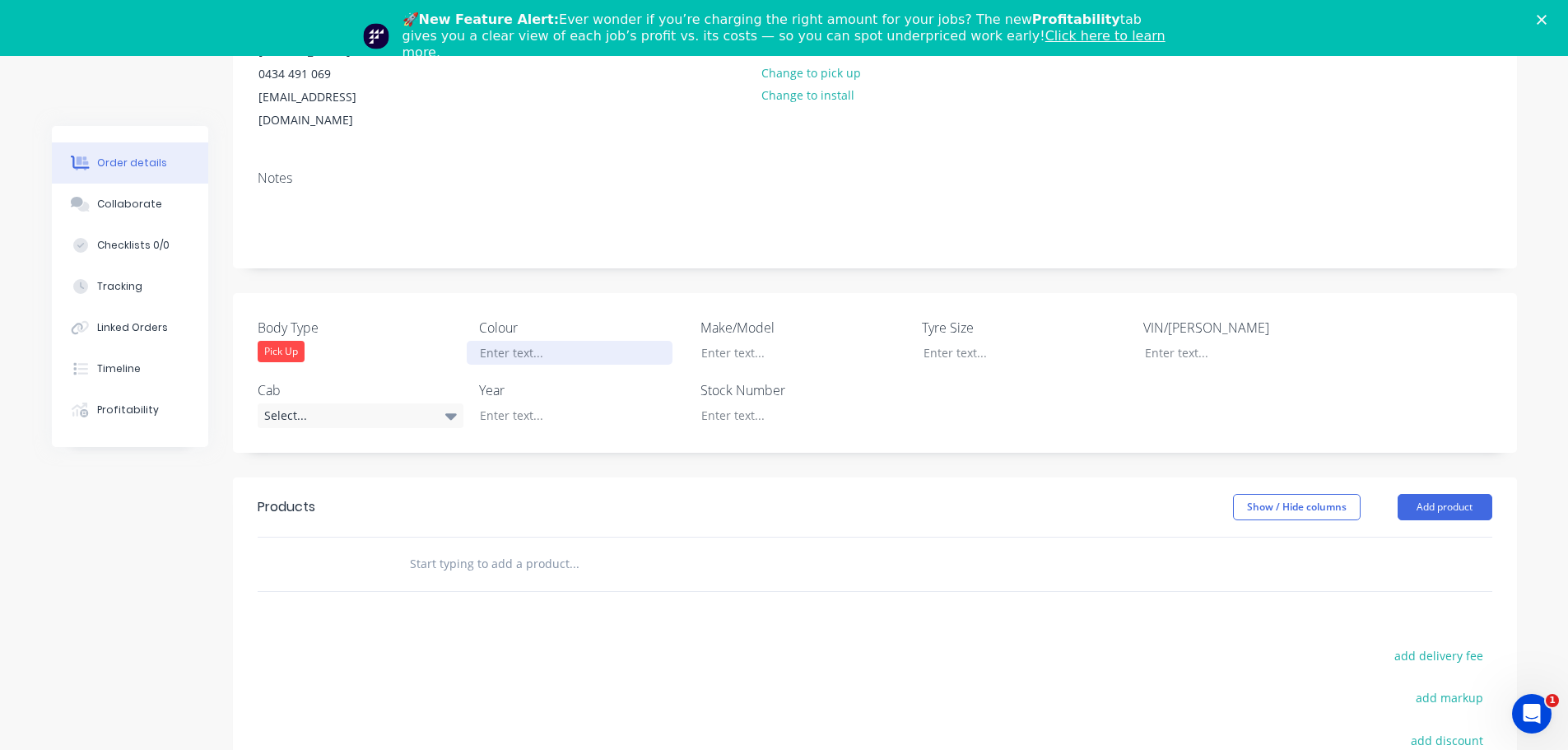
click at [551, 341] on div at bounding box center [569, 353] width 206 height 24
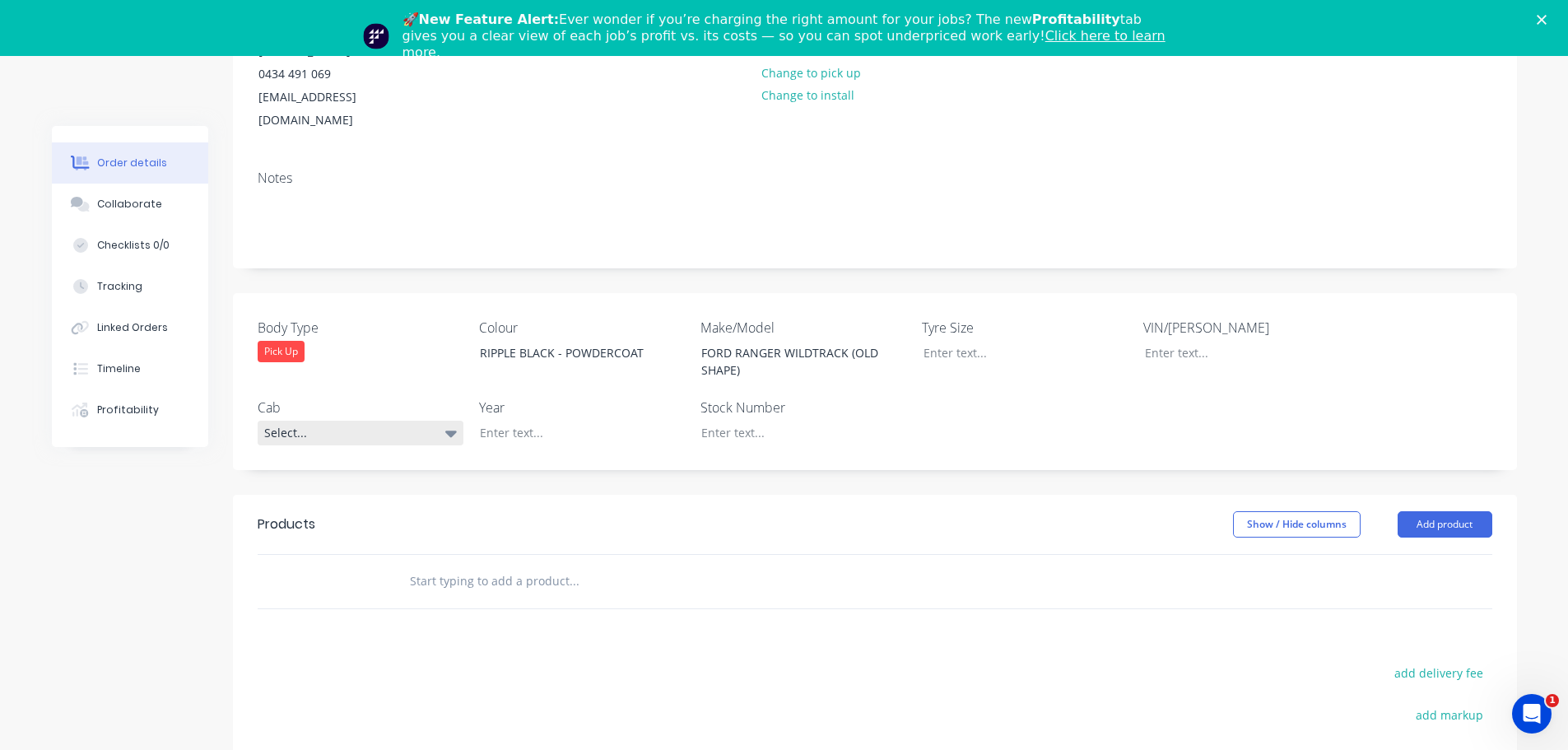
click at [321, 421] on div "Select..." at bounding box center [360, 433] width 206 height 25
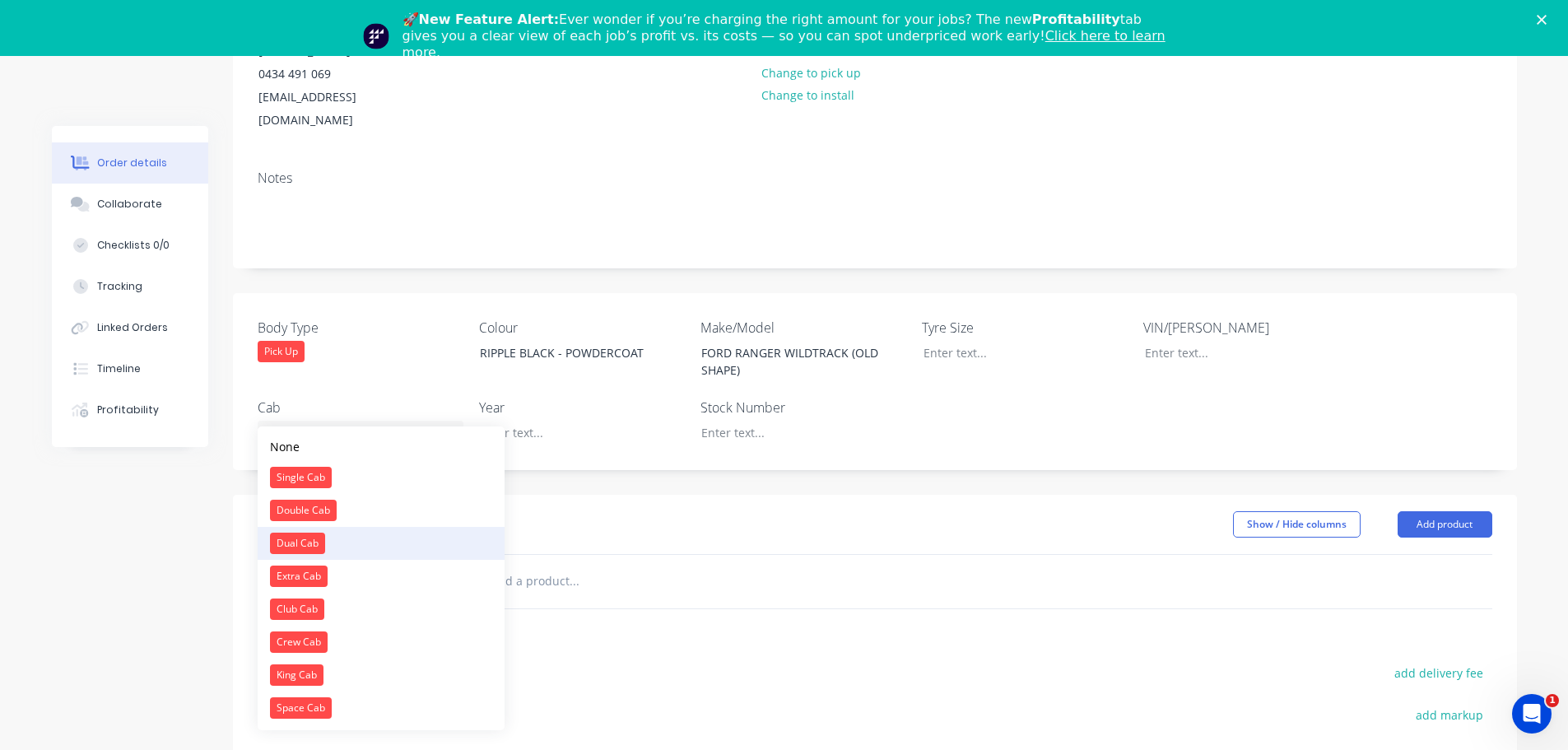
click at [340, 534] on button "Dual Cab" at bounding box center [381, 543] width 247 height 33
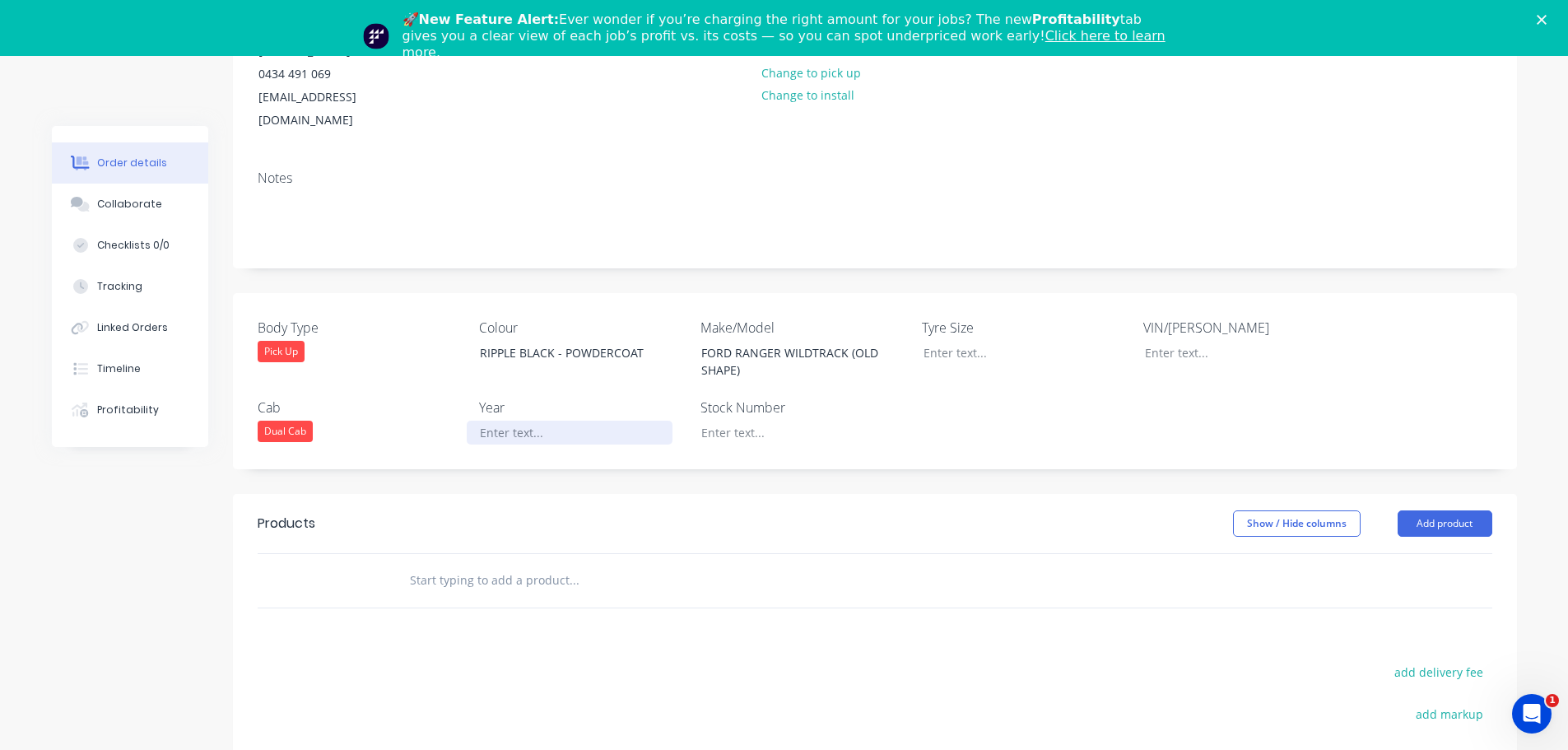
click at [551, 421] on div at bounding box center [569, 433] width 206 height 24
click at [1450, 510] on button "Add product" at bounding box center [1445, 523] width 95 height 27
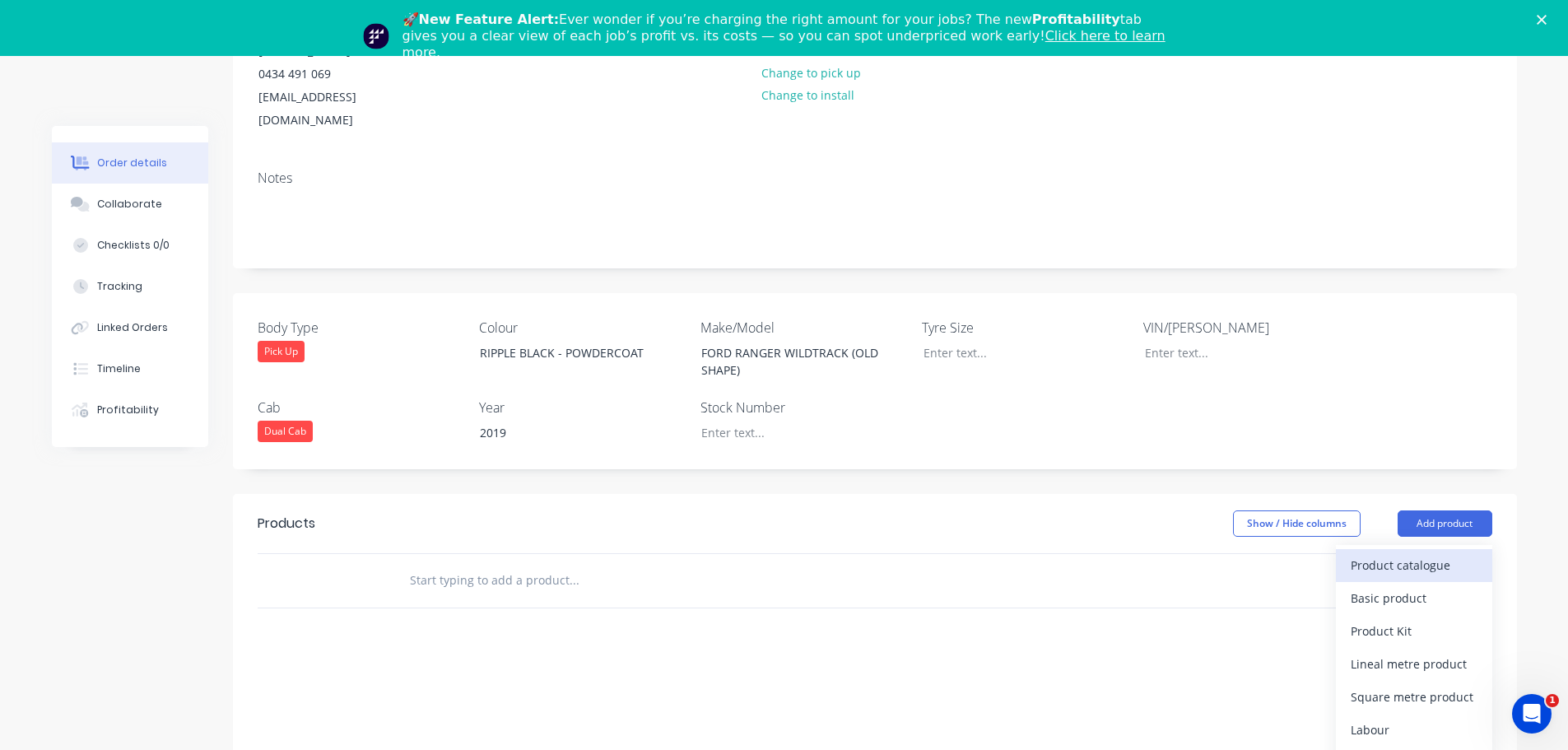
click at [1448, 553] on div "Product catalogue" at bounding box center [1414, 565] width 127 height 24
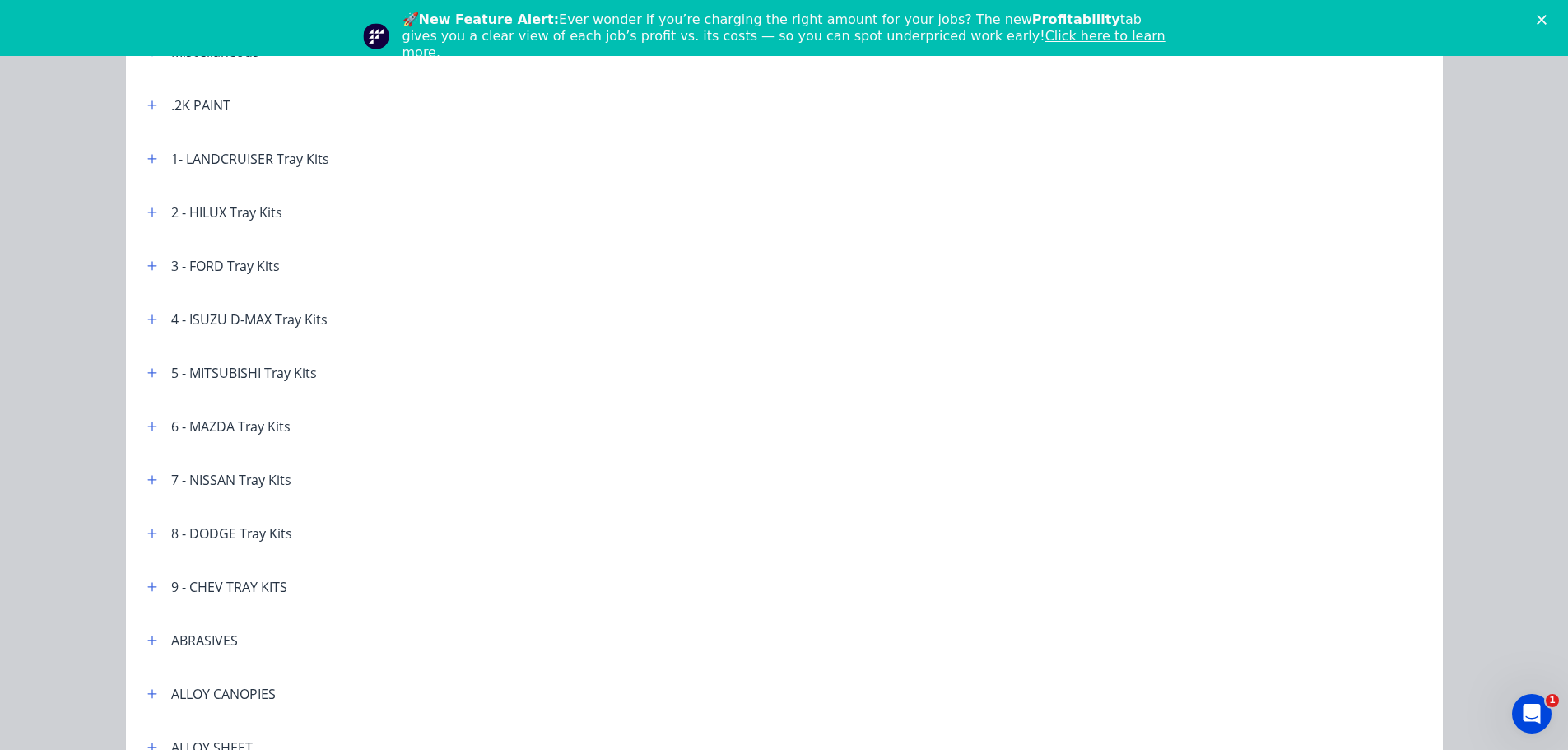
scroll to position [82, 0]
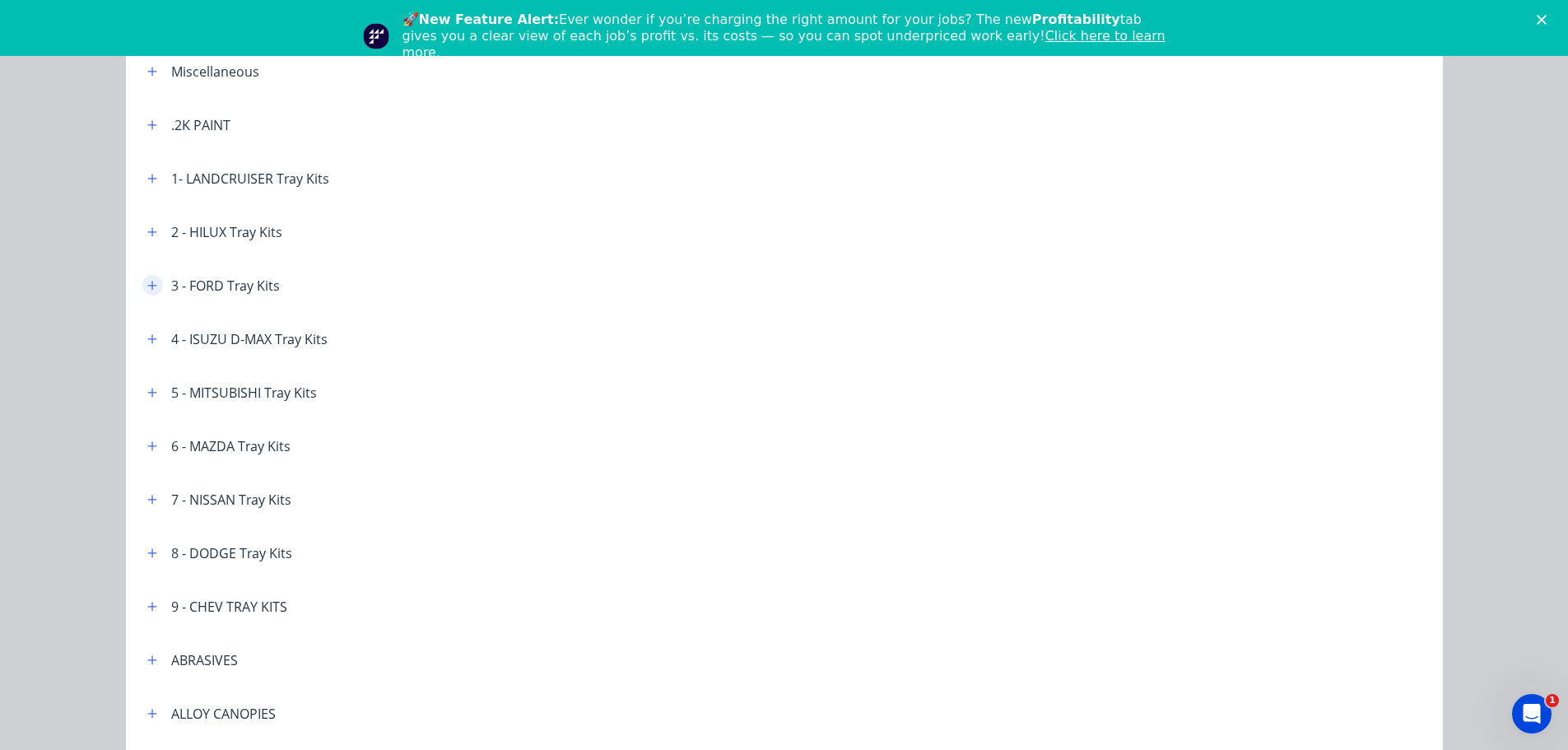
click at [147, 282] on icon "button" at bounding box center [152, 285] width 9 height 9
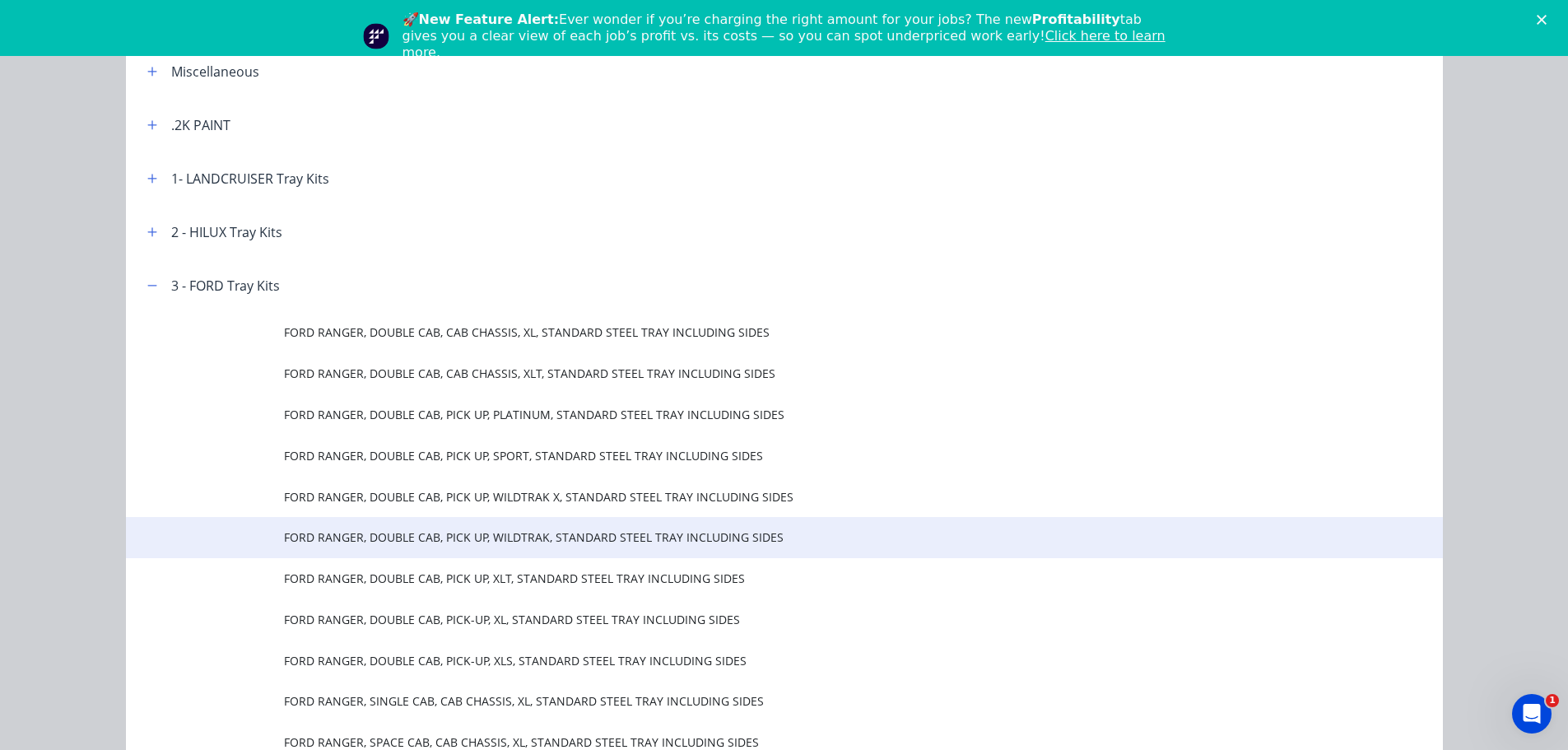
click at [417, 538] on span "FORD RANGER, DOUBLE CAB, PICK UP, WILDTRAK, STANDARD STEEL TRAY INCLUDING SIDES" at bounding box center [747, 537] width 927 height 17
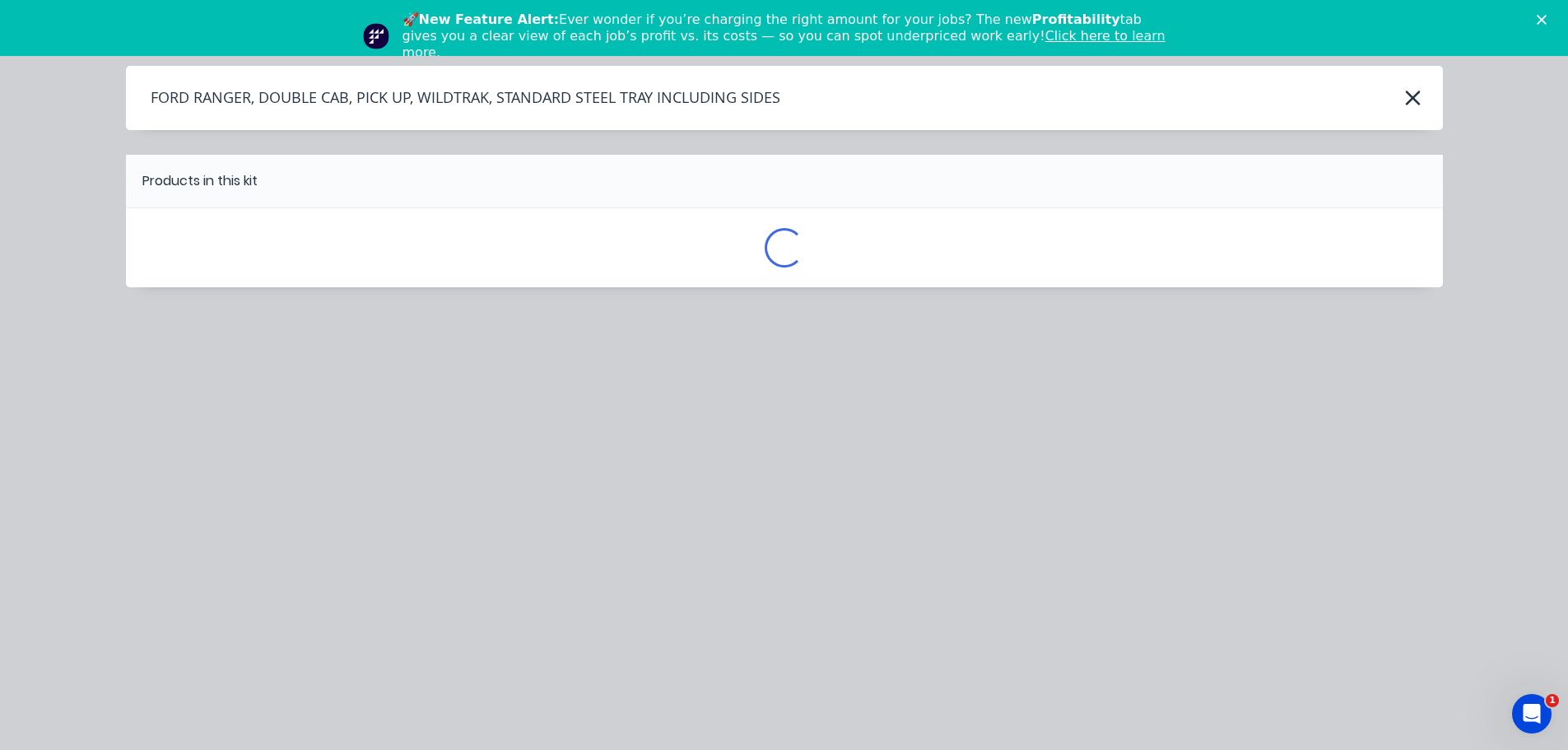
scroll to position [0, 0]
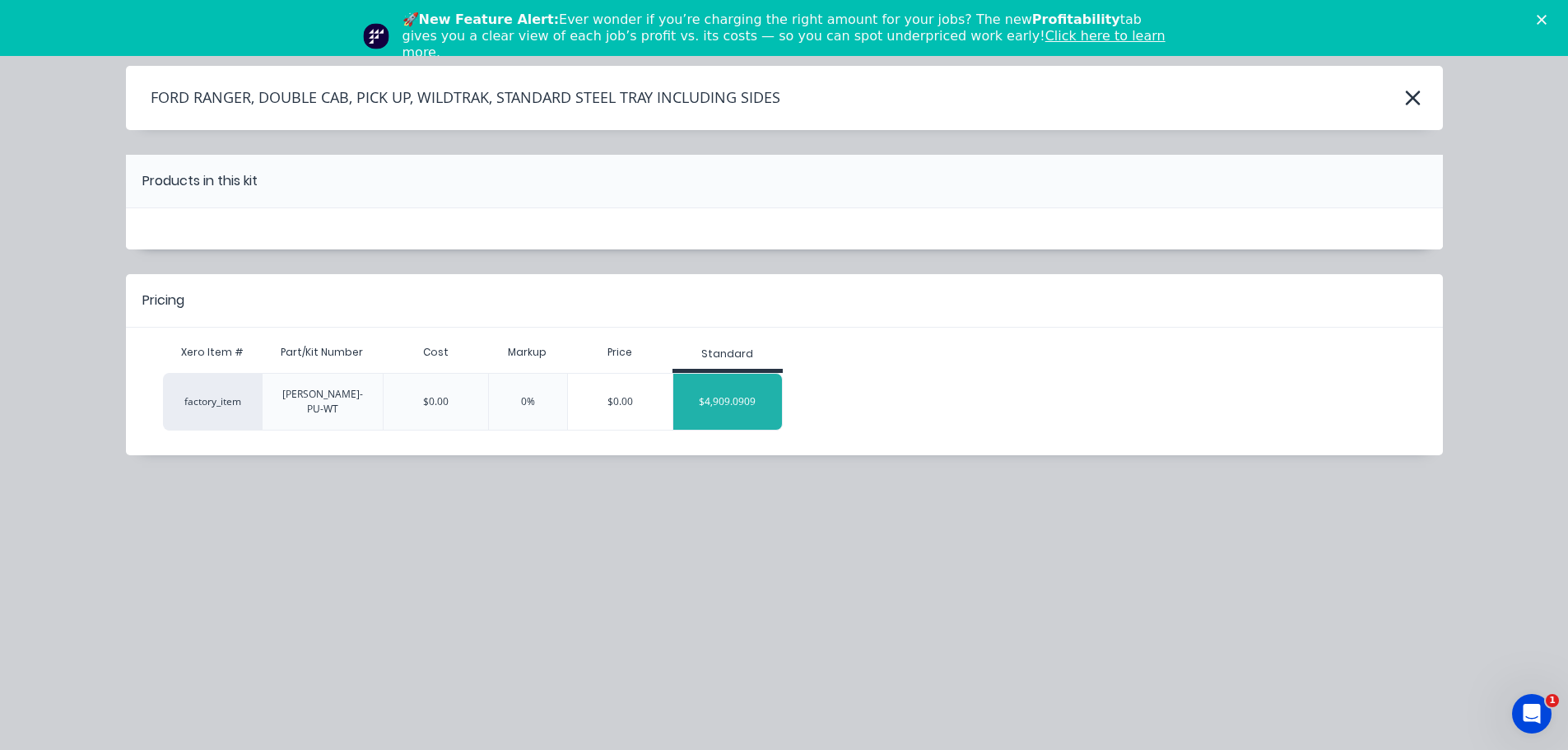
click at [767, 381] on div "$4,909.0909" at bounding box center [728, 402] width 109 height 41
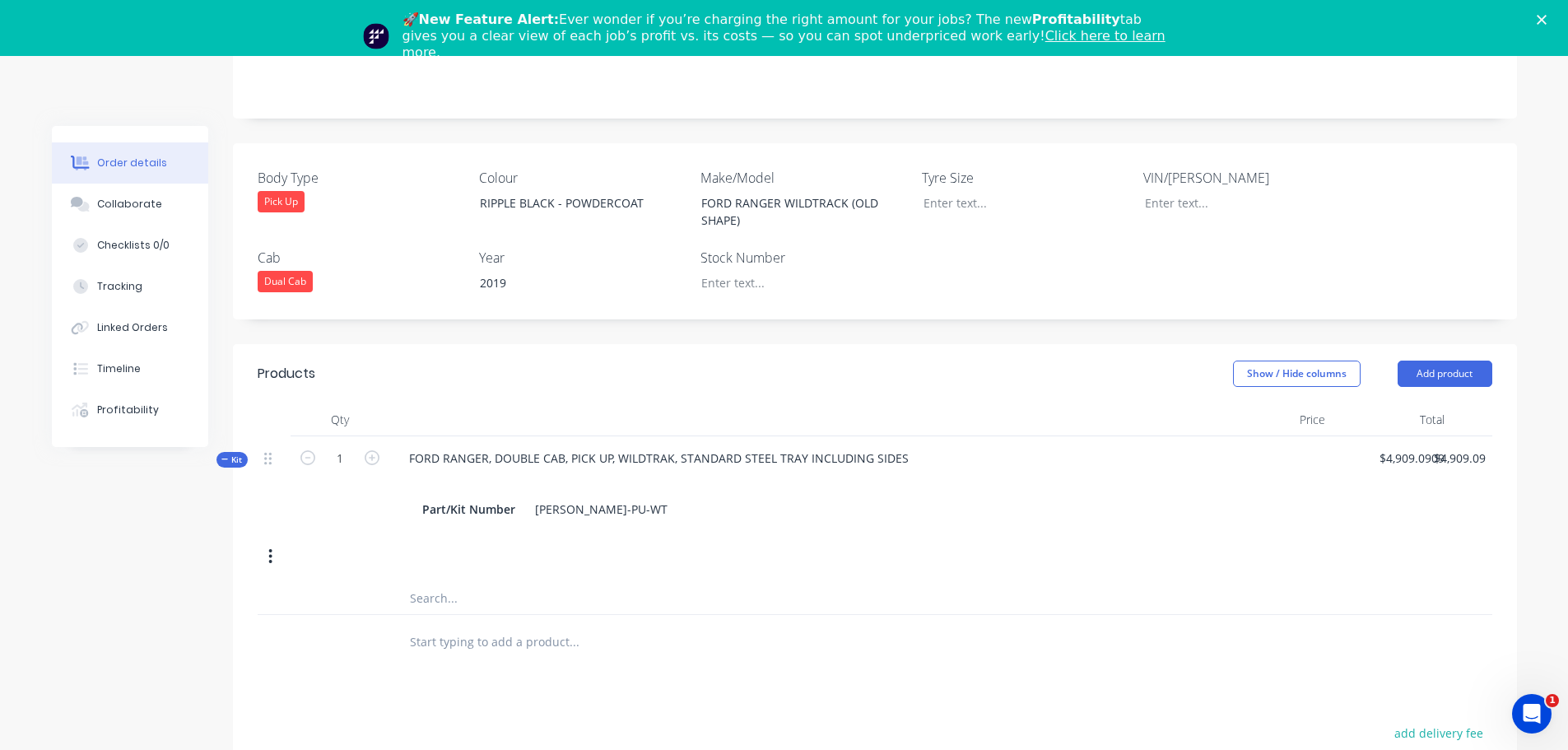
scroll to position [411, 0]
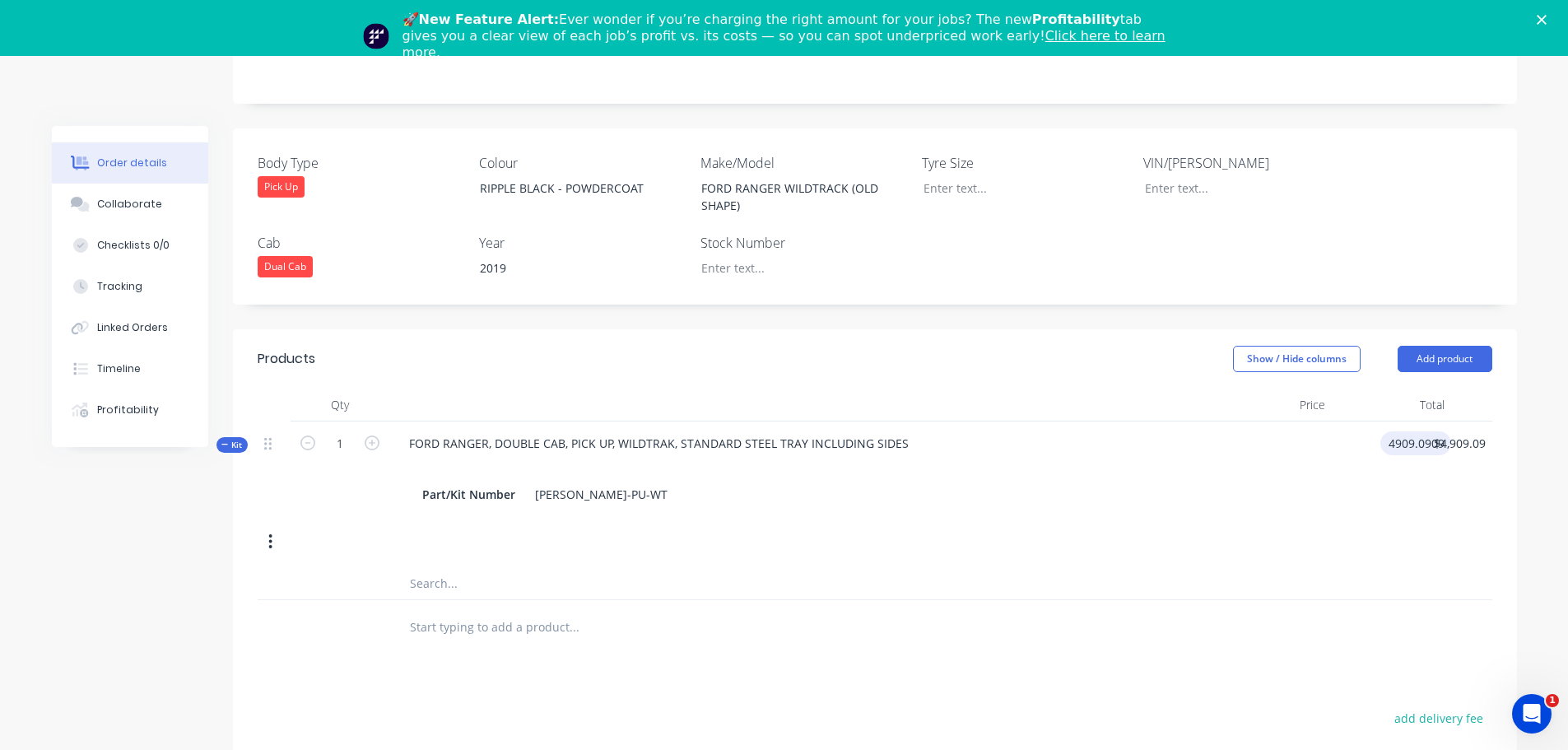
click at [1409, 431] on input "4909.0909" at bounding box center [1419, 443] width 64 height 24
type input "$5,909.09"
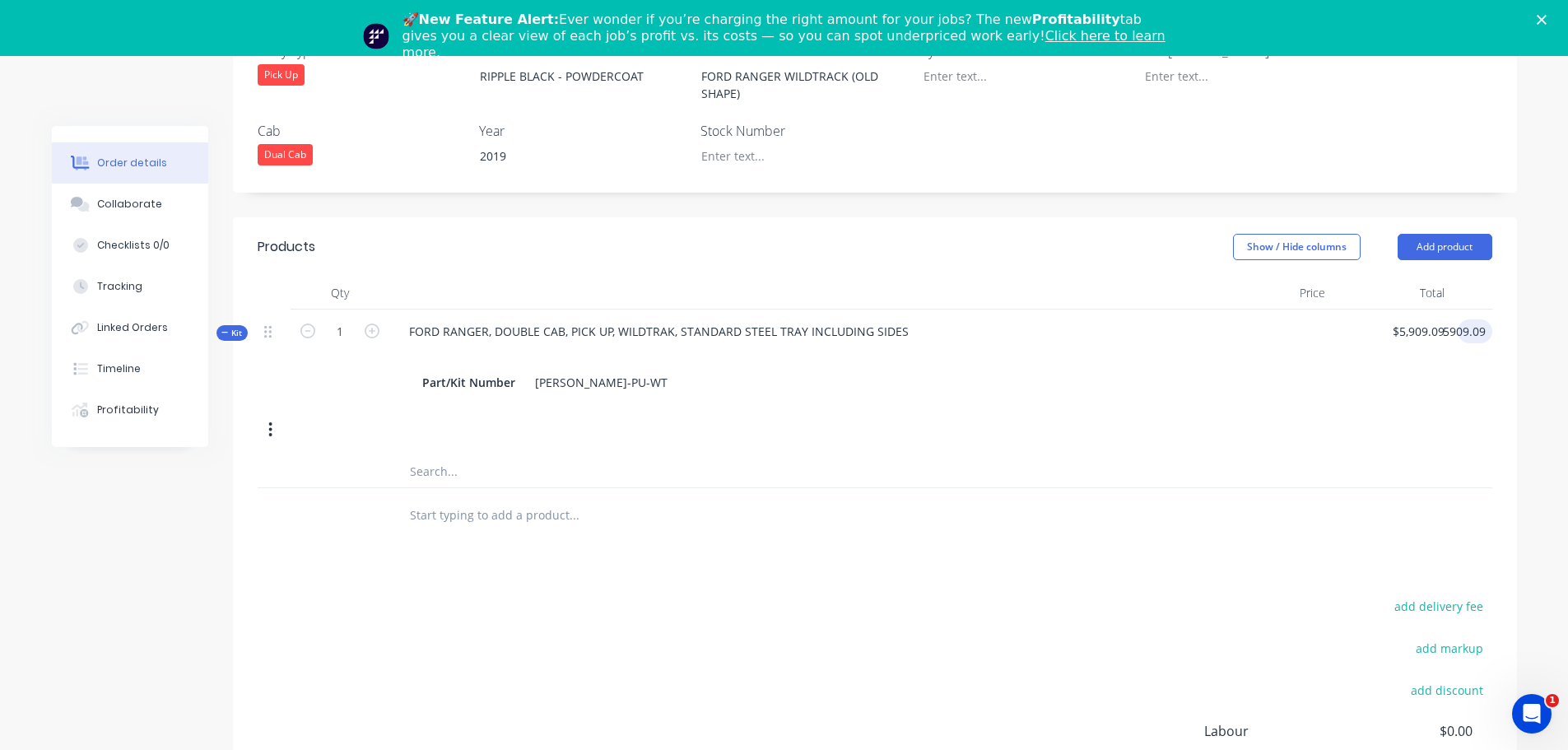
scroll to position [576, 0]
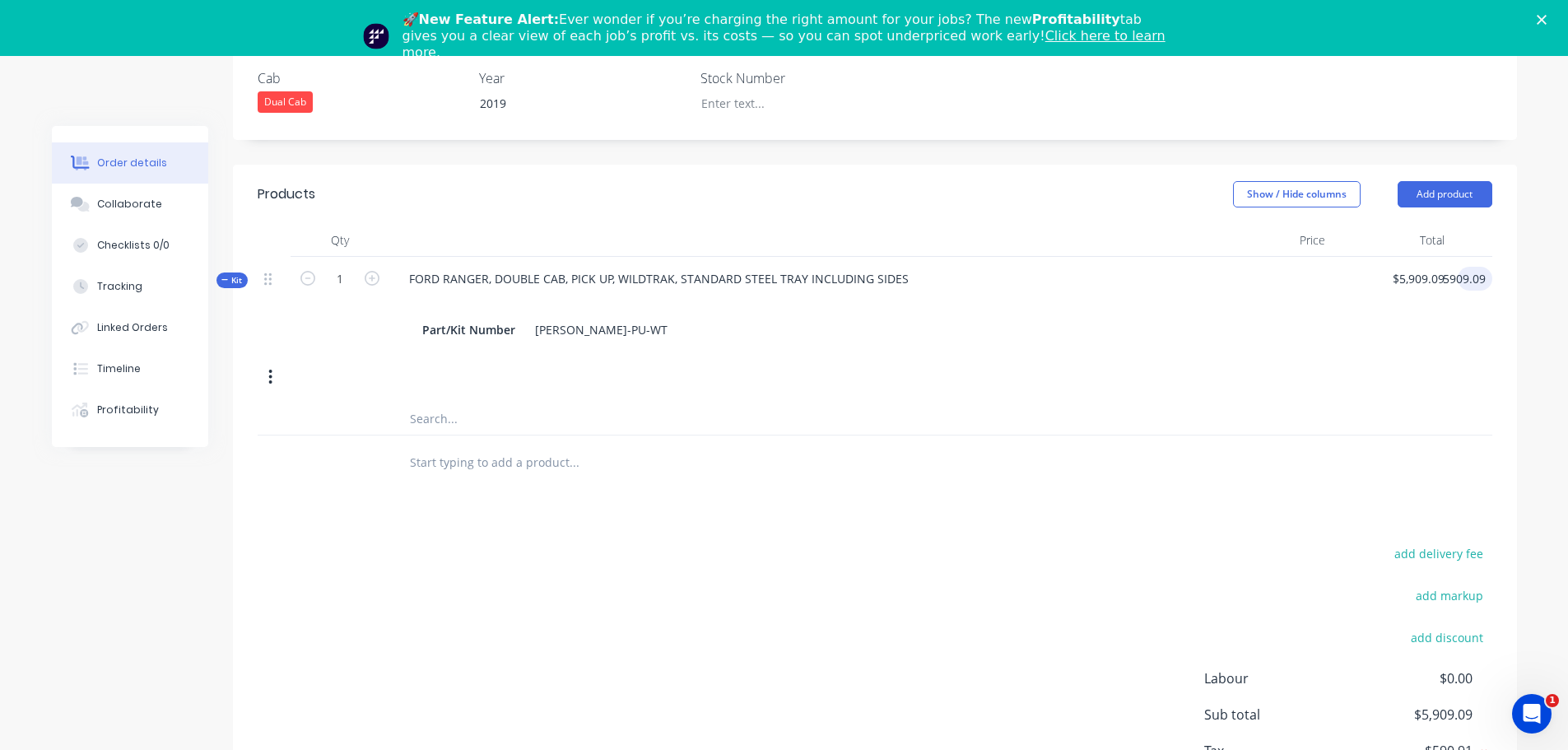
type input "$5,909.09"
click at [492, 445] on input "text" at bounding box center [573, 461] width 329 height 33
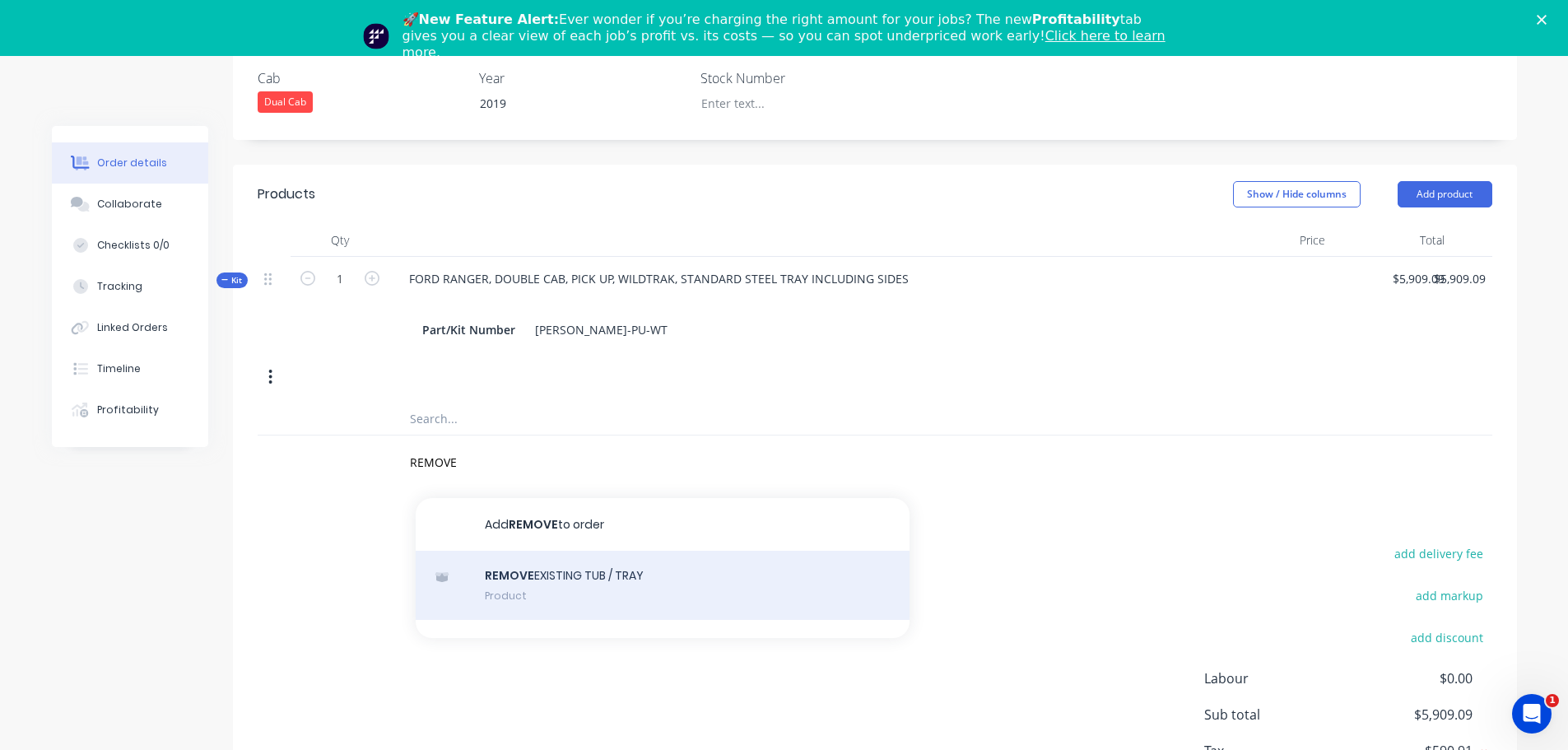
click at [552, 556] on div "REMOVE EXISTING TUB / TRAY Product" at bounding box center [662, 585] width 494 height 69
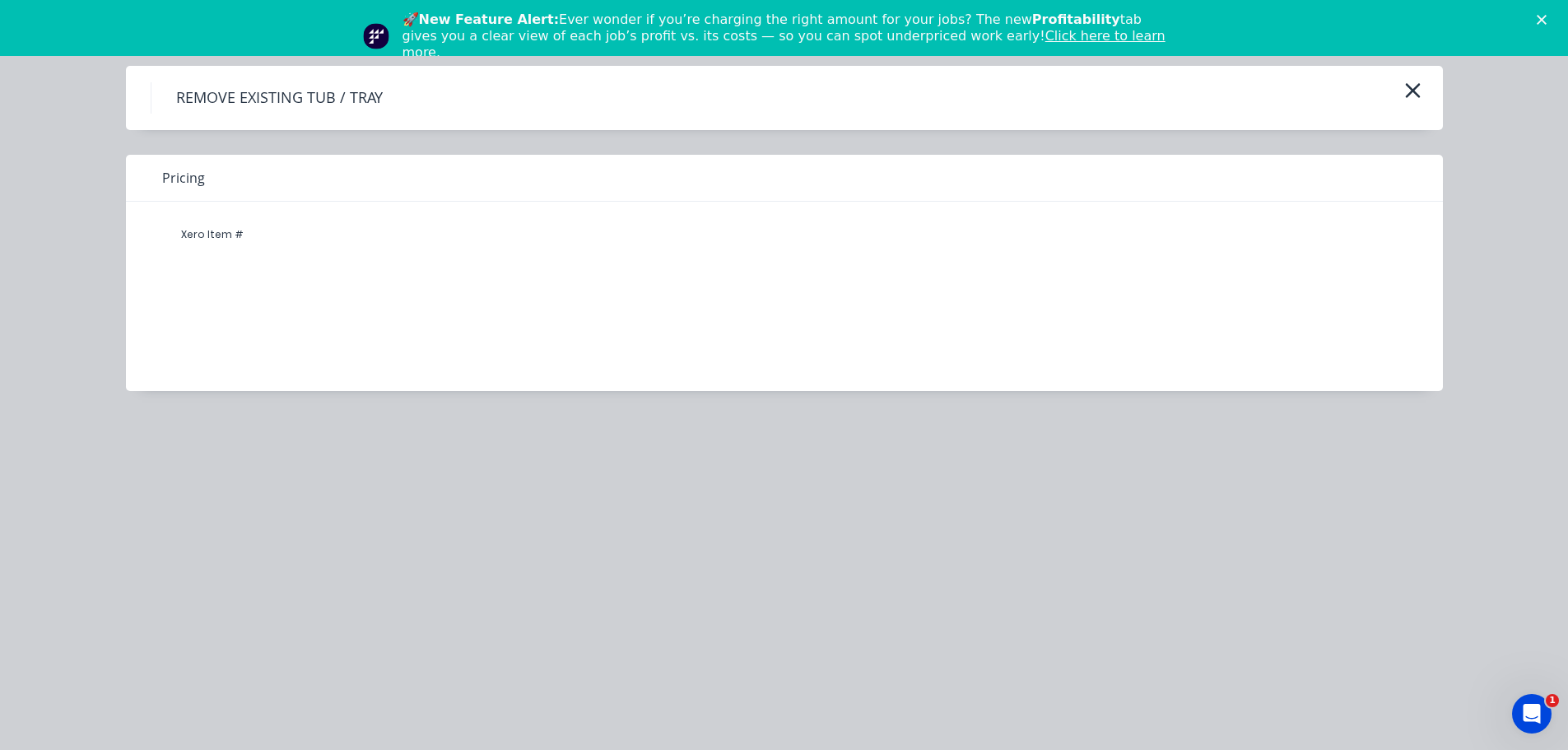
click at [303, 95] on h4 "REMOVE EXISTING TUB / TRAY" at bounding box center [279, 97] width 257 height 31
click at [240, 223] on div "Xero Item #" at bounding box center [212, 234] width 99 height 33
click at [1409, 92] on icon "button" at bounding box center [1412, 90] width 15 height 15
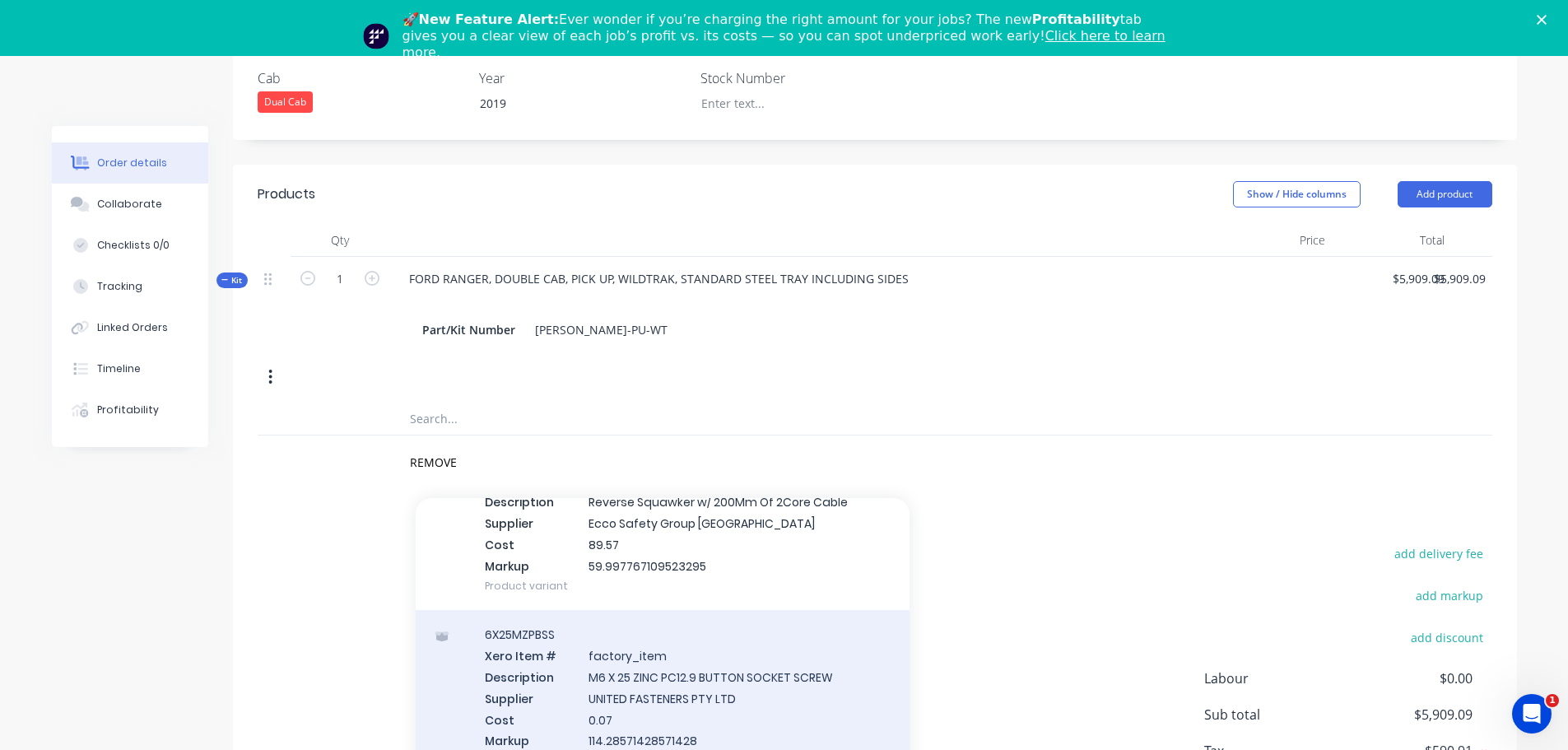
scroll to position [741, 0]
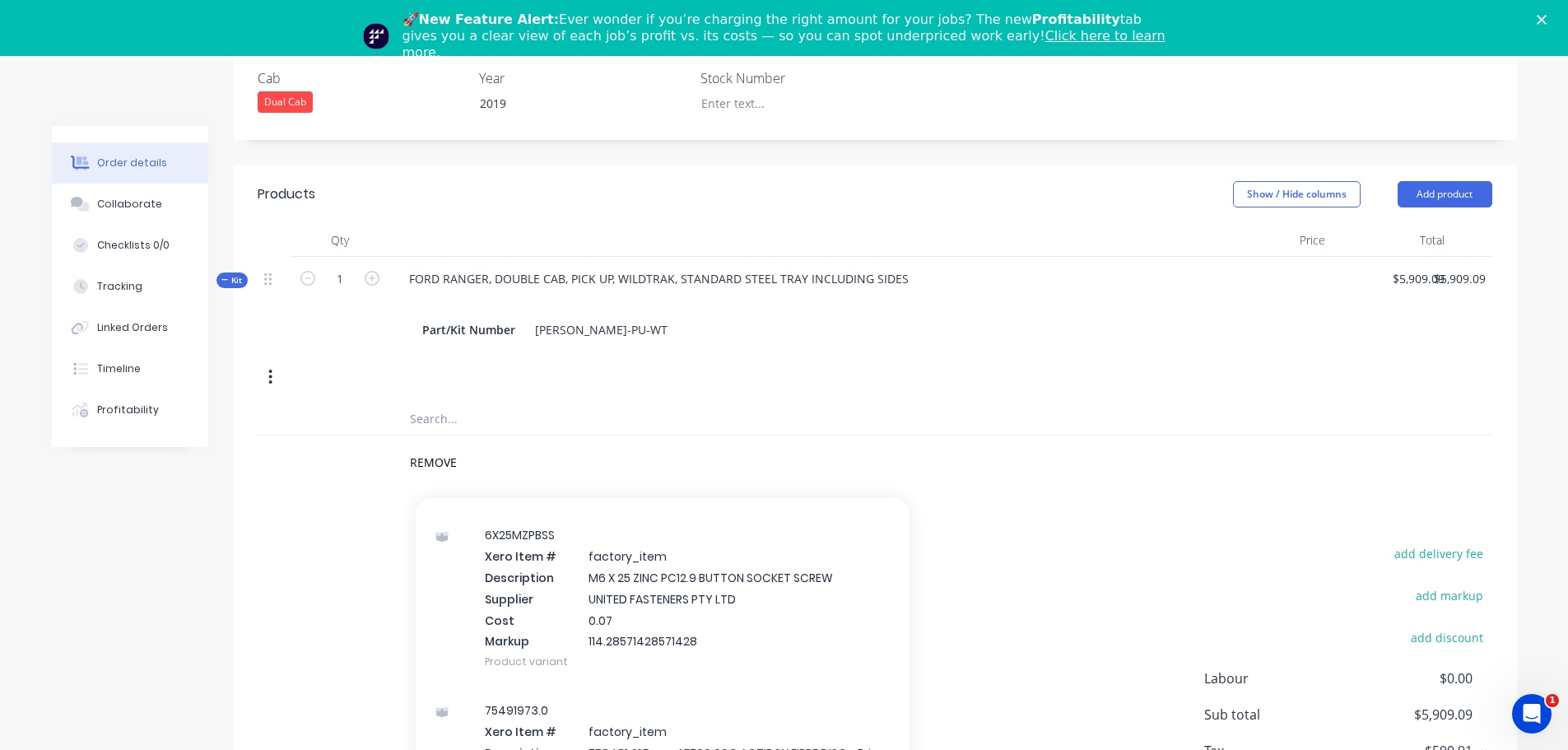
click at [1045, 541] on div "add delivery fee add markup add discount Labour $0.00 Sub total $5,909.09 Tax $…" at bounding box center [875, 682] width 1234 height 281
click at [464, 445] on input "REMOVE" at bounding box center [573, 461] width 329 height 33
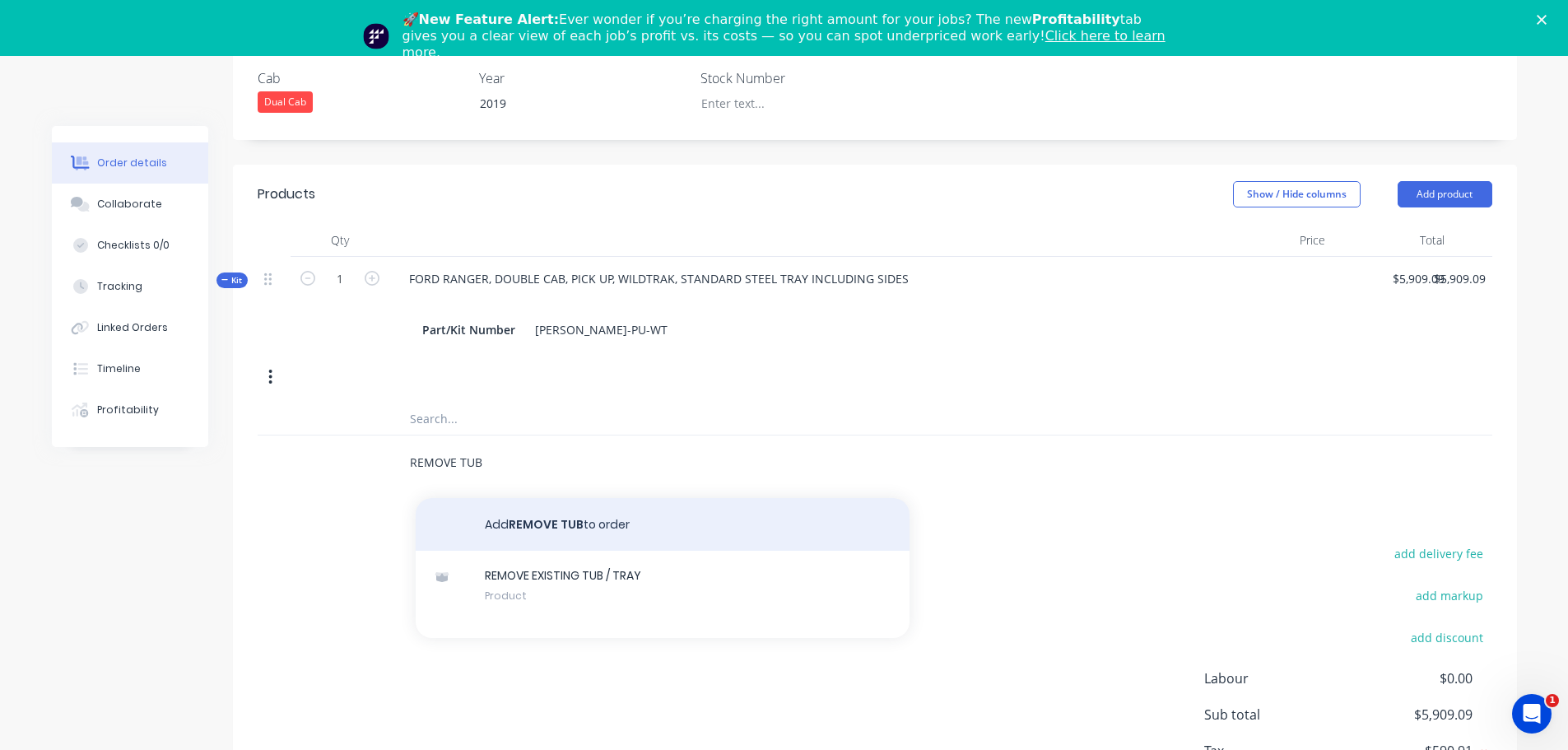
type input "REMOVE TUB"
click at [568, 504] on button "Add REMOVE TUB to order" at bounding box center [662, 524] width 494 height 53
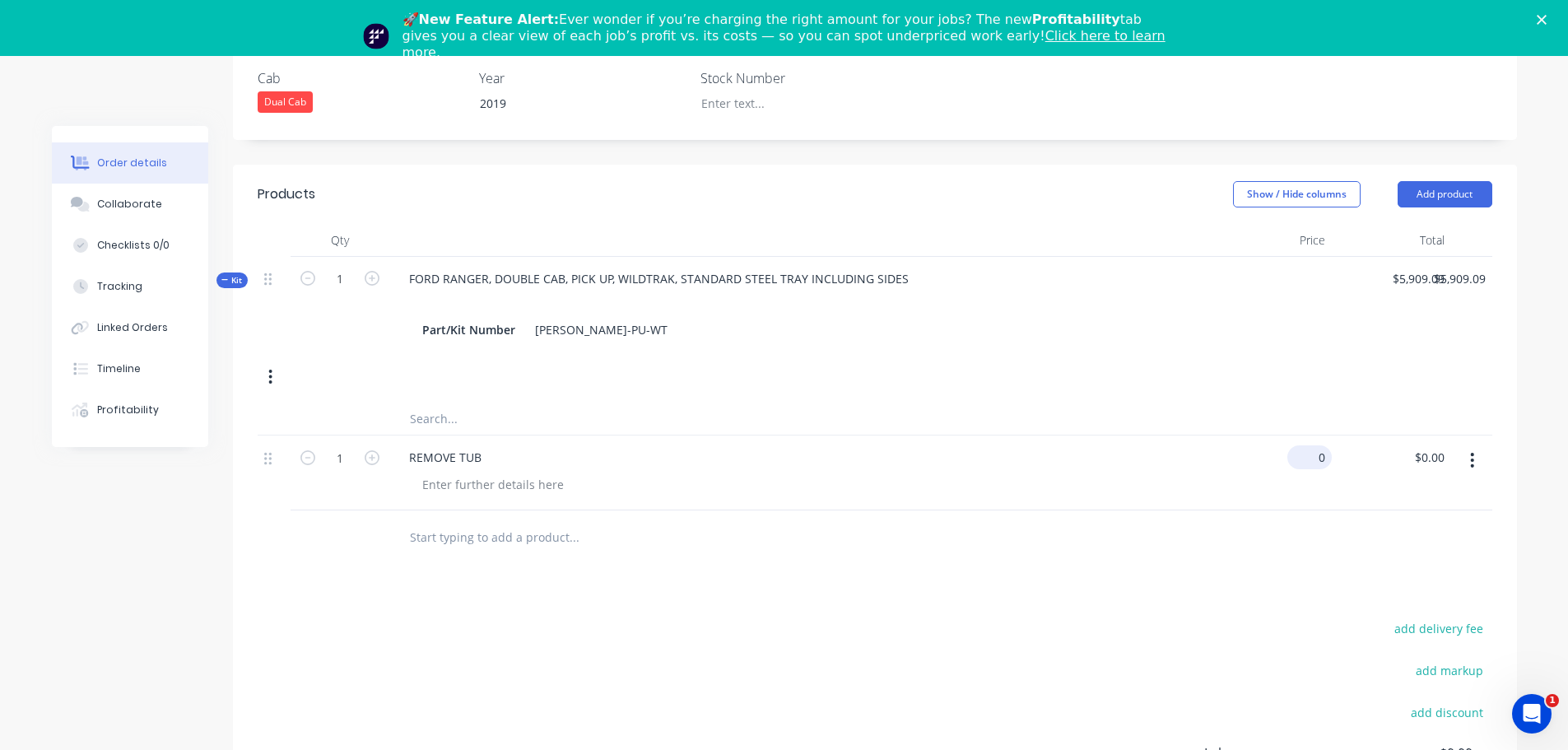
click at [1307, 445] on div "0 $0.00" at bounding box center [1309, 457] width 45 height 24
type input "$90.91"
click at [412, 520] on input "text" at bounding box center [573, 536] width 329 height 33
type input "SUPPLY & FIT STANDARD LED LIGHTS"
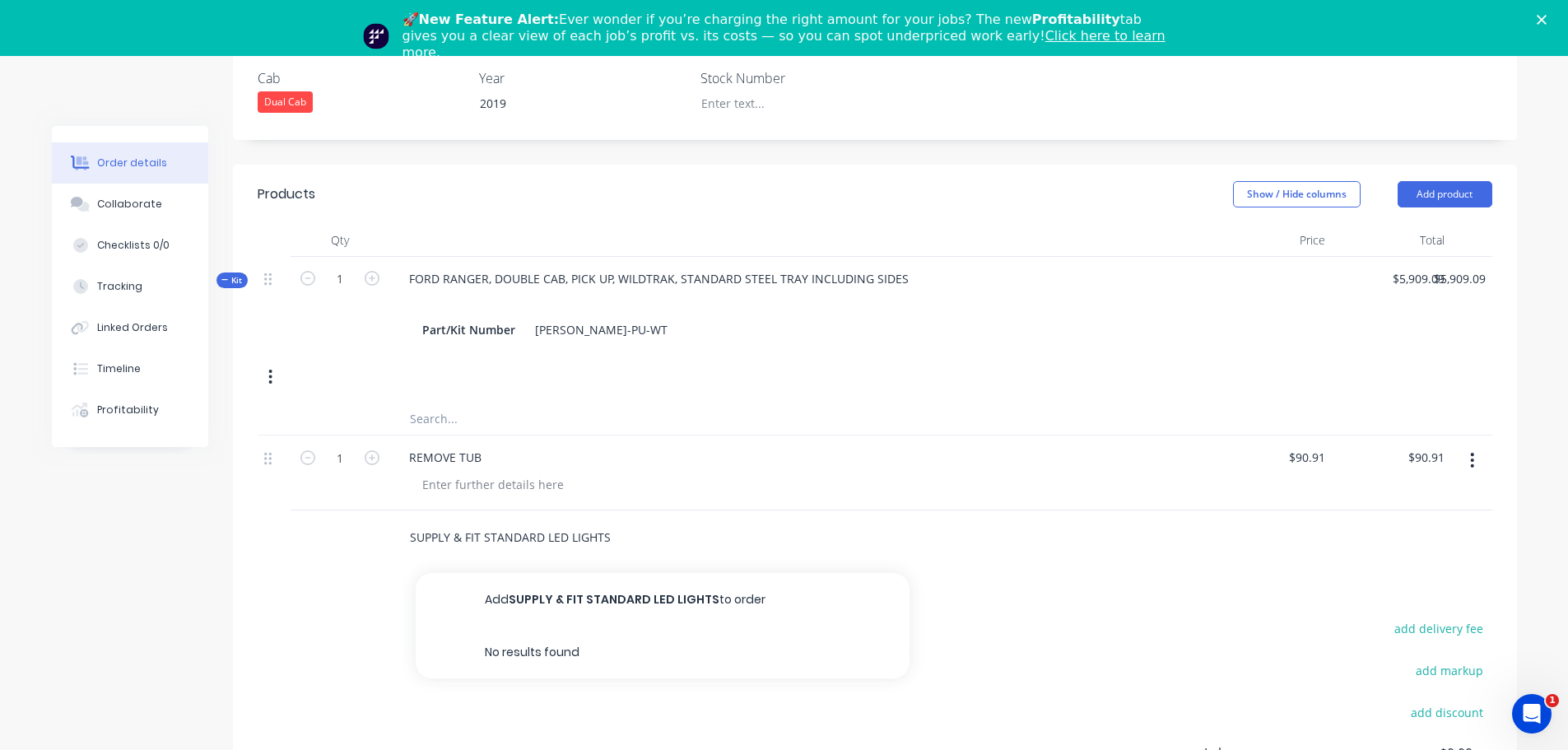
click at [617, 573] on button "Add SUPPLY & FIT STANDARD LED LIGHTS to order" at bounding box center [662, 598] width 494 height 53
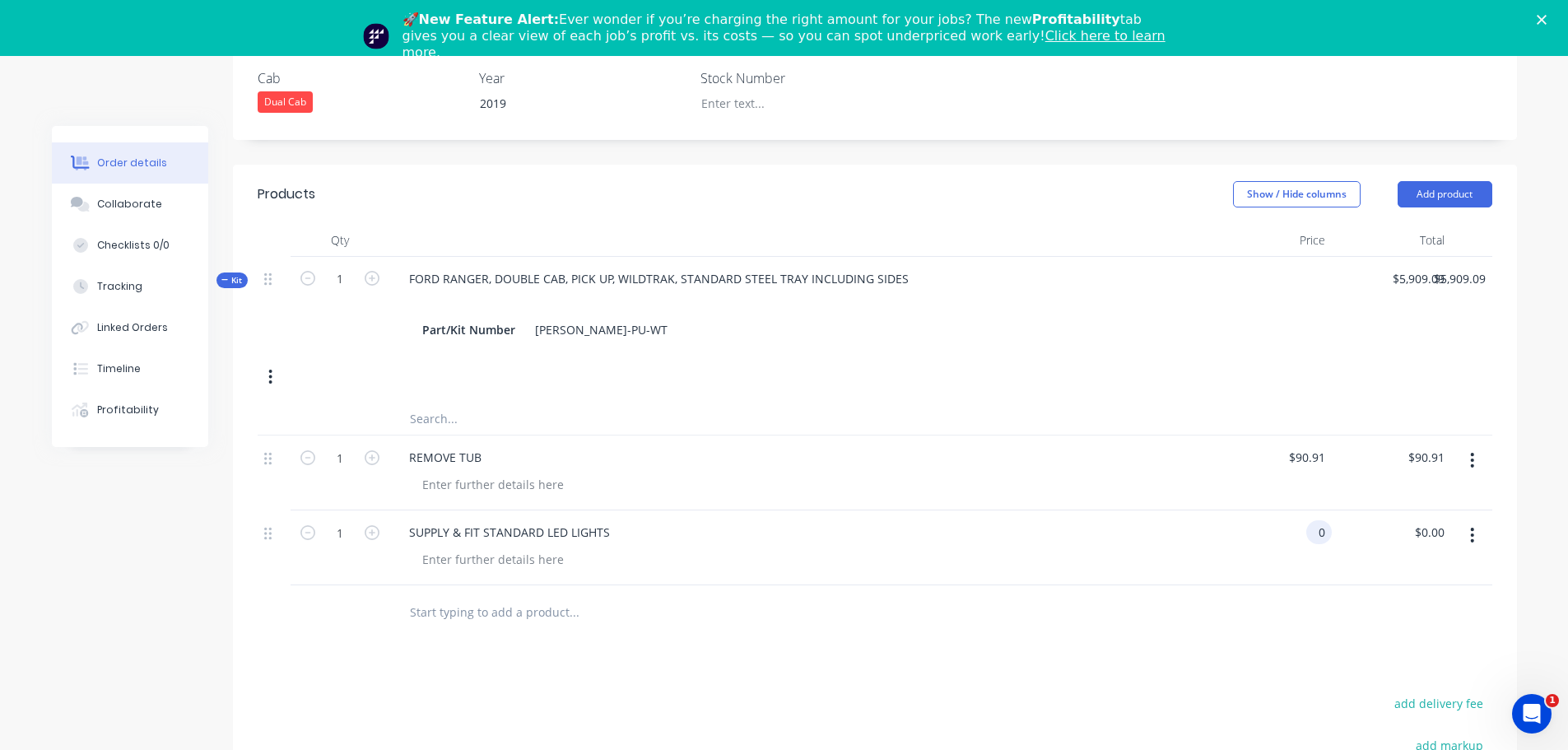
click at [1308, 520] on div "0 0" at bounding box center [1319, 532] width 26 height 24
type input "$272.73"
click at [446, 595] on input "text" at bounding box center [573, 611] width 329 height 33
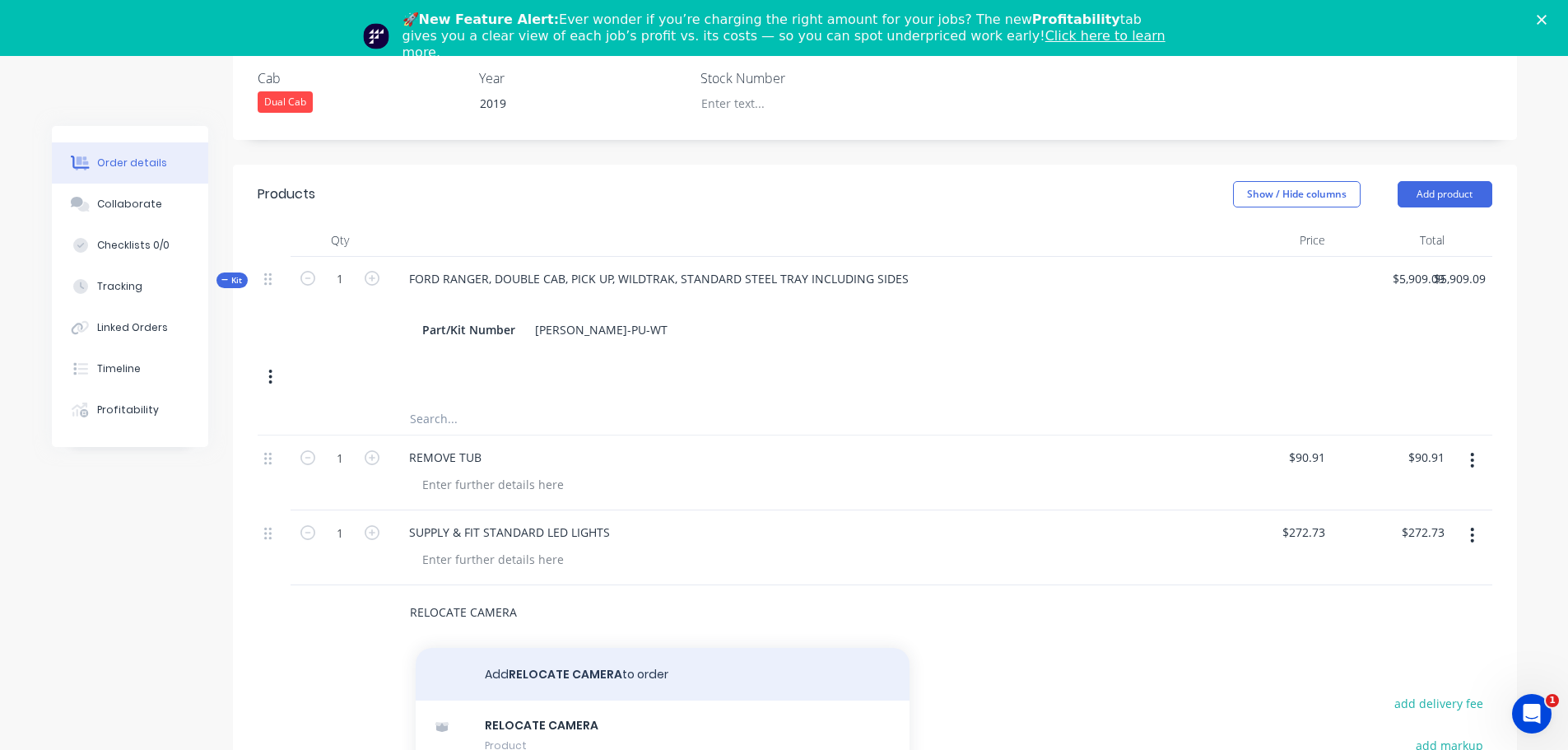
type input "RELOCATE CAMERA"
click at [560, 649] on button "Add RELOCATE CAMERA to order" at bounding box center [662, 673] width 494 height 53
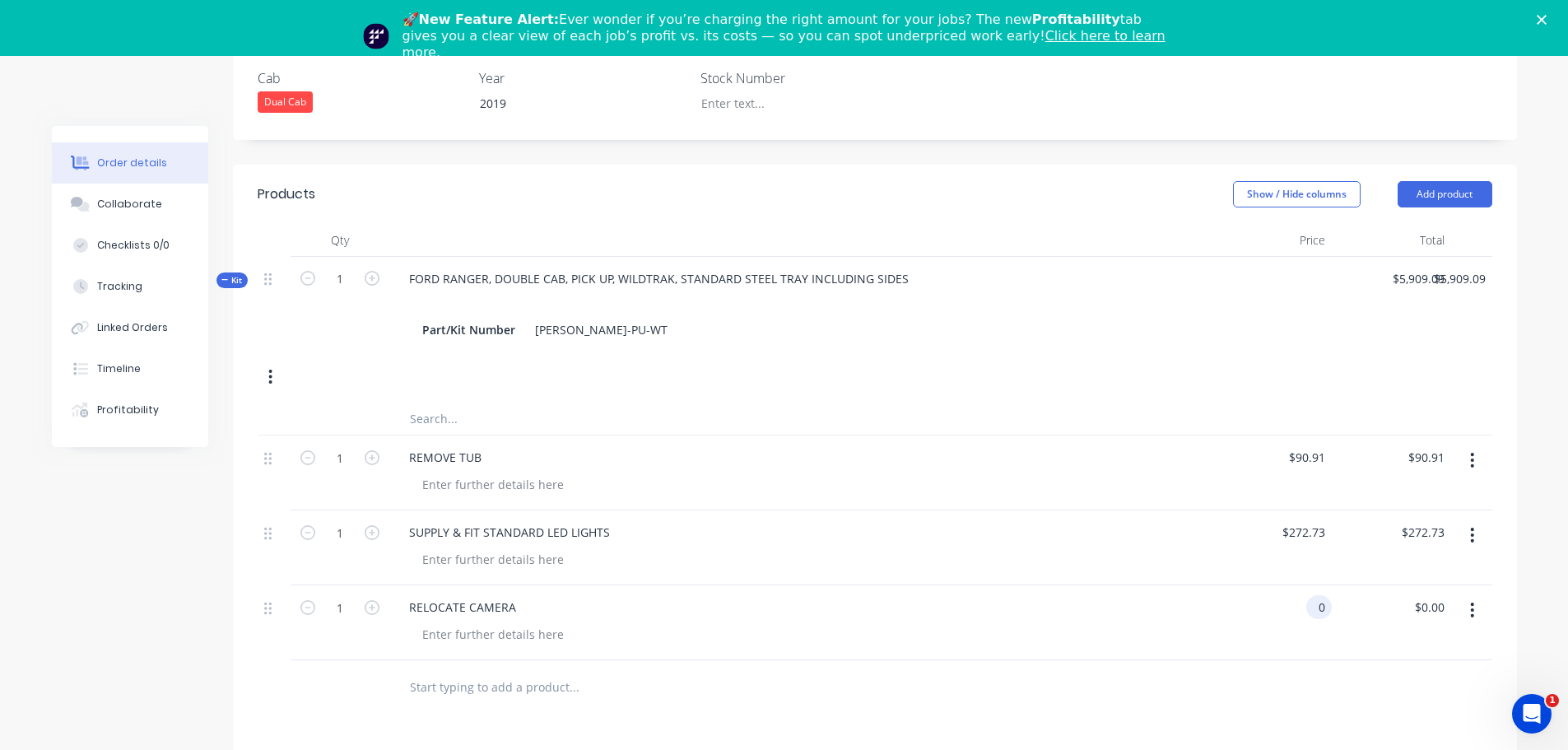
click at [1309, 595] on div "0 0" at bounding box center [1319, 607] width 26 height 24
type input "$45.45"
click at [469, 670] on input "text" at bounding box center [573, 686] width 329 height 33
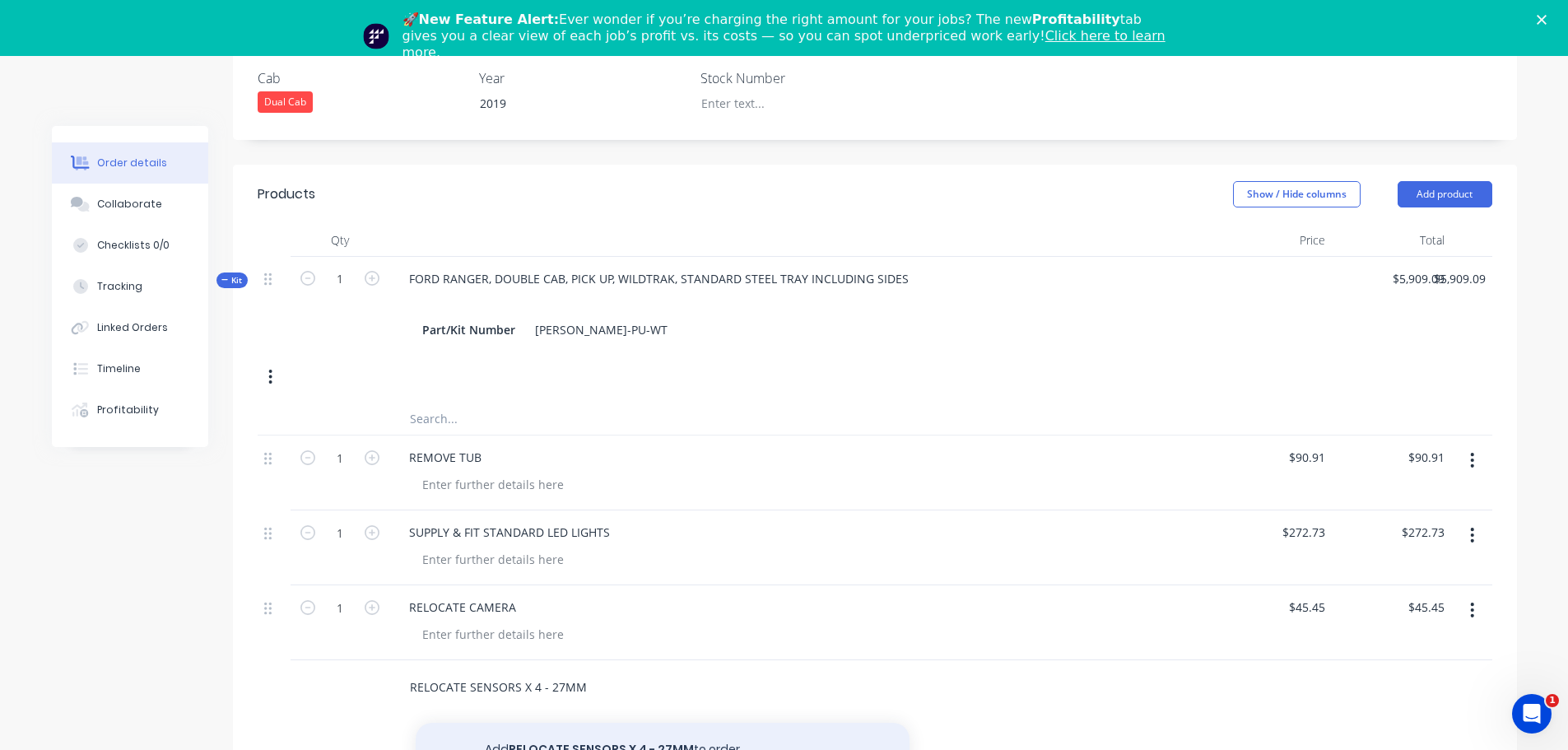
type input "RELOCATE SENSORS X 4 - 27MM"
click at [590, 726] on button "Add RELOCATE SENSORS X 4 - 27MM to order" at bounding box center [662, 748] width 494 height 53
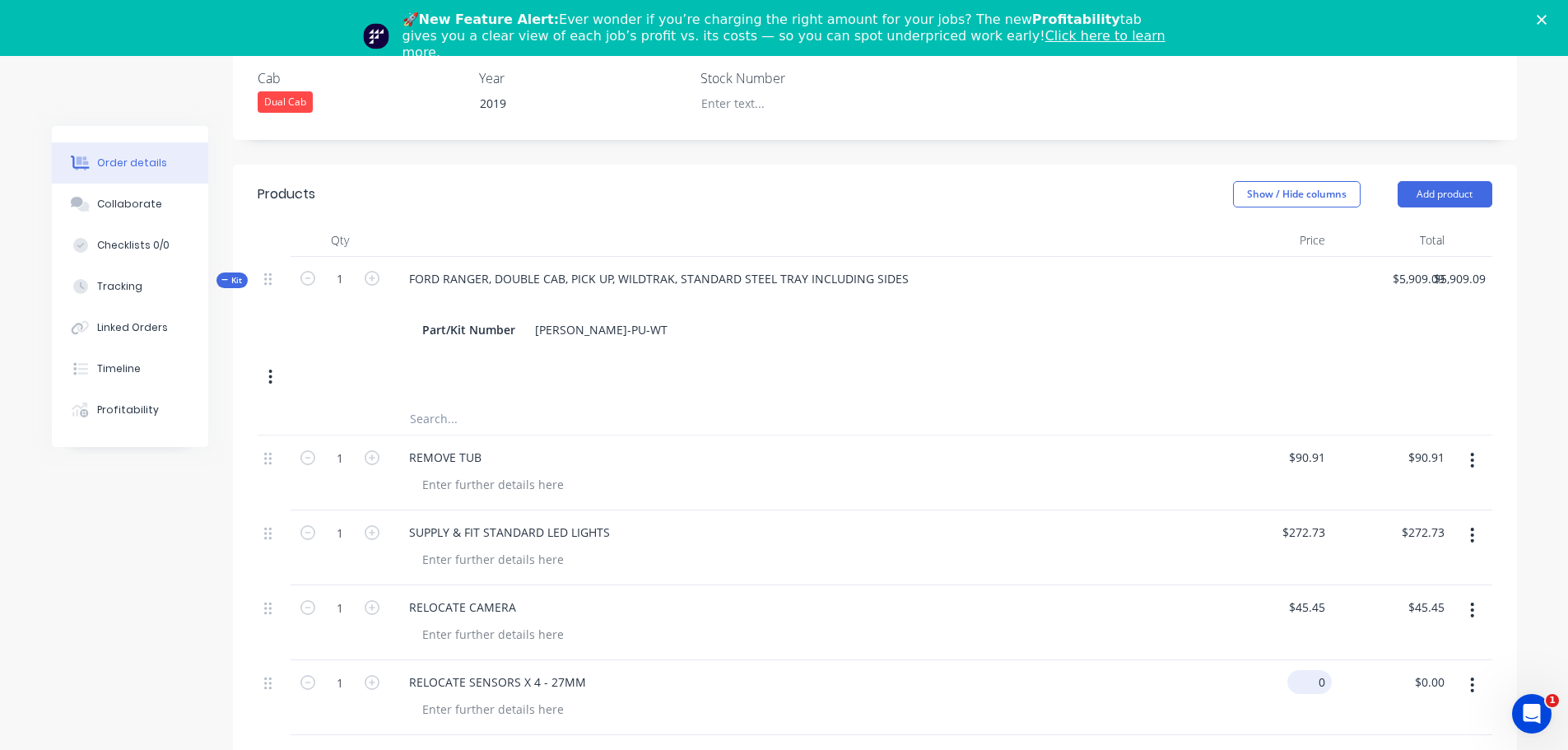
click at [1302, 660] on div "0 $0.00" at bounding box center [1271, 697] width 119 height 75
type input "$227.27"
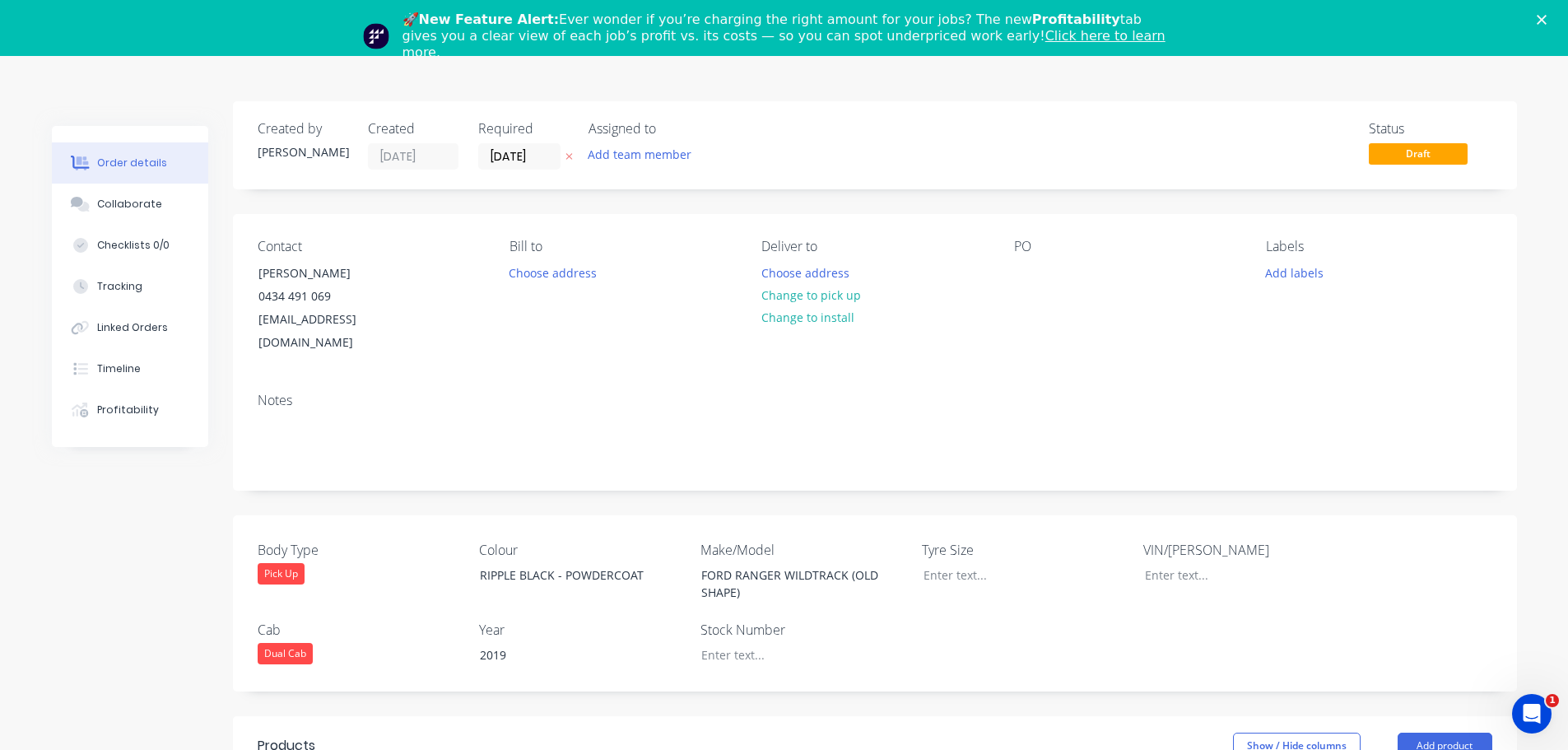
scroll to position [0, 0]
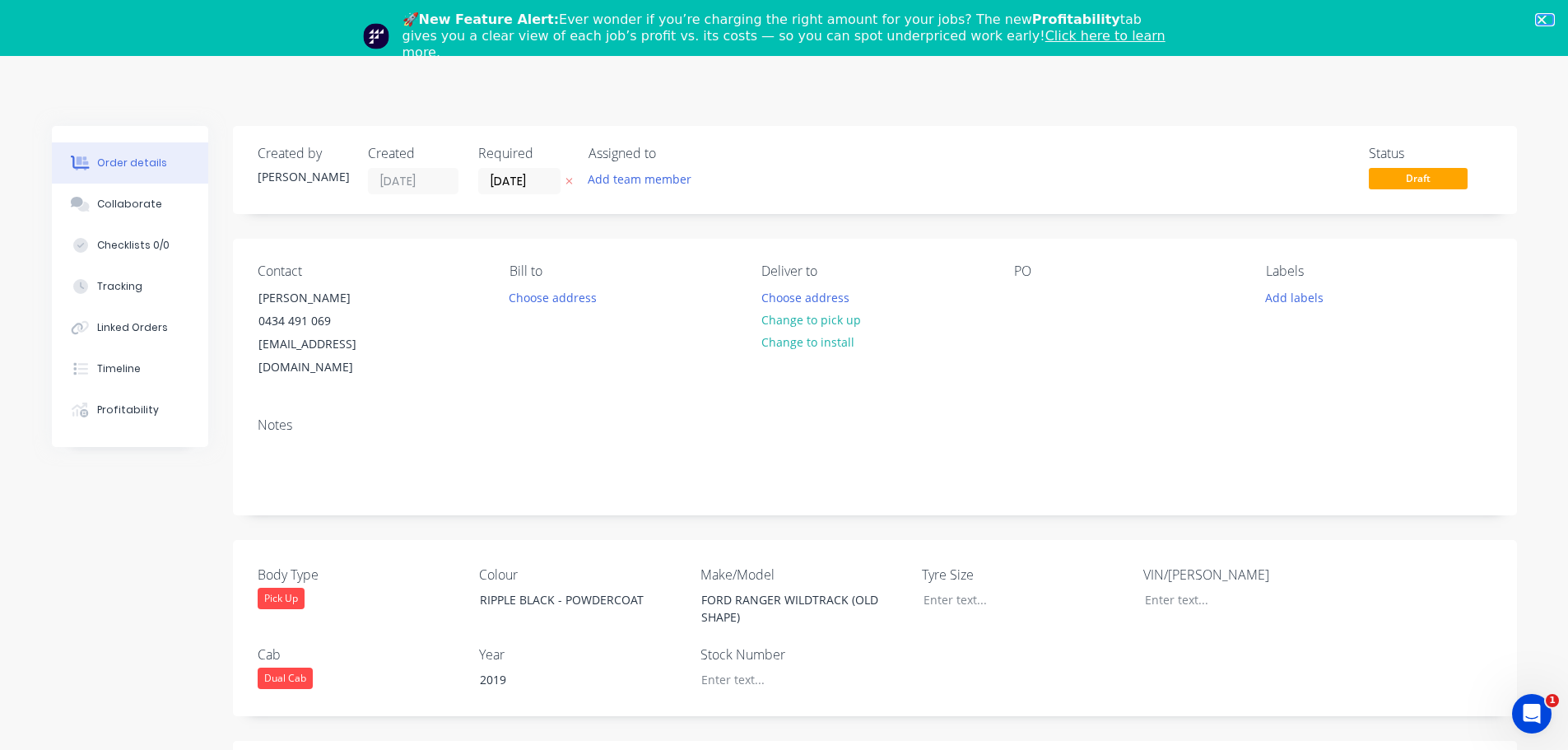
type input "$227.27"
click at [1546, 22] on icon "Close" at bounding box center [1540, 19] width 9 height 9
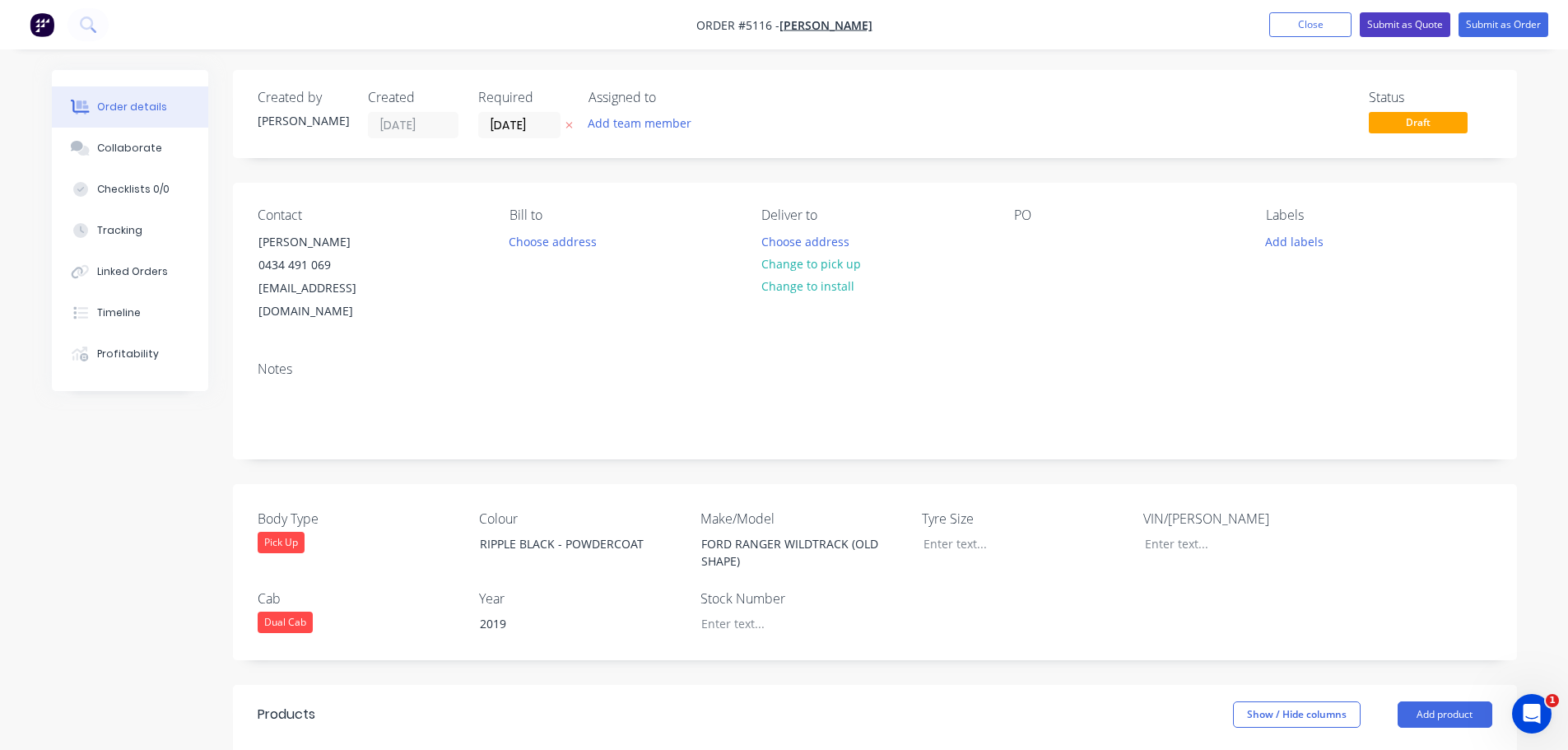
click at [1411, 18] on button "Submit as Quote" at bounding box center [1404, 24] width 91 height 25
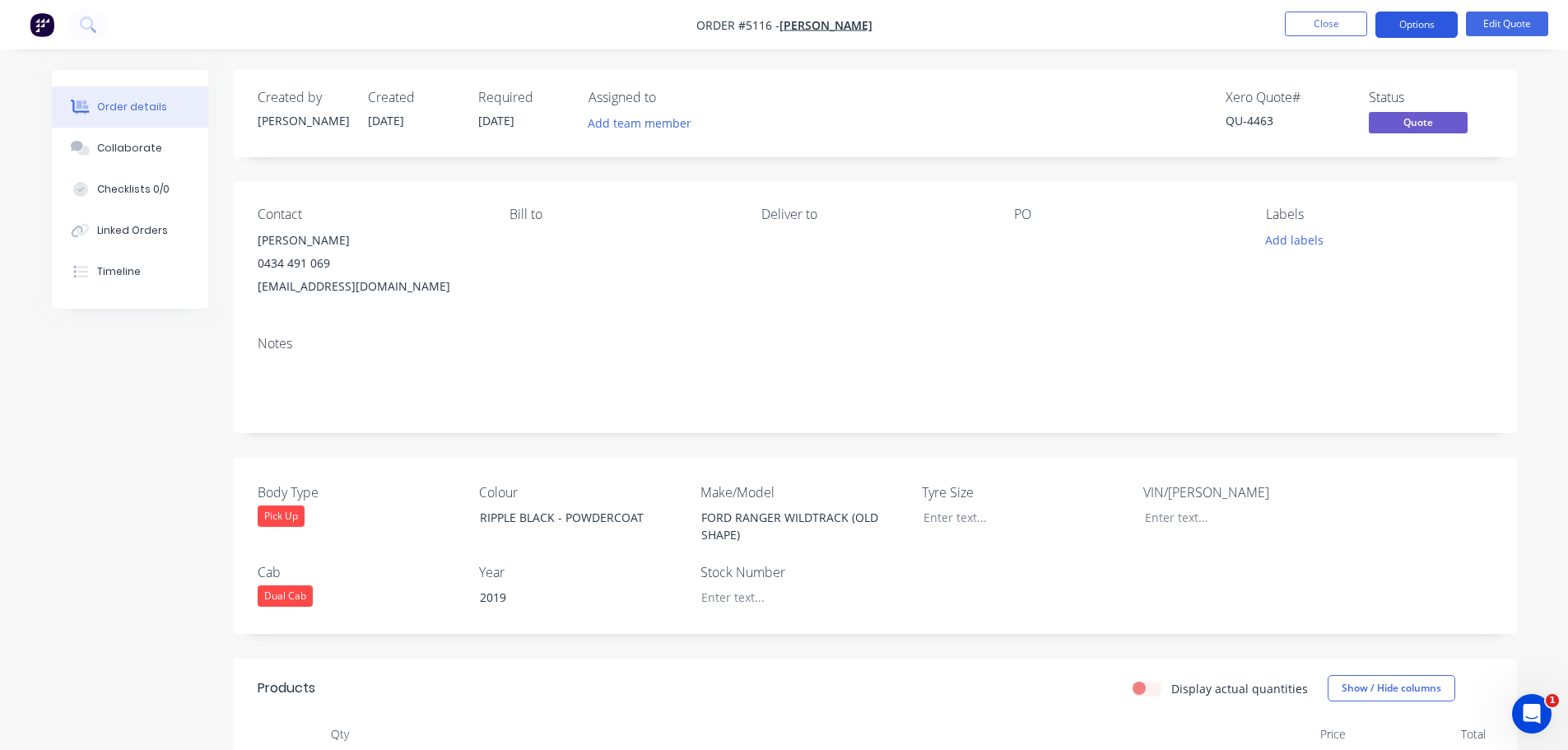
click at [1421, 27] on button "Options" at bounding box center [1415, 24] width 82 height 27
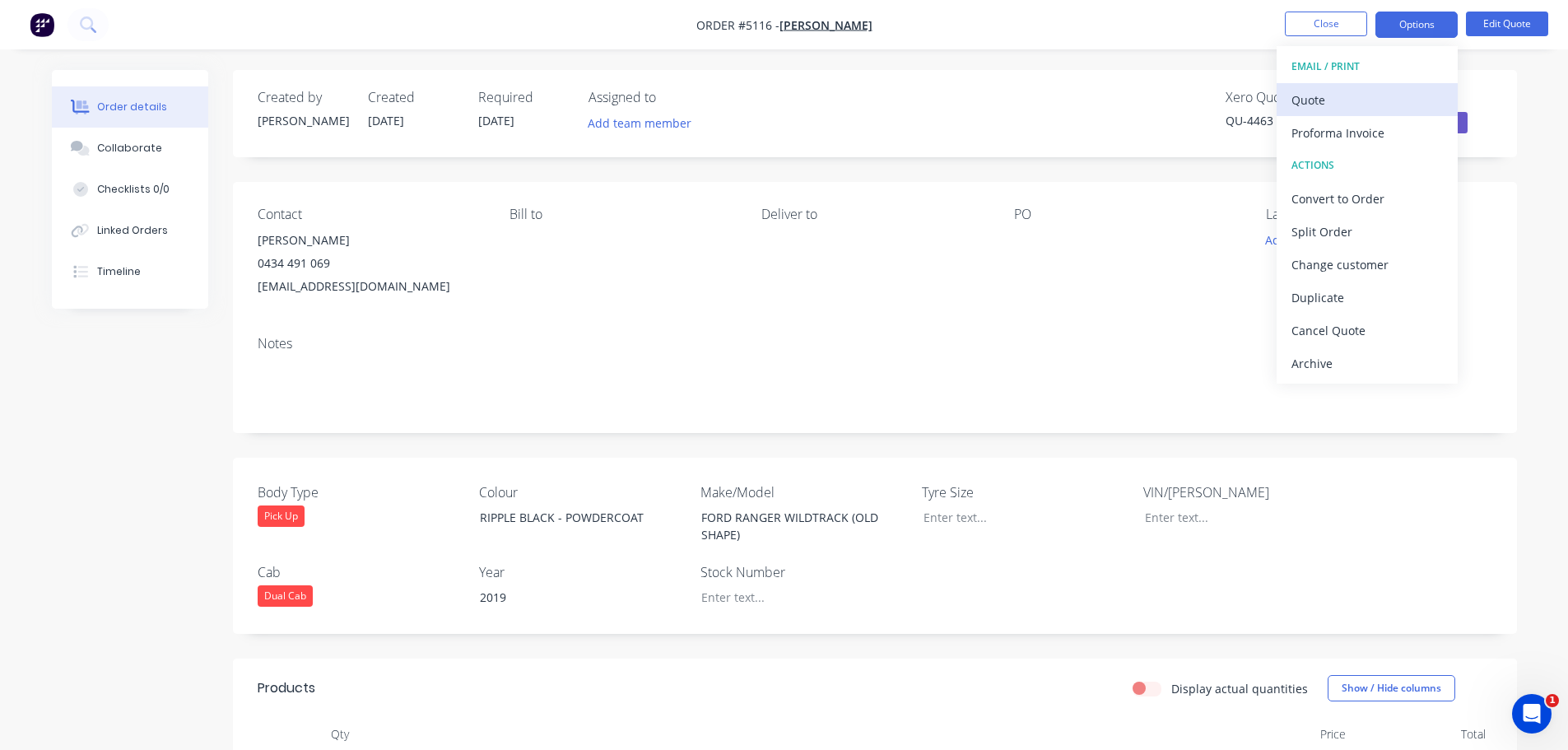
click at [1369, 105] on div "Quote" at bounding box center [1367, 100] width 152 height 24
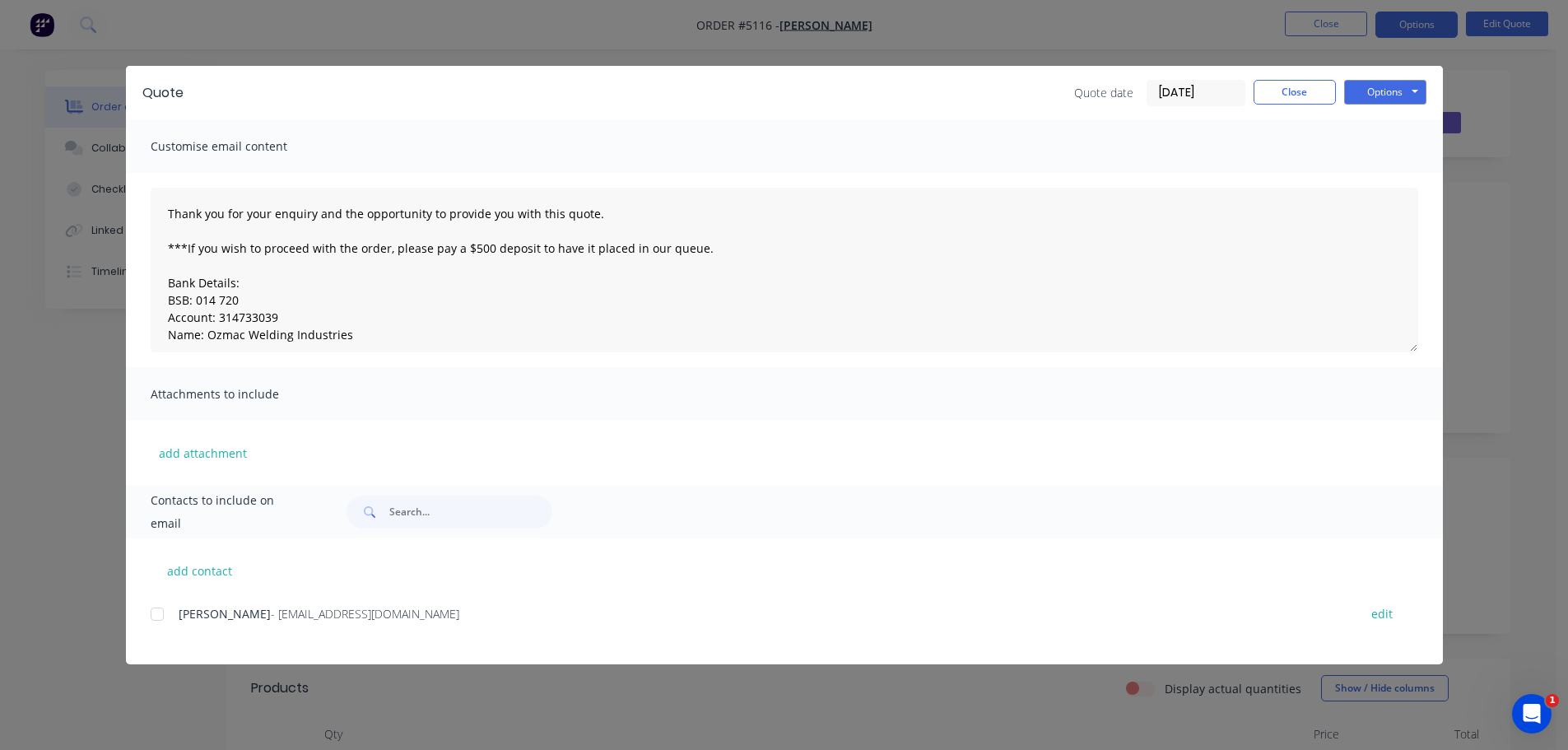
click at [157, 616] on div at bounding box center [157, 614] width 33 height 33
click at [1377, 91] on button "Options" at bounding box center [1384, 92] width 82 height 25
click at [1380, 176] on button "Email" at bounding box center [1396, 176] width 105 height 28
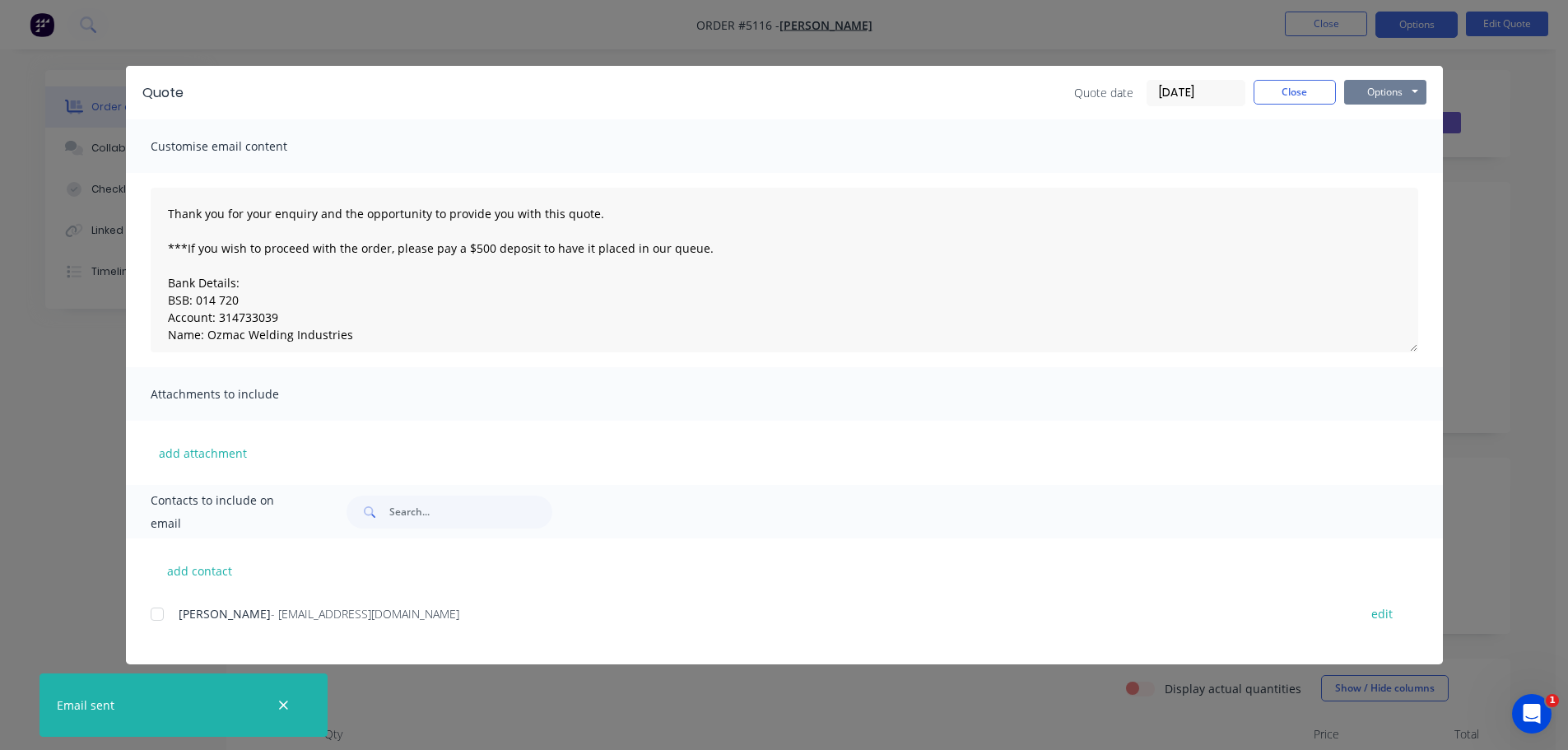
click at [1375, 93] on button "Options" at bounding box center [1384, 92] width 82 height 25
click at [1375, 141] on button "Print" at bounding box center [1396, 149] width 105 height 28
click at [1316, 92] on button "Close" at bounding box center [1294, 92] width 82 height 25
